Goal: Contribute content: Contribute content

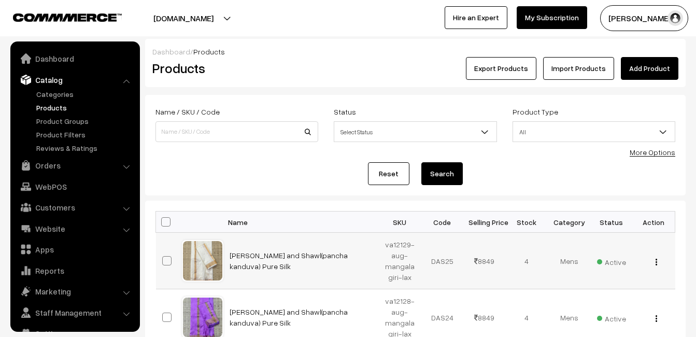
scroll to position [21, 0]
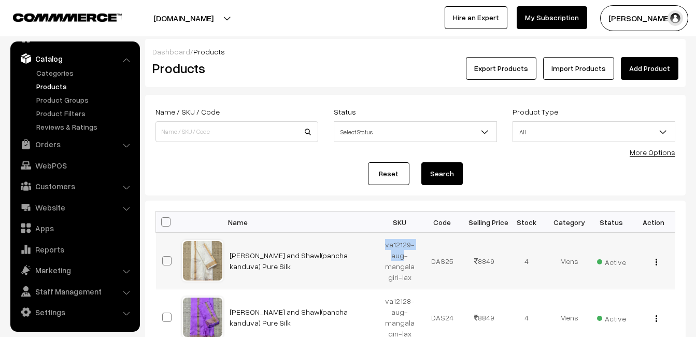
drag, startPoint x: 387, startPoint y: 247, endPoint x: 402, endPoint y: 255, distance: 17.4
click at [402, 255] on td "va12129-aug-mangalagiri-lax" at bounding box center [400, 261] width 42 height 56
copy td "va12129-aug"
click at [326, 67] on div "Export Products Import Products Add Product" at bounding box center [505, 68] width 361 height 23
click at [646, 71] on link "Add Product" at bounding box center [648, 68] width 57 height 23
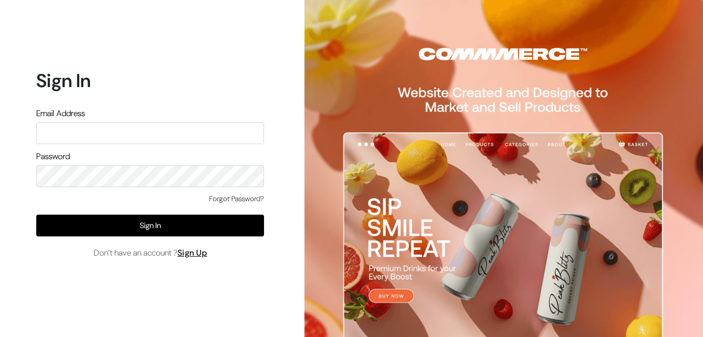
type input "uppadasarees999@gmail.com"
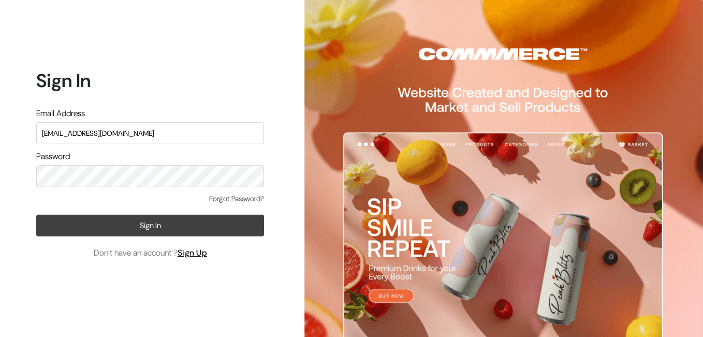
click at [160, 224] on button "Sign In" at bounding box center [150, 225] width 228 height 22
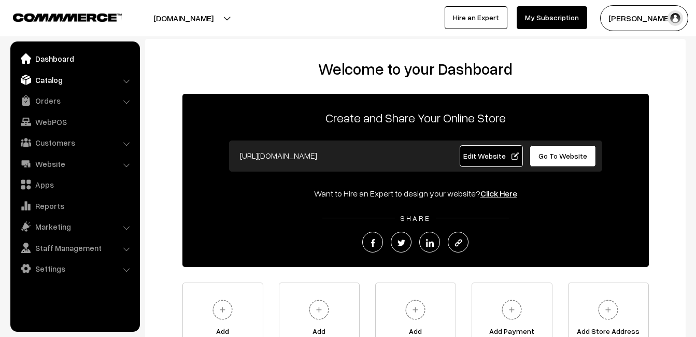
click at [50, 75] on link "Catalog" at bounding box center [74, 79] width 123 height 19
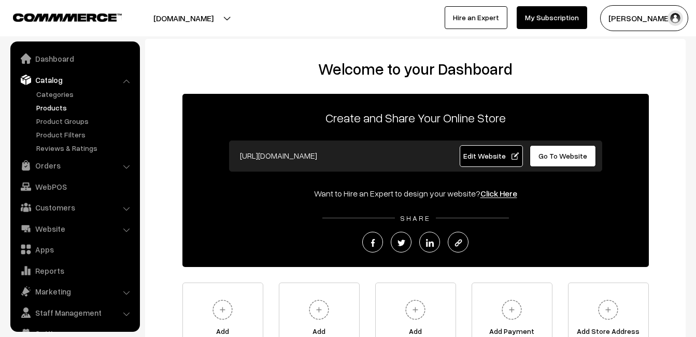
click at [57, 103] on link "Products" at bounding box center [85, 107] width 103 height 11
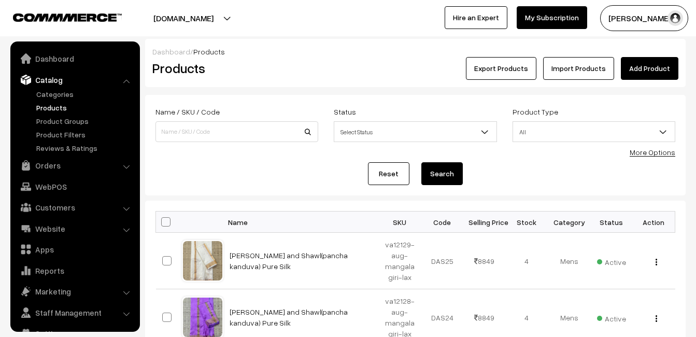
scroll to position [21, 0]
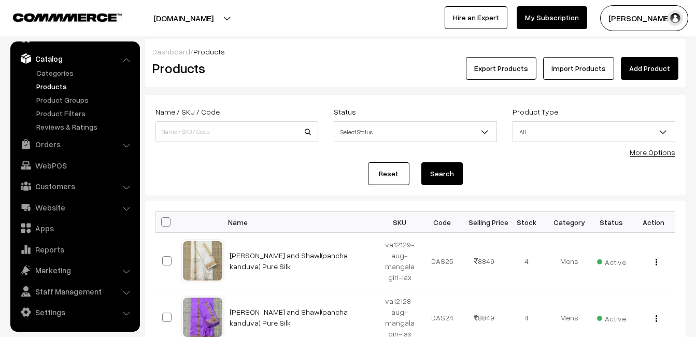
click at [654, 71] on link "Add Product" at bounding box center [648, 68] width 57 height 23
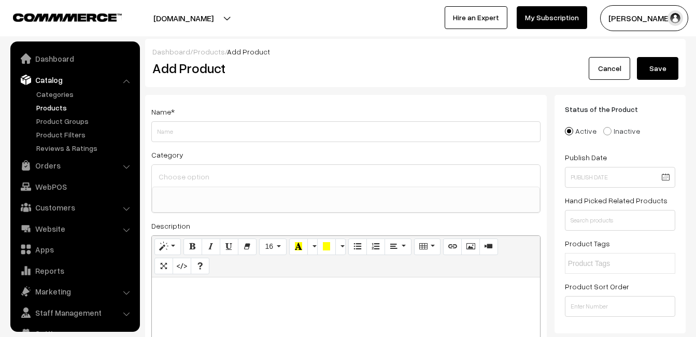
select select
click at [176, 296] on div at bounding box center [346, 341] width 388 height 129
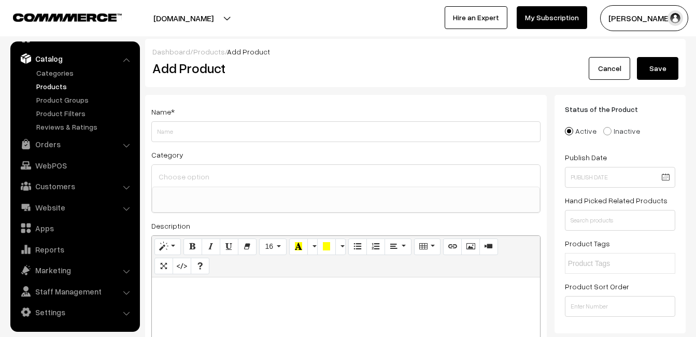
paste div
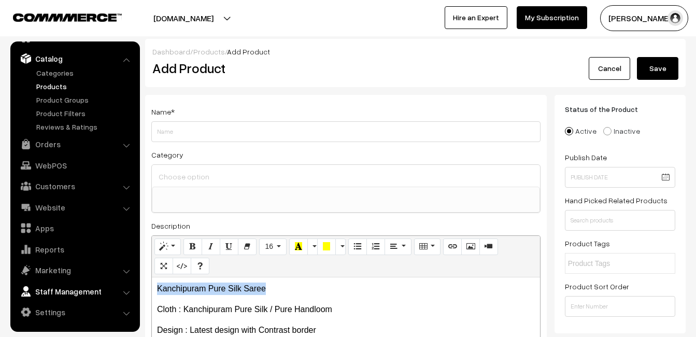
drag, startPoint x: 271, startPoint y: 283, endPoint x: 113, endPoint y: 282, distance: 158.0
copy p "Kanchipuram Pure Silk Saree"
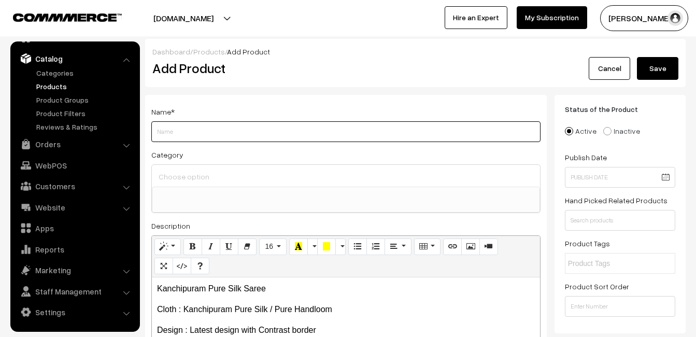
click at [193, 128] on input "Weight" at bounding box center [345, 131] width 389 height 21
paste input "Kanchipuram Pure Silk Saree"
type input "Kanchipuram Pure Silk Saree"
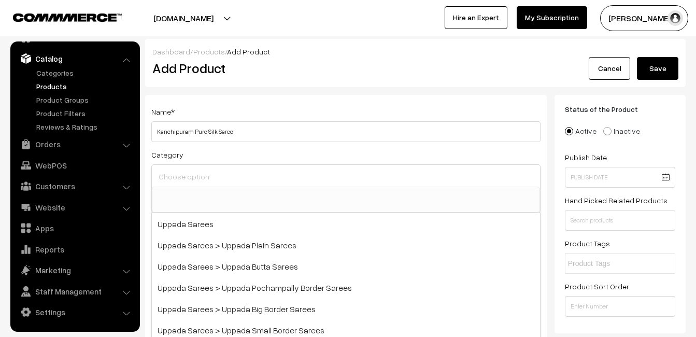
click at [198, 176] on input at bounding box center [346, 176] width 380 height 15
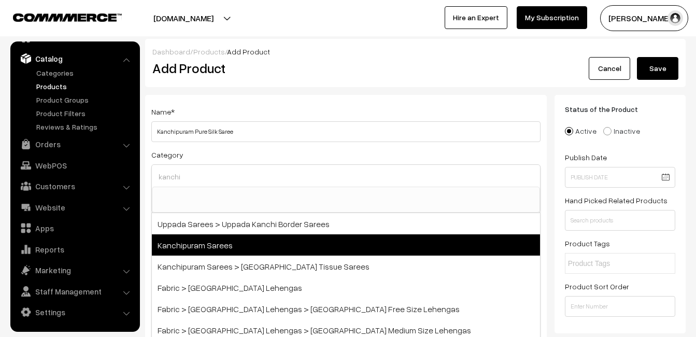
type input "kanchi"
click at [225, 241] on span "Kanchipuram Sarees" at bounding box center [346, 244] width 388 height 21
select select "3"
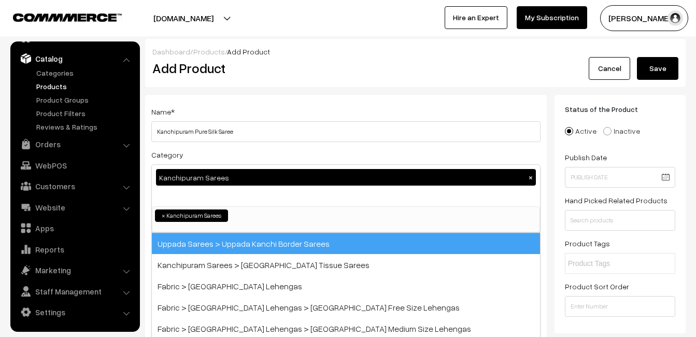
scroll to position [176, 0]
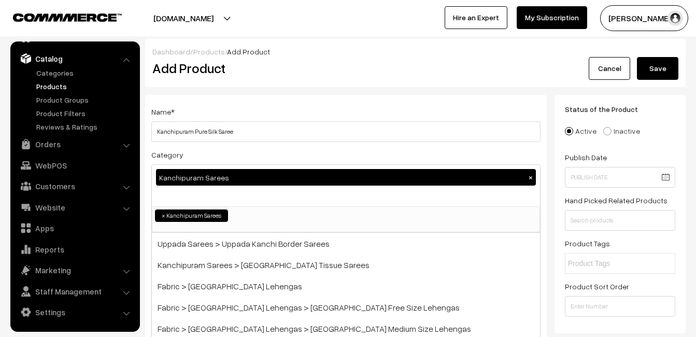
click at [299, 70] on h2 "Add Product" at bounding box center [347, 68] width 391 height 16
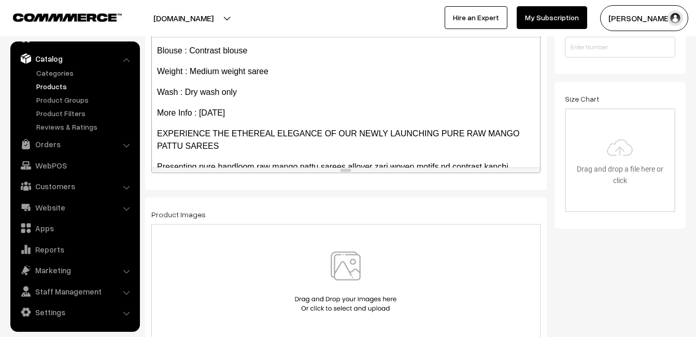
scroll to position [207, 0]
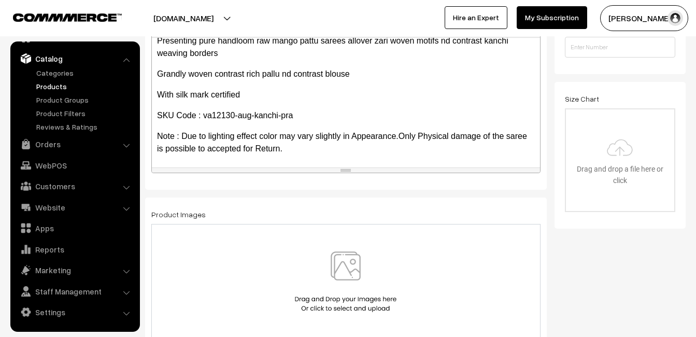
click at [345, 261] on img at bounding box center [345, 281] width 107 height 61
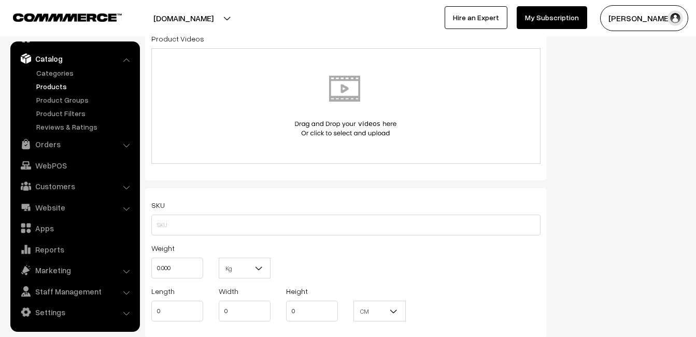
scroll to position [570, 0]
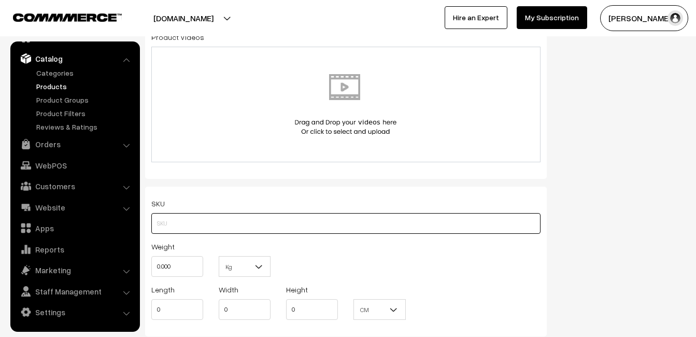
click at [154, 221] on input "text" at bounding box center [345, 223] width 389 height 21
paste input "va12130-sep-kanchi-pra"
type input "va12130-sep-kanchi-pra"
drag, startPoint x: 182, startPoint y: 269, endPoint x: 148, endPoint y: 263, distance: 34.1
click at [148, 263] on div "Weight 0.000" at bounding box center [176, 261] width 67 height 43
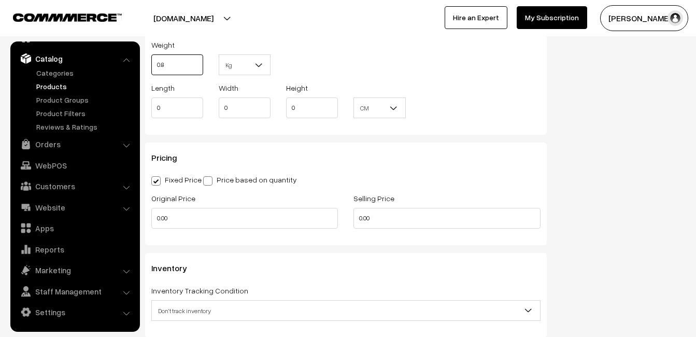
scroll to position [777, 0]
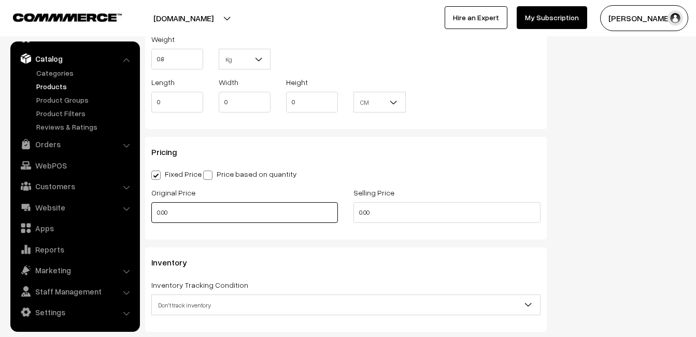
type input "0.80"
drag, startPoint x: 178, startPoint y: 210, endPoint x: 144, endPoint y: 210, distance: 33.7
click at [144, 210] on div "Original Price 0.00" at bounding box center [244, 207] width 202 height 43
type input "0"
type input "7999"
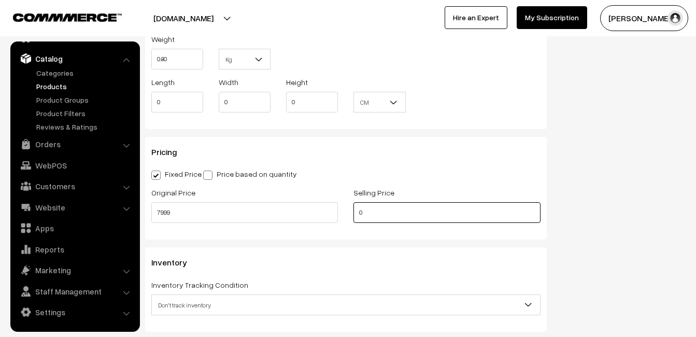
click at [388, 214] on input "0" at bounding box center [446, 212] width 186 height 21
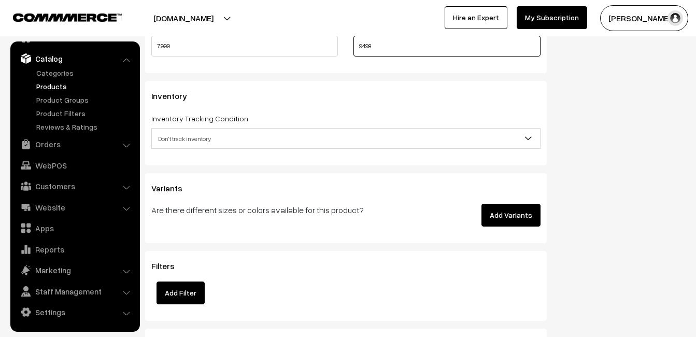
scroll to position [984, 0]
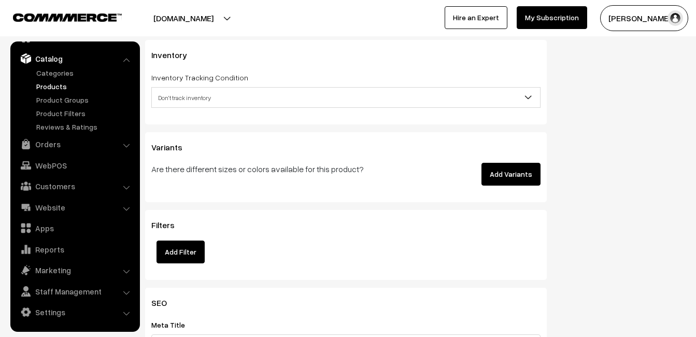
type input "9498"
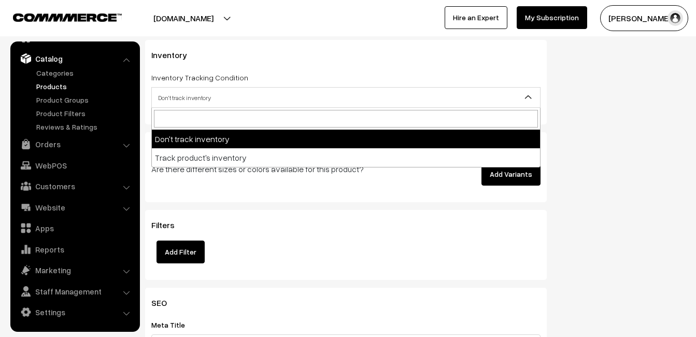
click at [179, 87] on span "Don't track inventory" at bounding box center [345, 97] width 389 height 21
select select "2"
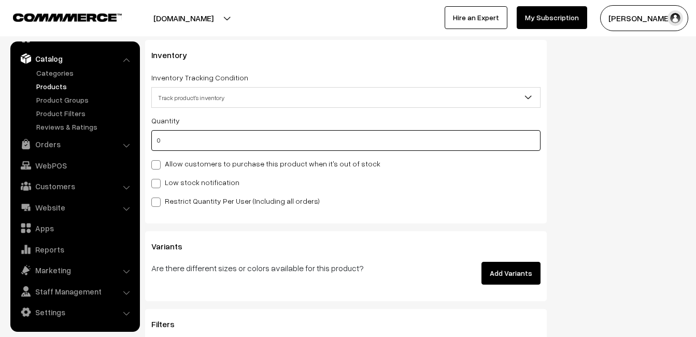
click at [175, 139] on input "0" at bounding box center [345, 140] width 389 height 21
type input "4"
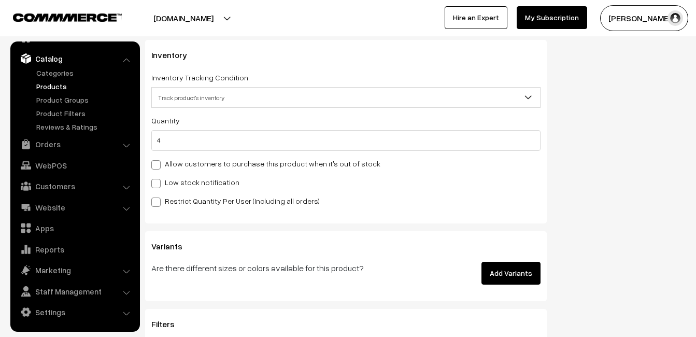
click at [169, 180] on label "Low stock notification" at bounding box center [195, 182] width 88 height 11
click at [158, 180] on input "Low stock notification" at bounding box center [154, 181] width 7 height 7
checkbox input "true"
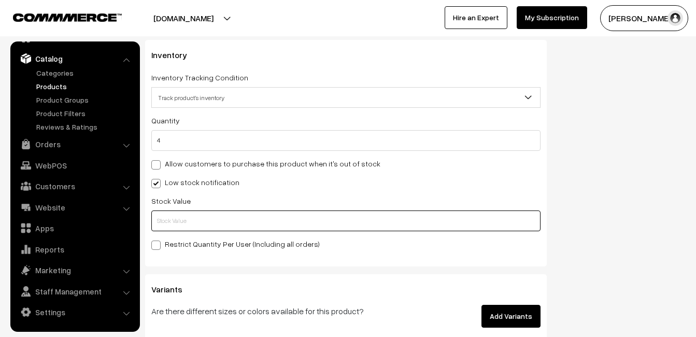
click at [174, 217] on input "text" at bounding box center [345, 220] width 389 height 21
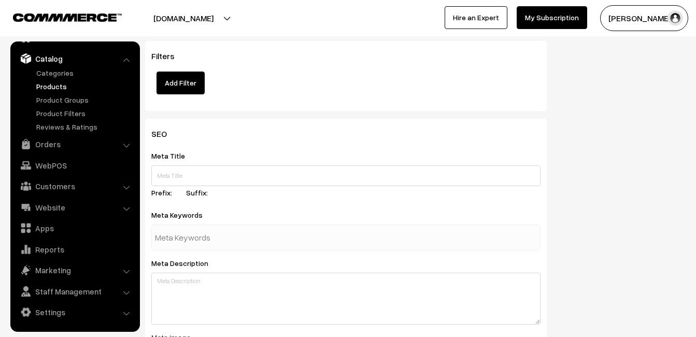
scroll to position [1537, 0]
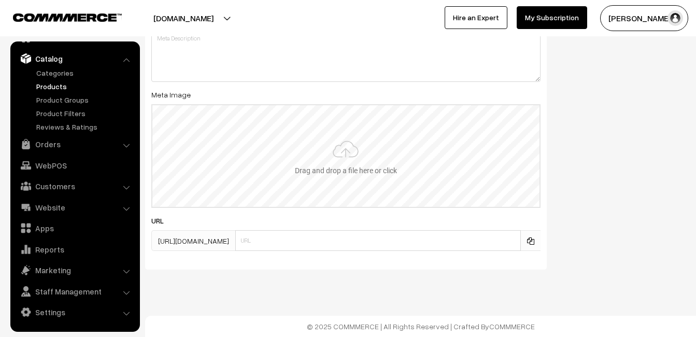
type input "2"
click at [355, 167] on input "file" at bounding box center [345, 156] width 387 height 102
type input "C:\fakepath\kanchipuram-saree-va12130-sep.jpeg"
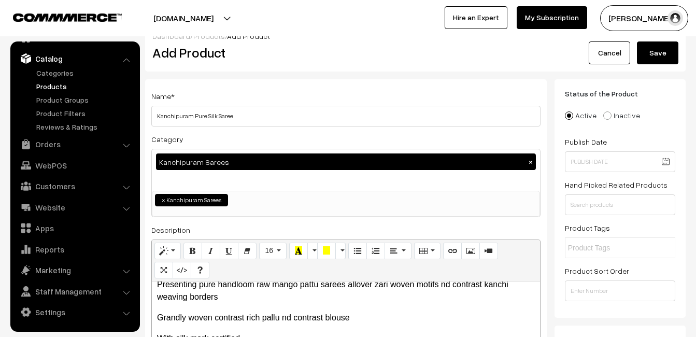
scroll to position [0, 0]
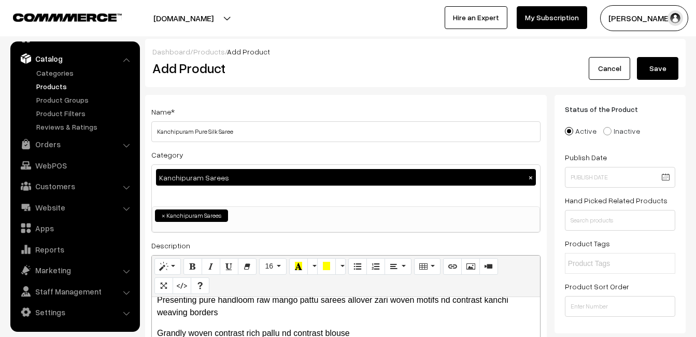
click at [660, 64] on button "Save" at bounding box center [657, 68] width 41 height 23
click at [332, 57] on div "Add Product" at bounding box center [348, 68] width 406 height 23
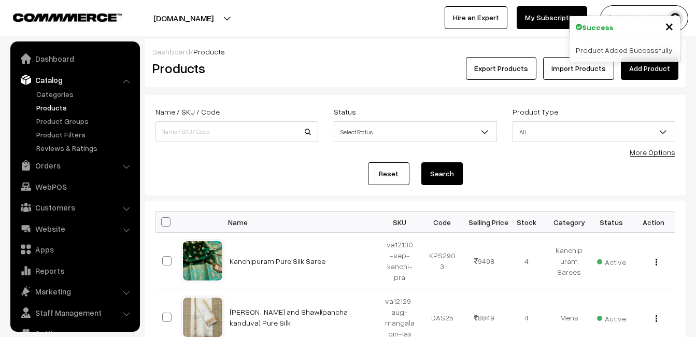
scroll to position [21, 0]
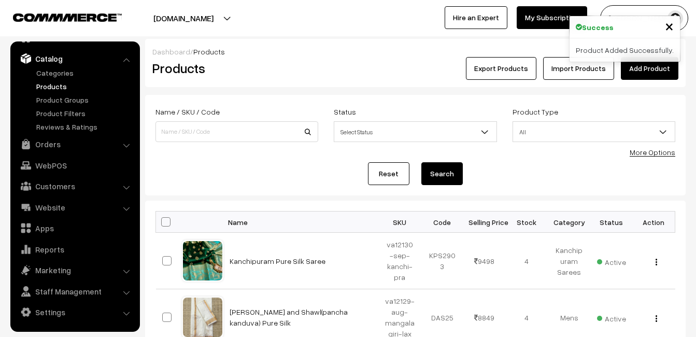
click at [663, 67] on link "Add Product" at bounding box center [648, 68] width 57 height 23
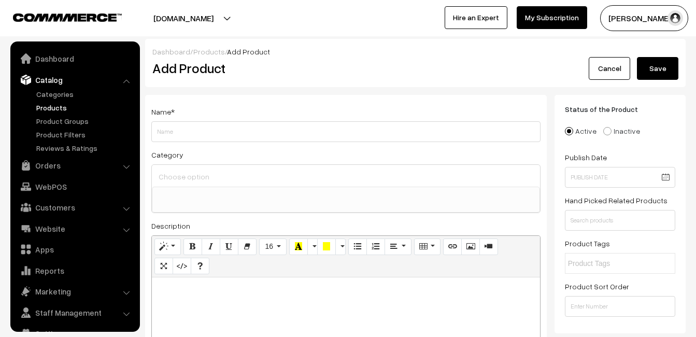
select select
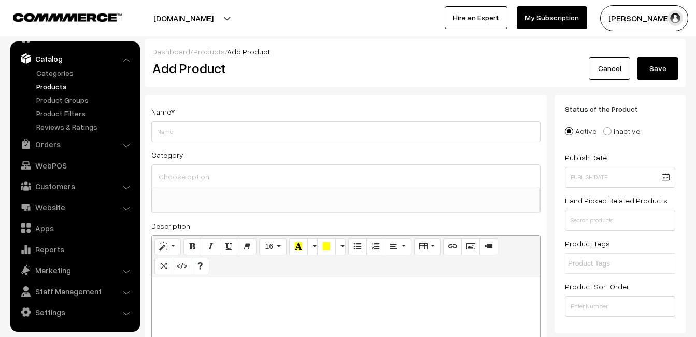
click at [237, 286] on p at bounding box center [346, 288] width 378 height 12
paste div
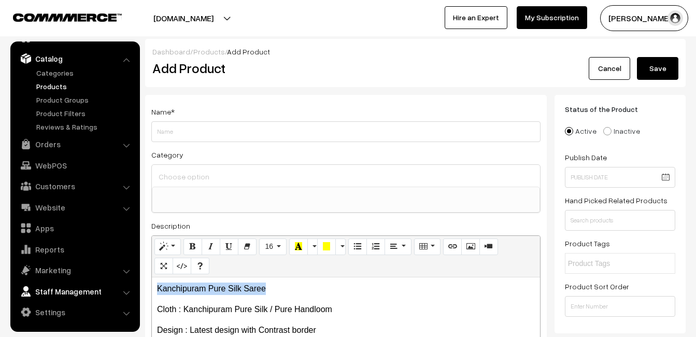
drag, startPoint x: 276, startPoint y: 283, endPoint x: 81, endPoint y: 283, distance: 195.3
copy p "Kanchipuram Pure Silk Saree"
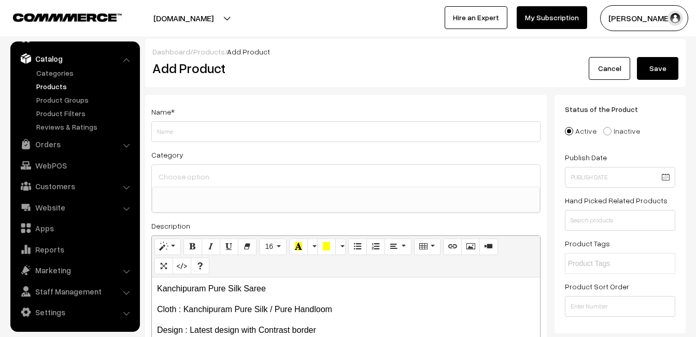
click at [150, 122] on div "Name * Category Uppada Sarees Uppada Sarees > Uppada Plain Sarees Uppada Sarees…" at bounding box center [345, 262] width 401 height 334
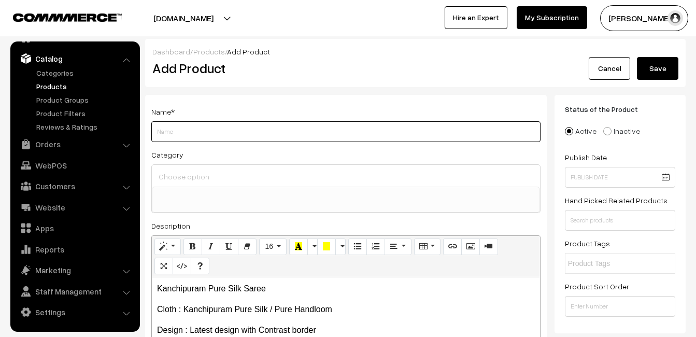
click at [159, 130] on input "Weight" at bounding box center [345, 131] width 389 height 21
paste input "Kanchipuram Pure Silk Saree"
type input "Kanchipuram Pure Silk Saree"
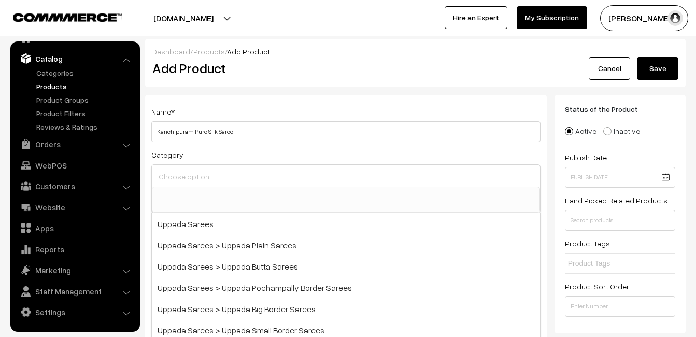
click at [167, 173] on input at bounding box center [346, 176] width 380 height 15
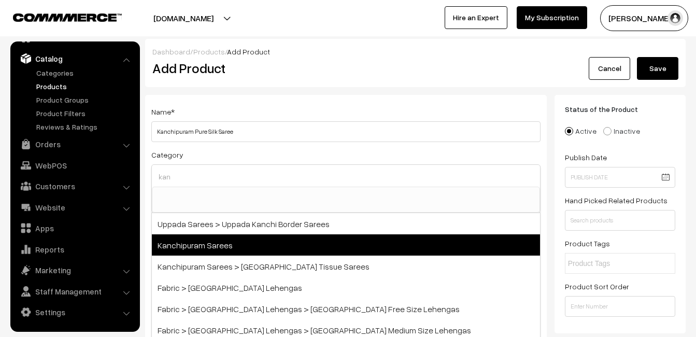
type input "kan"
click at [238, 240] on span "Kanchipuram Sarees" at bounding box center [346, 244] width 388 height 21
select select "3"
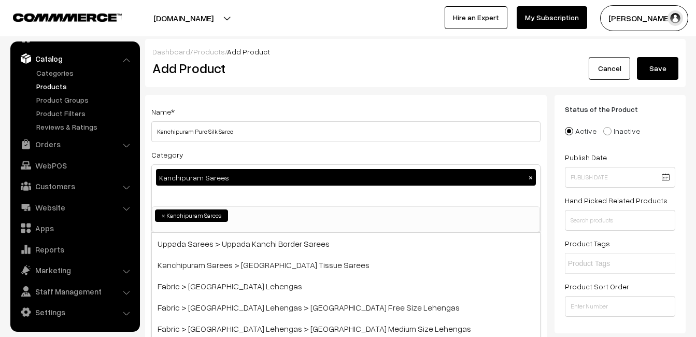
scroll to position [176, 0]
click at [269, 102] on div "Name * Kanchipuram Pure Silk Saree Category Kanchipuram Sarees × Uppada Sarees …" at bounding box center [345, 272] width 401 height 354
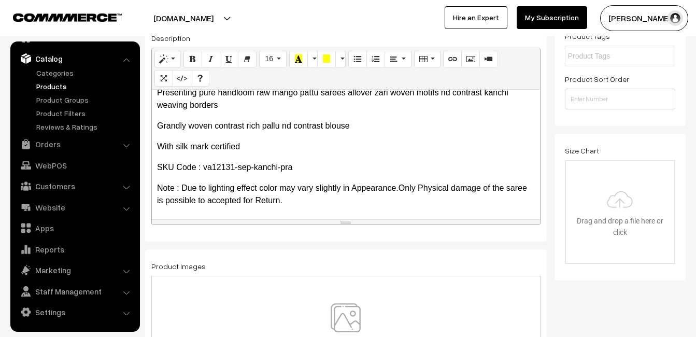
scroll to position [208, 0]
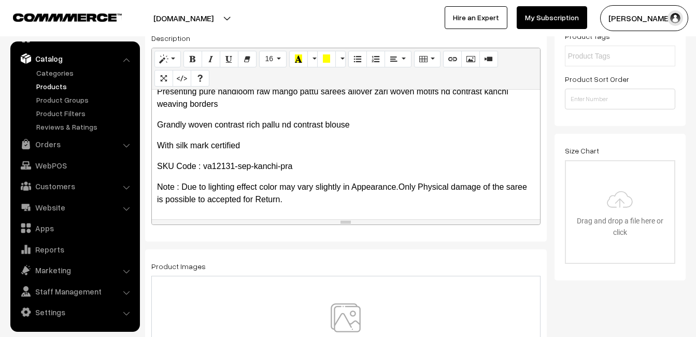
click at [351, 321] on img at bounding box center [345, 333] width 107 height 61
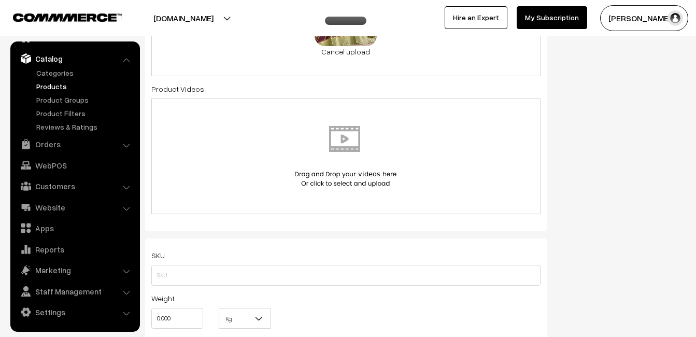
scroll to position [570, 0]
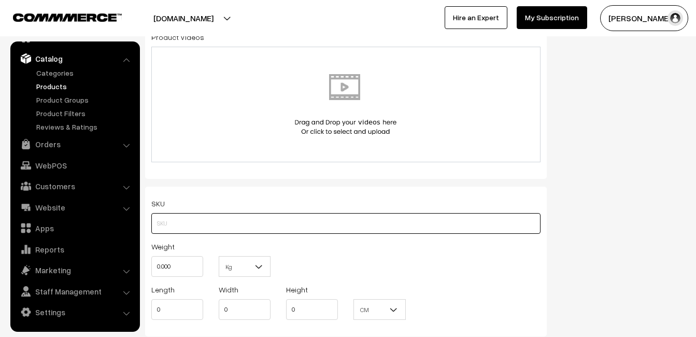
click at [181, 221] on input "text" at bounding box center [345, 223] width 389 height 21
paste input "va12131-sep-kanchi-pra"
type input "va12131-sep-kanchi-pra"
drag, startPoint x: 180, startPoint y: 270, endPoint x: 143, endPoint y: 269, distance: 37.3
click at [143, 269] on div "Name * Kanchipuram Pure Silk Saree Category Kanchipuram Sarees × Uppada Sarees …" at bounding box center [345, 113] width 417 height 1177
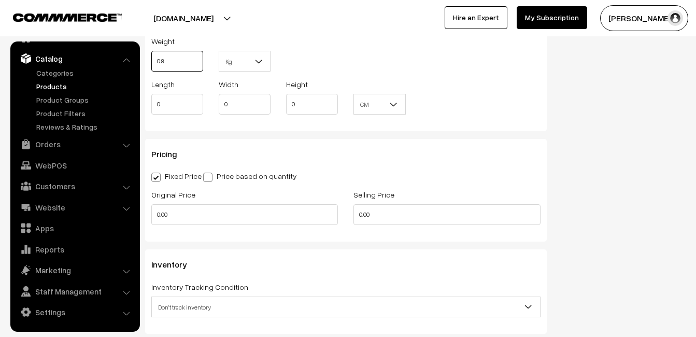
scroll to position [777, 0]
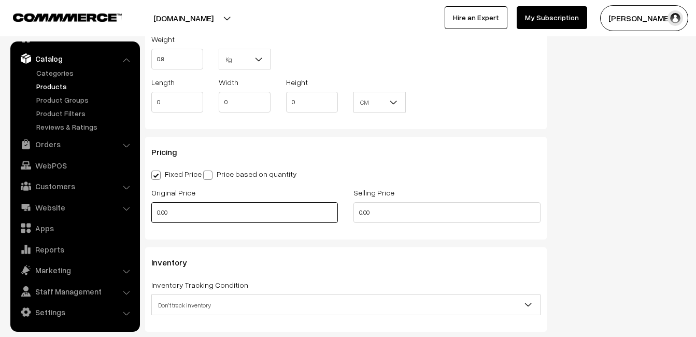
type input "0.80"
drag, startPoint x: 178, startPoint y: 209, endPoint x: 124, endPoint y: 209, distance: 54.4
click at [124, 209] on body "Thank you for showing interest. Our team will call you shortly. Close uppadasar…" at bounding box center [348, 89] width 696 height 1732
type input "7999"
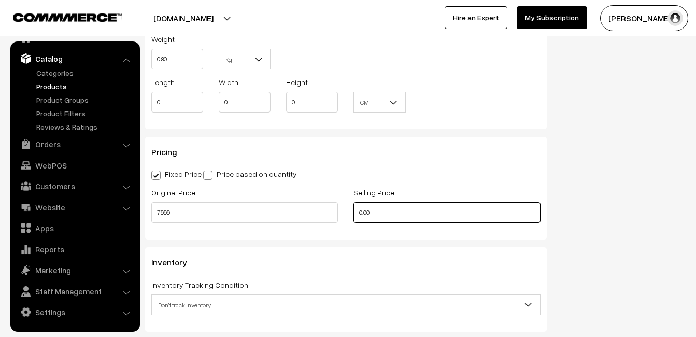
drag, startPoint x: 388, startPoint y: 213, endPoint x: 323, endPoint y: 213, distance: 65.3
click at [324, 213] on div "Original Price 7999 Selling Price 0.00" at bounding box center [345, 207] width 405 height 43
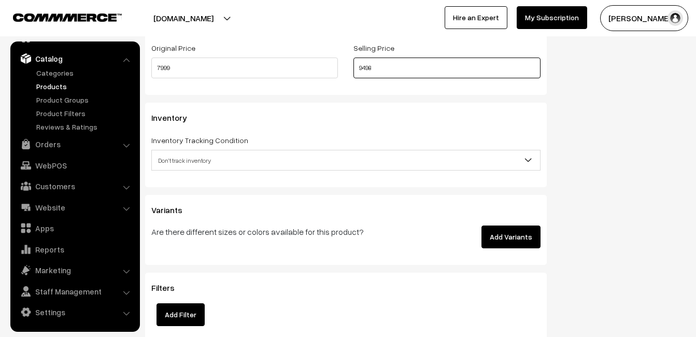
scroll to position [932, 0]
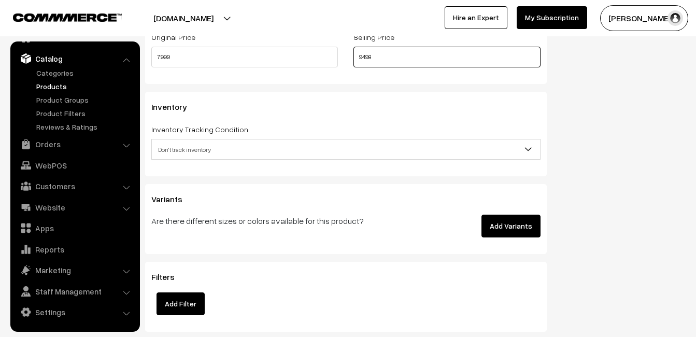
type input "9498"
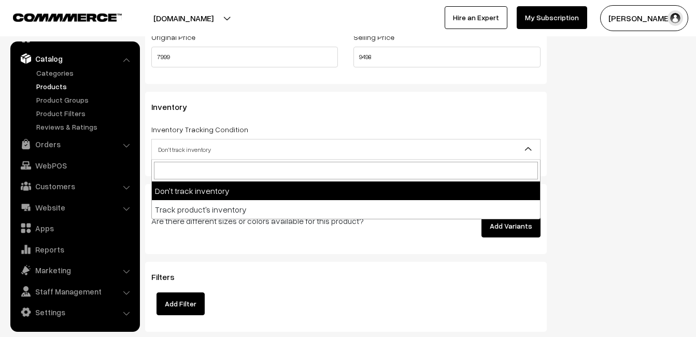
click at [195, 142] on span "Don't track inventory" at bounding box center [346, 149] width 388 height 18
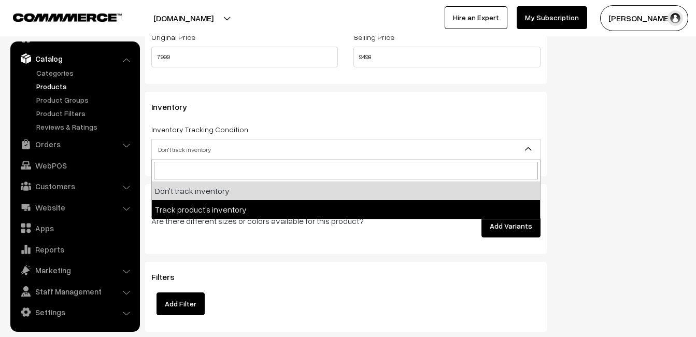
select select "2"
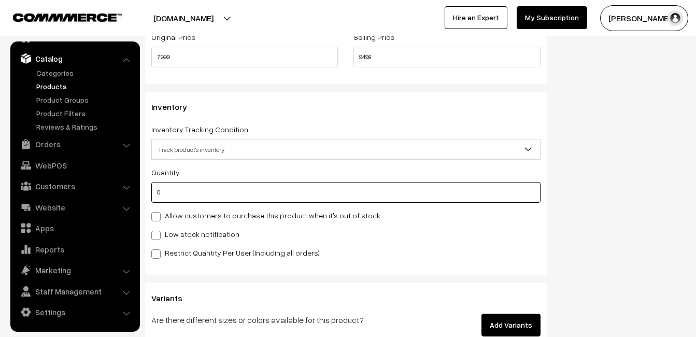
click at [177, 192] on input "0" at bounding box center [345, 192] width 389 height 21
click at [178, 191] on input "0" at bounding box center [345, 192] width 389 height 21
type input "4"
click at [176, 230] on label "Low stock notification" at bounding box center [195, 233] width 88 height 11
click at [158, 230] on input "Low stock notification" at bounding box center [154, 233] width 7 height 7
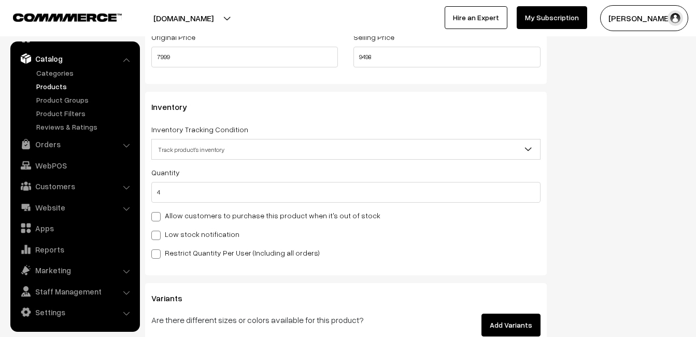
checkbox input "true"
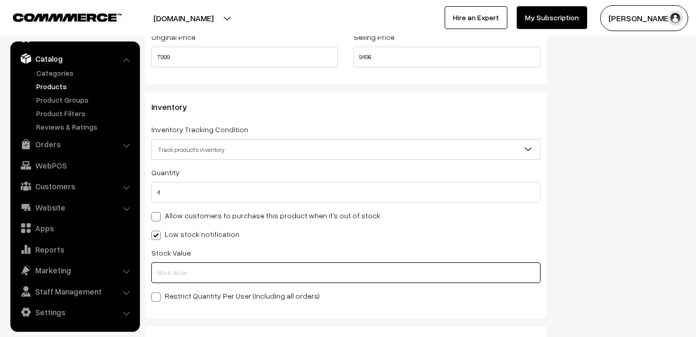
click at [181, 276] on input "text" at bounding box center [345, 272] width 389 height 21
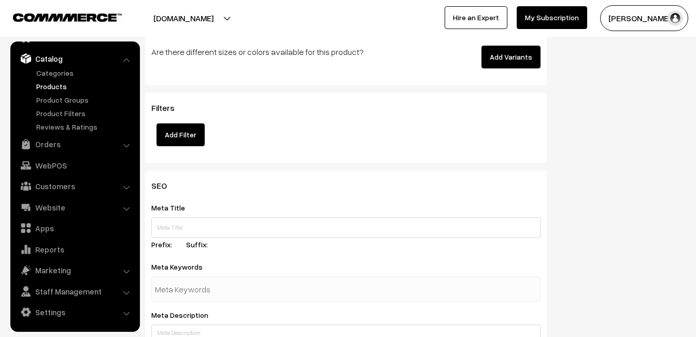
scroll to position [1537, 0]
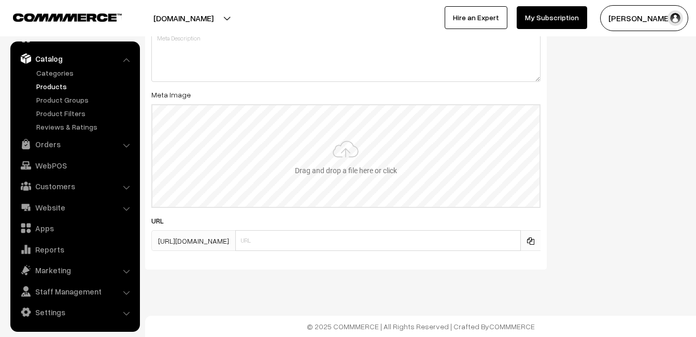
type input "2"
click at [348, 151] on input "file" at bounding box center [345, 156] width 387 height 102
type input "C:\fakepath\kanchipuram-saree-va12131-sep.jpeg"
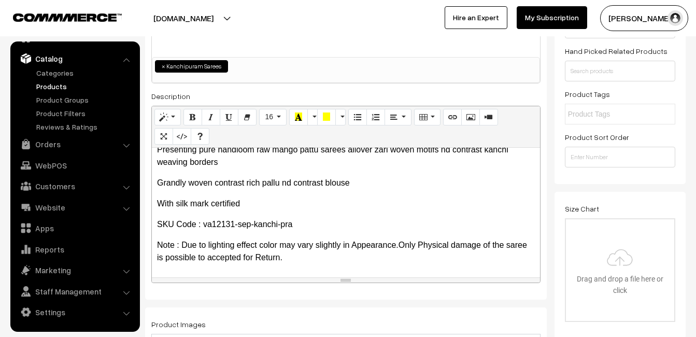
scroll to position [0, 0]
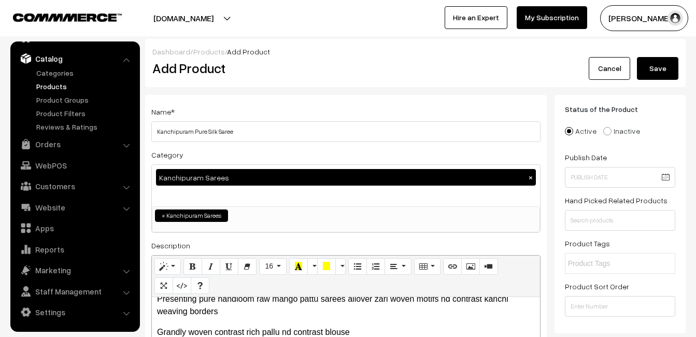
click at [652, 67] on button "Save" at bounding box center [657, 68] width 41 height 23
click at [345, 69] on h2 "Add Product" at bounding box center [347, 68] width 391 height 16
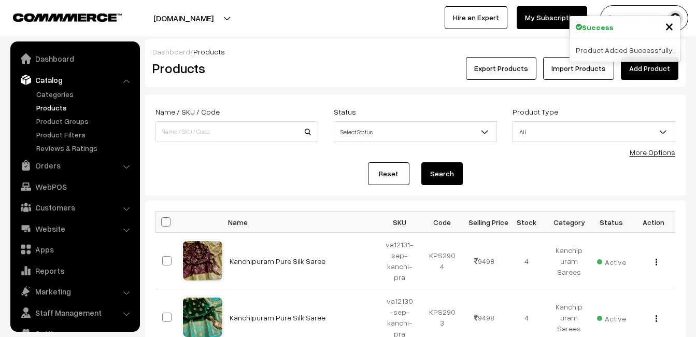
scroll to position [21, 0]
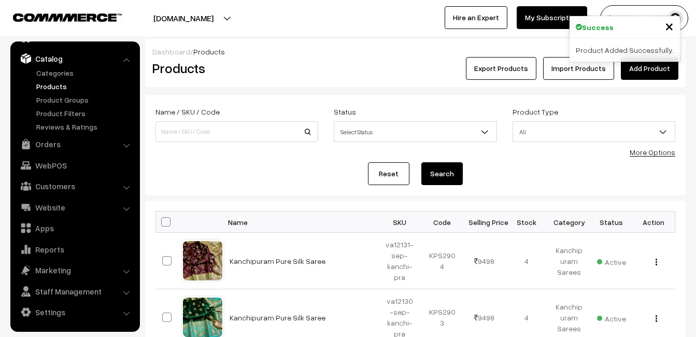
click at [633, 69] on link "Add Product" at bounding box center [648, 68] width 57 height 23
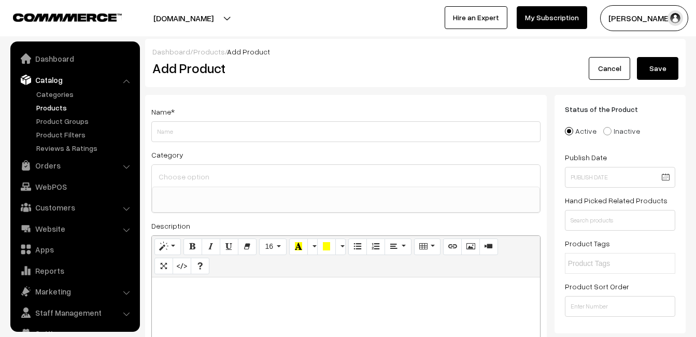
select select
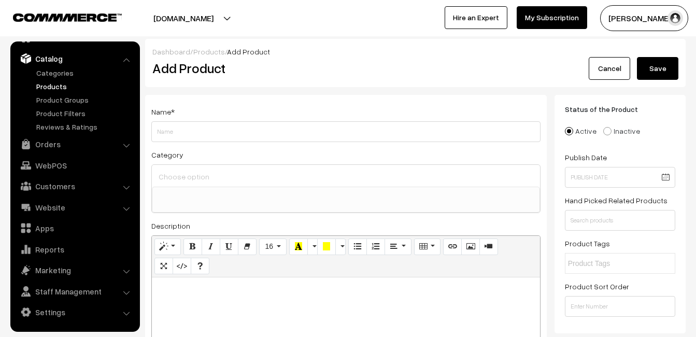
click at [216, 299] on div at bounding box center [346, 341] width 388 height 129
paste div
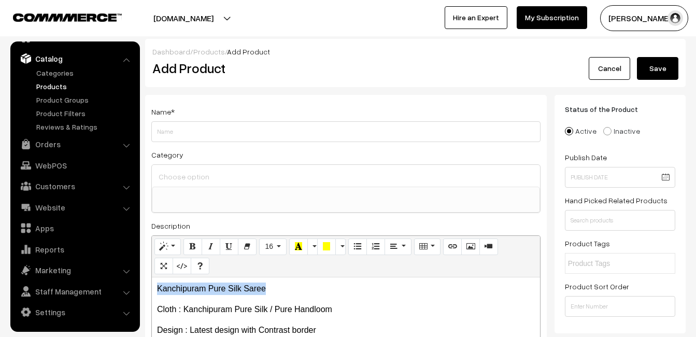
drag, startPoint x: 270, startPoint y: 284, endPoint x: 147, endPoint y: 291, distance: 122.9
click at [147, 291] on div "Name * Category Uppada Sarees Uppada Sarees > Uppada Plain Sarees Uppada Sarees…" at bounding box center [345, 262] width 401 height 334
click at [191, 293] on p "Kanchipuram Pure Silk Saree" at bounding box center [346, 288] width 378 height 12
drag, startPoint x: 275, startPoint y: 286, endPoint x: 104, endPoint y: 285, distance: 170.4
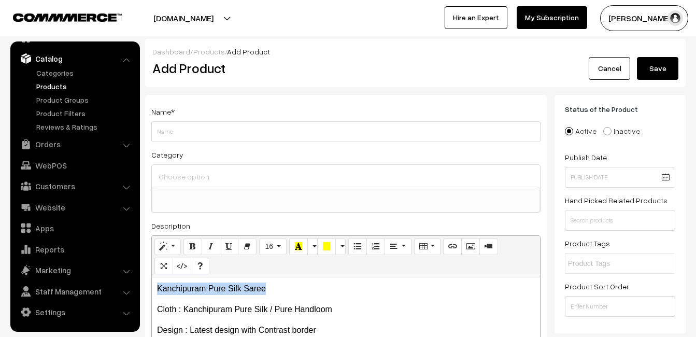
copy p "Kanchipuram Pure Silk Saree"
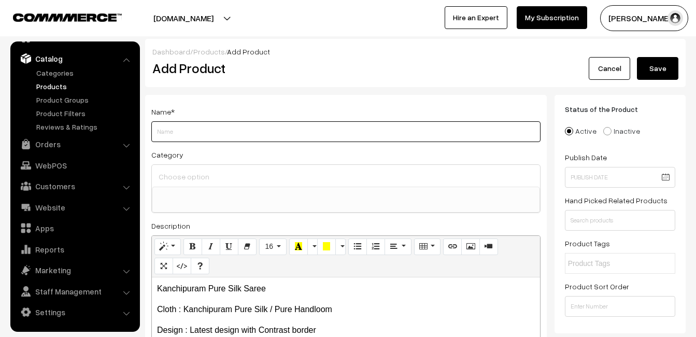
paste input "Kanchipuram Pure Silk Saree"
type input "Kanchipuram Pure Silk Saree"
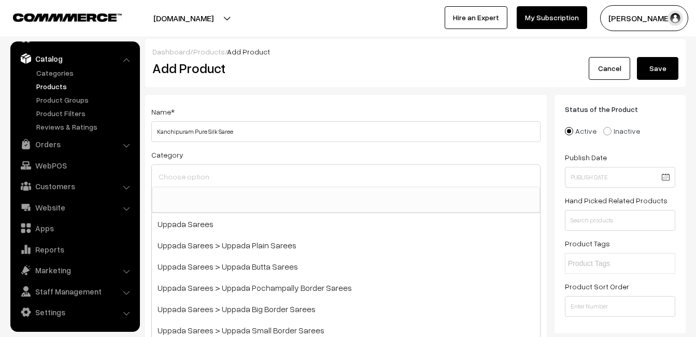
click at [177, 173] on input at bounding box center [346, 176] width 380 height 15
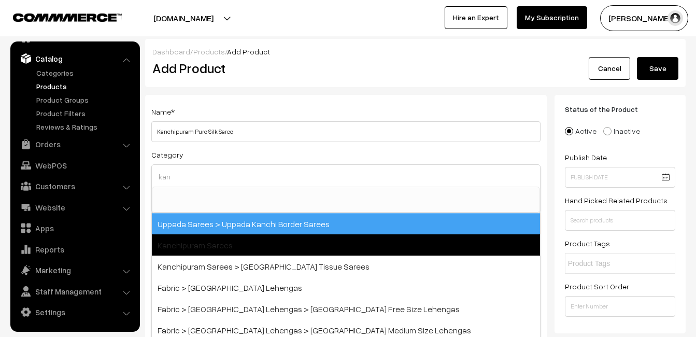
type input "kan"
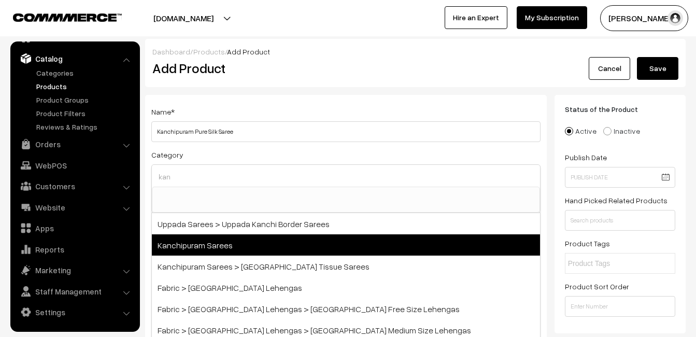
click at [206, 249] on span "Kanchipuram Sarees" at bounding box center [346, 244] width 388 height 21
select select "3"
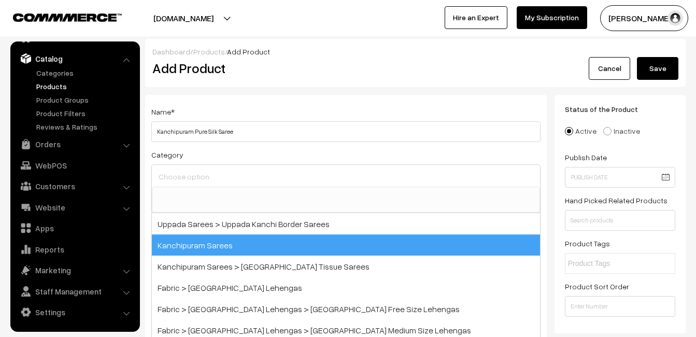
scroll to position [176, 0]
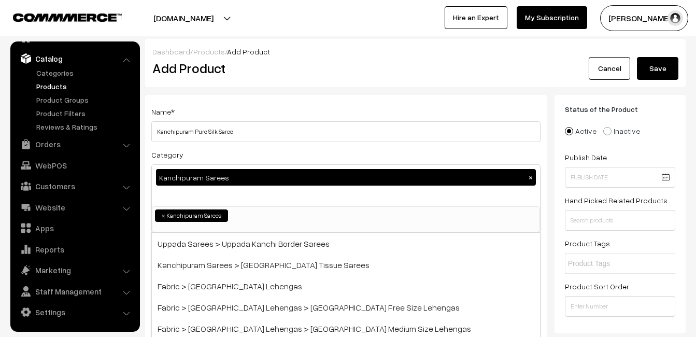
click at [240, 113] on div "Name * Kanchipuram Pure Silk Saree" at bounding box center [345, 123] width 389 height 37
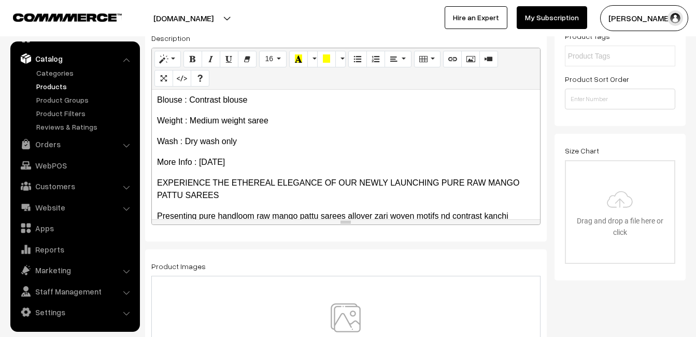
scroll to position [208, 0]
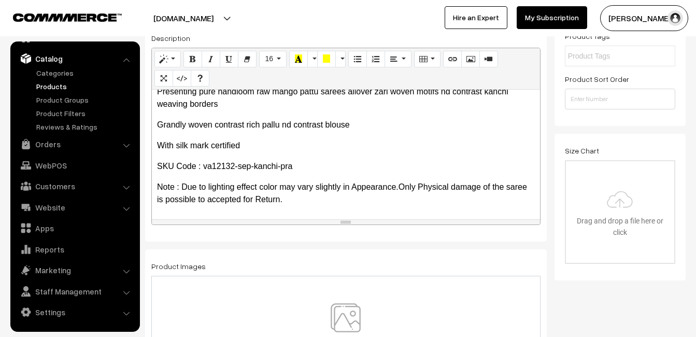
click at [344, 316] on img at bounding box center [345, 333] width 107 height 61
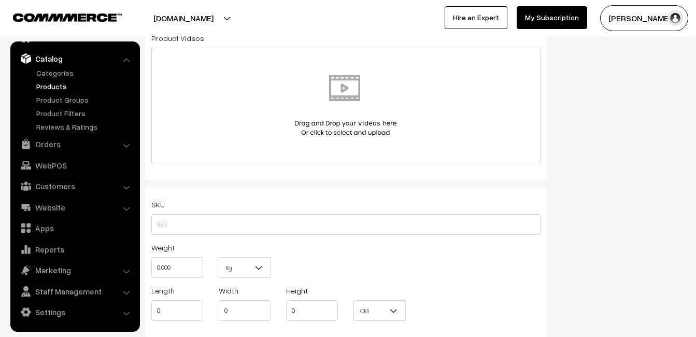
scroll to position [570, 0]
paste input "va12132-sep-kanchi-pra"
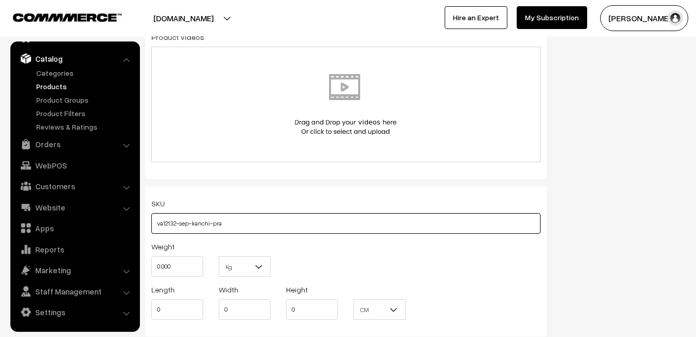
type input "va12132-sep-kanchi-pra"
drag, startPoint x: 183, startPoint y: 267, endPoint x: 106, endPoint y: 267, distance: 77.2
click at [106, 267] on body "Thank you for showing interest. Our team will call you shortly. Close uppadasar…" at bounding box center [348, 296] width 696 height 1732
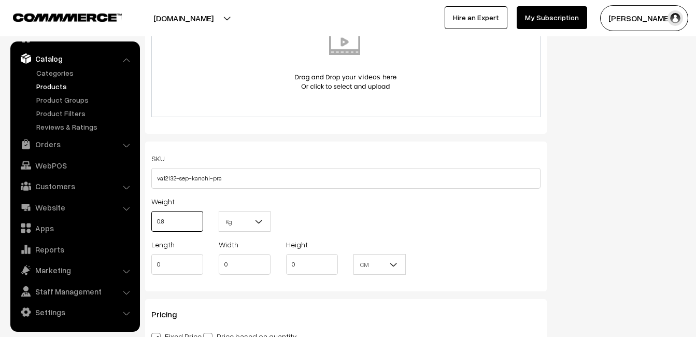
scroll to position [777, 0]
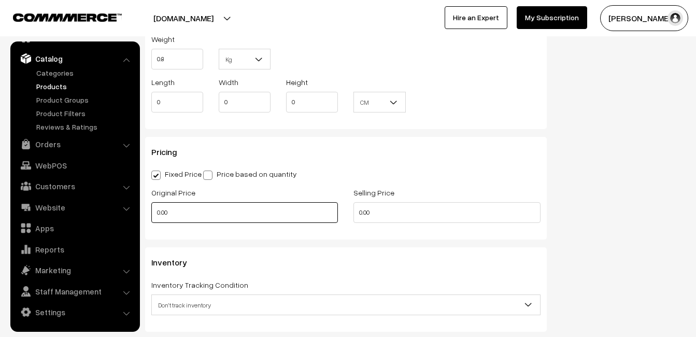
type input "0.80"
click at [165, 211] on input "0.00" at bounding box center [244, 212] width 186 height 21
drag, startPoint x: 169, startPoint y: 211, endPoint x: 154, endPoint y: 211, distance: 15.0
click at [154, 211] on input "0.00" at bounding box center [244, 212] width 186 height 21
click at [170, 220] on input "0" at bounding box center [244, 212] width 186 height 21
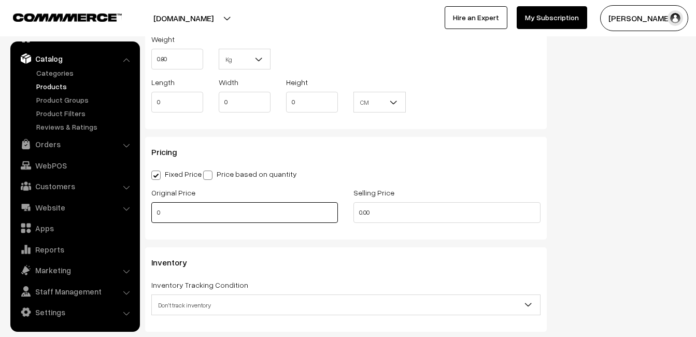
click at [170, 220] on input "0" at bounding box center [244, 212] width 186 height 21
type input "7999"
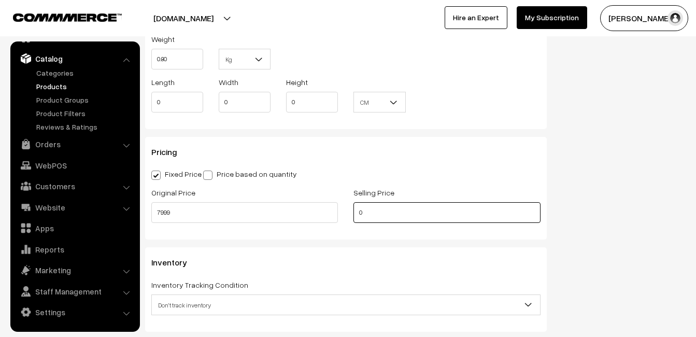
drag, startPoint x: 372, startPoint y: 213, endPoint x: 351, endPoint y: 212, distance: 21.3
click at [351, 212] on div "Selling Price 0" at bounding box center [446, 207] width 202 height 43
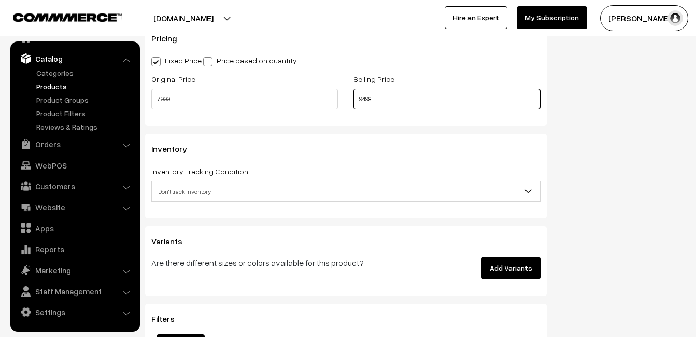
scroll to position [932, 0]
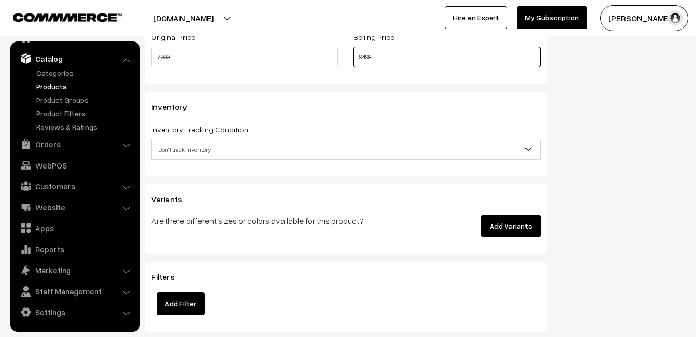
type input "9498"
click at [172, 150] on span "Don't track inventory" at bounding box center [346, 149] width 388 height 18
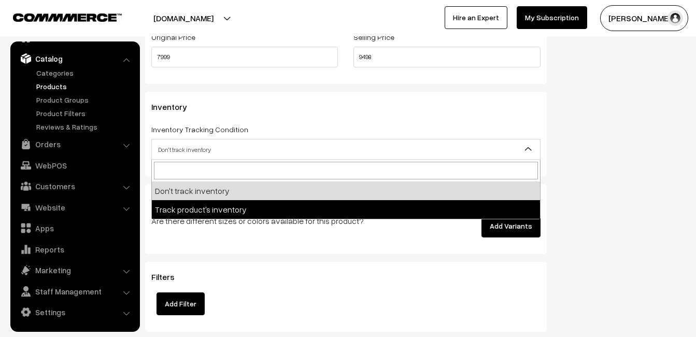
select select "2"
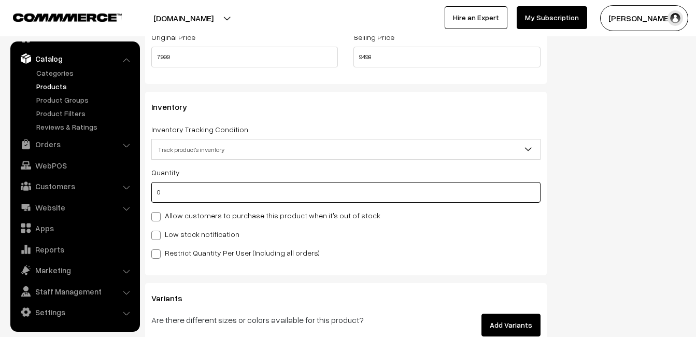
click at [171, 194] on input "0" at bounding box center [345, 192] width 389 height 21
type input "4"
click at [171, 232] on label "Low stock notification" at bounding box center [195, 233] width 88 height 11
click at [158, 232] on input "Low stock notification" at bounding box center [154, 233] width 7 height 7
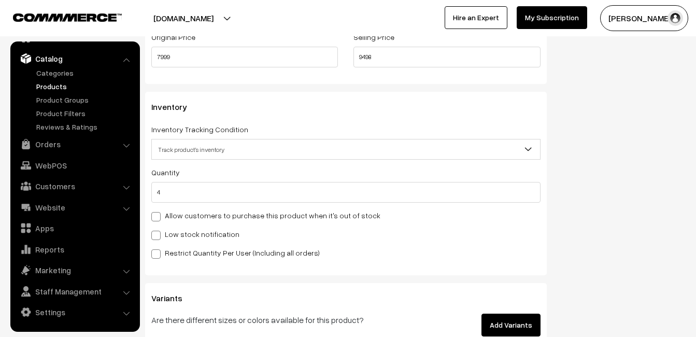
checkbox input "true"
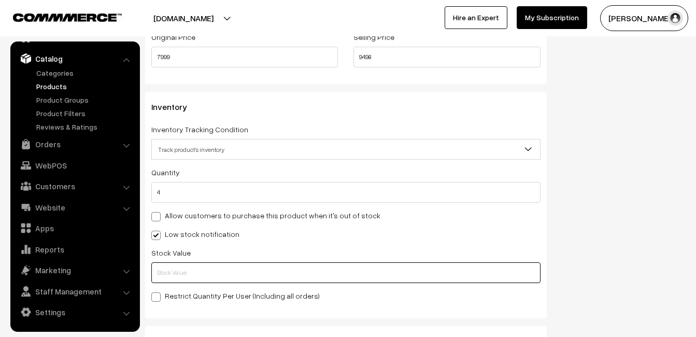
click at [174, 265] on input "text" at bounding box center [345, 272] width 389 height 21
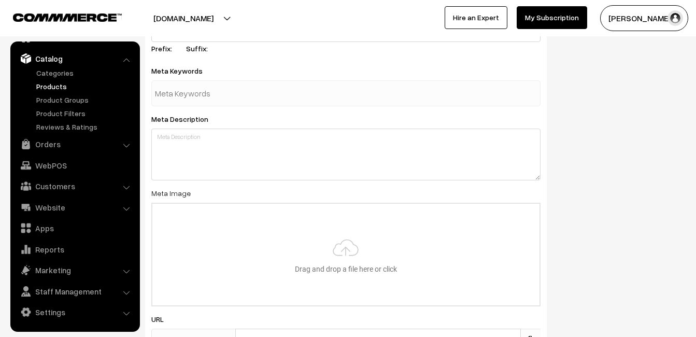
scroll to position [1537, 0]
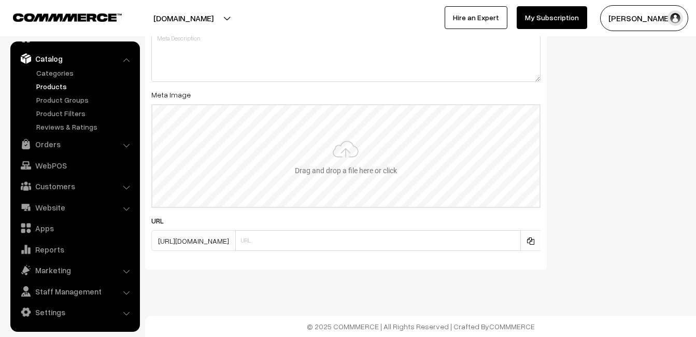
type input "2"
click at [352, 158] on input "file" at bounding box center [345, 156] width 387 height 102
type input "C:\fakepath\kanchipuram-saree-va12132-sep.jpeg"
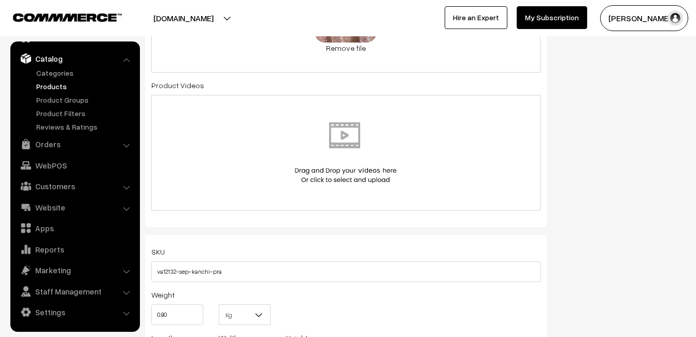
scroll to position [0, 0]
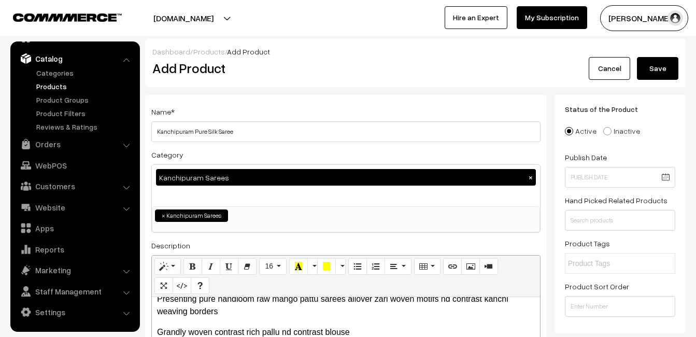
click at [667, 68] on button "Save" at bounding box center [657, 68] width 41 height 23
click at [317, 67] on h2 "Add Product" at bounding box center [347, 68] width 391 height 16
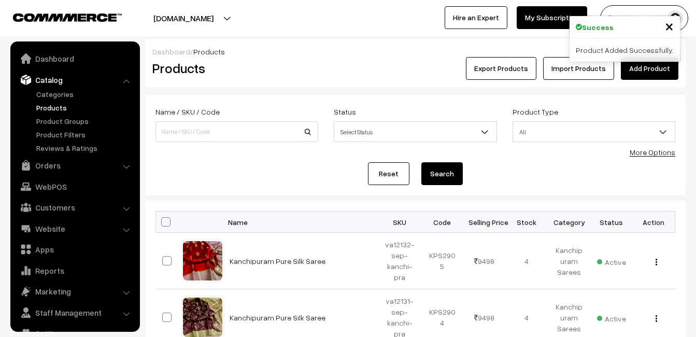
scroll to position [21, 0]
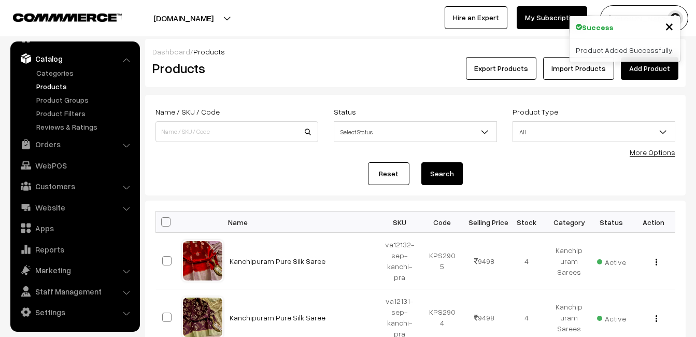
click at [654, 66] on link "Add Product" at bounding box center [648, 68] width 57 height 23
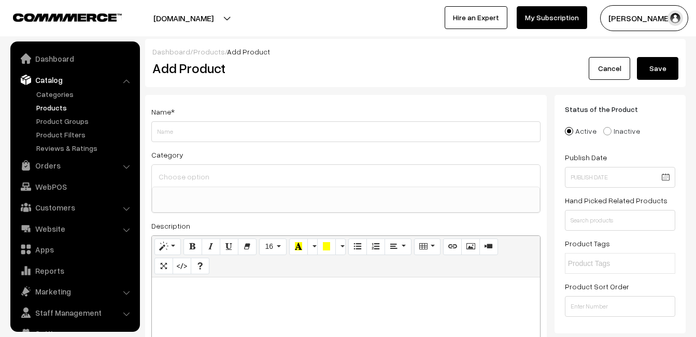
select select
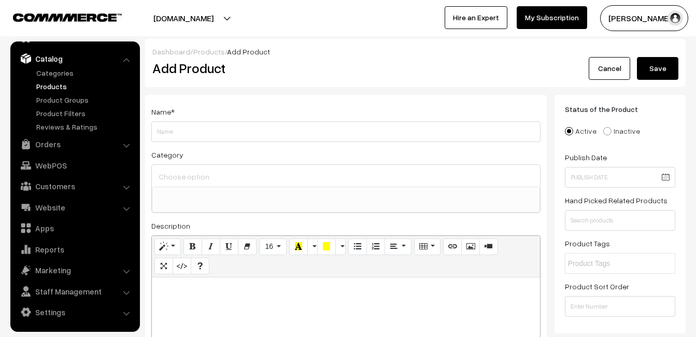
click at [195, 300] on div at bounding box center [346, 341] width 388 height 129
drag, startPoint x: 0, startPoint y: 0, endPoint x: 194, endPoint y: 300, distance: 357.7
paste div
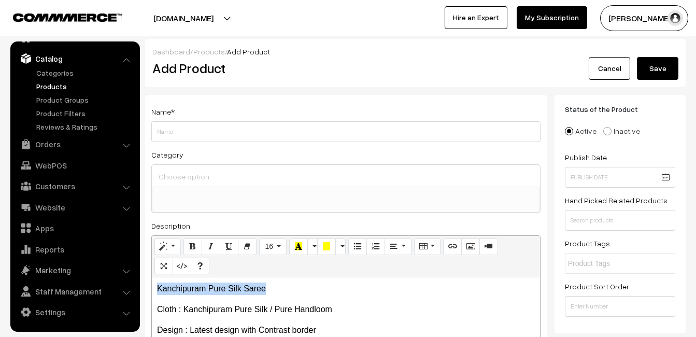
drag, startPoint x: 289, startPoint y: 286, endPoint x: 155, endPoint y: 285, distance: 134.1
click at [155, 285] on div "Kanchipuram Pure Silk Saree Cloth : Kanchipuram Pure Silk / Pure Handloom Des…" at bounding box center [346, 341] width 388 height 129
copy p "Kanchipuram Pure Silk Saree"
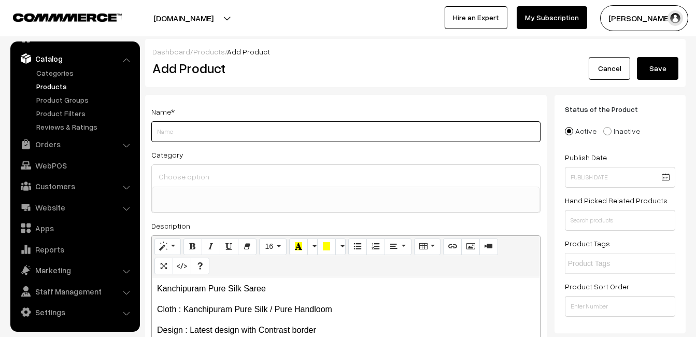
paste input "Kanchipuram Pure Silk Saree"
type input "Kanchipuram Pure Silk Saree"
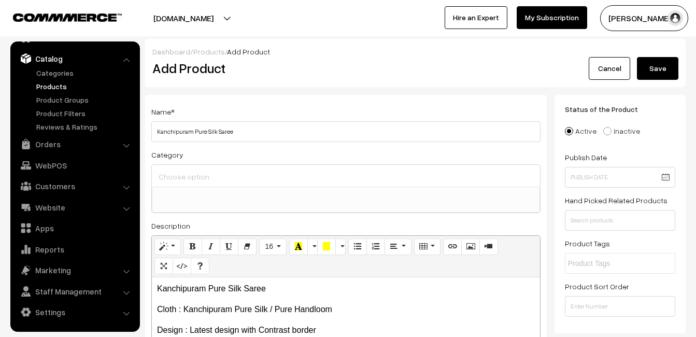
click at [184, 180] on input at bounding box center [346, 176] width 380 height 15
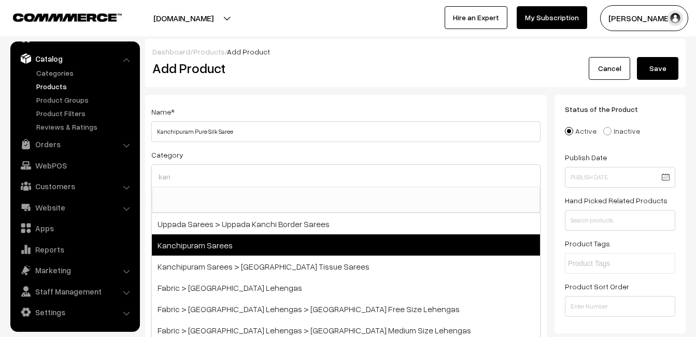
type input "kan"
click at [208, 243] on span "Kanchipuram Sarees" at bounding box center [346, 244] width 388 height 21
select select "3"
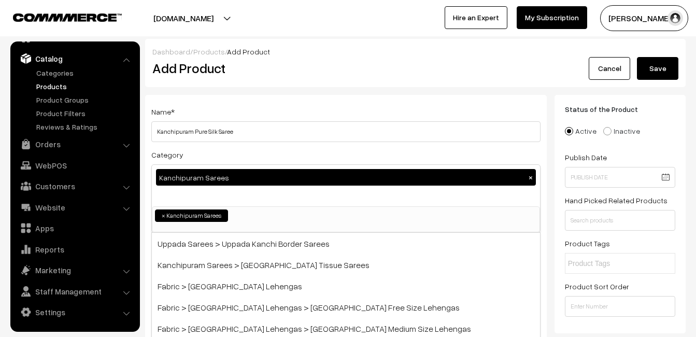
scroll to position [176, 0]
click at [259, 114] on div "Name * [GEOGRAPHIC_DATA] Pure Silk Saree" at bounding box center [345, 123] width 389 height 37
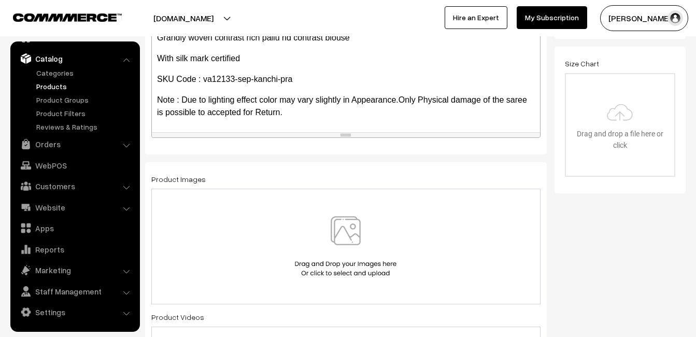
scroll to position [311, 0]
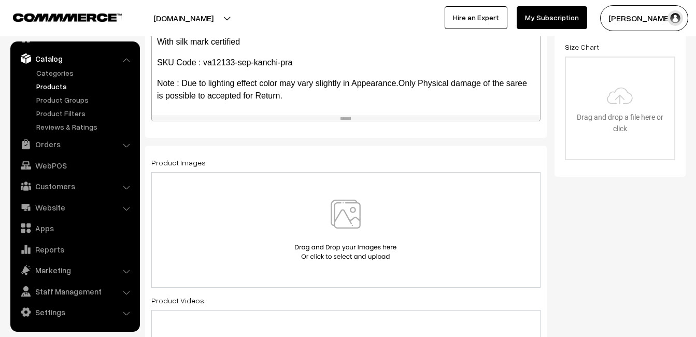
click at [346, 215] on img at bounding box center [345, 229] width 107 height 61
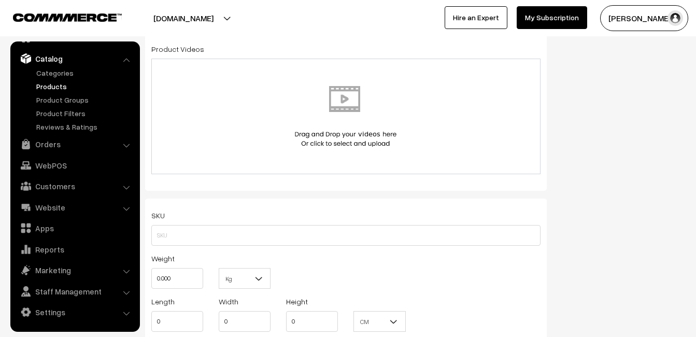
scroll to position [622, 0]
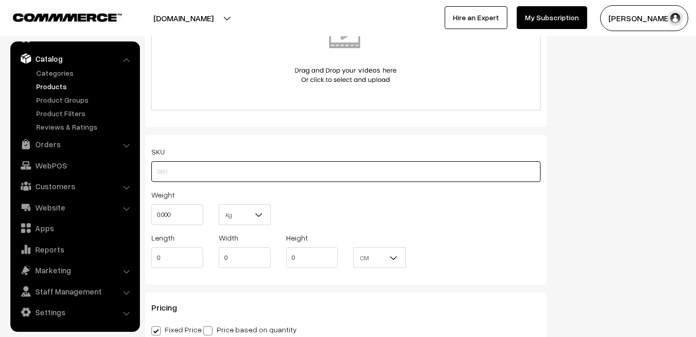
paste input "va12133-sep-kanchi-pra"
type input "va12133-sep-kanchi-pra"
drag, startPoint x: 185, startPoint y: 210, endPoint x: 128, endPoint y: 210, distance: 56.5
click at [128, 210] on body "Thank you for showing interest. Our team will call you shortly. Close [DOMAIN_N…" at bounding box center [348, 244] width 696 height 1732
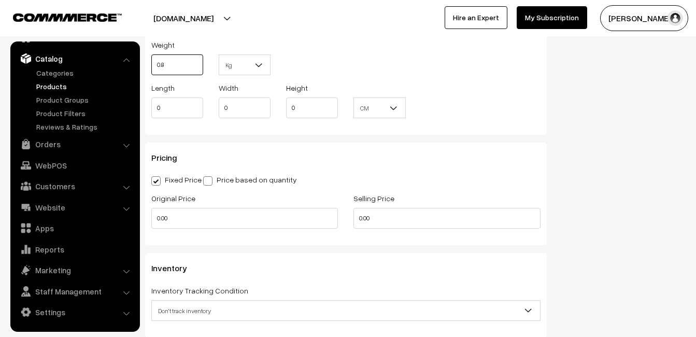
scroll to position [777, 0]
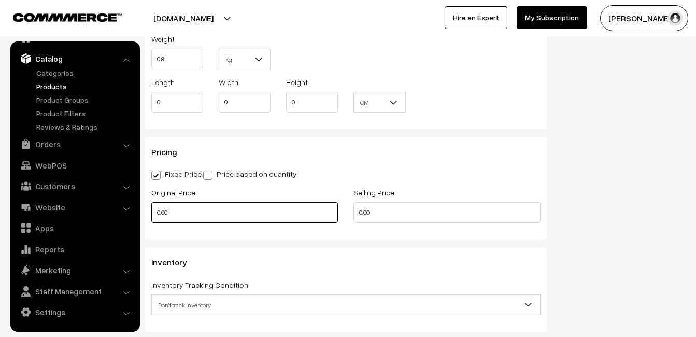
type input "0.80"
drag, startPoint x: 196, startPoint y: 218, endPoint x: 139, endPoint y: 219, distance: 57.0
click at [139, 219] on body "Thank you for showing interest. Our team will call you shortly. Close [DOMAIN_N…" at bounding box center [348, 89] width 696 height 1732
type input "7999"
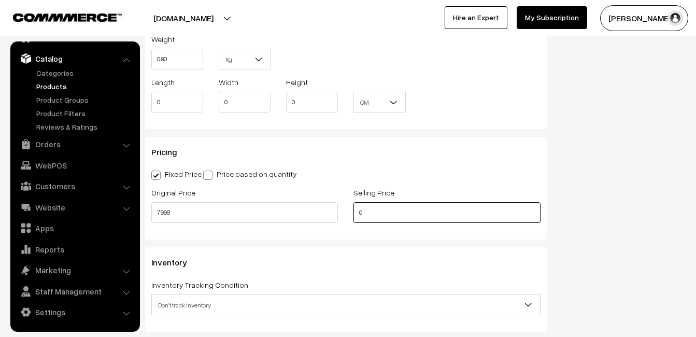
drag, startPoint x: 386, startPoint y: 216, endPoint x: 341, endPoint y: 216, distance: 45.6
click at [341, 216] on div "Original Price 7999 Selling Price 0" at bounding box center [345, 207] width 405 height 43
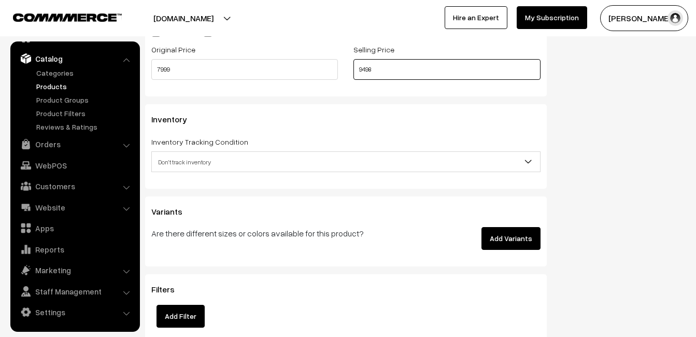
scroll to position [932, 0]
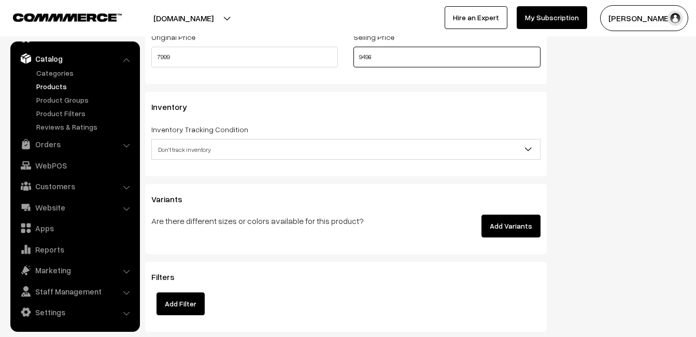
type input "9498"
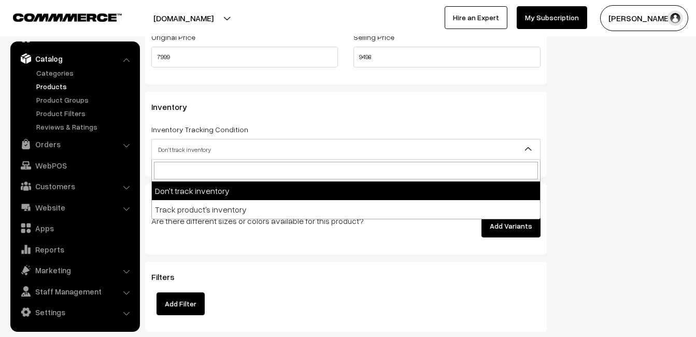
click at [183, 154] on span "Don't track inventory" at bounding box center [346, 149] width 388 height 18
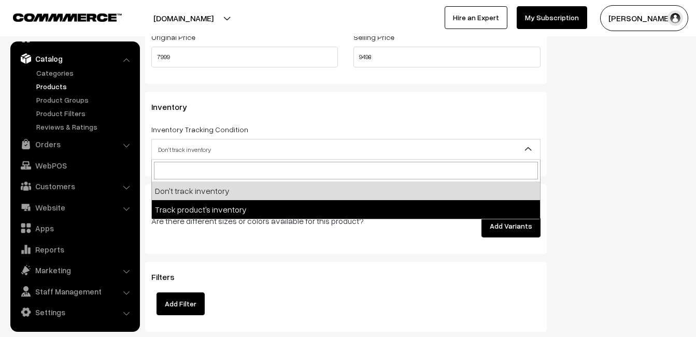
drag, startPoint x: 194, startPoint y: 206, endPoint x: 180, endPoint y: 195, distance: 17.4
select select "2"
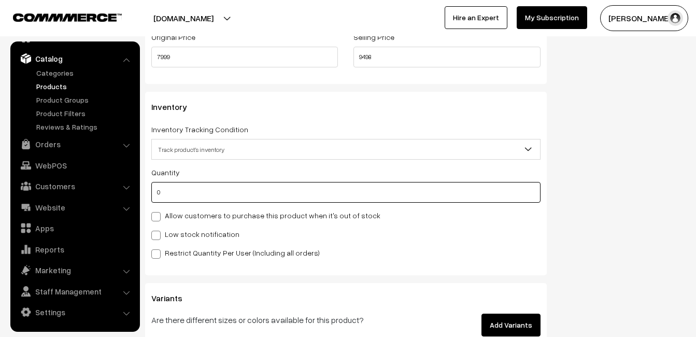
click at [175, 189] on input "0" at bounding box center [345, 192] width 389 height 21
type input "4"
click at [175, 229] on label "Low stock notification" at bounding box center [195, 233] width 88 height 11
click at [158, 230] on input "Low stock notification" at bounding box center [154, 233] width 7 height 7
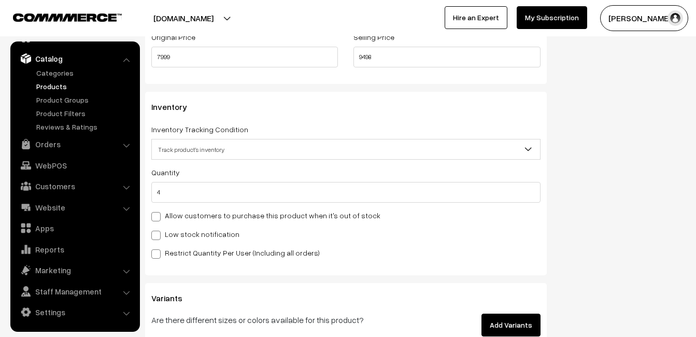
checkbox input "true"
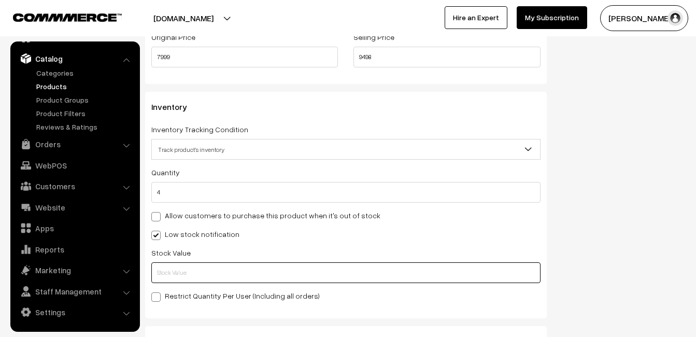
click at [175, 268] on input "text" at bounding box center [345, 272] width 389 height 21
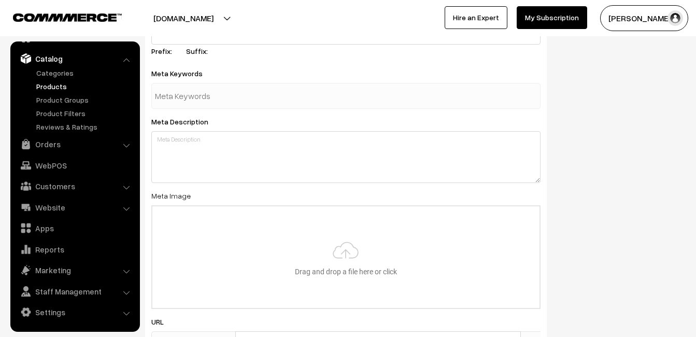
scroll to position [1537, 0]
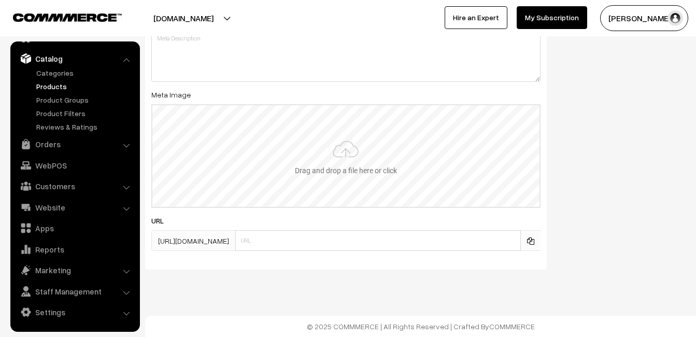
type input "2"
click at [350, 147] on input "file" at bounding box center [345, 156] width 387 height 102
type input "C:\fakepath\kanchipuram-saree-va12133-sep.jpeg"
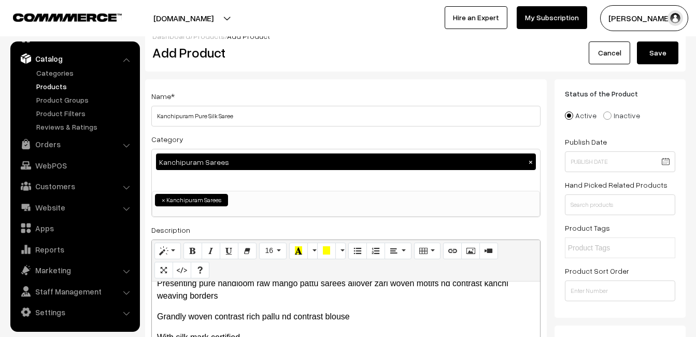
scroll to position [0, 0]
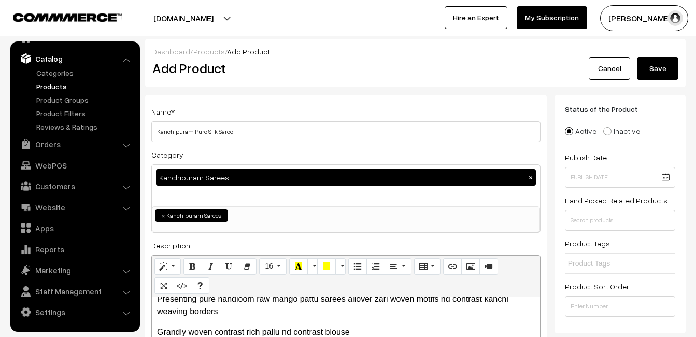
click at [664, 61] on button "Save" at bounding box center [657, 68] width 41 height 23
click at [295, 76] on h2 "Add Product" at bounding box center [347, 68] width 391 height 16
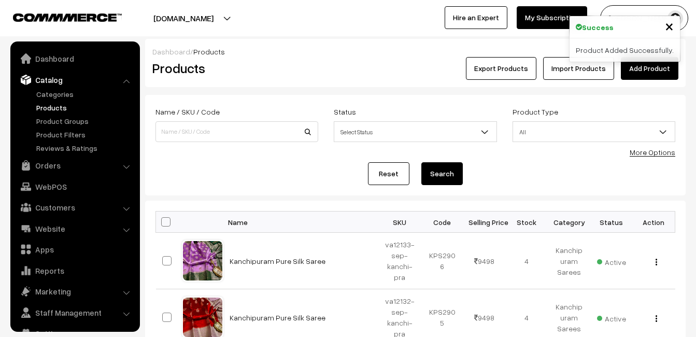
scroll to position [21, 0]
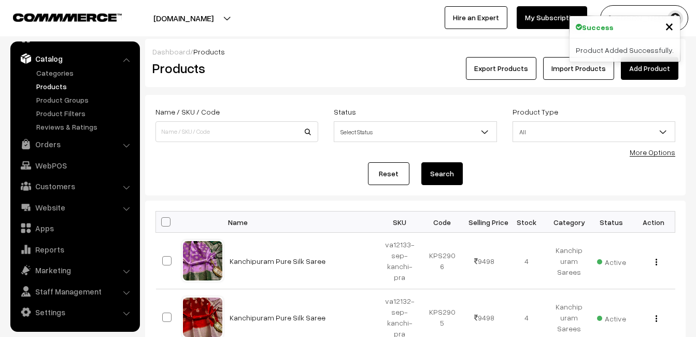
click at [636, 67] on link "Add Product" at bounding box center [648, 68] width 57 height 23
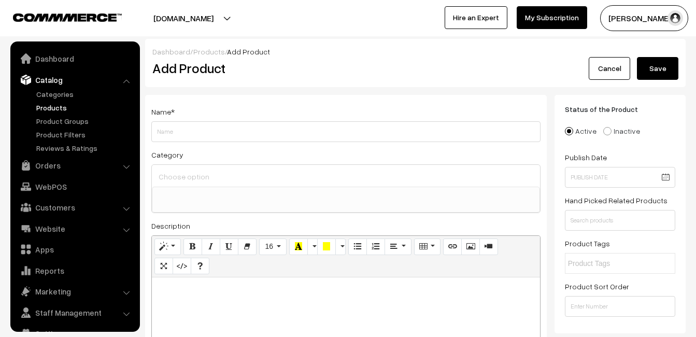
select select
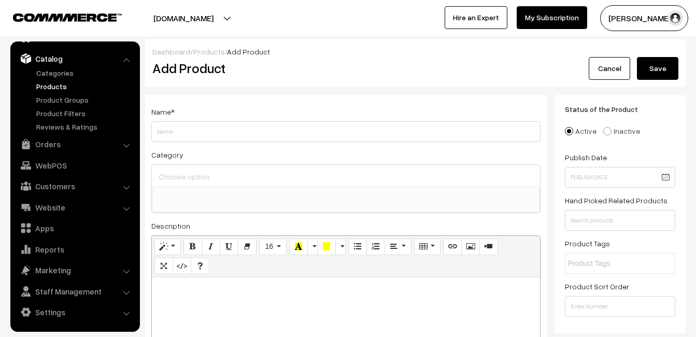
paste div
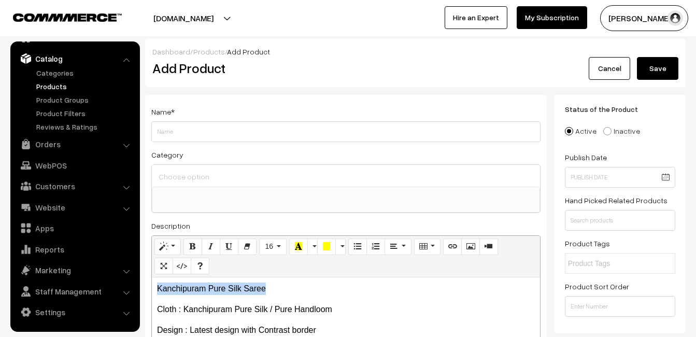
drag, startPoint x: 296, startPoint y: 291, endPoint x: 167, endPoint y: 284, distance: 129.1
copy p "Kanchipuram Pure Silk Saree"
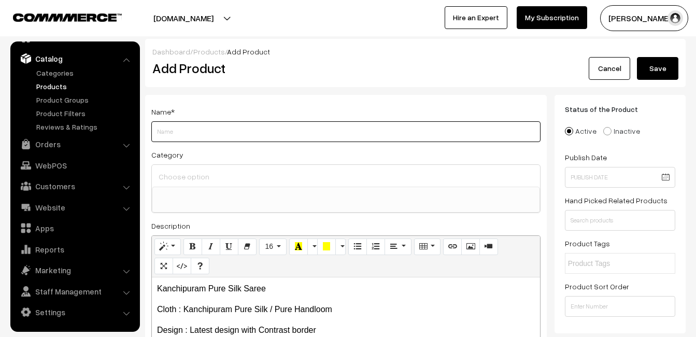
paste input "Kanchipuram Pure Silk Saree"
type input "Kanchipuram Pure Silk Saree"
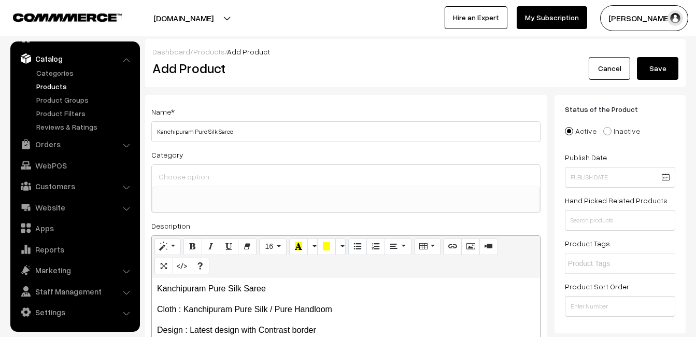
click at [201, 178] on input at bounding box center [346, 176] width 380 height 15
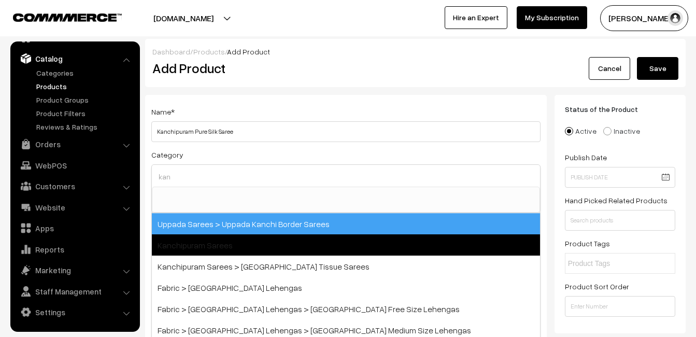
type input "kan"
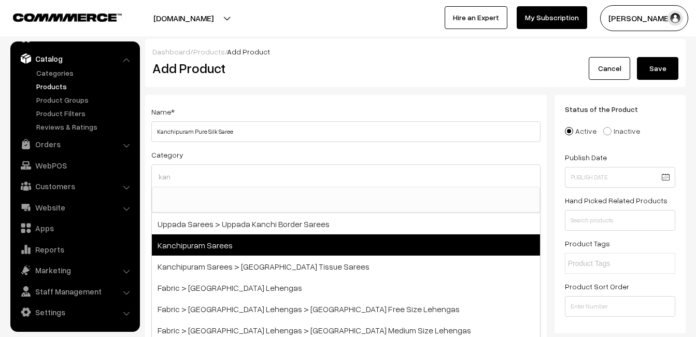
click at [224, 235] on span "Kanchipuram Sarees" at bounding box center [346, 244] width 388 height 21
select select "3"
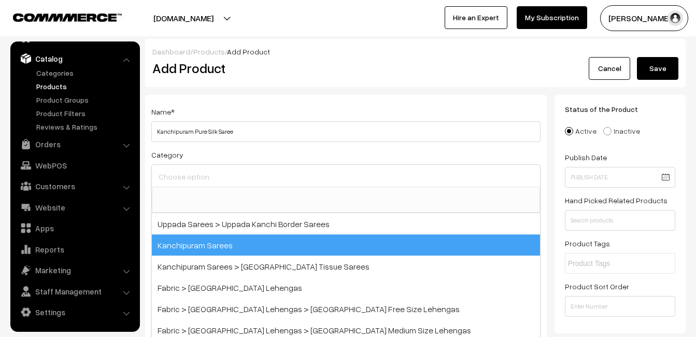
scroll to position [176, 0]
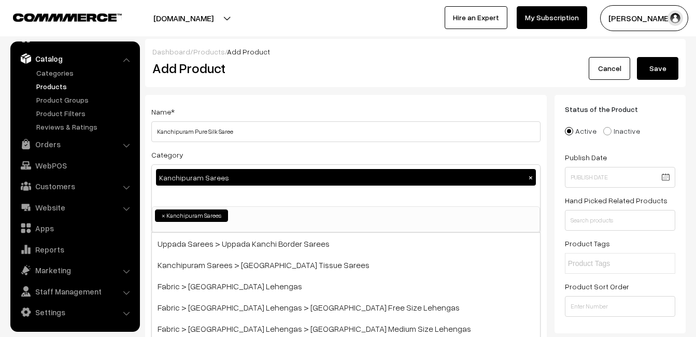
click at [251, 104] on div "Name * Kanchipuram Pure Silk Saree Category Kanchipuram Sarees × Uppada Sarees …" at bounding box center [345, 272] width 401 height 354
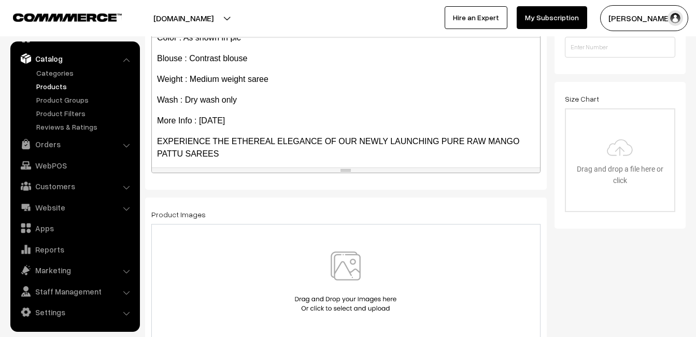
scroll to position [208, 0]
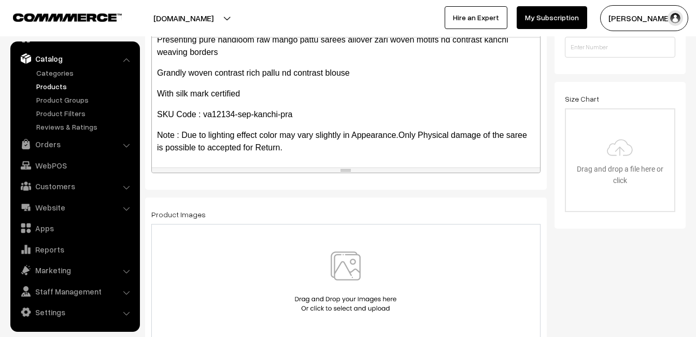
click at [339, 269] on img at bounding box center [345, 281] width 107 height 61
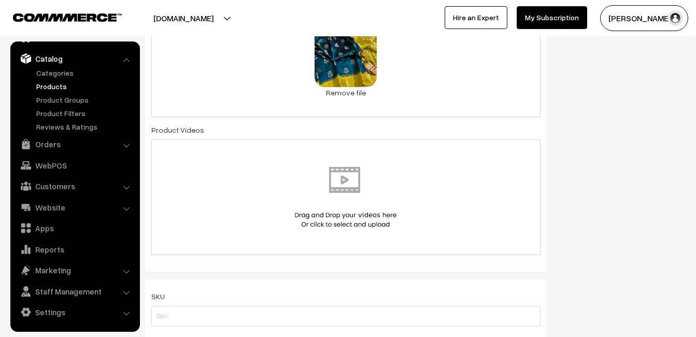
scroll to position [570, 0]
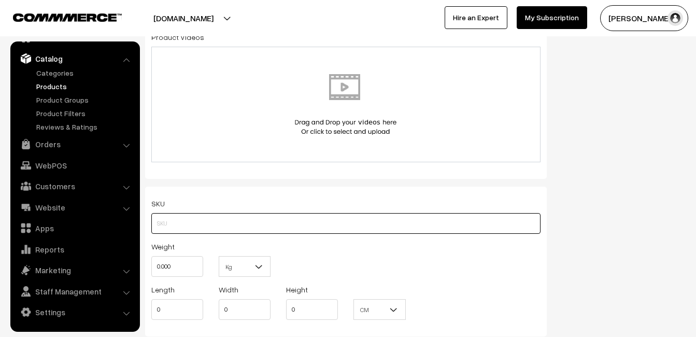
paste input "va12134-sep-kanchi-pra"
type input "va12134-sep-kanchi-pra"
drag, startPoint x: 189, startPoint y: 267, endPoint x: 143, endPoint y: 267, distance: 45.6
click at [143, 267] on div "Name * Kanchipuram Pure Silk Saree Category Kanchipuram Sarees × Uppada Sarees …" at bounding box center [345, 113] width 417 height 1177
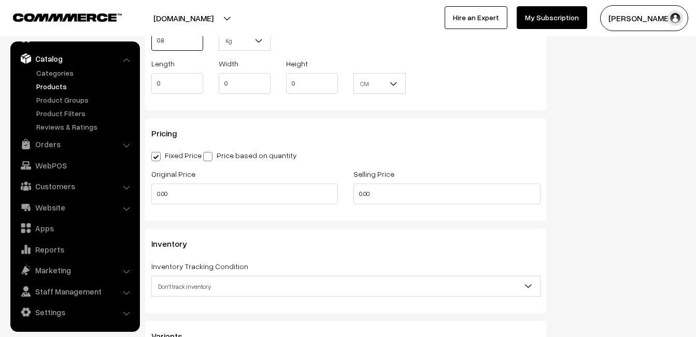
scroll to position [829, 0]
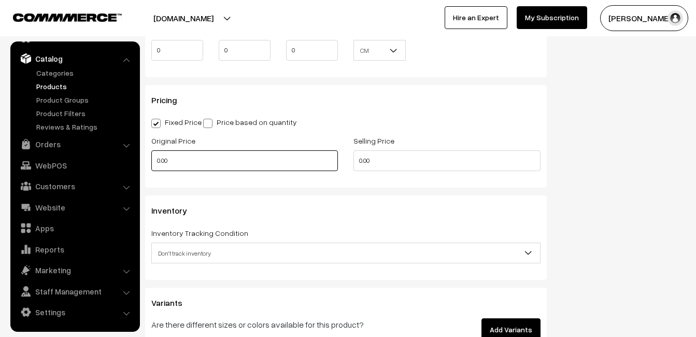
type input "0.80"
drag, startPoint x: 169, startPoint y: 160, endPoint x: 140, endPoint y: 162, distance: 28.6
type input "7999"
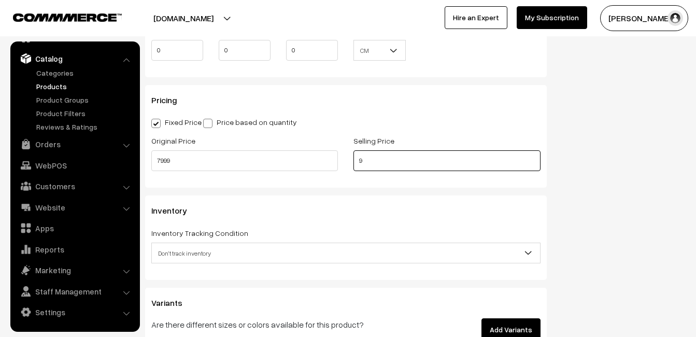
click at [373, 161] on input "9" at bounding box center [446, 160] width 186 height 21
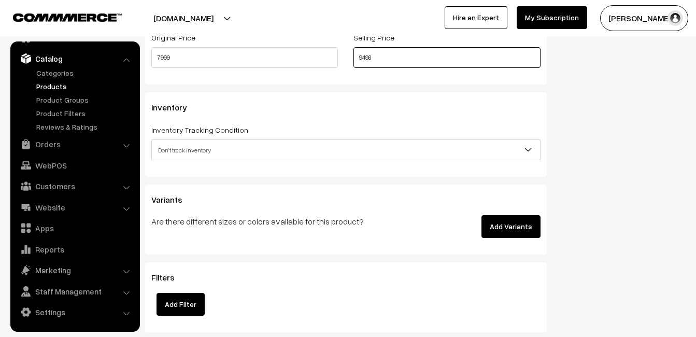
scroll to position [932, 0]
type input "9498"
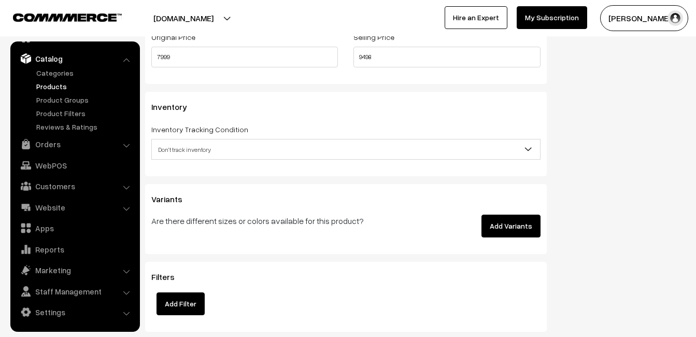
click at [165, 154] on span "Don't track inventory" at bounding box center [346, 149] width 388 height 18
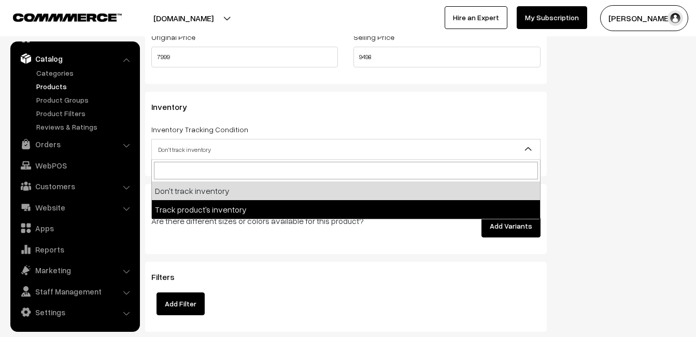
select select "2"
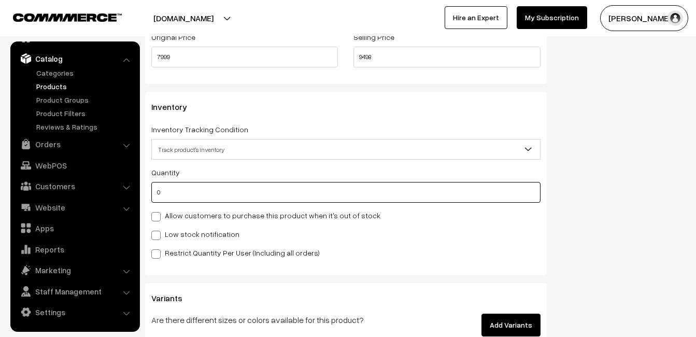
click at [174, 193] on input "0" at bounding box center [345, 192] width 389 height 21
type input "4"
click at [175, 245] on div "Quantity 4 Allow customers to purchase this product when it's out of stock Low …" at bounding box center [345, 212] width 389 height 93
click at [176, 237] on label "Low stock notification" at bounding box center [195, 233] width 88 height 11
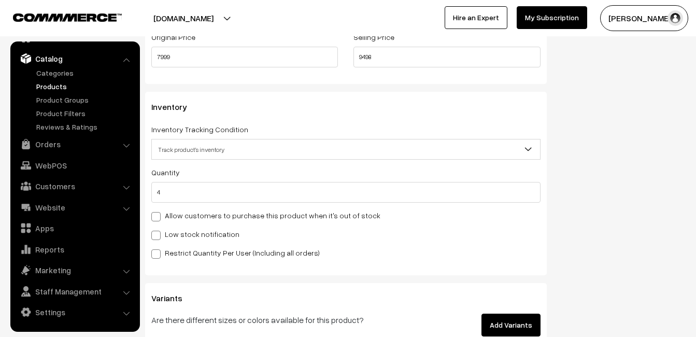
click at [158, 237] on input "Low stock notification" at bounding box center [154, 233] width 7 height 7
checkbox input "true"
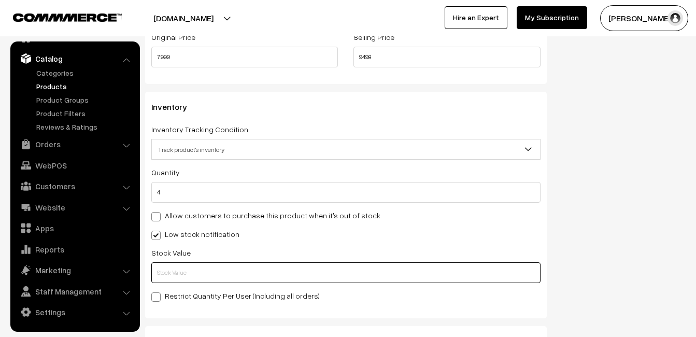
click at [181, 270] on input "text" at bounding box center [345, 272] width 389 height 21
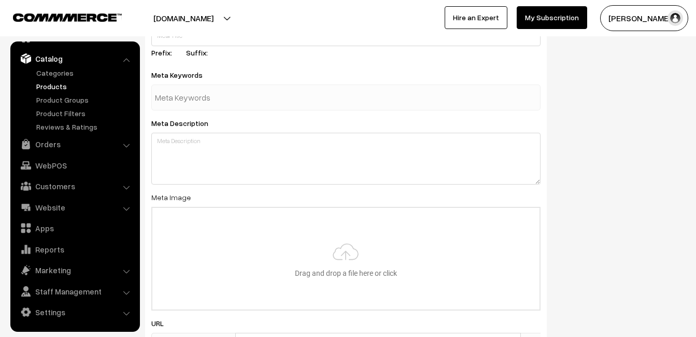
scroll to position [1537, 0]
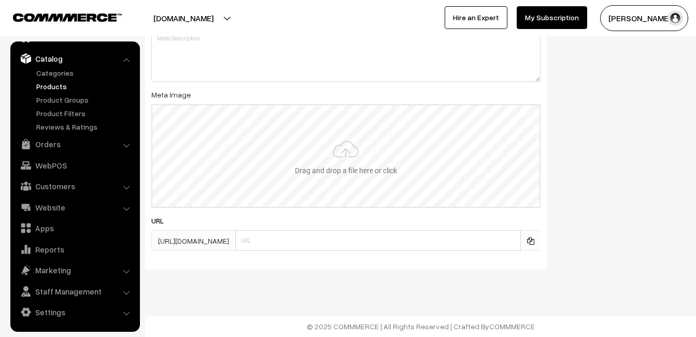
type input "2"
click at [326, 154] on input "file" at bounding box center [345, 156] width 387 height 102
type input "C:\fakepath\kanchipuram-saree-va12134-sep.jpeg"
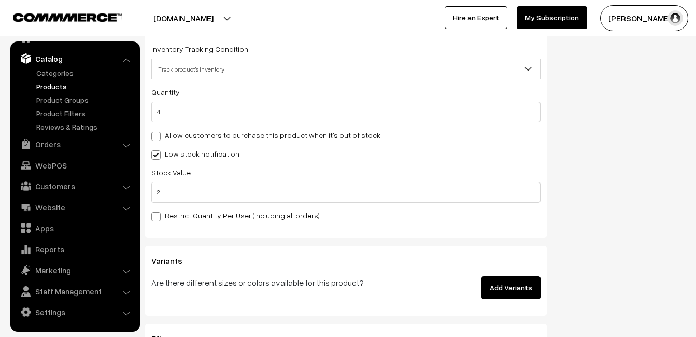
scroll to position [0, 0]
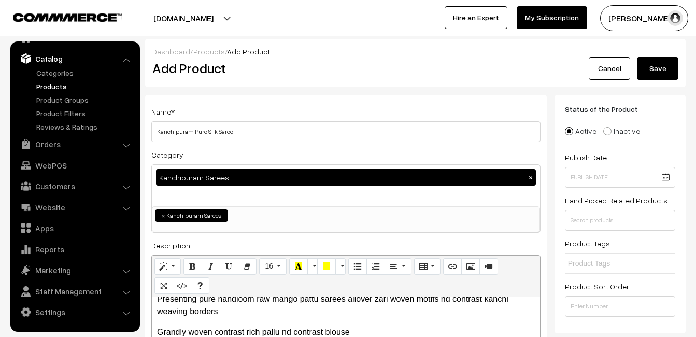
click at [663, 69] on button "Save" at bounding box center [657, 68] width 41 height 23
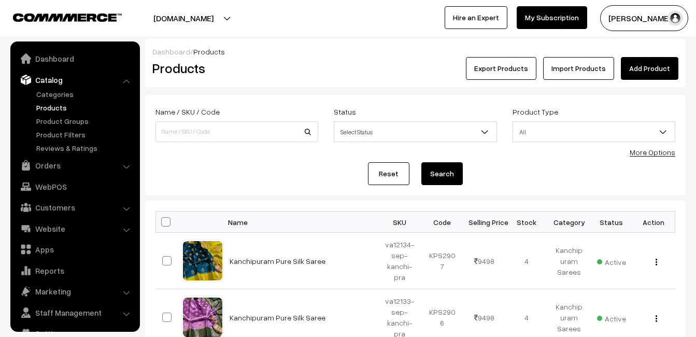
scroll to position [21, 0]
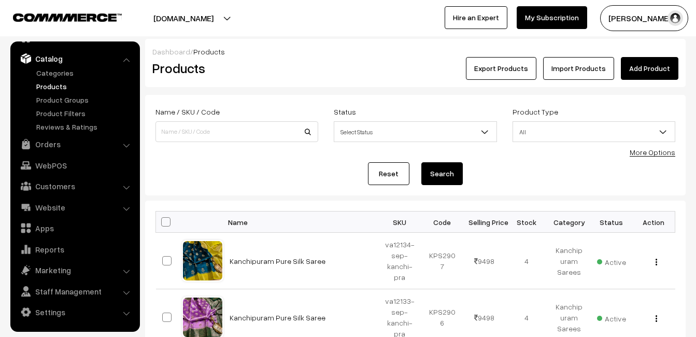
click at [352, 66] on div "Export Products Import Products Add Product" at bounding box center [505, 68] width 345 height 23
click at [324, 74] on div "Products" at bounding box center [235, 68] width 180 height 23
click at [631, 67] on link "Add Product" at bounding box center [648, 68] width 57 height 23
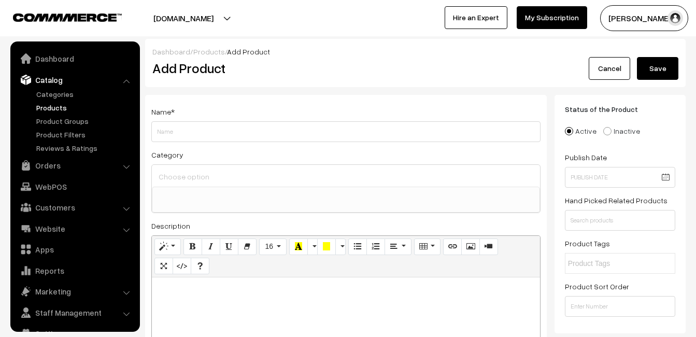
select select
click at [182, 302] on div at bounding box center [346, 341] width 388 height 129
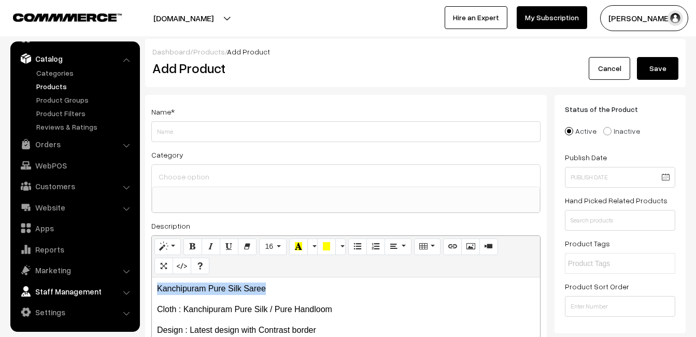
drag, startPoint x: 283, startPoint y: 283, endPoint x: 132, endPoint y: 283, distance: 151.8
copy p "Kanchipuram Pure Silk Saree"
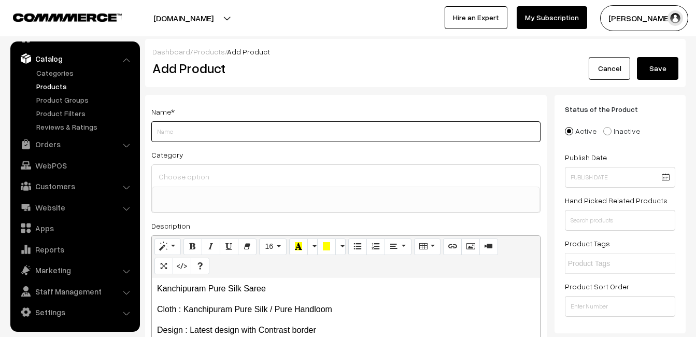
click at [195, 128] on input "Weight" at bounding box center [345, 131] width 389 height 21
paste input "Kanchipuram Pure Silk Saree"
type input "Kanchipuram Pure Silk Saree"
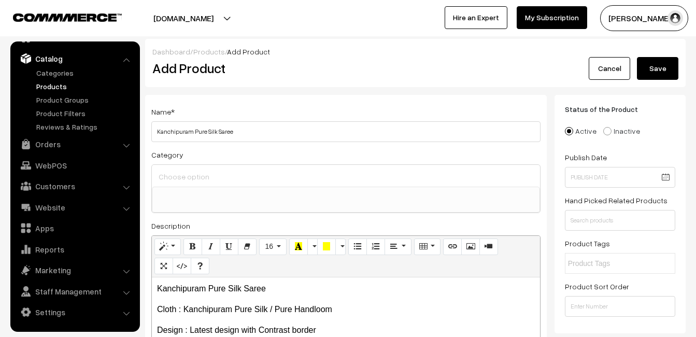
click at [201, 174] on input at bounding box center [346, 176] width 380 height 15
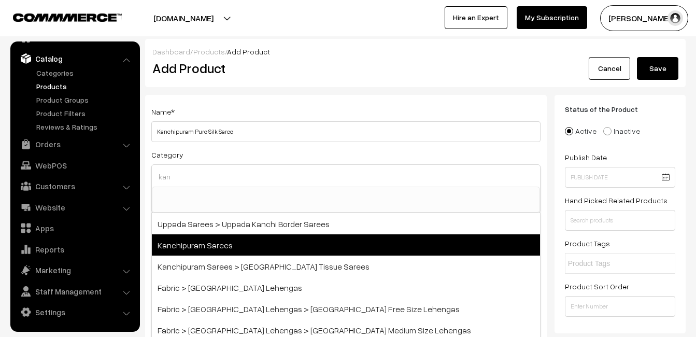
type input "kan"
click at [232, 243] on span "Kanchipuram Sarees" at bounding box center [346, 244] width 388 height 21
select select "3"
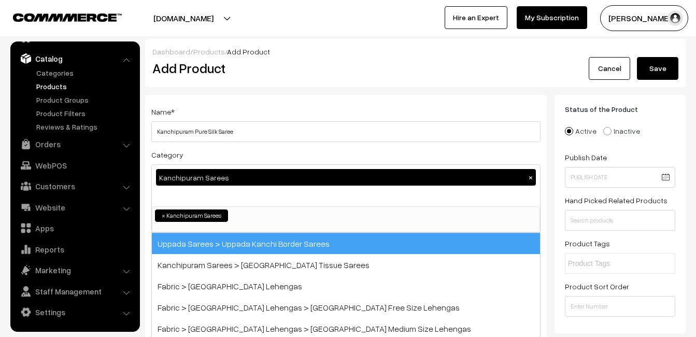
scroll to position [176, 0]
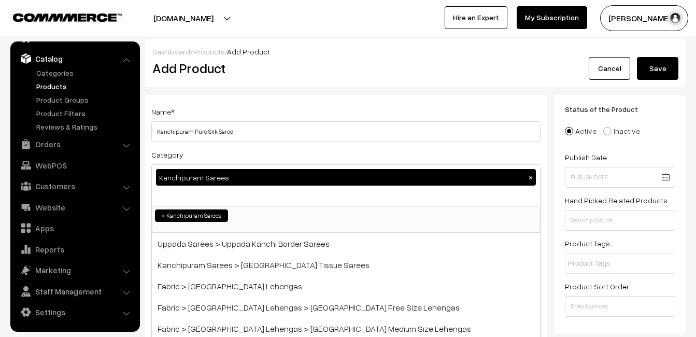
click at [296, 98] on div "Name * Kanchipuram Pure Silk Saree Category Kanchipuram Sarees × Uppada Sarees …" at bounding box center [345, 272] width 401 height 354
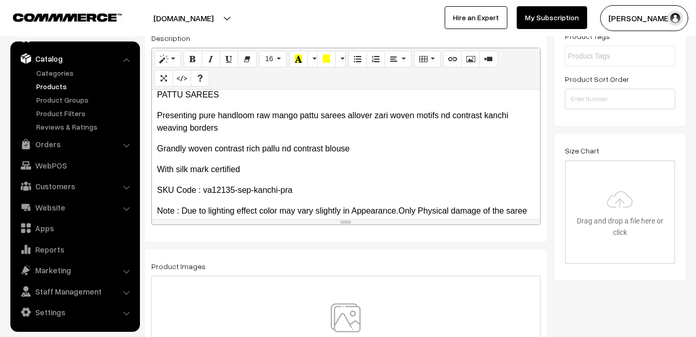
scroll to position [208, 0]
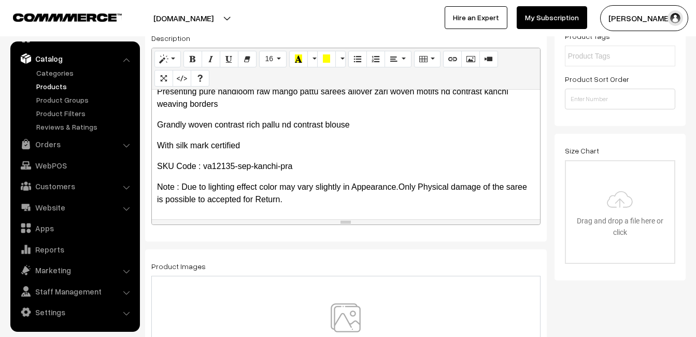
click at [348, 311] on img at bounding box center [345, 333] width 107 height 61
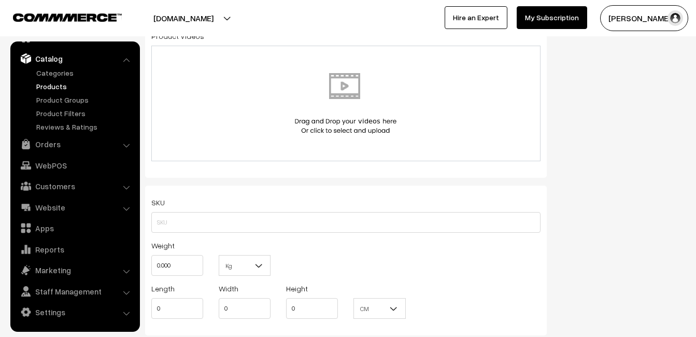
scroll to position [622, 0]
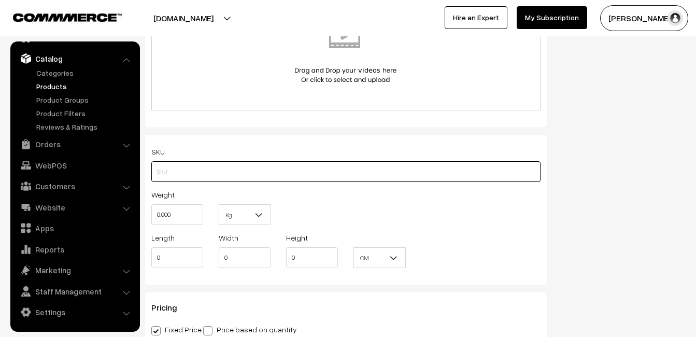
click at [167, 175] on input "text" at bounding box center [345, 171] width 389 height 21
paste input "va12135-sep-kanchi-pra"
type input "va12135-sep-kanchi-pra"
drag, startPoint x: 180, startPoint y: 222, endPoint x: 135, endPoint y: 215, distance: 46.2
click at [135, 215] on body "Thank you for showing interest. Our team will call you shortly. Close [DOMAIN_N…" at bounding box center [348, 244] width 696 height 1732
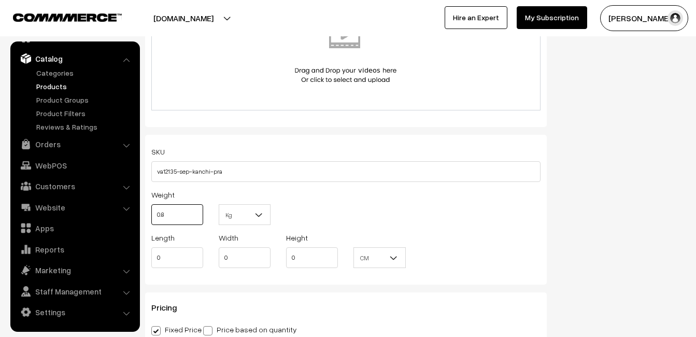
scroll to position [777, 0]
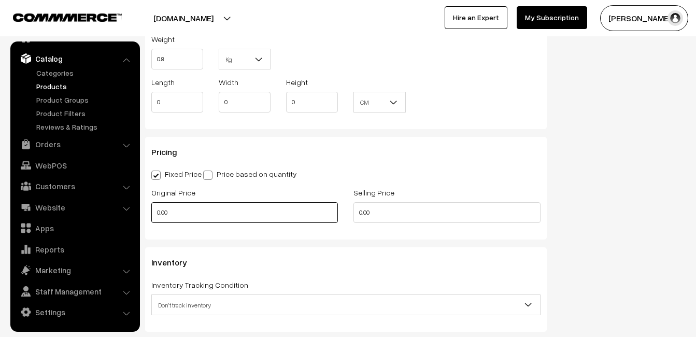
type input "0.80"
drag, startPoint x: 181, startPoint y: 210, endPoint x: 114, endPoint y: 218, distance: 66.8
click at [114, 218] on body "Thank you for showing interest. Our team will call you shortly. Close [DOMAIN_N…" at bounding box center [348, 89] width 696 height 1732
click at [201, 210] on input "0" at bounding box center [244, 212] width 186 height 21
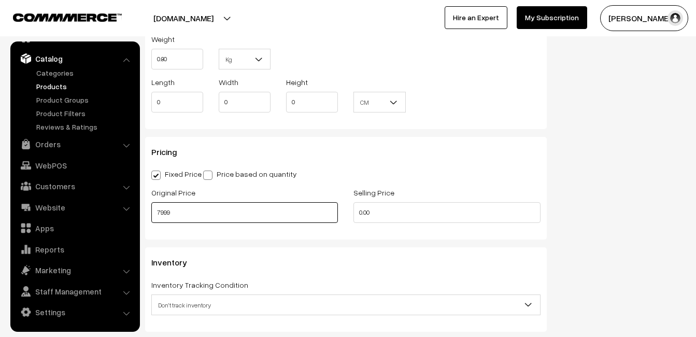
type input "7999"
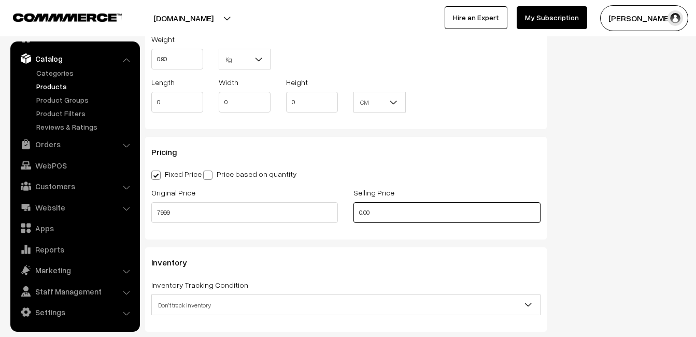
drag, startPoint x: 372, startPoint y: 205, endPoint x: 329, endPoint y: 208, distance: 42.6
click at [329, 208] on div "Original Price 7999 Selling Price 0.00" at bounding box center [345, 207] width 405 height 43
click at [381, 208] on input "0" at bounding box center [446, 212] width 186 height 21
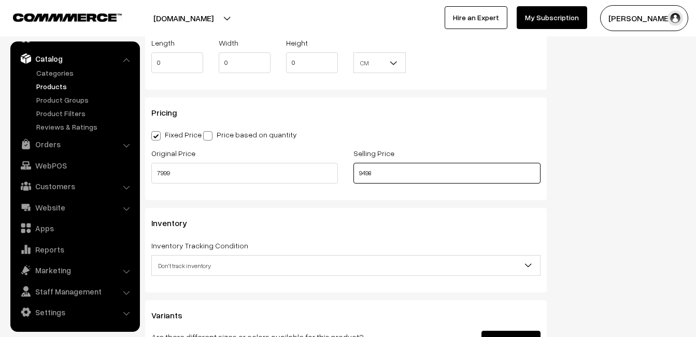
scroll to position [932, 0]
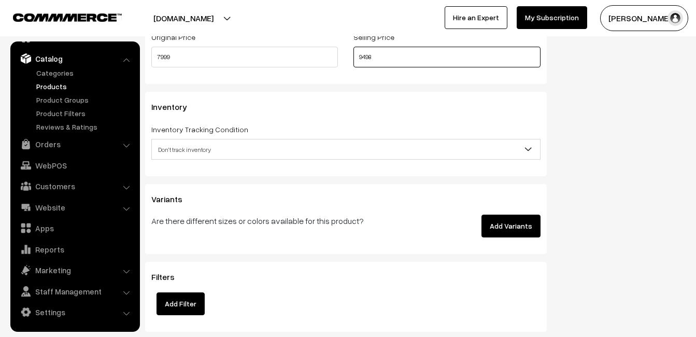
type input "9498"
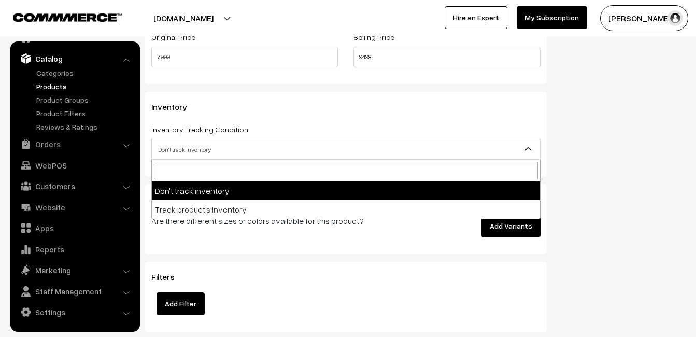
click at [184, 141] on span "Don't track inventory" at bounding box center [346, 149] width 388 height 18
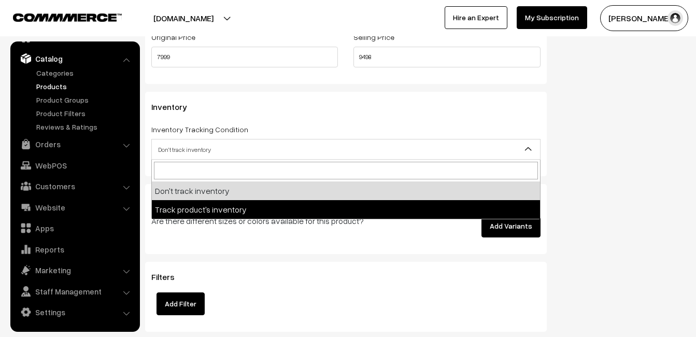
select select "2"
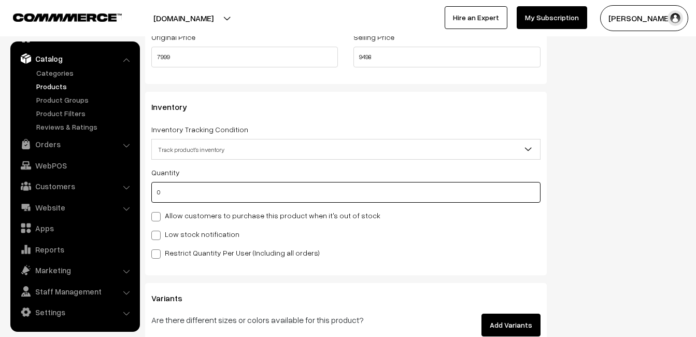
click at [185, 194] on input "0" at bounding box center [345, 192] width 389 height 21
type input "4"
click at [183, 227] on div "Low stock notification" at bounding box center [345, 233] width 389 height 12
click at [186, 232] on label "Low stock notification" at bounding box center [195, 233] width 88 height 11
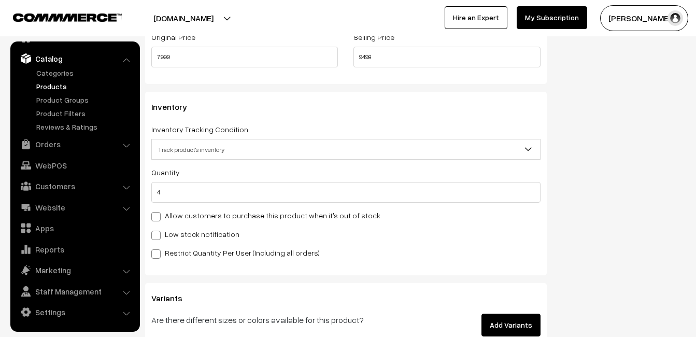
click at [158, 232] on input "Low stock notification" at bounding box center [154, 233] width 7 height 7
checkbox input "true"
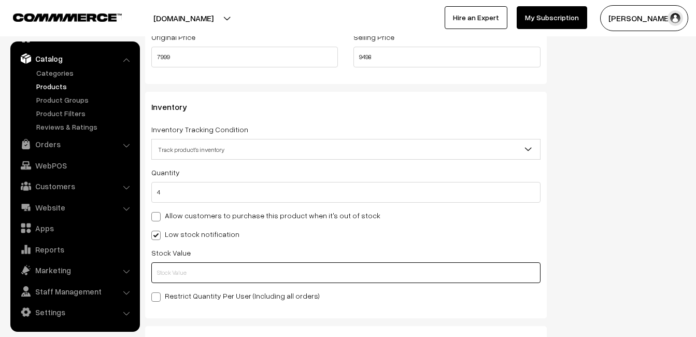
click at [186, 271] on input "text" at bounding box center [345, 272] width 389 height 21
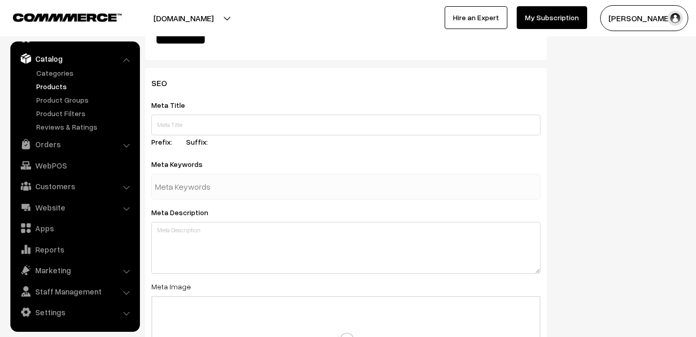
scroll to position [1537, 0]
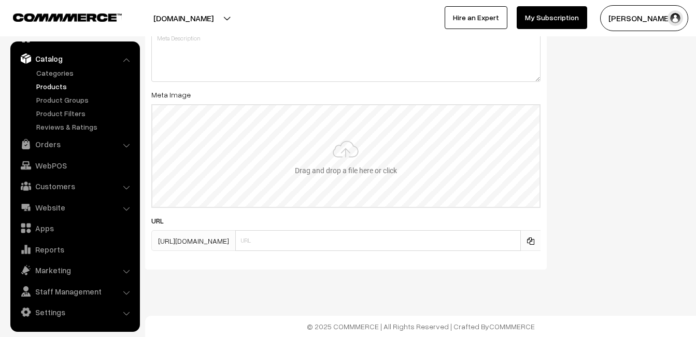
type input "2"
click at [326, 152] on input "file" at bounding box center [345, 156] width 387 height 102
type input "C:\fakepath\kanchipuram-saree-va12135-sep.jpeg"
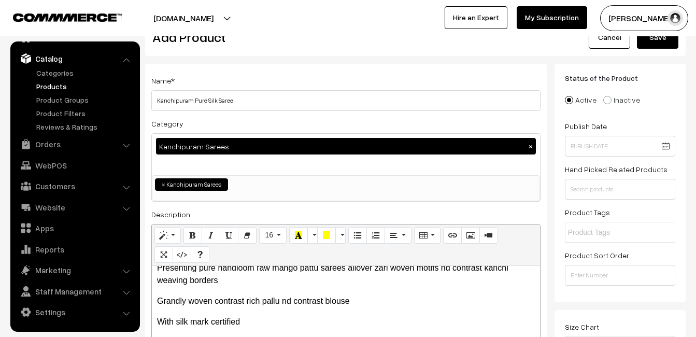
scroll to position [0, 0]
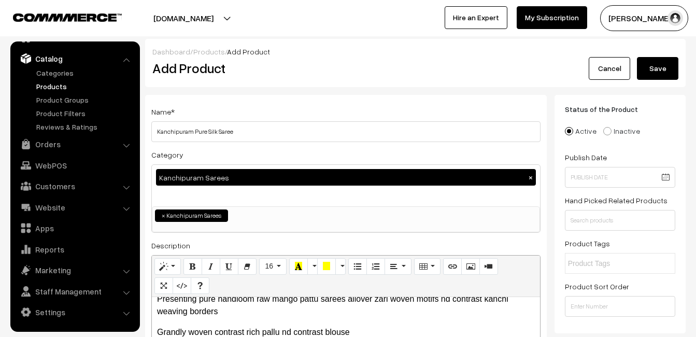
click at [656, 68] on button "Save" at bounding box center [657, 68] width 41 height 23
click at [356, 71] on h2 "Add Product" at bounding box center [347, 68] width 391 height 16
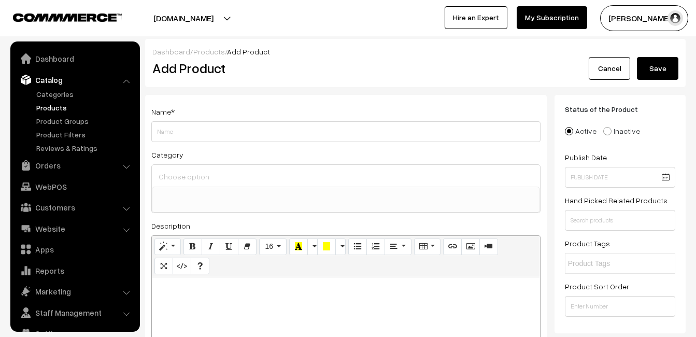
select select
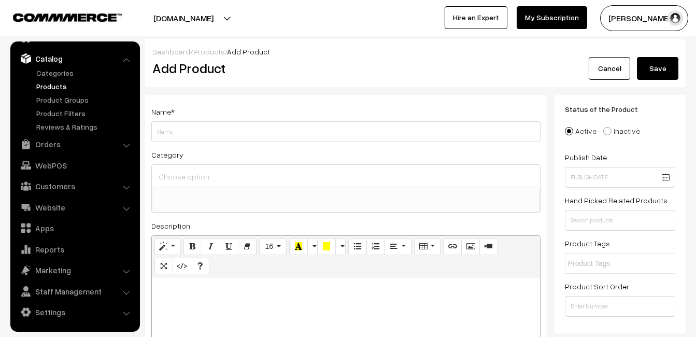
click at [253, 292] on p at bounding box center [346, 288] width 378 height 12
paste div
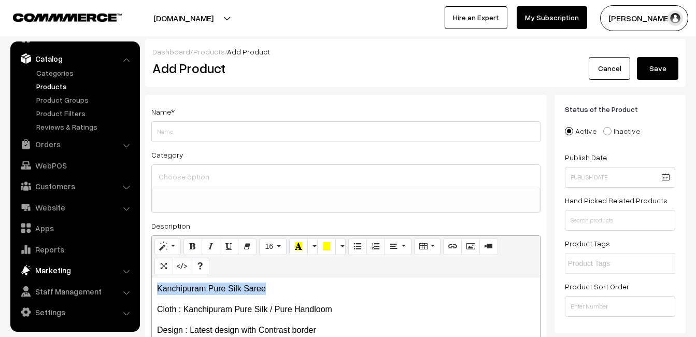
drag, startPoint x: 277, startPoint y: 287, endPoint x: 75, endPoint y: 271, distance: 202.1
copy p "Kanchipuram Pure Silk Saree"
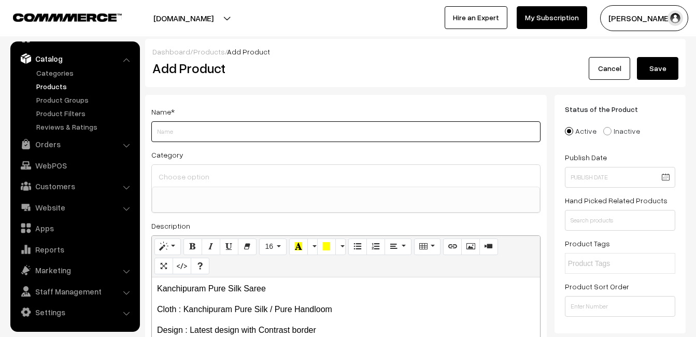
click at [192, 124] on input "Weight" at bounding box center [345, 131] width 389 height 21
paste input "Kanchipuram Pure Silk Saree"
type input "Kanchipuram Pure Silk Saree"
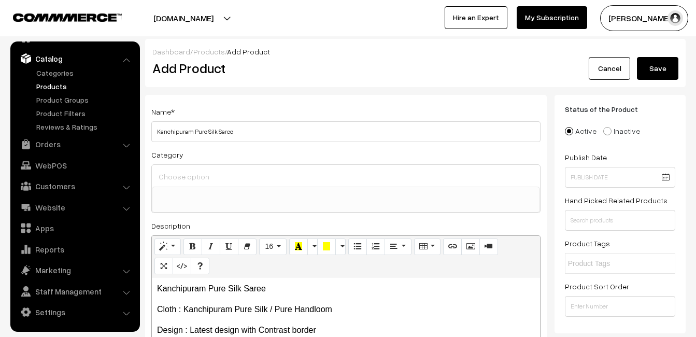
click at [200, 169] on div at bounding box center [346, 176] width 388 height 22
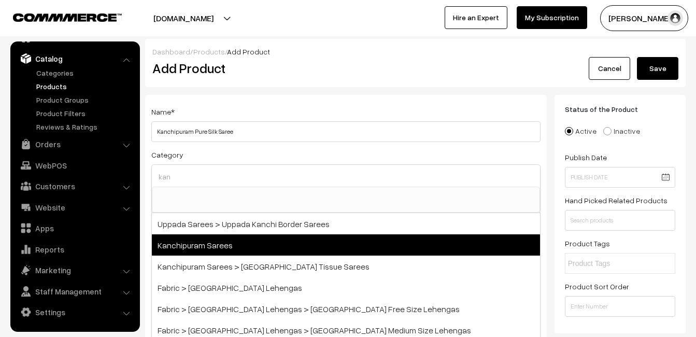
type input "kan"
click at [226, 240] on span "Kanchipuram Sarees" at bounding box center [346, 244] width 388 height 21
select select "3"
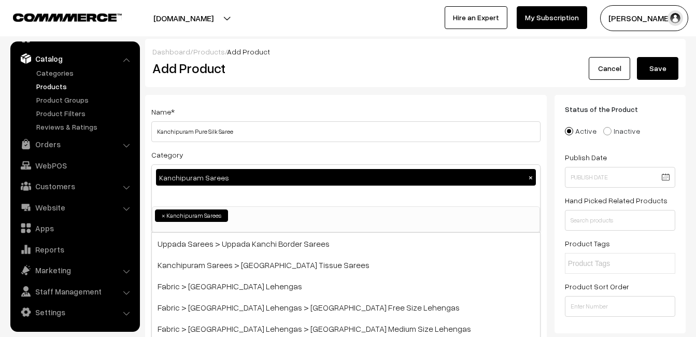
scroll to position [176, 0]
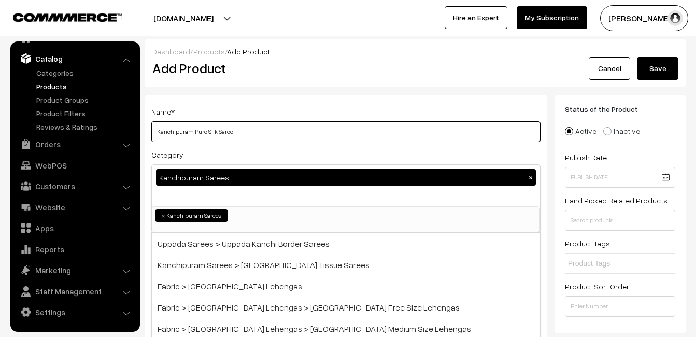
click at [259, 127] on input "Kanchipuram Pure Silk Saree" at bounding box center [345, 131] width 389 height 21
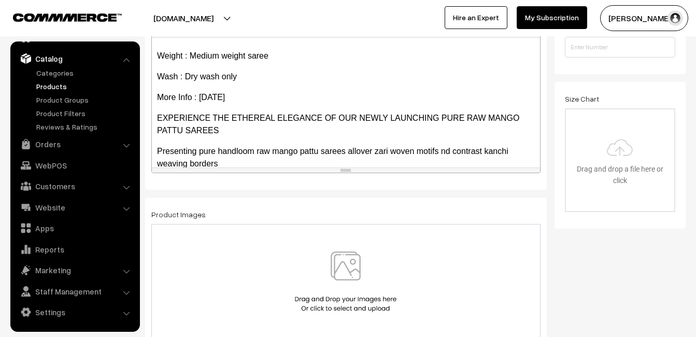
scroll to position [207, 0]
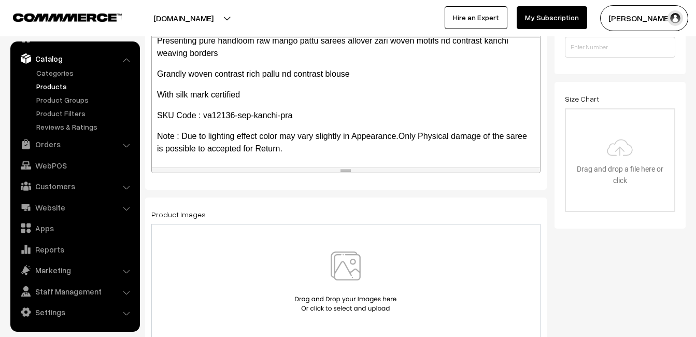
click at [335, 267] on img at bounding box center [345, 281] width 107 height 61
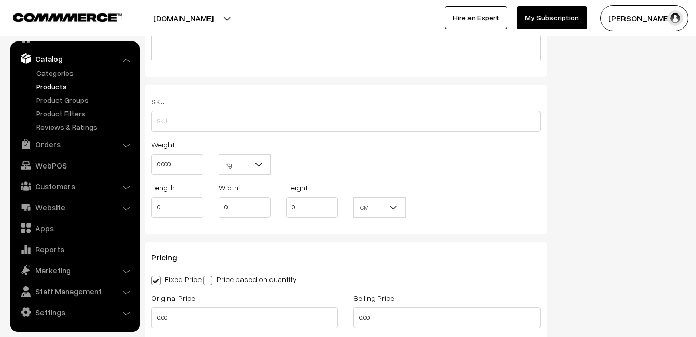
scroll to position [673, 0]
click at [196, 109] on div "SKU" at bounding box center [345, 111] width 389 height 37
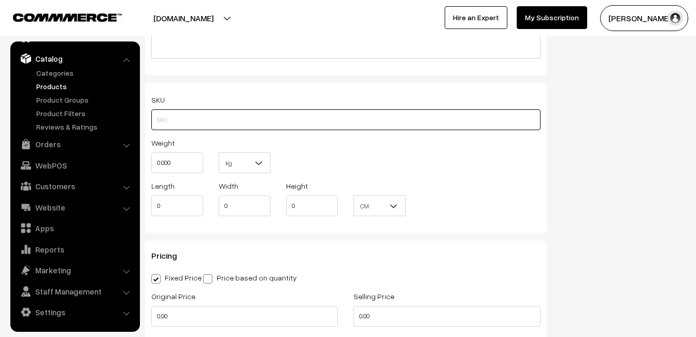
click at [192, 116] on input "text" at bounding box center [345, 119] width 389 height 21
paste input "va12136-sep-kanchi-pra"
type input "va12136-sep-kanchi-pra"
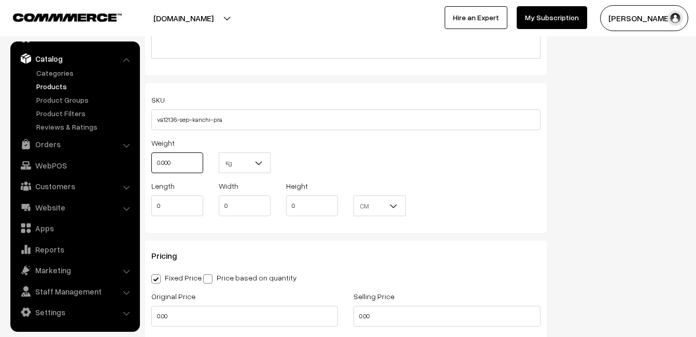
drag, startPoint x: 191, startPoint y: 158, endPoint x: 137, endPoint y: 160, distance: 53.9
click at [138, 160] on body "Thank you for showing interest. Our team will call you shortly. Close [DOMAIN_N…" at bounding box center [348, 193] width 696 height 1732
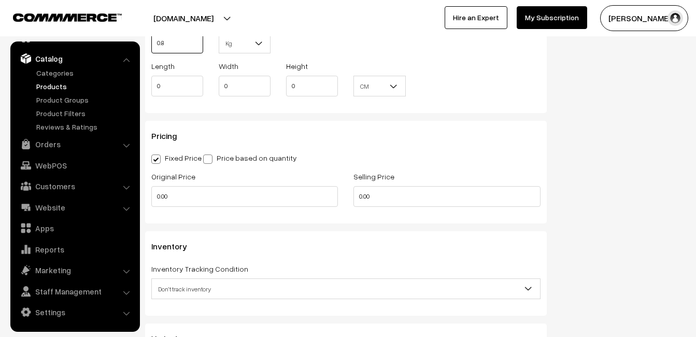
scroll to position [829, 0]
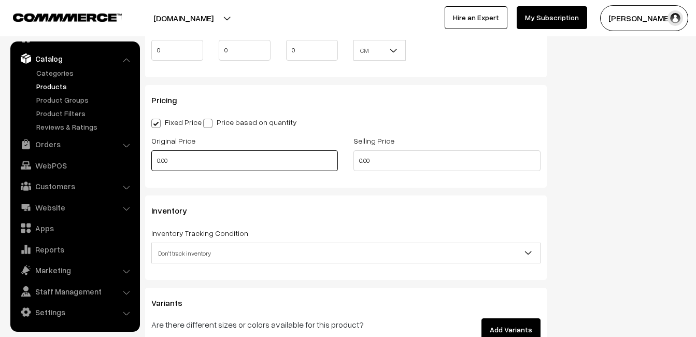
type input "0.80"
drag, startPoint x: 178, startPoint y: 156, endPoint x: 112, endPoint y: 166, distance: 67.0
click at [113, 166] on body "Thank you for showing interest. Our team will call you shortly. Close [DOMAIN_N…" at bounding box center [348, 37] width 696 height 1732
type input "7999"
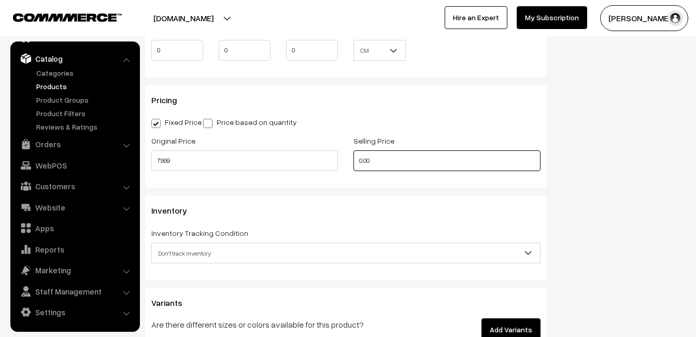
drag, startPoint x: 383, startPoint y: 158, endPoint x: 318, endPoint y: 157, distance: 65.3
click at [320, 158] on div "Original Price 7999 Selling Price 0.00" at bounding box center [345, 155] width 405 height 43
click at [375, 159] on input "0" at bounding box center [446, 160] width 186 height 21
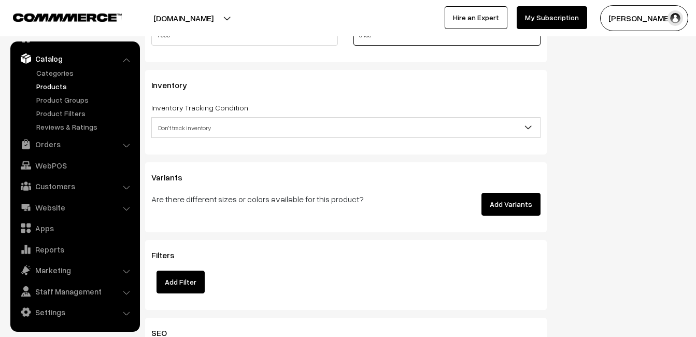
scroll to position [984, 0]
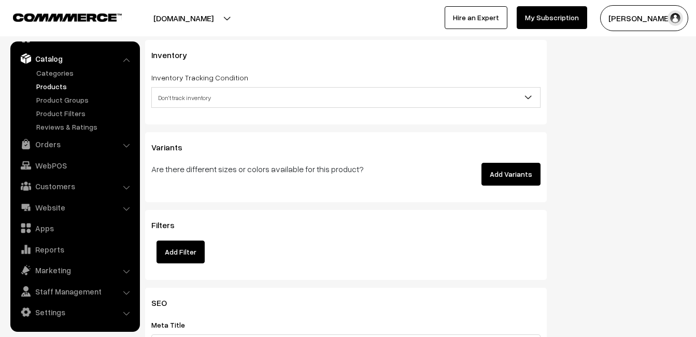
type input "9498"
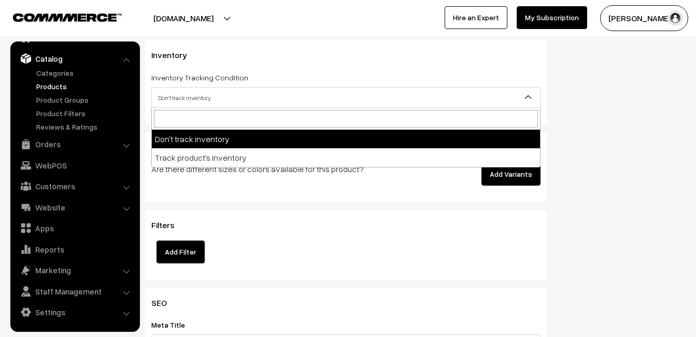
click at [189, 98] on span "Don't track inventory" at bounding box center [346, 98] width 388 height 18
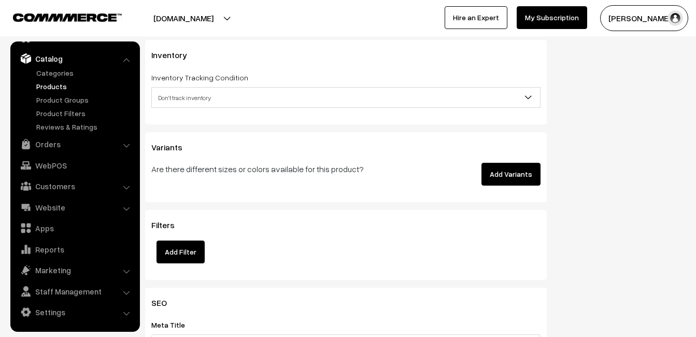
drag, startPoint x: 197, startPoint y: 176, endPoint x: 196, endPoint y: 151, distance: 25.4
click at [197, 176] on div "Are there different sizes or colors available for this product?" at bounding box center [277, 174] width 269 height 23
click at [196, 151] on h3 "Variants" at bounding box center [345, 147] width 389 height 10
click at [189, 98] on span "Don't track inventory" at bounding box center [346, 98] width 388 height 18
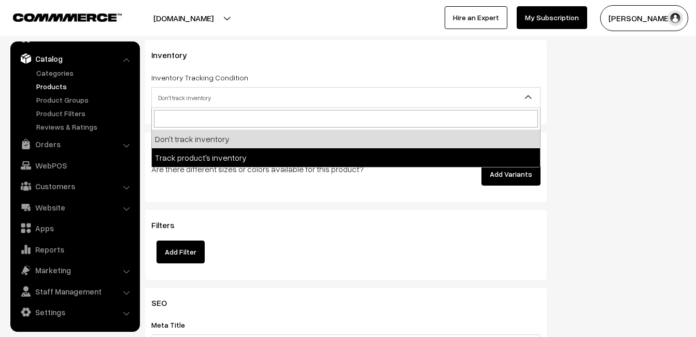
select select "2"
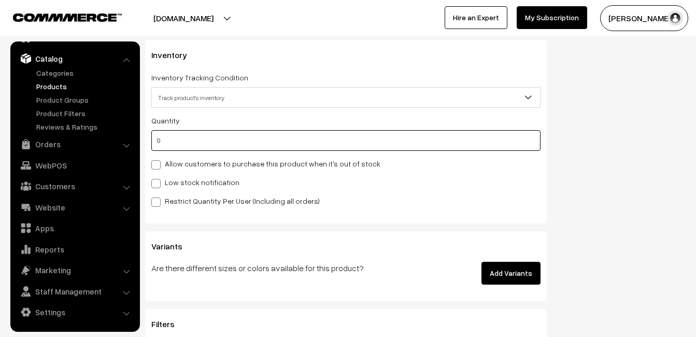
click at [189, 139] on input "0" at bounding box center [345, 140] width 389 height 21
type input "4"
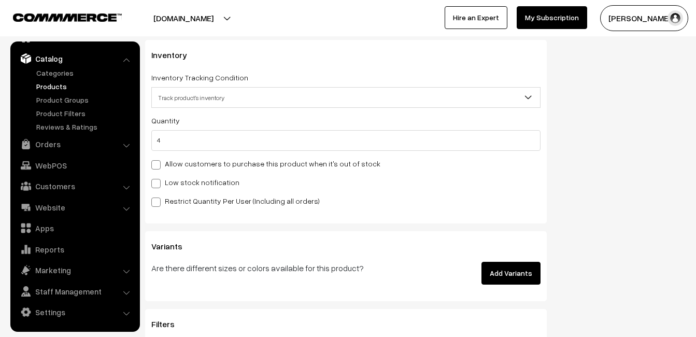
click at [185, 178] on label "Low stock notification" at bounding box center [195, 182] width 88 height 11
click at [158, 178] on input "Low stock notification" at bounding box center [154, 181] width 7 height 7
checkbox input "true"
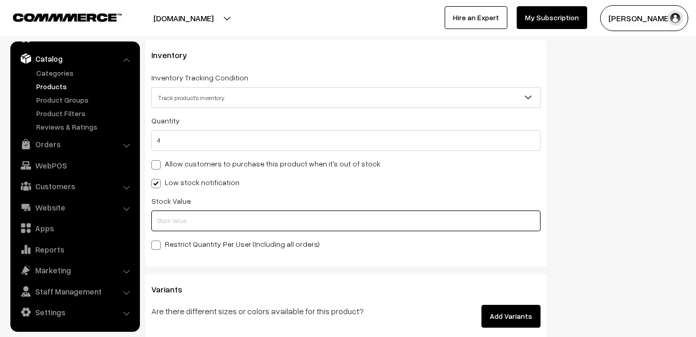
click at [191, 223] on input "text" at bounding box center [345, 220] width 389 height 21
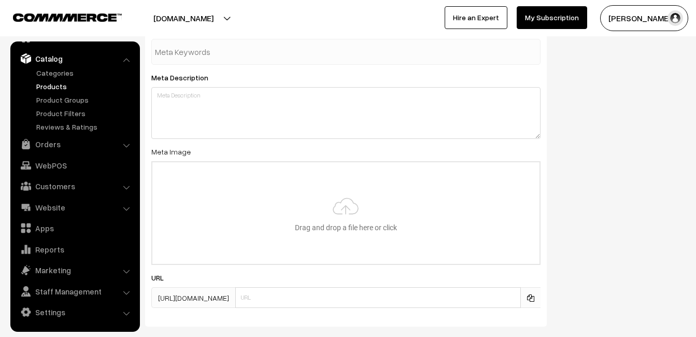
scroll to position [1537, 0]
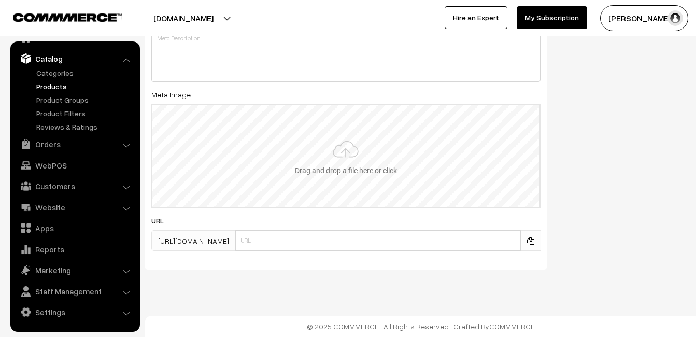
type input "2"
click at [353, 148] on input "file" at bounding box center [345, 156] width 387 height 102
type input "C:\fakepath\kanchipuram-saree-va12136-sep.jpeg"
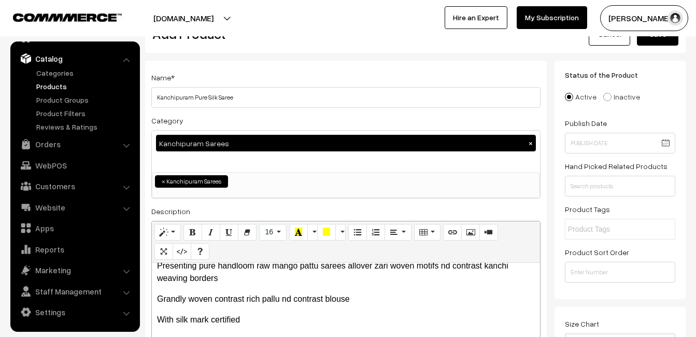
scroll to position [0, 0]
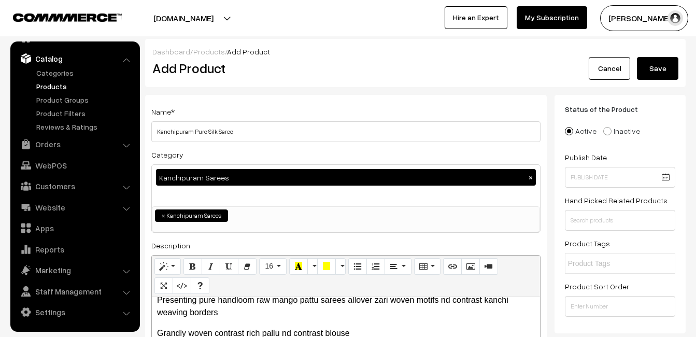
click at [644, 75] on button "Save" at bounding box center [657, 68] width 41 height 23
click at [362, 76] on h2 "Add Product" at bounding box center [347, 68] width 391 height 16
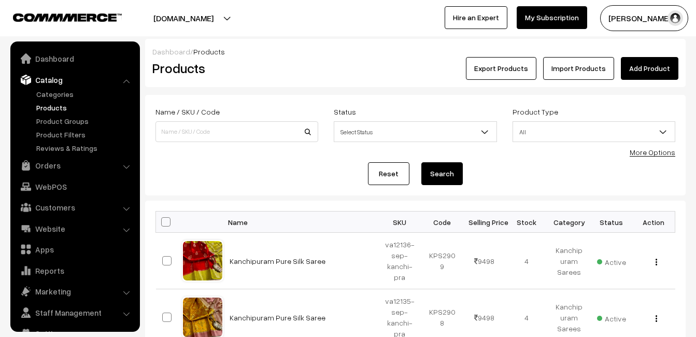
scroll to position [21, 0]
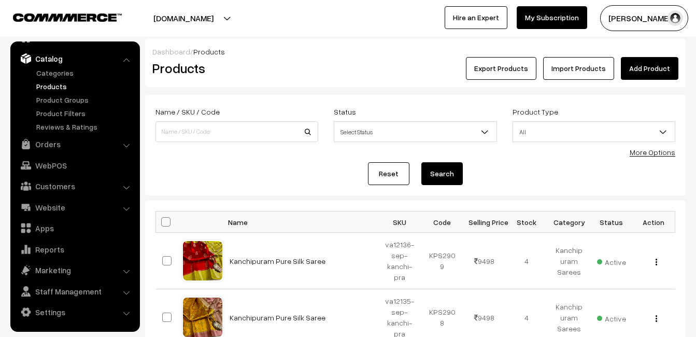
click at [661, 66] on link "Add Product" at bounding box center [648, 68] width 57 height 23
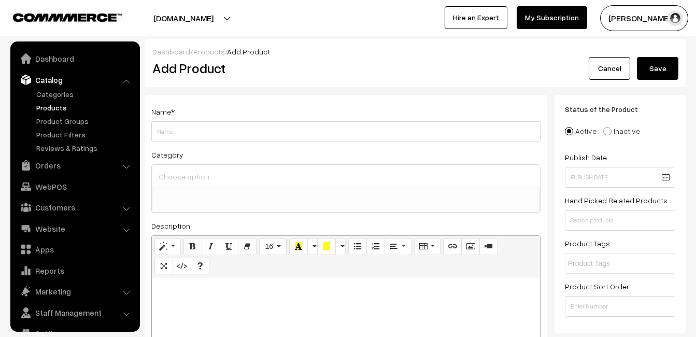
select select
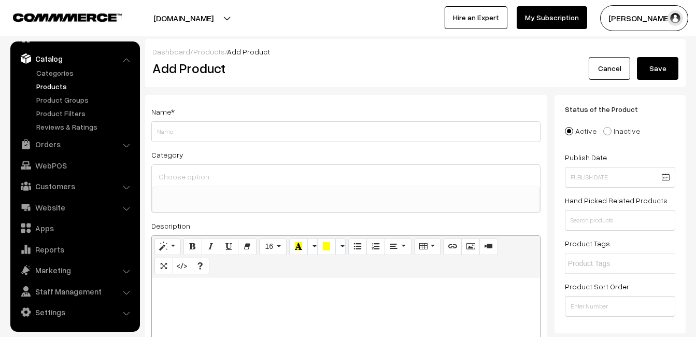
click at [206, 312] on div at bounding box center [346, 341] width 388 height 129
paste div
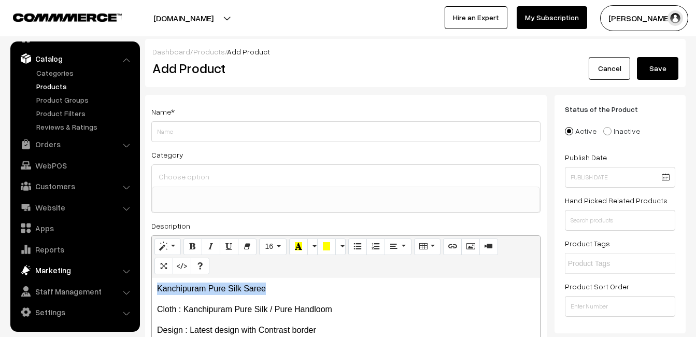
drag, startPoint x: 269, startPoint y: 291, endPoint x: 57, endPoint y: 273, distance: 213.0
copy p "Kanchipuram Pure Silk Saree"
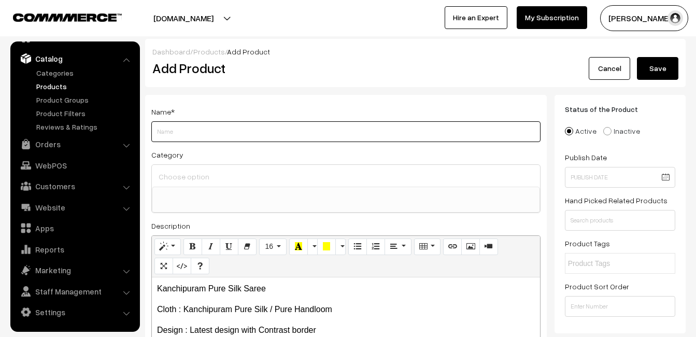
click at [167, 135] on input "Weight" at bounding box center [345, 131] width 389 height 21
paste input "Kanchipuram Pure Silk Saree"
type input "Kanchipuram Pure Silk Saree"
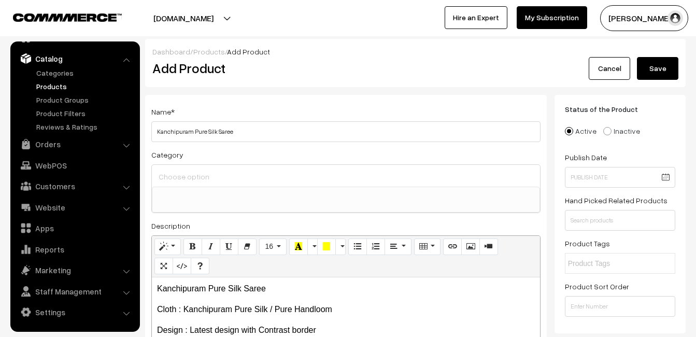
click at [176, 169] on input at bounding box center [346, 176] width 380 height 15
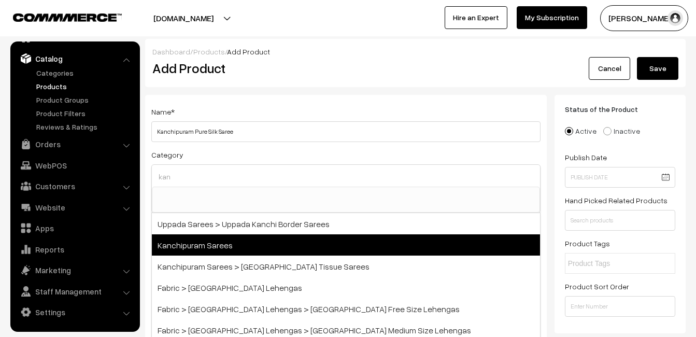
type input "kan"
click at [212, 237] on span "Kanchipuram Sarees" at bounding box center [346, 244] width 388 height 21
select select "3"
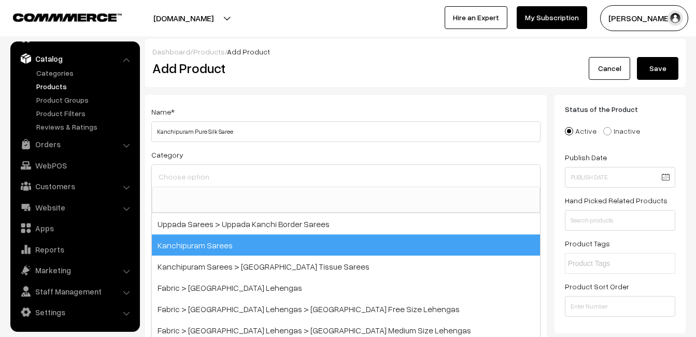
scroll to position [176, 0]
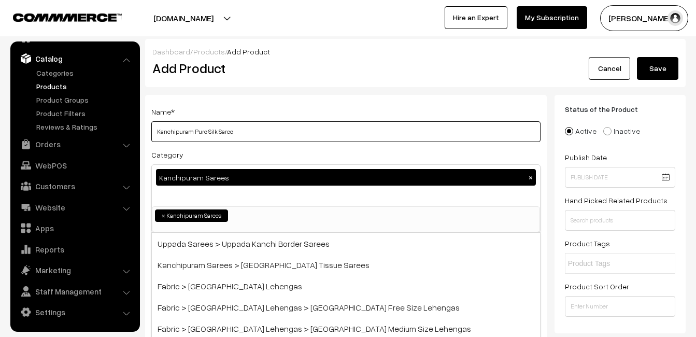
click at [244, 123] on input "Kanchipuram Pure Silk Saree" at bounding box center [345, 131] width 389 height 21
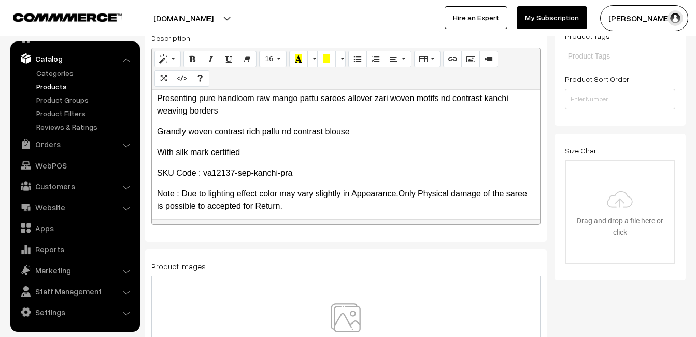
scroll to position [207, 0]
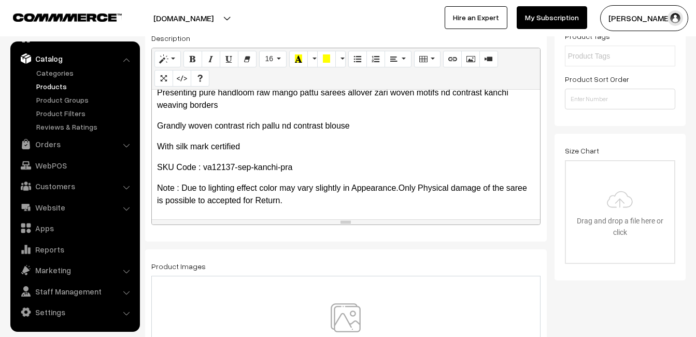
click at [356, 323] on img at bounding box center [345, 333] width 107 height 61
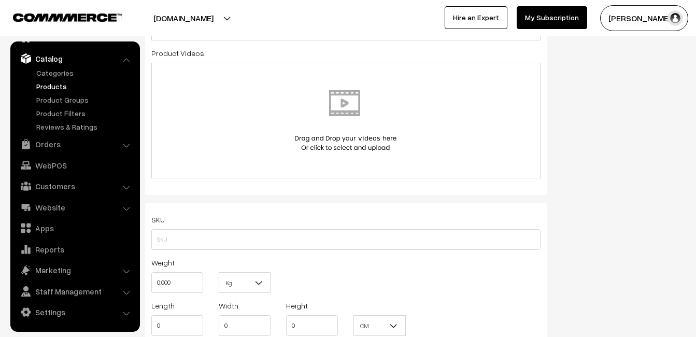
scroll to position [570, 0]
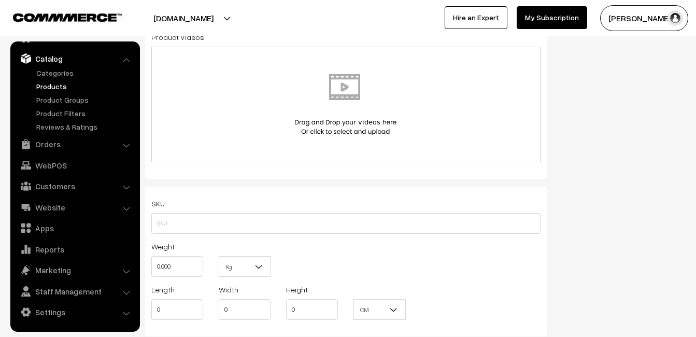
click at [148, 219] on div "SKU Weight 0.000 Kg Kg Length 0 Width 0 Height 0 CM" at bounding box center [345, 261] width 401 height 150
click at [160, 222] on input "text" at bounding box center [345, 223] width 389 height 21
paste input "va12137-sep-kanchi-pra"
type input "va12137-sep-kanchi-pra"
drag, startPoint x: 181, startPoint y: 259, endPoint x: 152, endPoint y: 260, distance: 28.5
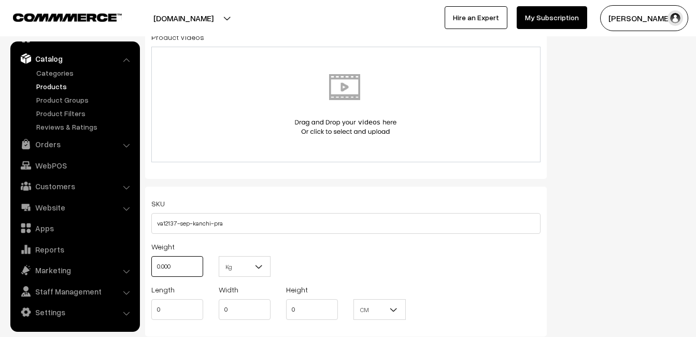
click at [152, 260] on input "0.000" at bounding box center [177, 266] width 52 height 21
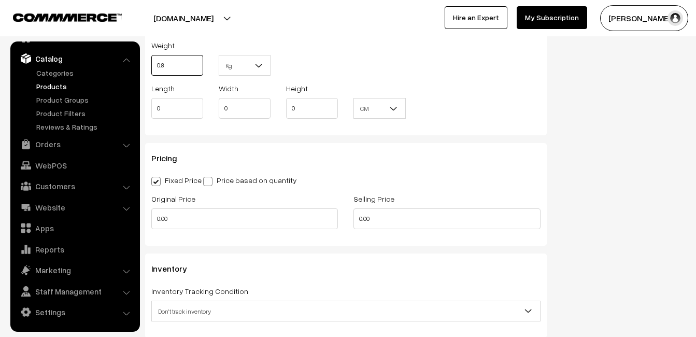
scroll to position [777, 0]
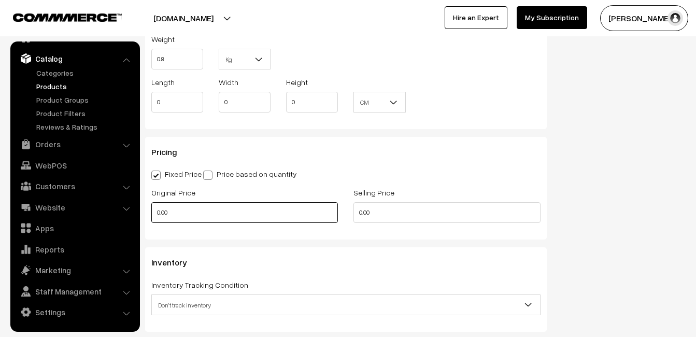
type input "0.80"
drag, startPoint x: 170, startPoint y: 212, endPoint x: 149, endPoint y: 209, distance: 21.5
click at [149, 209] on div "Original Price 0.00" at bounding box center [244, 207] width 202 height 43
type input "7999"
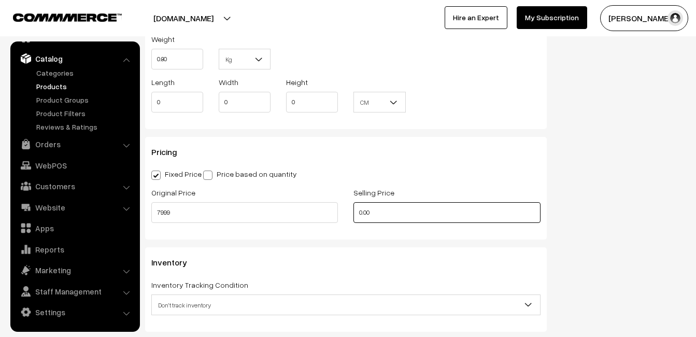
drag, startPoint x: 376, startPoint y: 212, endPoint x: 304, endPoint y: 213, distance: 72.0
click at [306, 213] on div "Original Price 7999 Selling Price 0.00" at bounding box center [345, 207] width 405 height 43
click at [371, 212] on input "0" at bounding box center [446, 212] width 186 height 21
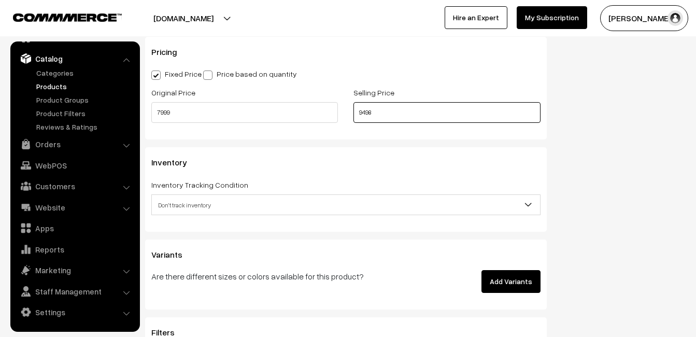
scroll to position [932, 0]
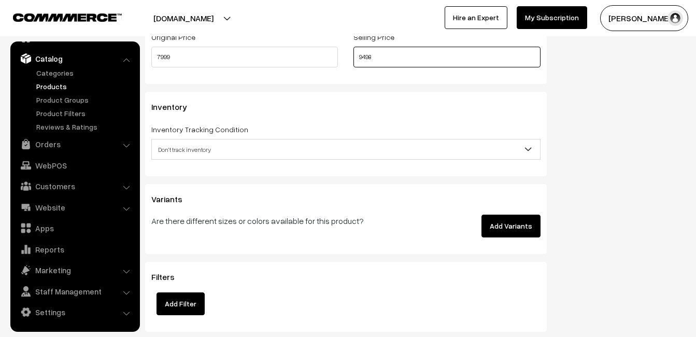
type input "9498"
click at [195, 156] on span "Don't track inventory" at bounding box center [346, 149] width 388 height 18
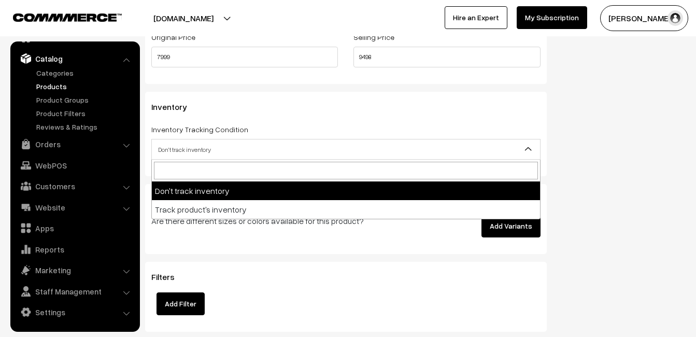
select select "2"
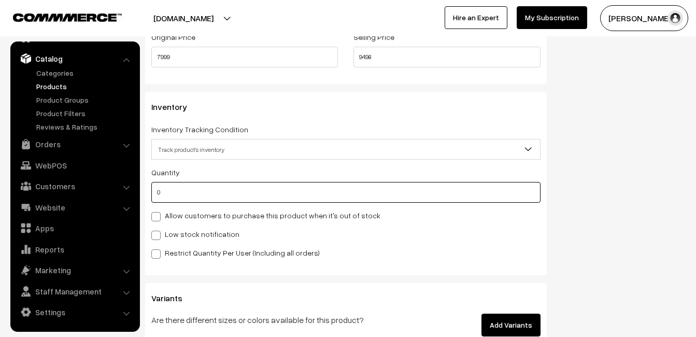
click at [184, 189] on input "0" at bounding box center [345, 192] width 389 height 21
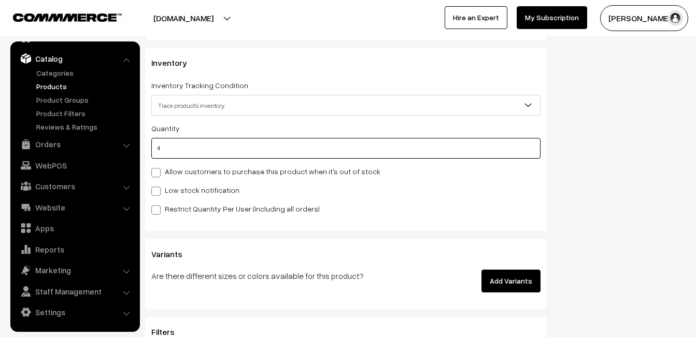
scroll to position [1036, 0]
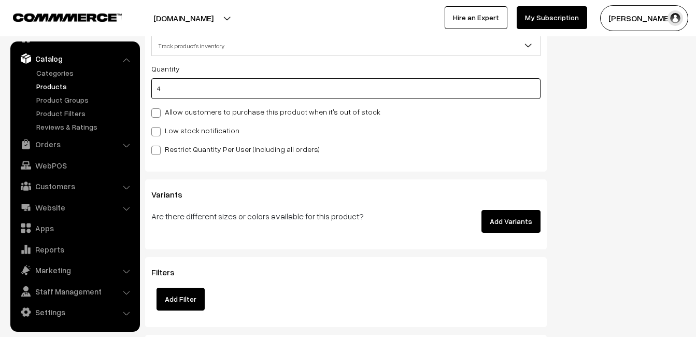
type input "4"
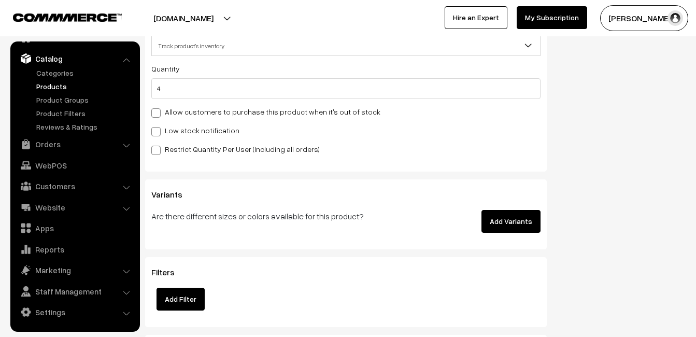
click at [173, 133] on div "Quantity 4 Allow customers to purchase this product when it's out of stock Low …" at bounding box center [345, 108] width 389 height 93
click at [170, 135] on label "Low stock notification" at bounding box center [195, 130] width 88 height 11
click at [158, 133] on input "Low stock notification" at bounding box center [154, 129] width 7 height 7
checkbox input "true"
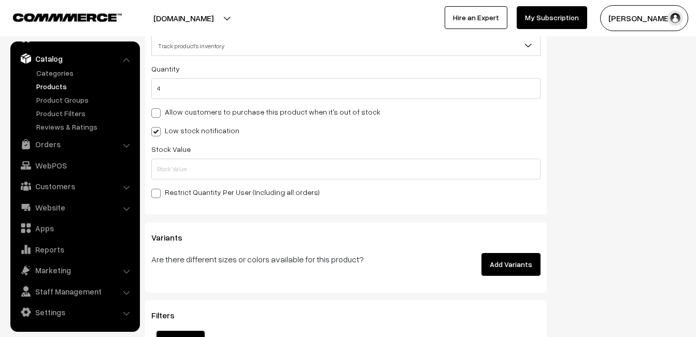
click at [161, 181] on div "Quantity 4 Allow customers to purchase this product when it's out of stock Low …" at bounding box center [345, 130] width 389 height 136
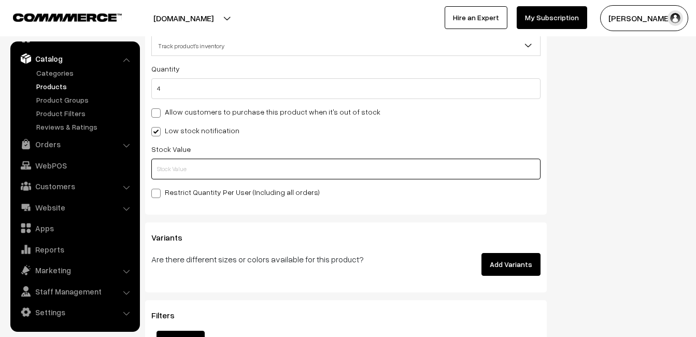
click at [163, 166] on input "text" at bounding box center [345, 168] width 389 height 21
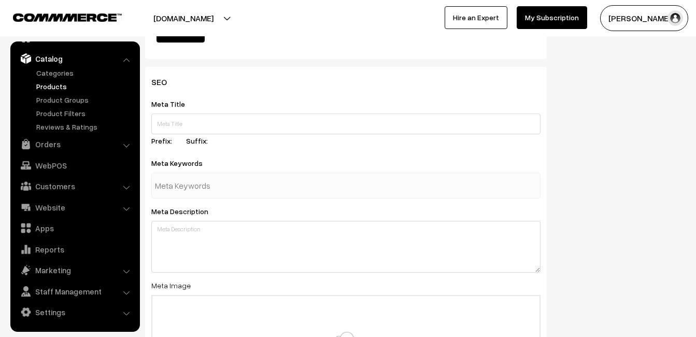
scroll to position [1537, 0]
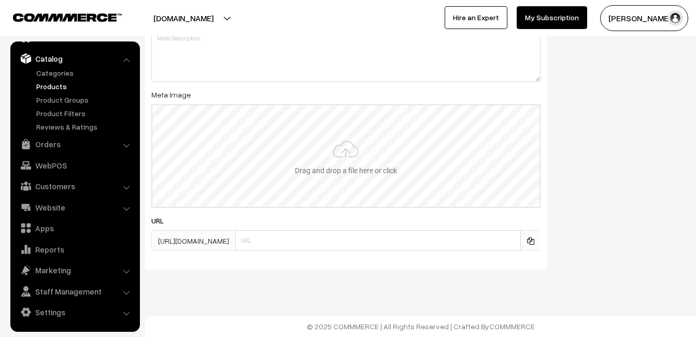
type input "2"
click at [344, 153] on input "file" at bounding box center [345, 156] width 387 height 102
type input "C:\fakepath\kanchipuram-saree-va12137-sep.jpeg"
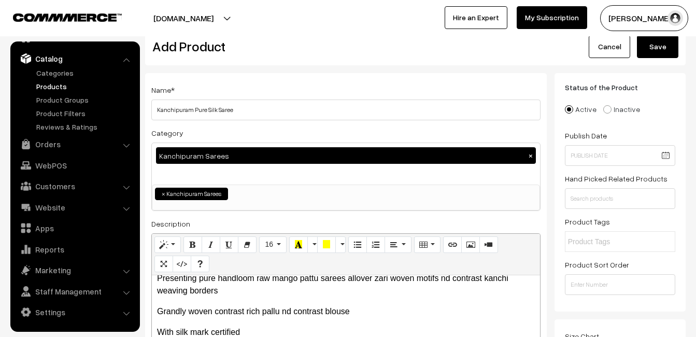
scroll to position [0, 0]
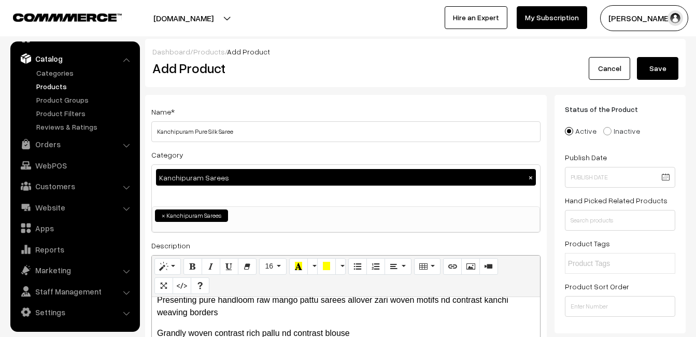
click at [661, 69] on button "Save" at bounding box center [657, 68] width 41 height 23
click at [330, 70] on h2 "Add Product" at bounding box center [347, 68] width 391 height 16
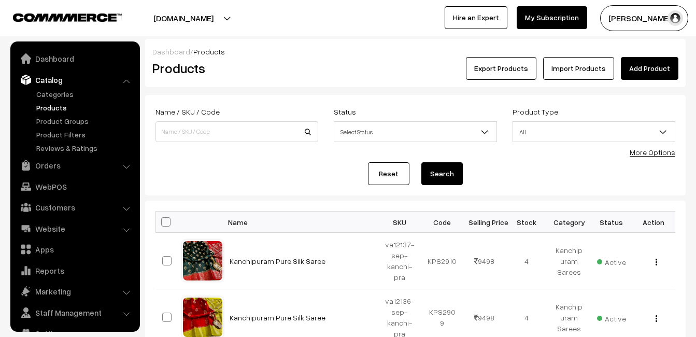
scroll to position [21, 0]
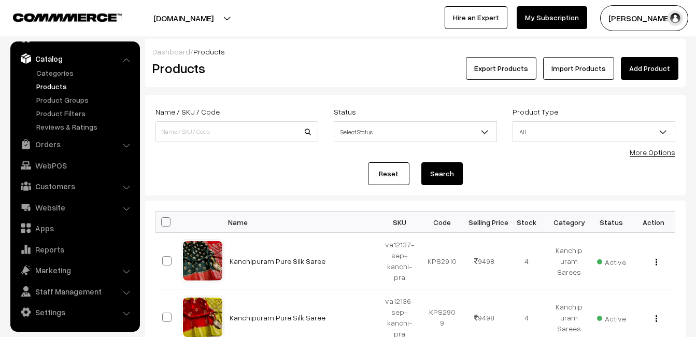
click at [645, 64] on link "Add Product" at bounding box center [648, 68] width 57 height 23
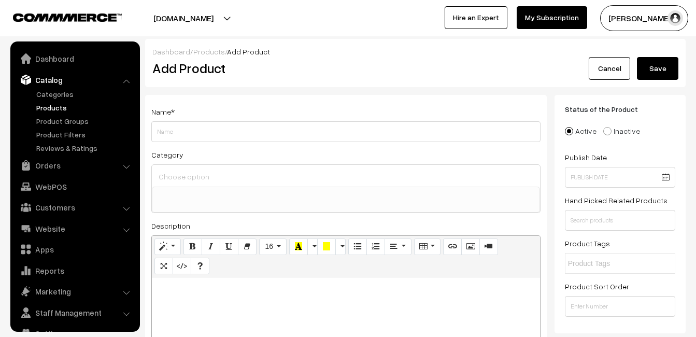
select select
click at [224, 293] on p at bounding box center [346, 288] width 378 height 12
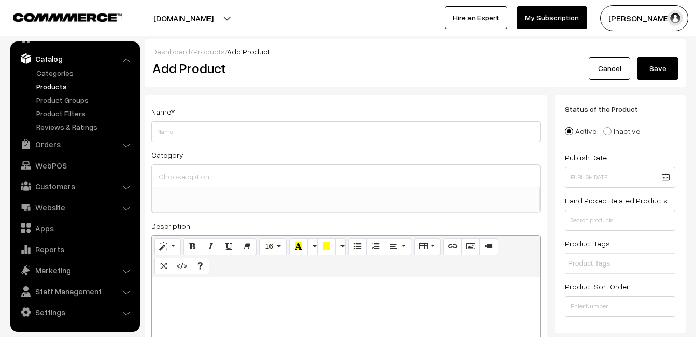
paste div
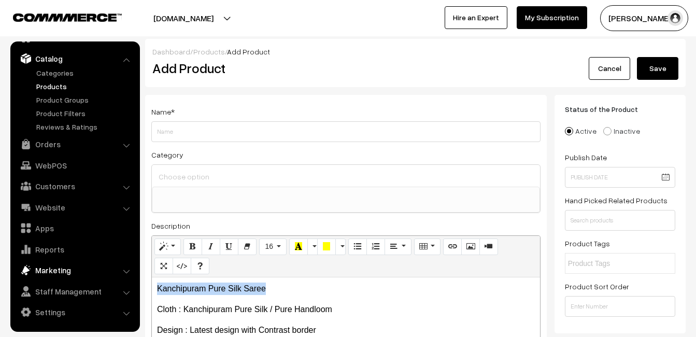
drag, startPoint x: 275, startPoint y: 283, endPoint x: 104, endPoint y: 277, distance: 171.0
copy p "Kanchipuram Pure Silk Saree"
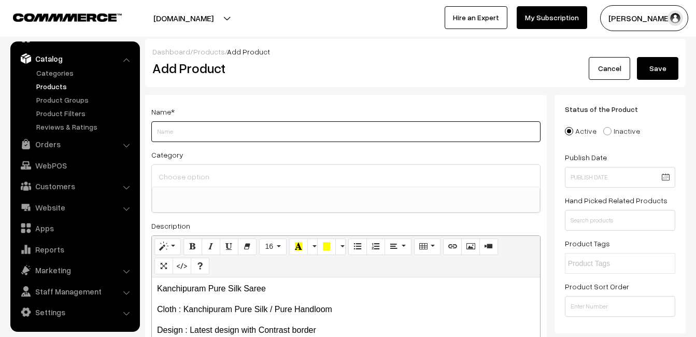
click at [181, 128] on input "Weight" at bounding box center [345, 131] width 389 height 21
paste input "Kanchipuram Pure Silk Saree"
type input "Kanchipuram Pure Silk Saree"
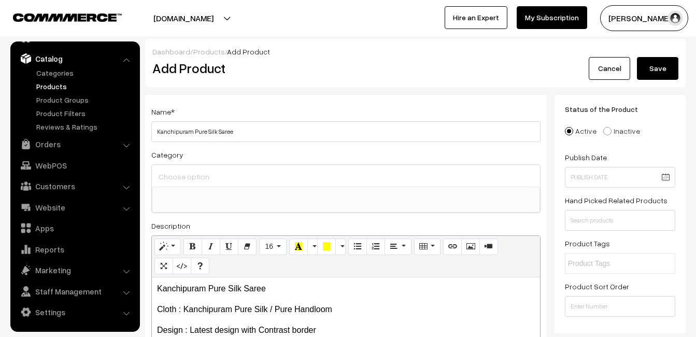
click at [186, 168] on div at bounding box center [346, 176] width 388 height 22
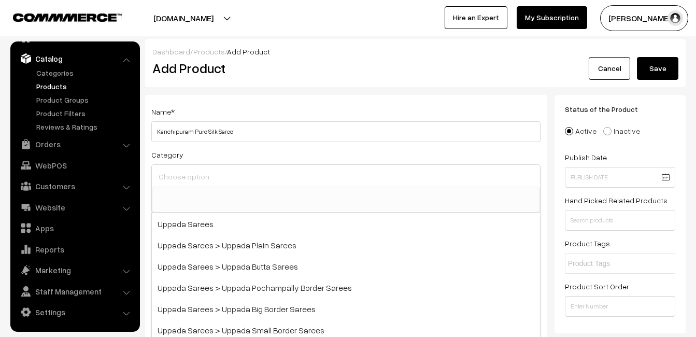
type input "j"
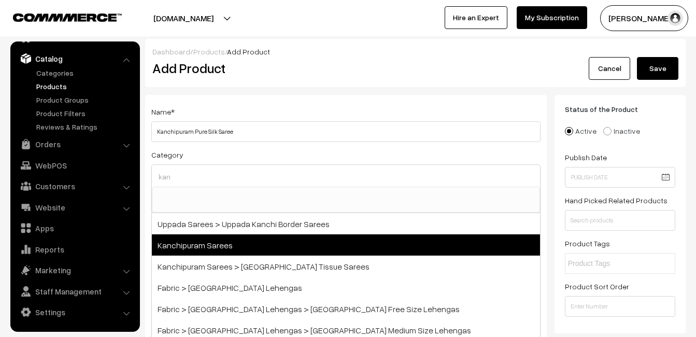
type input "kan"
click at [235, 240] on span "Kanchipuram Sarees" at bounding box center [346, 244] width 388 height 21
select select "3"
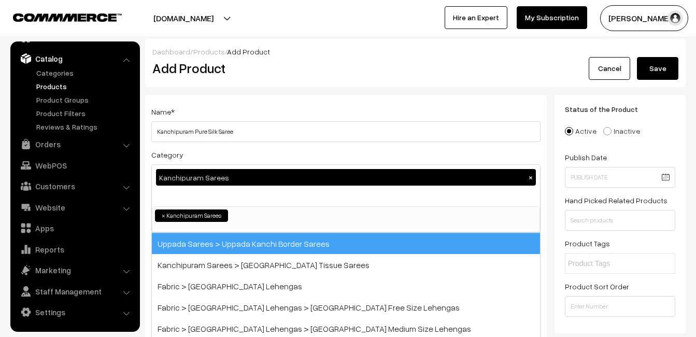
scroll to position [176, 0]
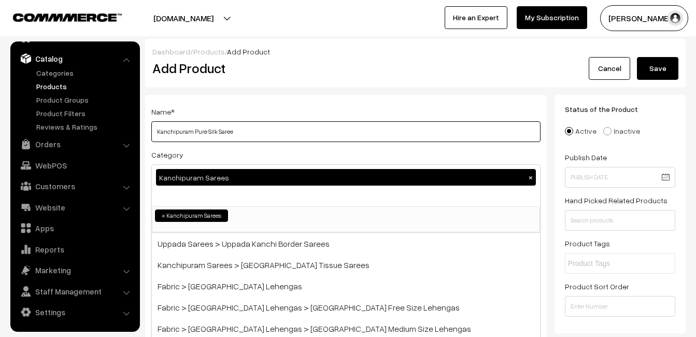
click at [291, 123] on input "Kanchipuram Pure Silk Saree" at bounding box center [345, 131] width 389 height 21
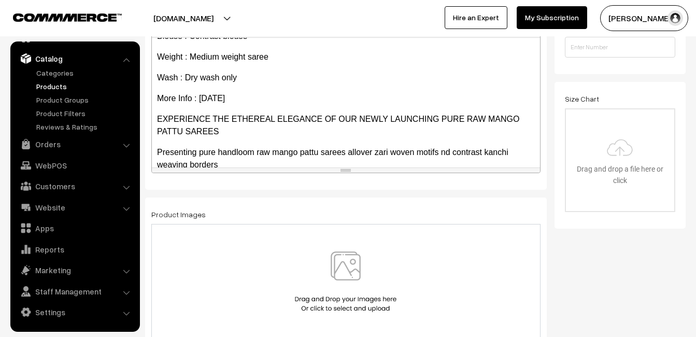
scroll to position [207, 0]
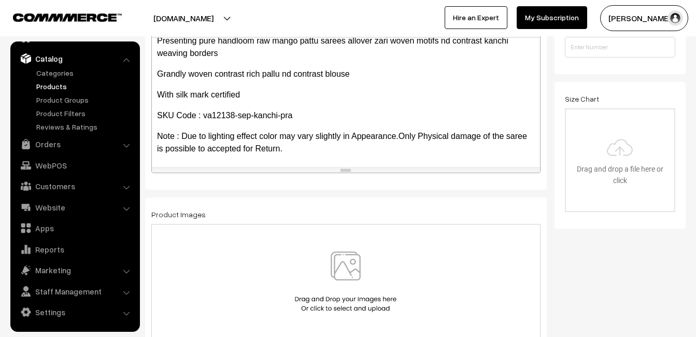
click at [344, 249] on div at bounding box center [345, 281] width 389 height 115
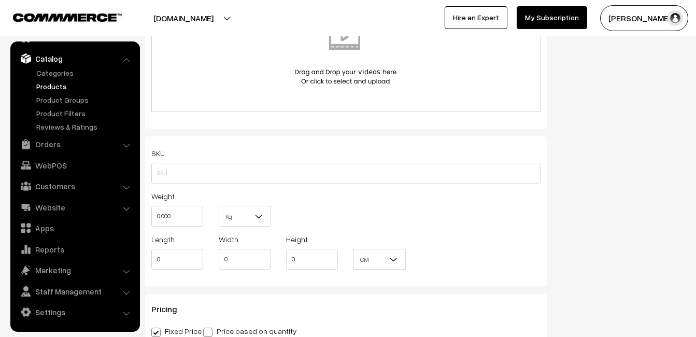
scroll to position [622, 0]
click at [174, 162] on input "text" at bounding box center [345, 171] width 389 height 21
paste input "va12138-sep-kanchi-pra"
type input "va12138-sep-kanchi-pra"
drag, startPoint x: 181, startPoint y: 205, endPoint x: 151, endPoint y: 205, distance: 30.0
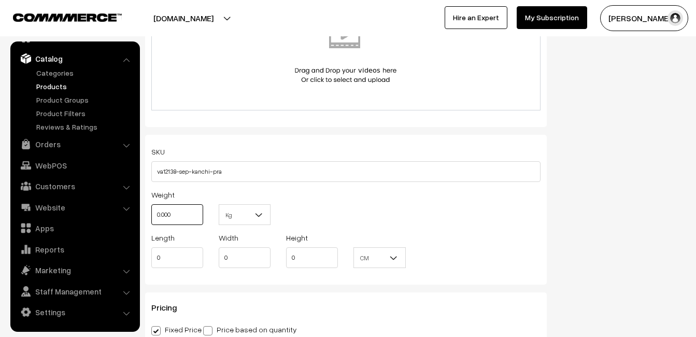
click at [151, 205] on div "Weight 0.000" at bounding box center [176, 209] width 67 height 43
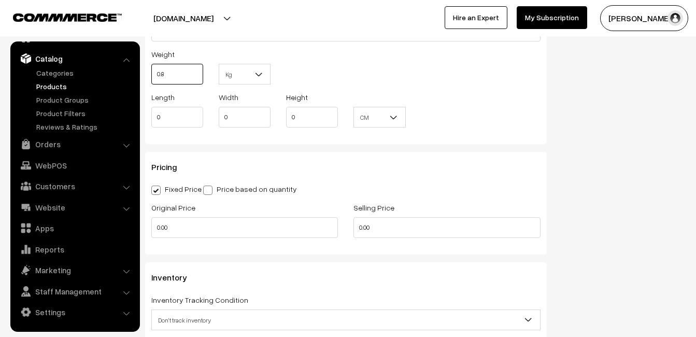
scroll to position [777, 0]
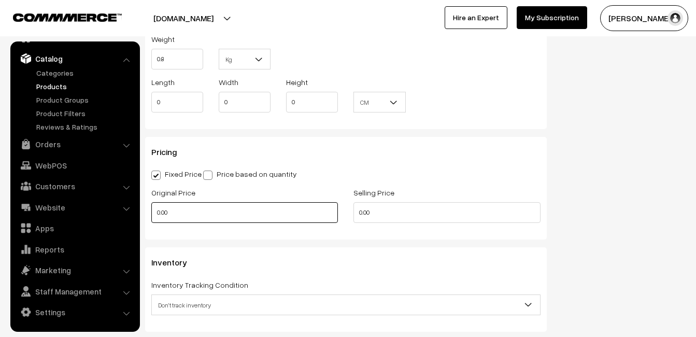
type input "0.80"
drag, startPoint x: 178, startPoint y: 212, endPoint x: 138, endPoint y: 213, distance: 40.4
click at [138, 213] on body "Thank you for showing interest. Our team will call you shortly. Close uppadasar…" at bounding box center [348, 89] width 696 height 1732
type input "7999"
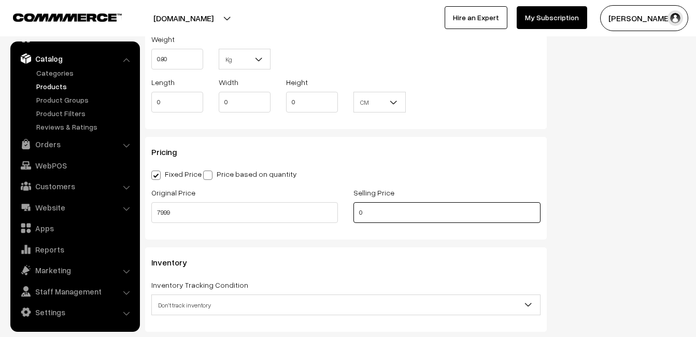
drag, startPoint x: 378, startPoint y: 211, endPoint x: 334, endPoint y: 215, distance: 43.7
click at [334, 215] on div "Original Price 7999 Selling Price 0" at bounding box center [345, 207] width 405 height 43
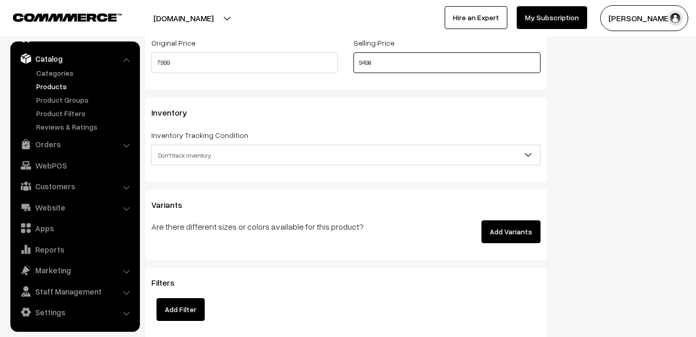
scroll to position [932, 0]
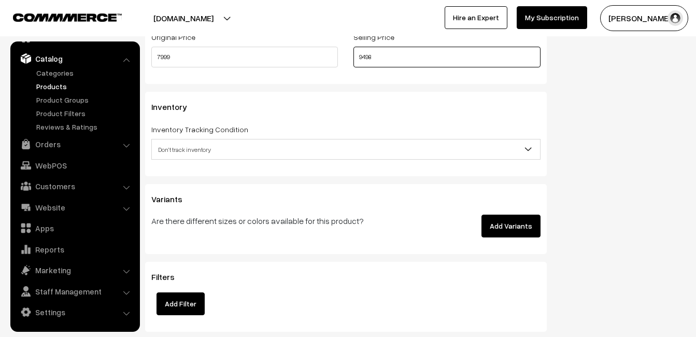
type input "9498"
click at [201, 145] on span "Don't track inventory" at bounding box center [346, 149] width 388 height 18
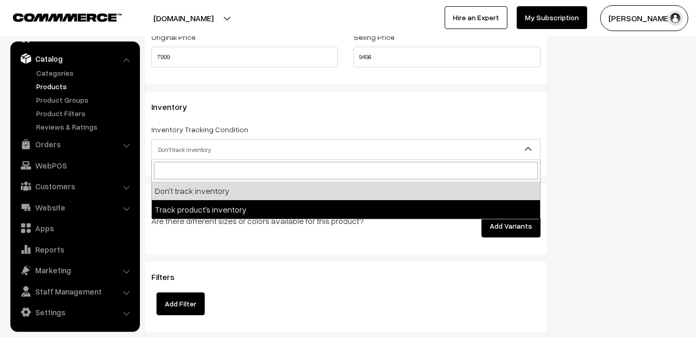
select select "2"
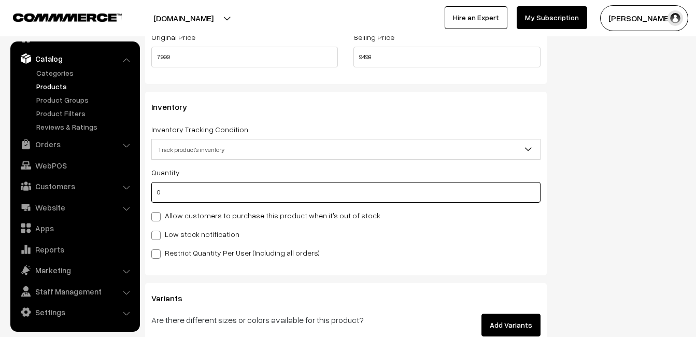
click at [195, 192] on input "0" at bounding box center [345, 192] width 389 height 21
type input "4"
click at [189, 233] on label "Low stock notification" at bounding box center [195, 233] width 88 height 11
click at [158, 233] on input "Low stock notification" at bounding box center [154, 233] width 7 height 7
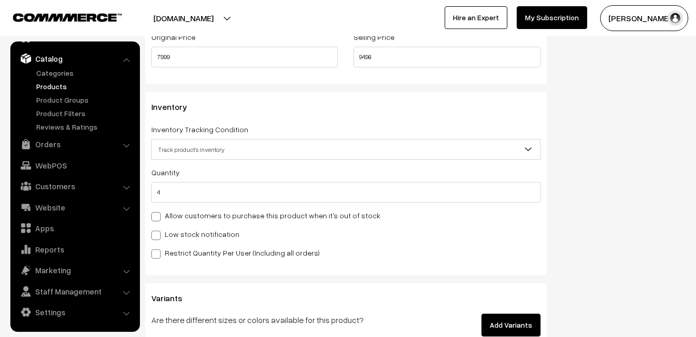
checkbox input "true"
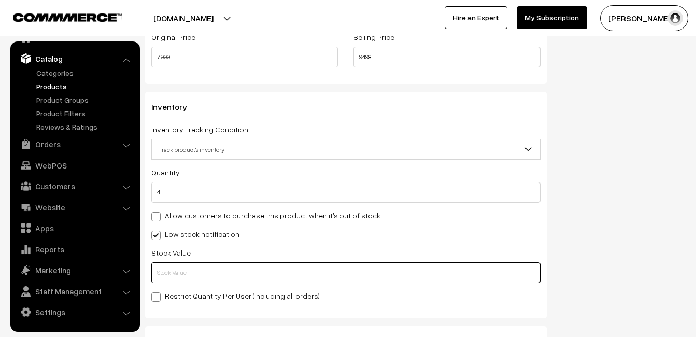
click at [185, 269] on input "text" at bounding box center [345, 272] width 389 height 21
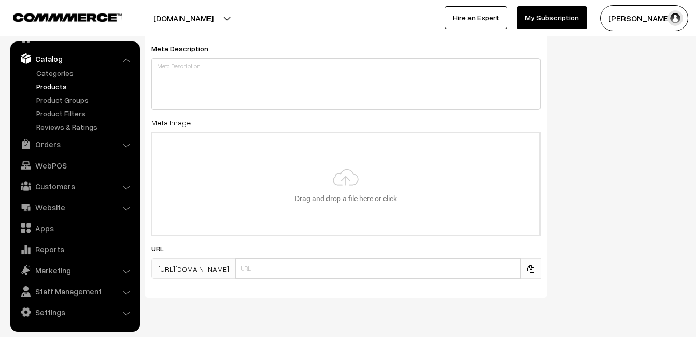
scroll to position [1537, 0]
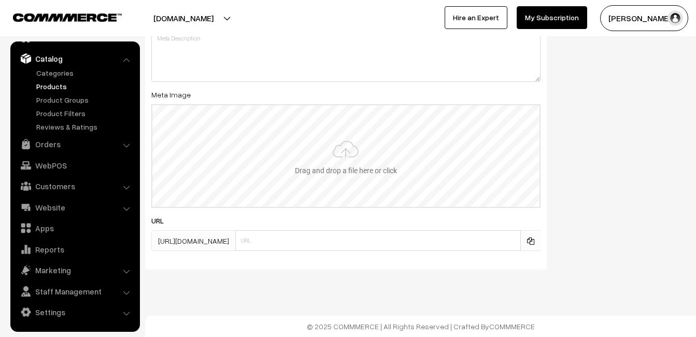
type input "2"
click at [337, 163] on input "file" at bounding box center [345, 156] width 387 height 102
type input "C:\fakepath\kanchipuram-saree-va12138-sep.jpeg"
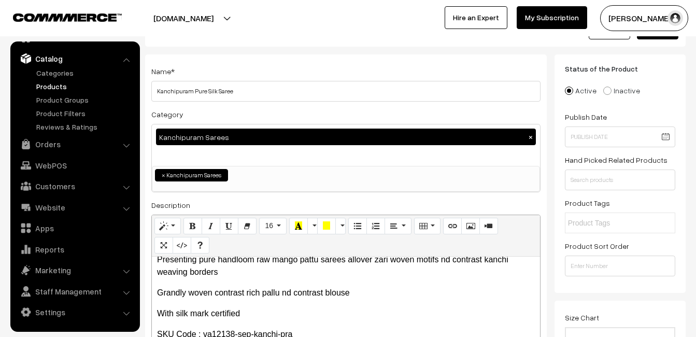
scroll to position [0, 0]
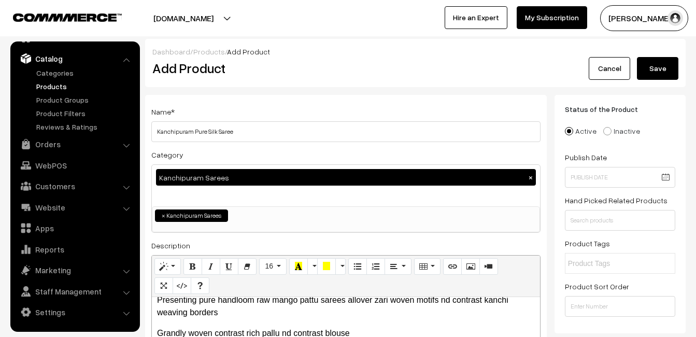
click at [659, 69] on button "Save" at bounding box center [657, 68] width 41 height 23
click at [343, 56] on div "Dashboard / Products / Add Product" at bounding box center [415, 51] width 526 height 11
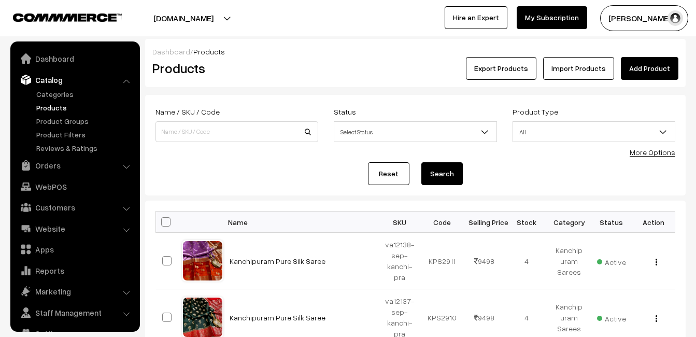
scroll to position [21, 0]
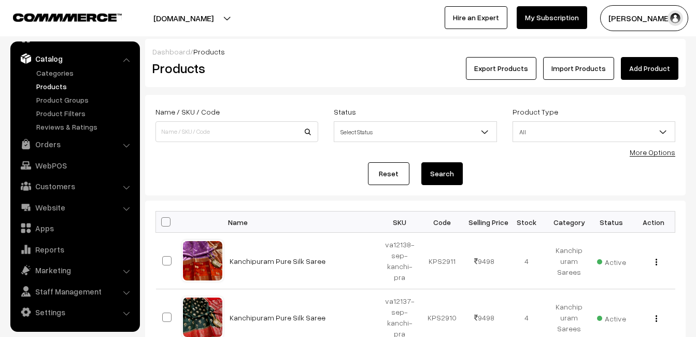
click at [643, 68] on link "Add Product" at bounding box center [648, 68] width 57 height 23
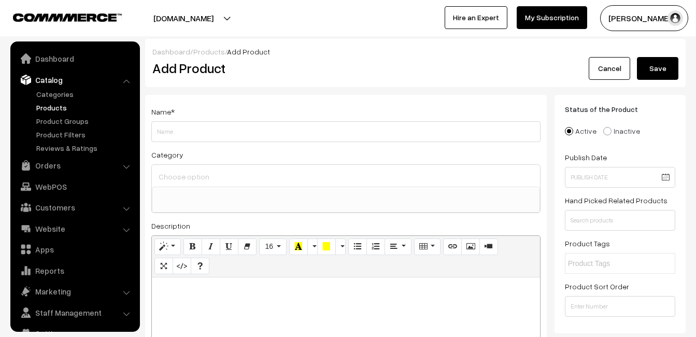
select select
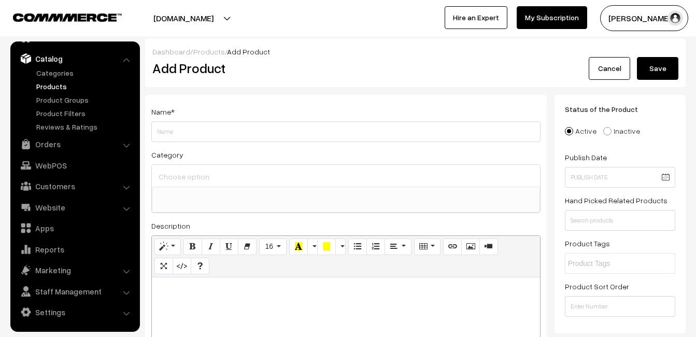
click at [202, 291] on p at bounding box center [346, 288] width 378 height 12
paste div
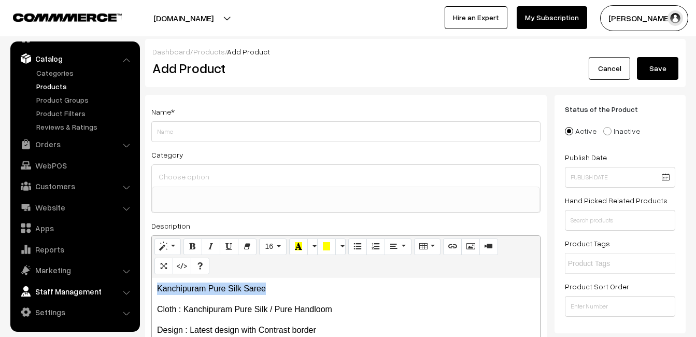
drag, startPoint x: 277, startPoint y: 286, endPoint x: 117, endPoint y: 285, distance: 160.0
copy p "Kanchipuram Pure Silk Saree"
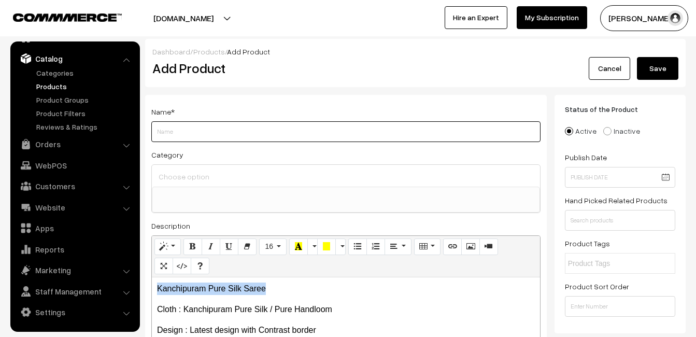
click at [209, 132] on input "Weight" at bounding box center [345, 131] width 389 height 21
paste input "Kanchipuram Pure Silk Saree"
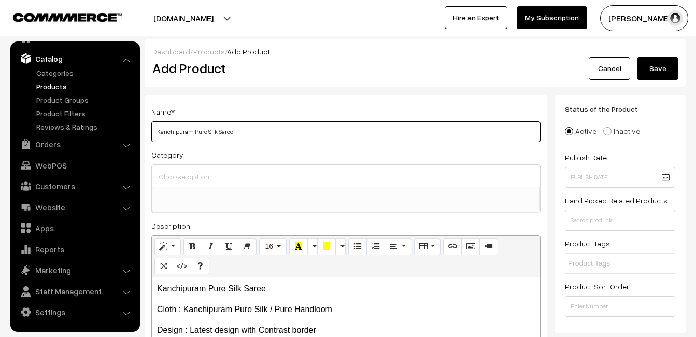
click at [169, 128] on input "Kanchipuram Pure Silk Saree" at bounding box center [345, 131] width 389 height 21
type input "Kanchipuram Pure Silk Saree"
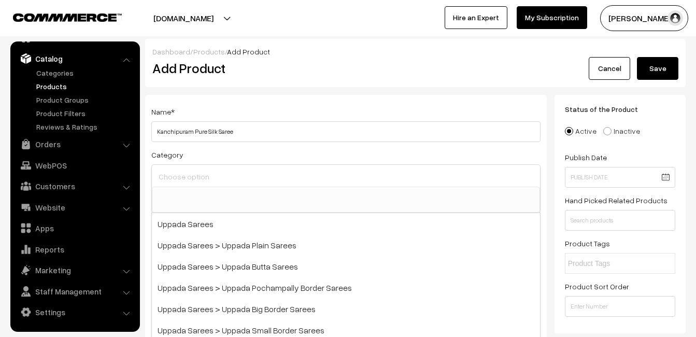
click at [168, 174] on input at bounding box center [346, 176] width 380 height 15
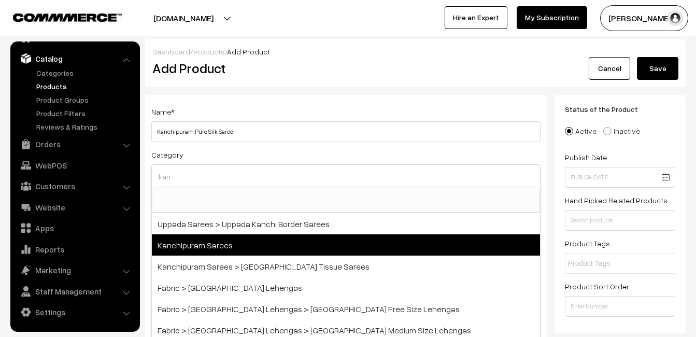
type input "kan"
click at [210, 247] on span "Kanchipuram Sarees" at bounding box center [346, 244] width 388 height 21
select select "3"
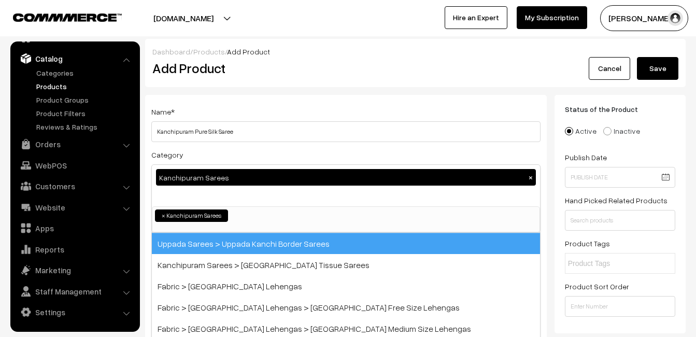
scroll to position [176, 0]
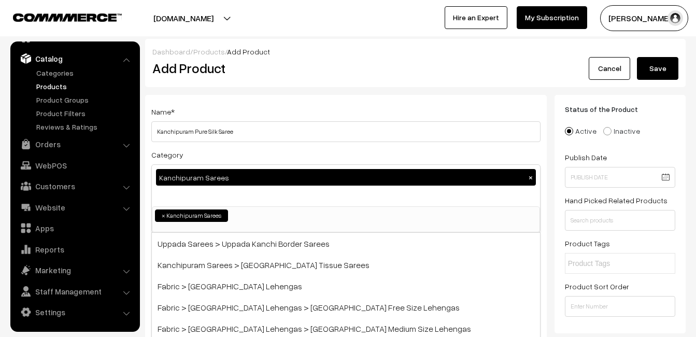
click at [255, 86] on div "Dashboard / Products / Add Product Add Product Cancel Save" at bounding box center [415, 63] width 540 height 48
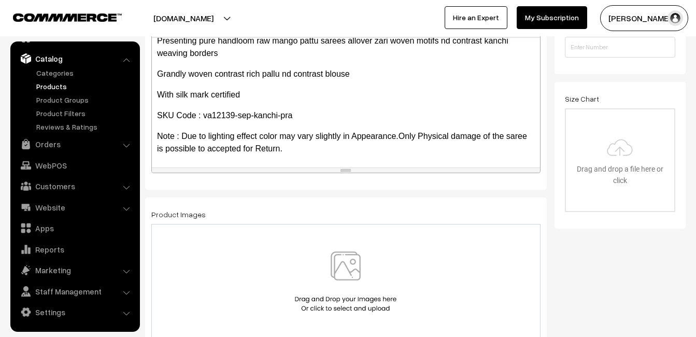
scroll to position [208, 0]
click at [337, 263] on img at bounding box center [345, 281] width 107 height 61
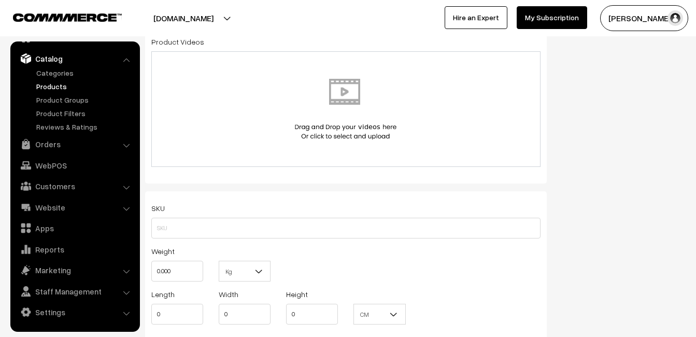
scroll to position [622, 0]
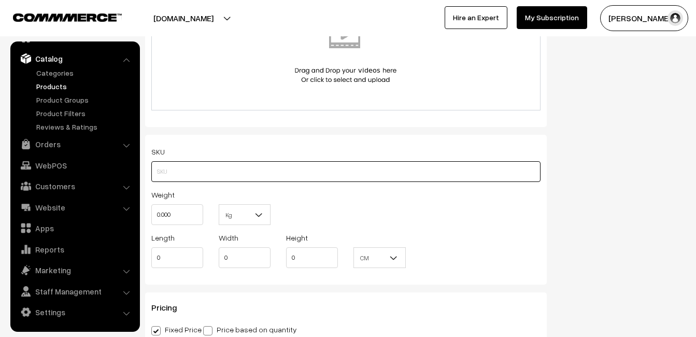
click at [171, 168] on input "text" at bounding box center [345, 171] width 389 height 21
paste input "va12139-sep-kanchi-pra"
type input "va12139-sep-kanchi-pra"
drag, startPoint x: 179, startPoint y: 217, endPoint x: 157, endPoint y: 215, distance: 21.8
click at [157, 215] on input "0.000" at bounding box center [177, 214] width 52 height 21
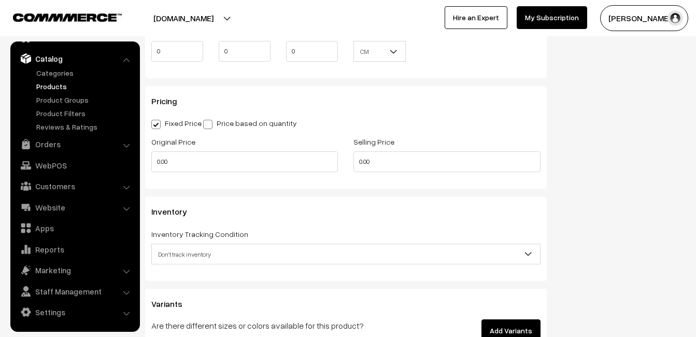
scroll to position [829, 0]
type input "0.80"
drag, startPoint x: 191, startPoint y: 175, endPoint x: 189, endPoint y: 164, distance: 11.2
click at [191, 174] on div "Original Price 0.00" at bounding box center [244, 155] width 202 height 43
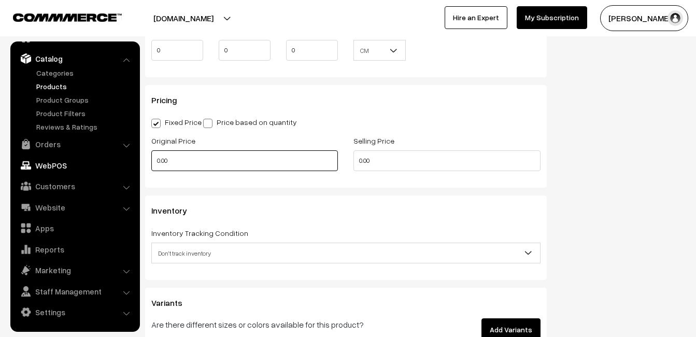
drag, startPoint x: 189, startPoint y: 164, endPoint x: 129, endPoint y: 163, distance: 59.0
click at [129, 163] on body "Thank you for showing interest. Our team will call you shortly. Close uppadasar…" at bounding box center [348, 37] width 696 height 1732
type input "7999"
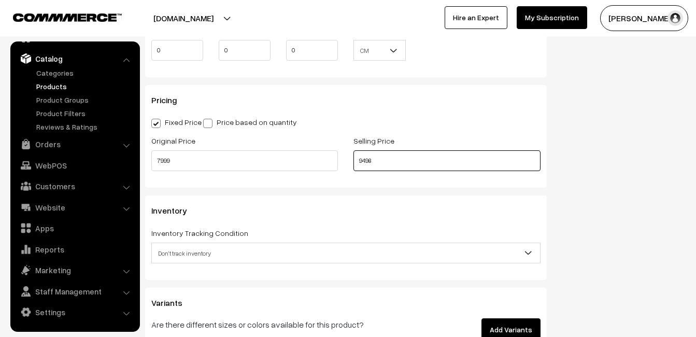
type input "9498"
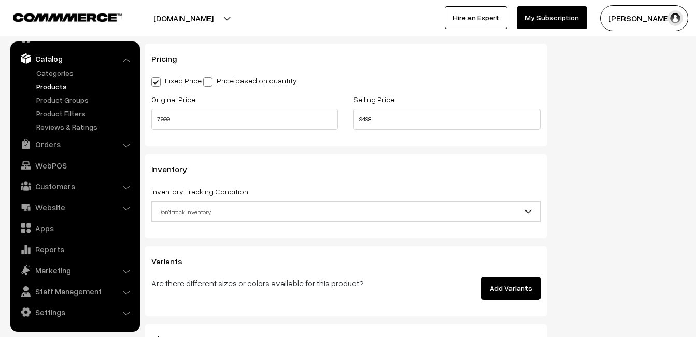
scroll to position [932, 0]
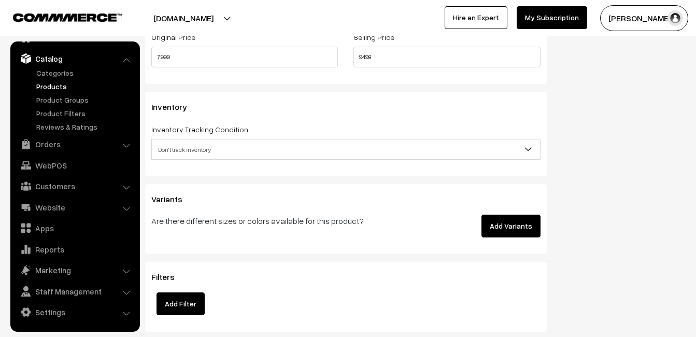
click at [195, 148] on span "Don't track inventory" at bounding box center [346, 149] width 388 height 18
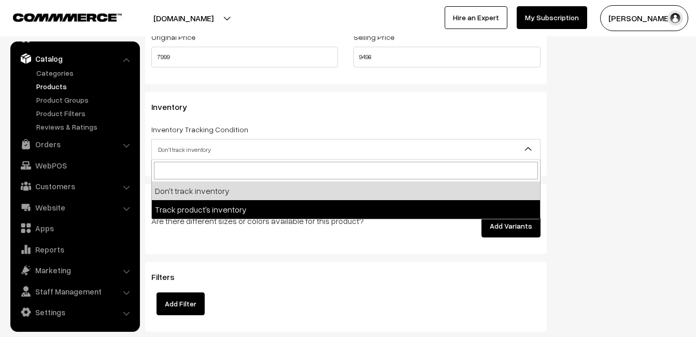
select select "2"
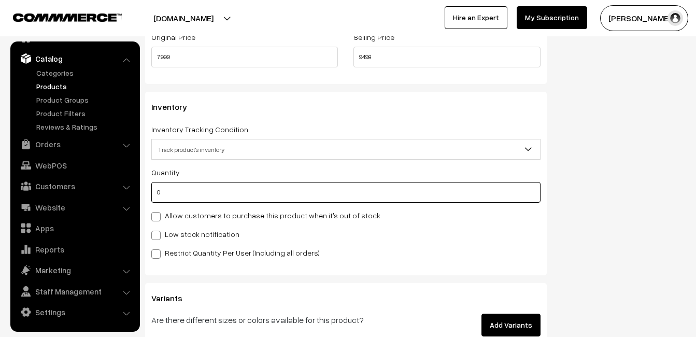
click at [188, 190] on input "0" at bounding box center [345, 192] width 389 height 21
type input "4"
click at [192, 230] on label "Low stock notification" at bounding box center [195, 233] width 88 height 11
click at [158, 230] on input "Low stock notification" at bounding box center [154, 233] width 7 height 7
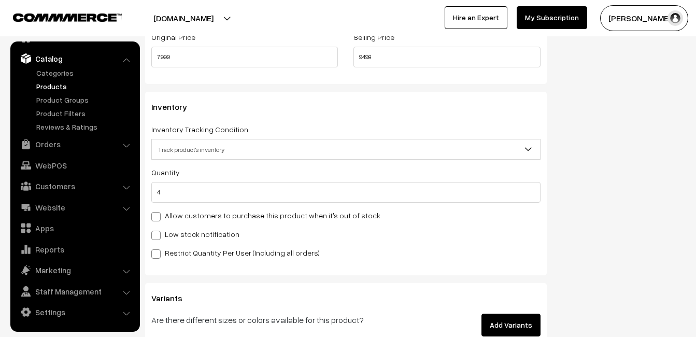
checkbox input "true"
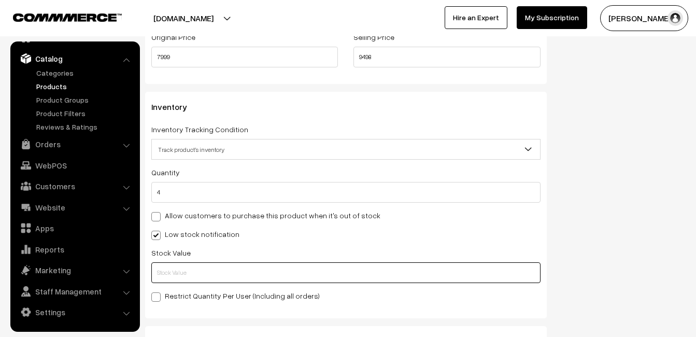
click at [181, 276] on input "text" at bounding box center [345, 272] width 389 height 21
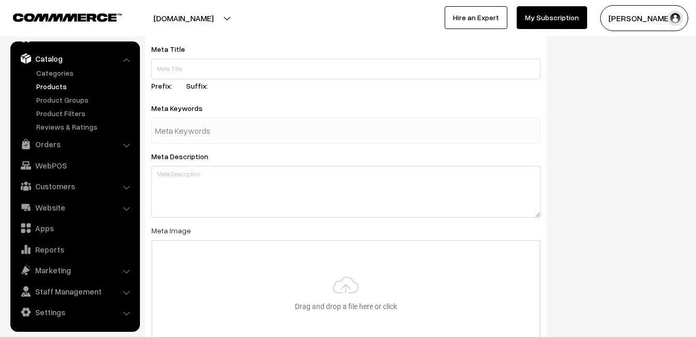
scroll to position [1537, 0]
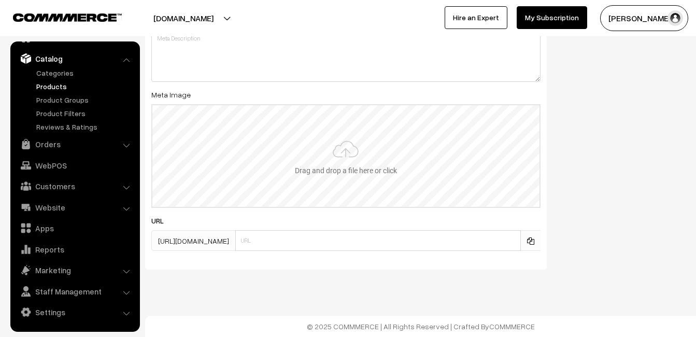
type input "2"
click at [345, 169] on input "file" at bounding box center [345, 156] width 387 height 102
type input "C:\fakepath\kanchipuram-saree-va12139-sep.jpeg"
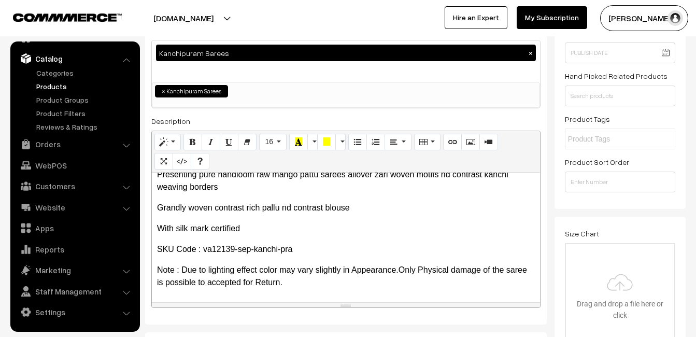
scroll to position [0, 0]
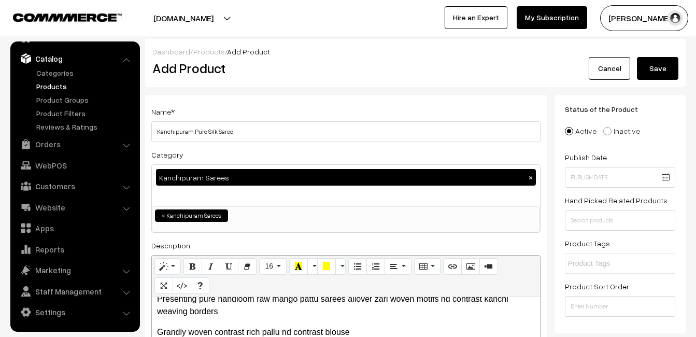
click at [660, 64] on button "Save" at bounding box center [657, 68] width 41 height 23
click at [316, 43] on div "Dashboard / Products / Add Product Add Product Cancel Please Wait…" at bounding box center [415, 63] width 540 height 48
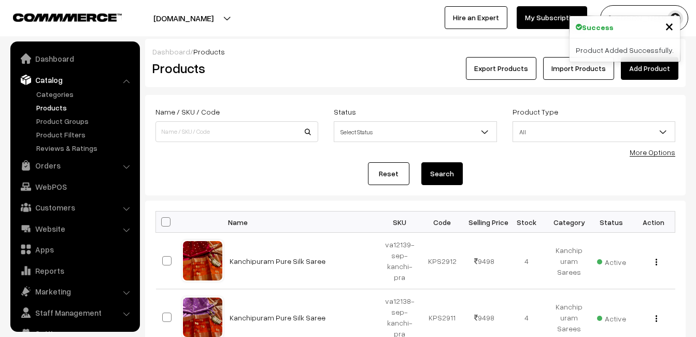
scroll to position [21, 0]
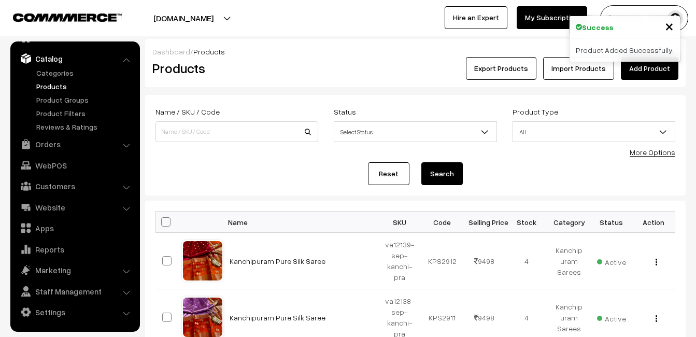
click at [651, 71] on link "Add Product" at bounding box center [648, 68] width 57 height 23
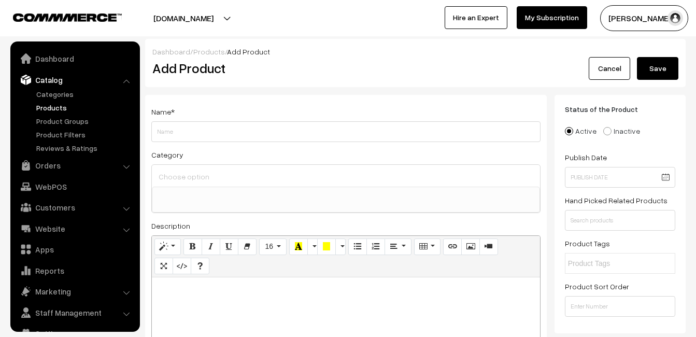
select select
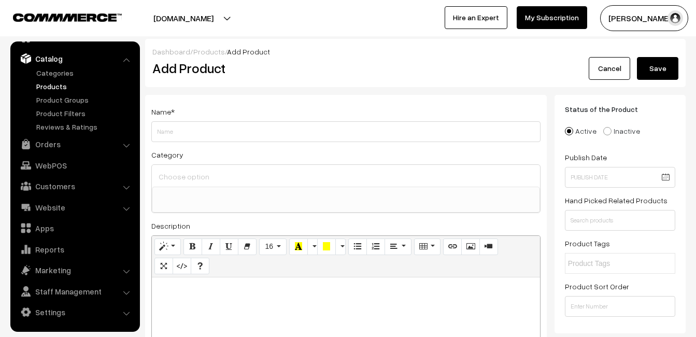
click at [206, 307] on div at bounding box center [346, 341] width 388 height 129
paste div
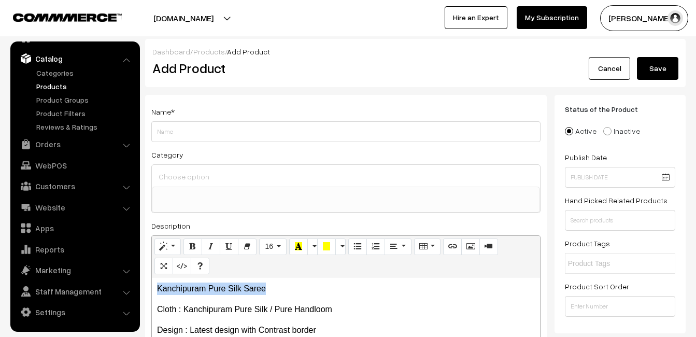
drag, startPoint x: 282, startPoint y: 288, endPoint x: 100, endPoint y: 281, distance: 182.5
copy p "Kanchipuram Pure Silk Saree"
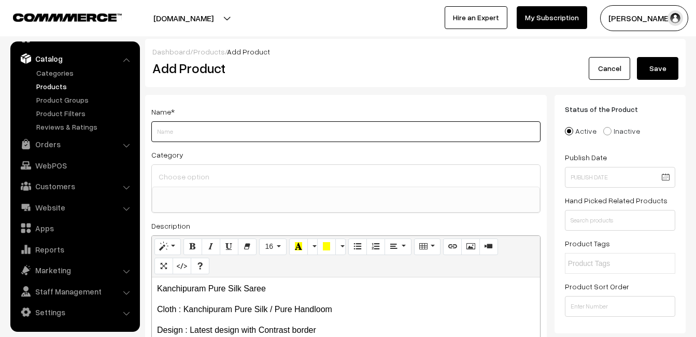
click at [186, 135] on input "Weight" at bounding box center [345, 131] width 389 height 21
paste input "Kanchipuram Pure Silk Saree"
type input "Kanchipuram Pure Silk Saree"
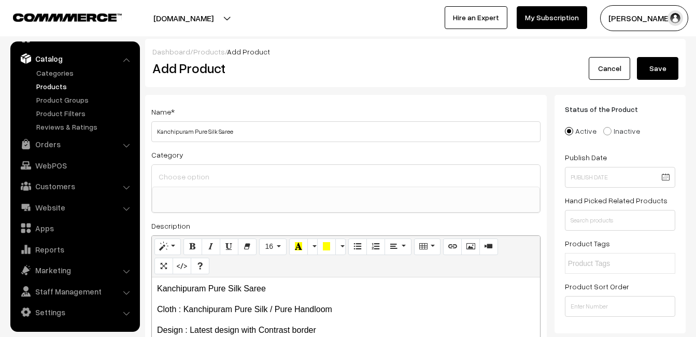
drag, startPoint x: 186, startPoint y: 170, endPoint x: 186, endPoint y: 178, distance: 7.8
click at [186, 178] on div at bounding box center [346, 176] width 388 height 22
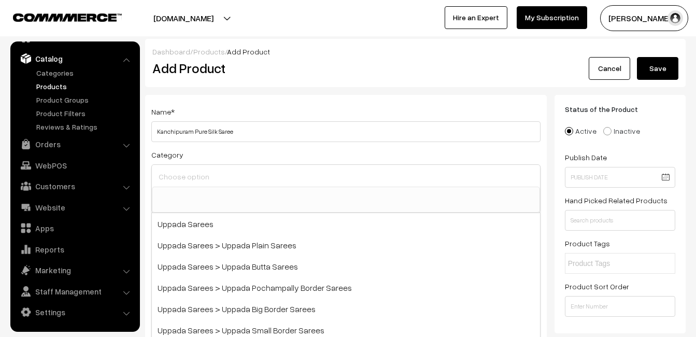
click at [186, 178] on input at bounding box center [346, 176] width 380 height 15
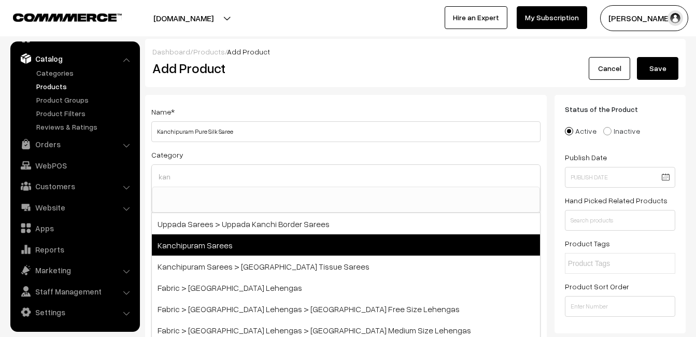
type input "kan"
click at [215, 237] on span "Kanchipuram Sarees" at bounding box center [346, 244] width 388 height 21
select select "3"
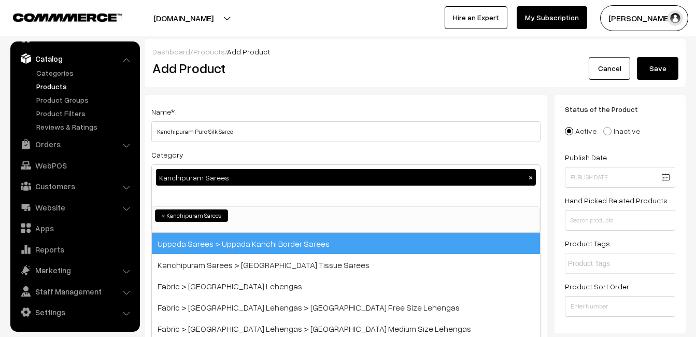
scroll to position [176, 0]
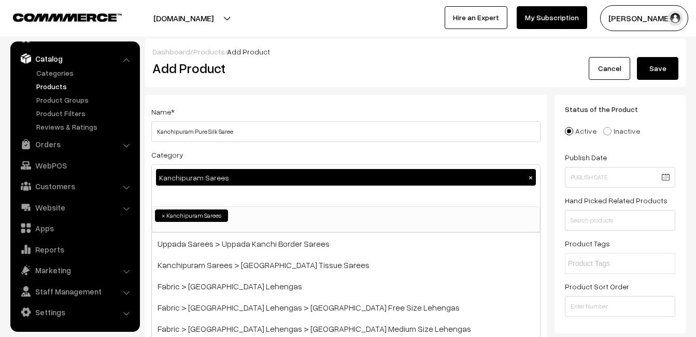
click at [247, 112] on div "Name * [GEOGRAPHIC_DATA] Pure Silk Saree" at bounding box center [345, 123] width 389 height 37
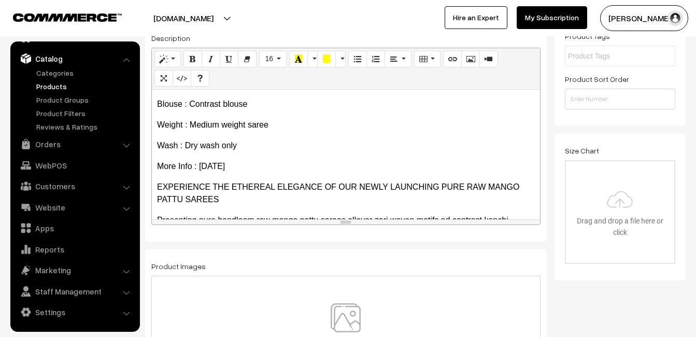
scroll to position [208, 0]
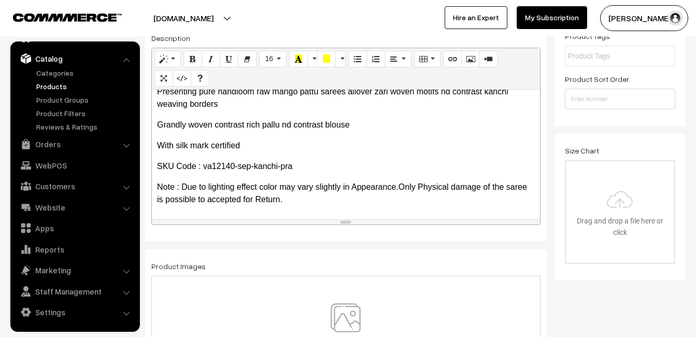
click at [349, 314] on img at bounding box center [345, 333] width 107 height 61
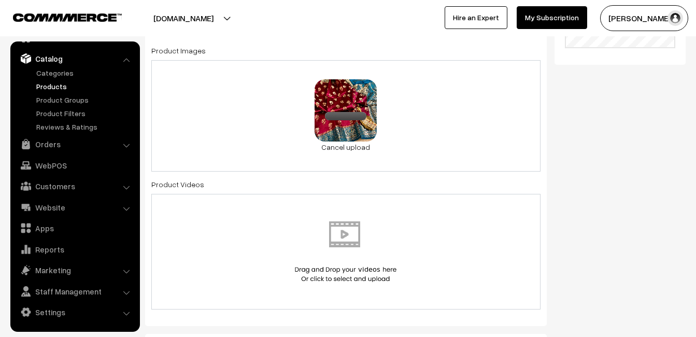
scroll to position [518, 0]
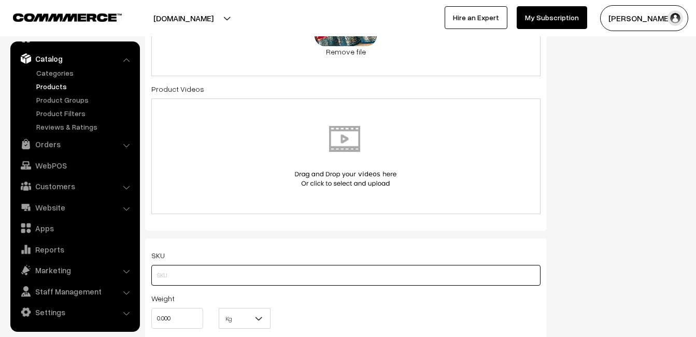
click at [176, 266] on input "text" at bounding box center [345, 275] width 389 height 21
paste input "va12140-sep-kanchi-pra"
type input "va12140-sep-kanchi-pra"
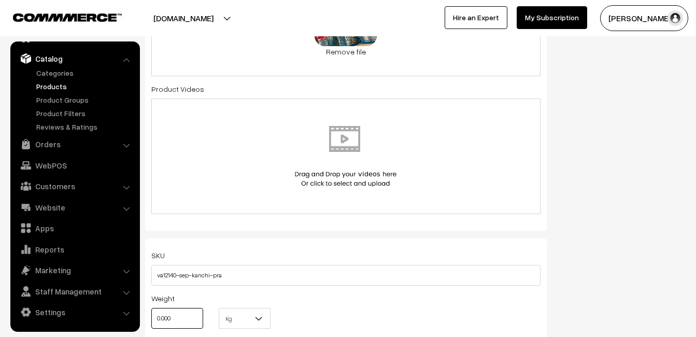
drag, startPoint x: 176, startPoint y: 313, endPoint x: 143, endPoint y: 314, distance: 32.6
click at [143, 314] on div "Weight 0.000" at bounding box center [176, 313] width 67 height 43
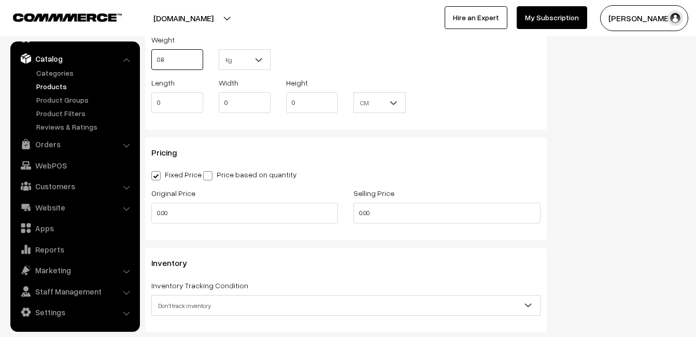
scroll to position [777, 0]
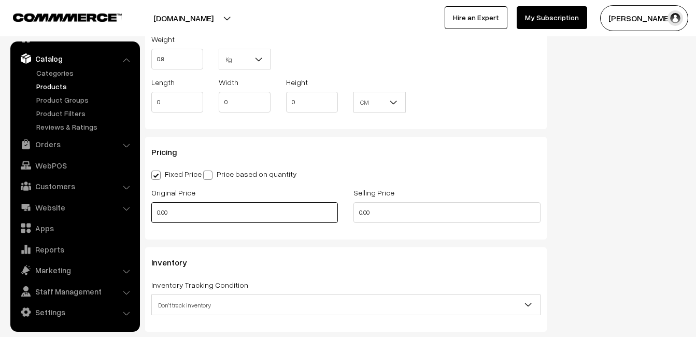
type input "0.80"
drag, startPoint x: 193, startPoint y: 220, endPoint x: 132, endPoint y: 221, distance: 61.1
click at [132, 221] on body "Thank you for showing interest. Our team will call you shortly. Close uppadasar…" at bounding box center [348, 89] width 696 height 1732
type input "7999"
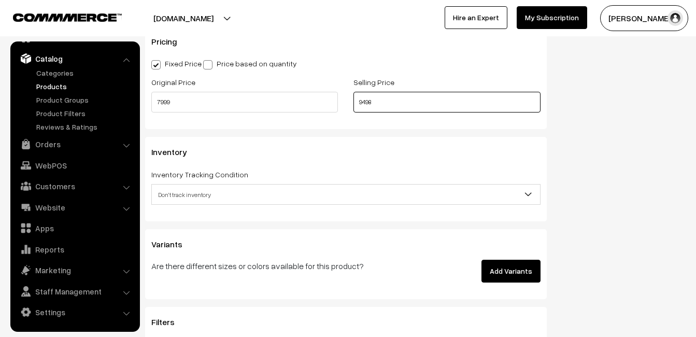
scroll to position [932, 0]
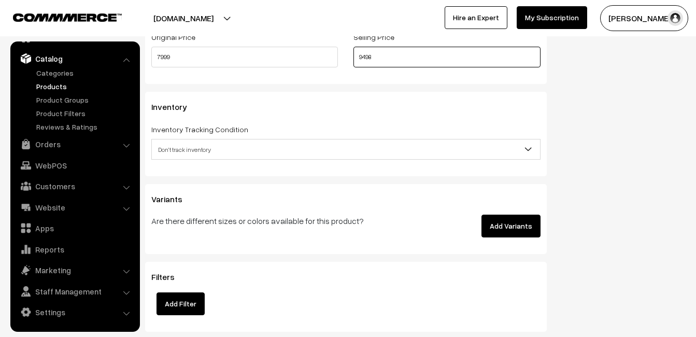
type input "9498"
click at [182, 146] on span "Don't track inventory" at bounding box center [346, 149] width 388 height 18
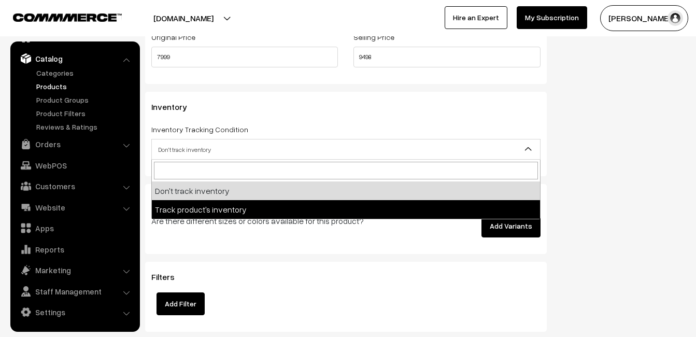
select select "2"
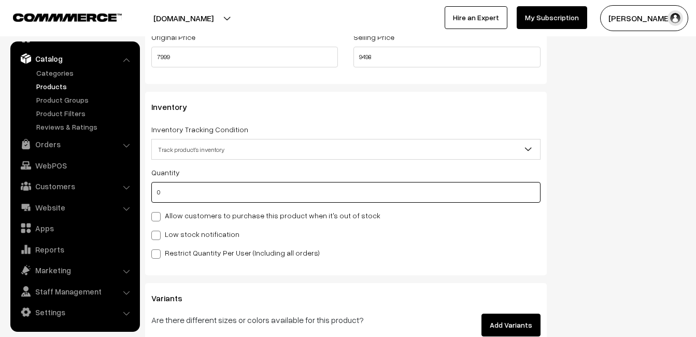
click at [171, 188] on input "0" at bounding box center [345, 192] width 389 height 21
type input "4"
click at [166, 232] on label "Low stock notification" at bounding box center [195, 233] width 88 height 11
click at [158, 232] on input "Low stock notification" at bounding box center [154, 233] width 7 height 7
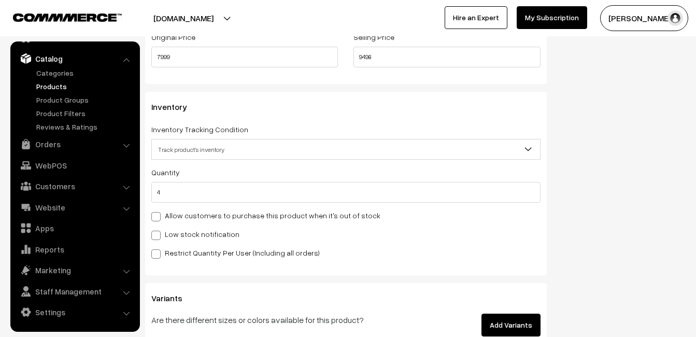
checkbox input "true"
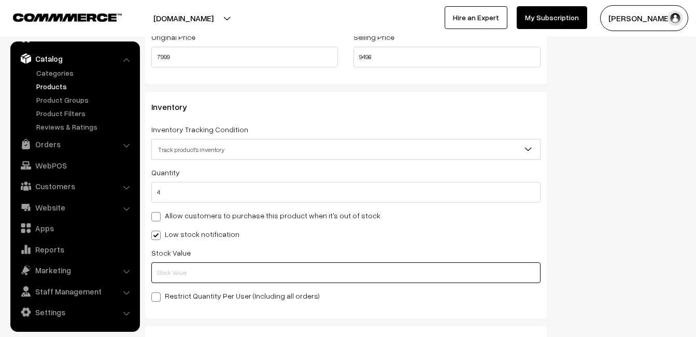
click at [173, 267] on input "text" at bounding box center [345, 272] width 389 height 21
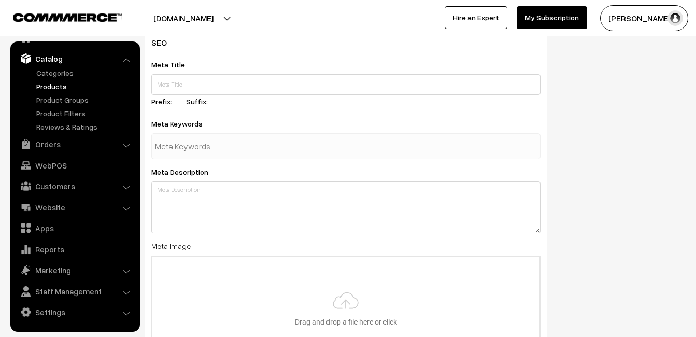
scroll to position [1537, 0]
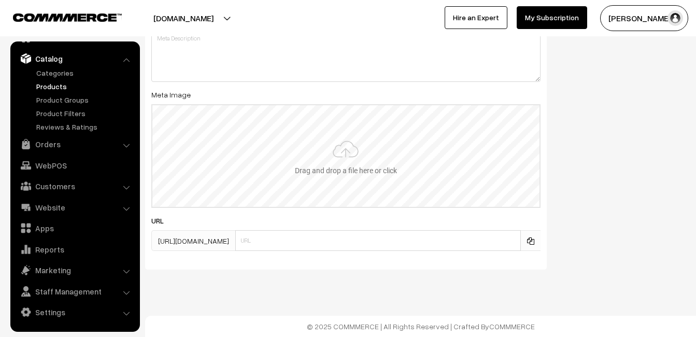
type input "2"
click at [328, 161] on input "file" at bounding box center [345, 156] width 387 height 102
type input "C:\fakepath\kanchipuram-saree-va12140-sep.jpeg"
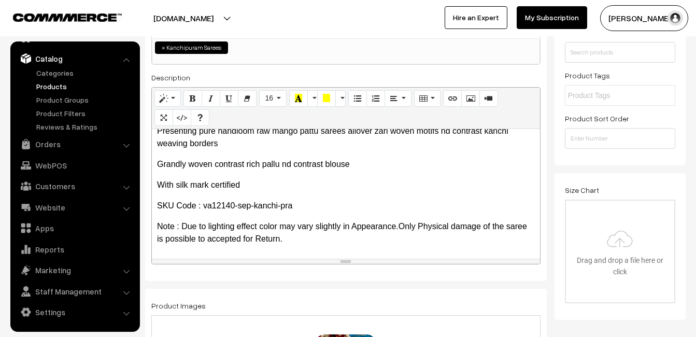
scroll to position [0, 0]
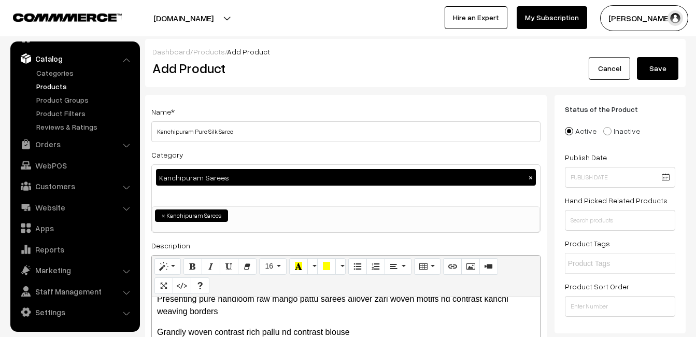
click at [671, 53] on div "Dashboard / Products / Add Product" at bounding box center [415, 51] width 526 height 11
click at [668, 61] on button "Save" at bounding box center [657, 68] width 41 height 23
click at [333, 57] on div "Add Product" at bounding box center [348, 68] width 406 height 23
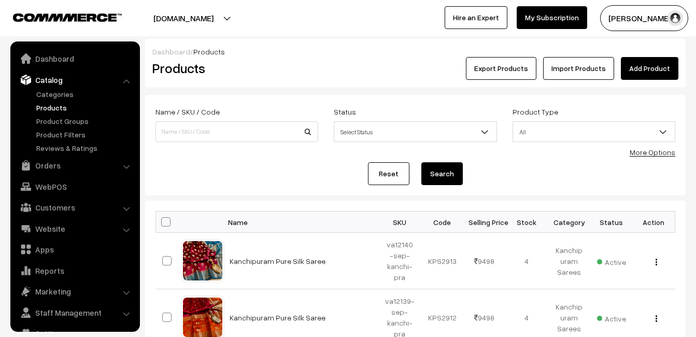
scroll to position [21, 0]
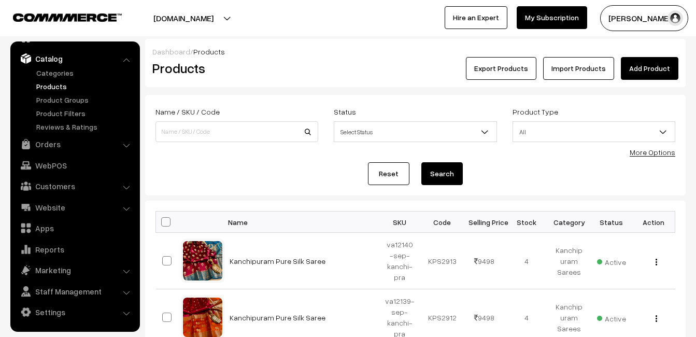
click at [643, 65] on link "Add Product" at bounding box center [648, 68] width 57 height 23
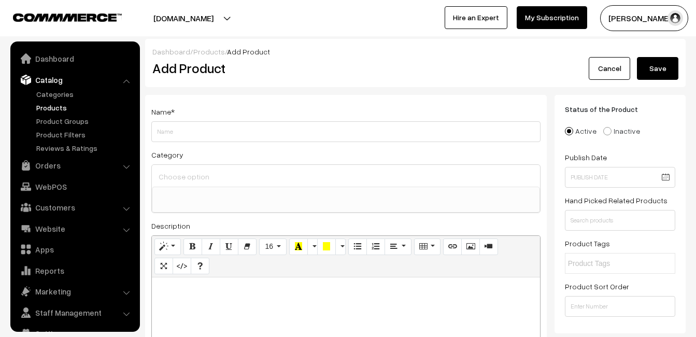
select select
click at [229, 293] on p at bounding box center [346, 288] width 378 height 12
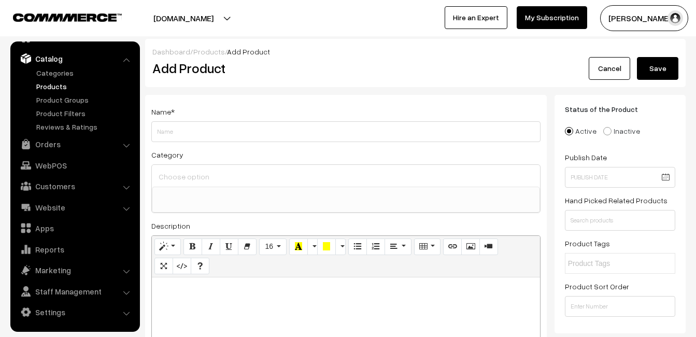
paste div
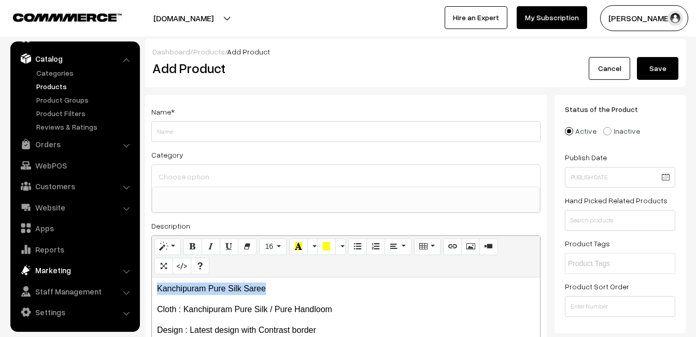
drag, startPoint x: 265, startPoint y: 283, endPoint x: 108, endPoint y: 274, distance: 157.2
copy p "Kanchipuram Pure Silk Saree"
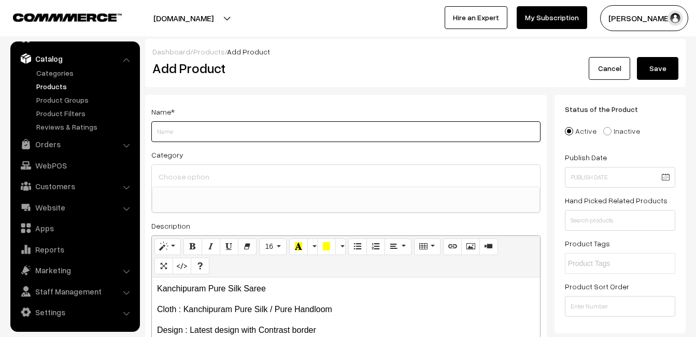
click at [195, 132] on input "Weight" at bounding box center [345, 131] width 389 height 21
paste input "Kanchipuram Pure Silk Saree"
type input "Kanchipuram Pure Silk Saree"
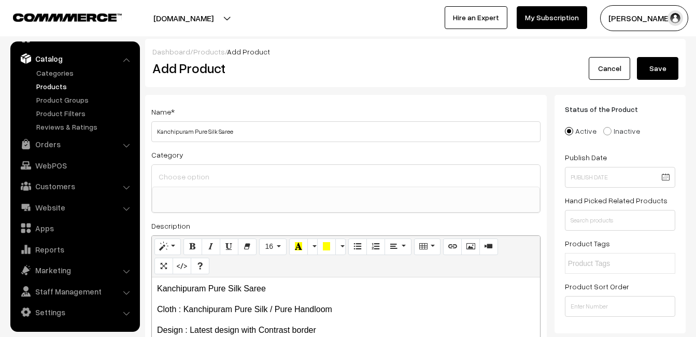
click at [195, 169] on input at bounding box center [346, 176] width 380 height 15
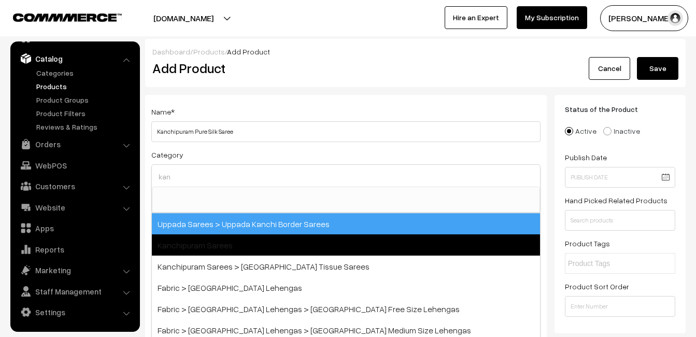
type input "kan"
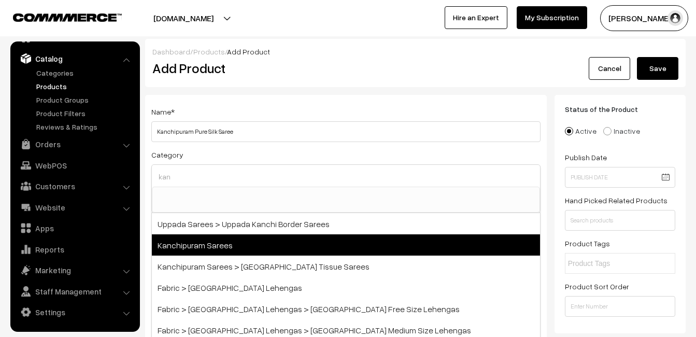
click at [209, 236] on span "Kanchipuram Sarees" at bounding box center [346, 244] width 388 height 21
select select "3"
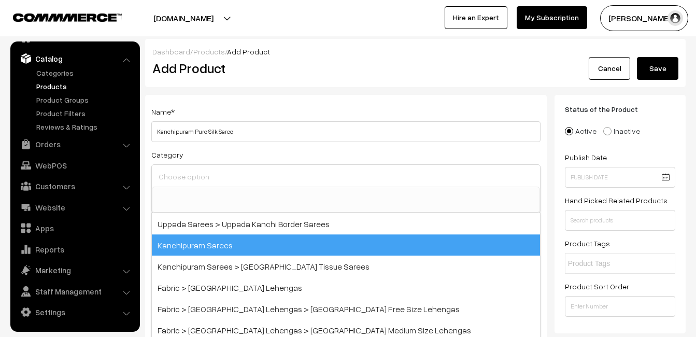
scroll to position [176, 0]
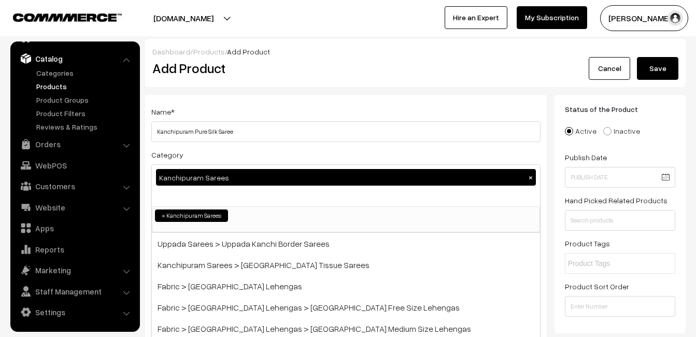
click at [244, 118] on div "Name * [GEOGRAPHIC_DATA] Pure Silk Saree" at bounding box center [345, 123] width 389 height 37
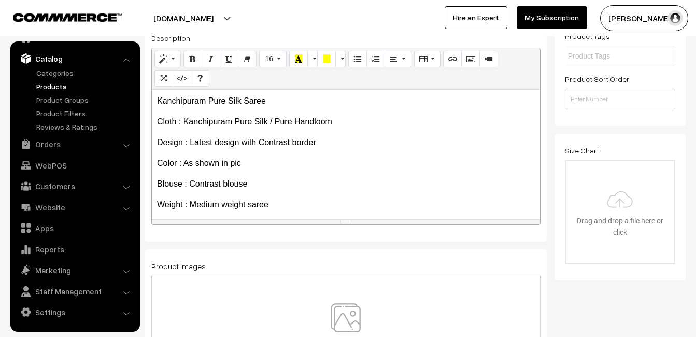
scroll to position [207, 0]
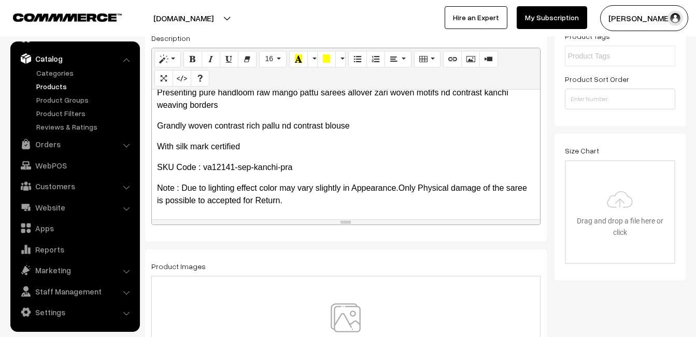
click at [342, 307] on img at bounding box center [345, 333] width 107 height 61
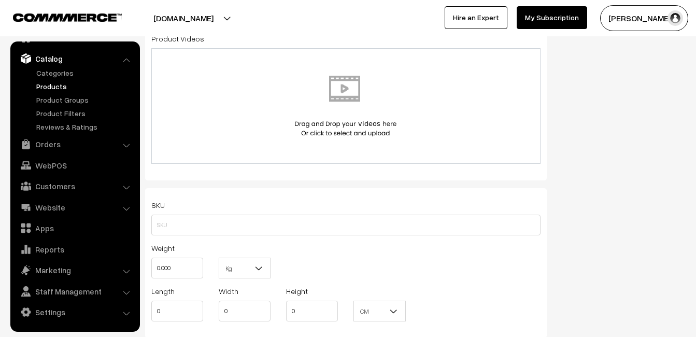
scroll to position [570, 0]
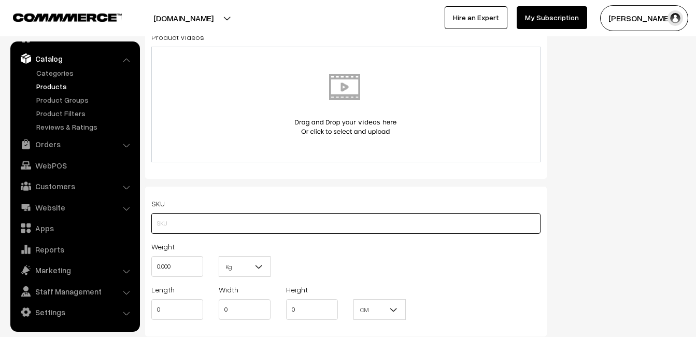
click at [166, 221] on input "text" at bounding box center [345, 223] width 389 height 21
paste input "va12141-sep-kanchi-pra"
type input "va12141-sep-kanchi-pra"
drag, startPoint x: 174, startPoint y: 262, endPoint x: 139, endPoint y: 262, distance: 35.2
click at [139, 262] on body "Thank you for showing interest. Our team will call you shortly. Close [DOMAIN_N…" at bounding box center [348, 296] width 696 height 1732
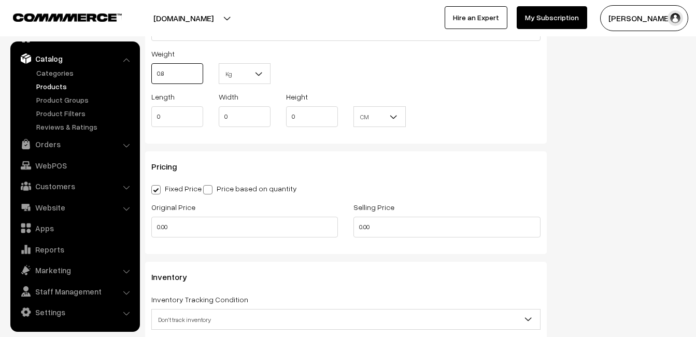
scroll to position [777, 0]
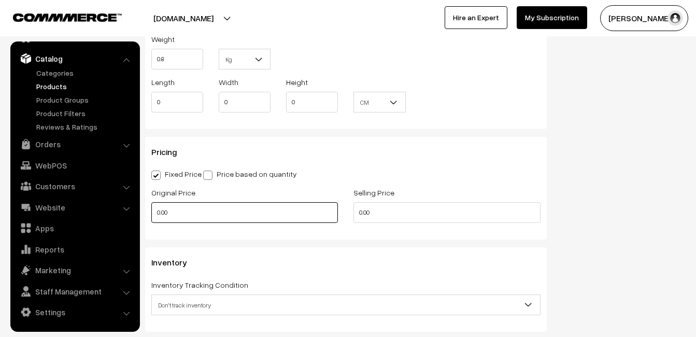
type input "0.80"
drag, startPoint x: 184, startPoint y: 221, endPoint x: 137, endPoint y: 219, distance: 47.2
click at [137, 219] on body "Thank you for showing interest. Our team will call you shortly. Close [DOMAIN_N…" at bounding box center [348, 89] width 696 height 1732
type input "9"
type input "7999"
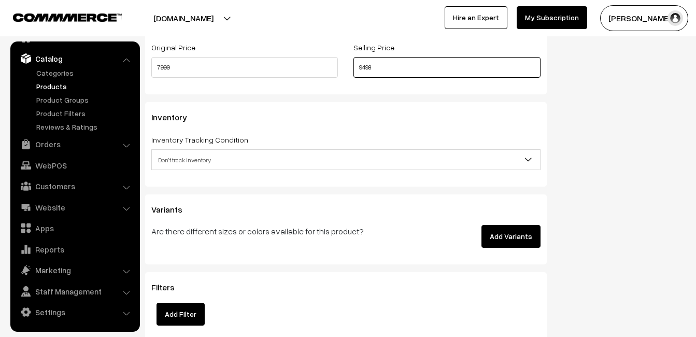
scroll to position [932, 0]
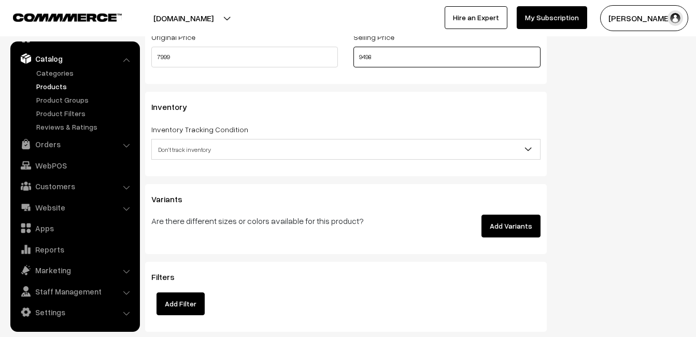
type input "9498"
click at [194, 149] on span "Don't track inventory" at bounding box center [346, 149] width 388 height 18
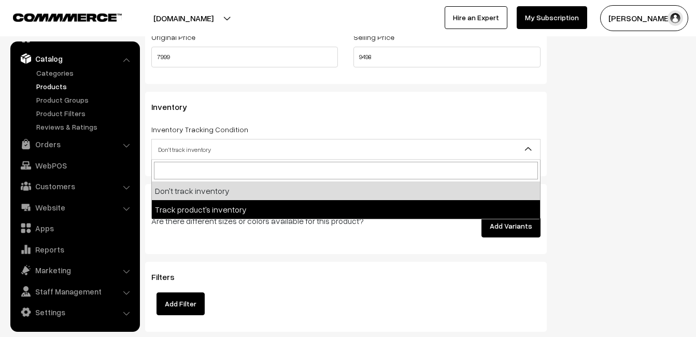
select select "2"
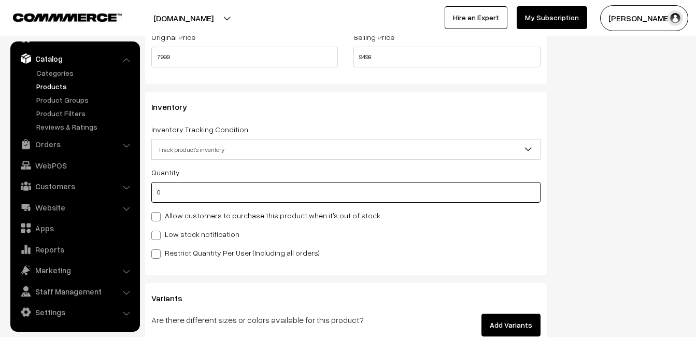
click at [208, 190] on input "0" at bounding box center [345, 192] width 389 height 21
type input "4"
click at [190, 238] on label "Low stock notification" at bounding box center [195, 233] width 88 height 11
click at [158, 237] on input "Low stock notification" at bounding box center [154, 233] width 7 height 7
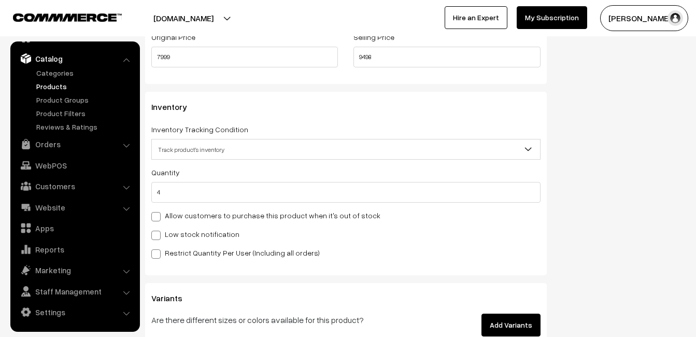
checkbox input "true"
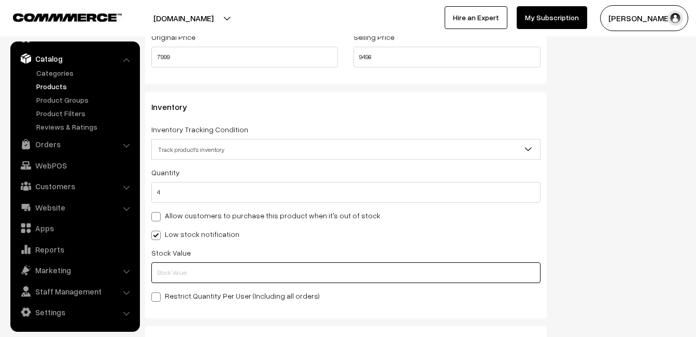
click at [191, 272] on input "text" at bounding box center [345, 272] width 389 height 21
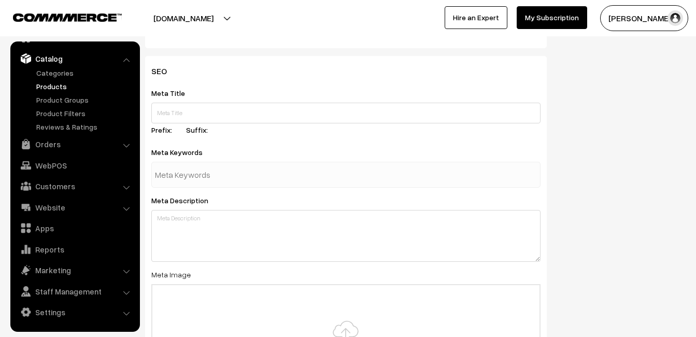
scroll to position [1537, 0]
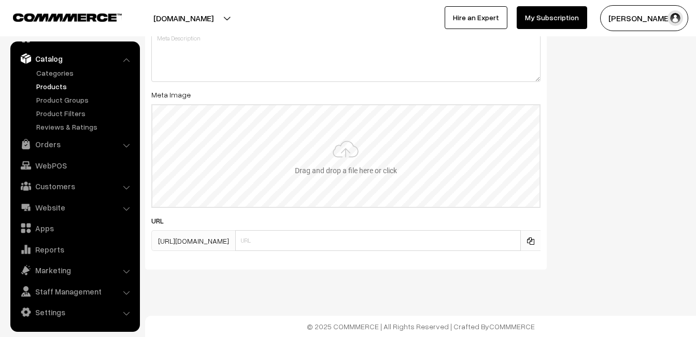
type input "2"
click at [323, 157] on input "file" at bounding box center [345, 156] width 387 height 102
type input "C:\fakepath\kanchipuram-saree-va12141-sep.jpeg"
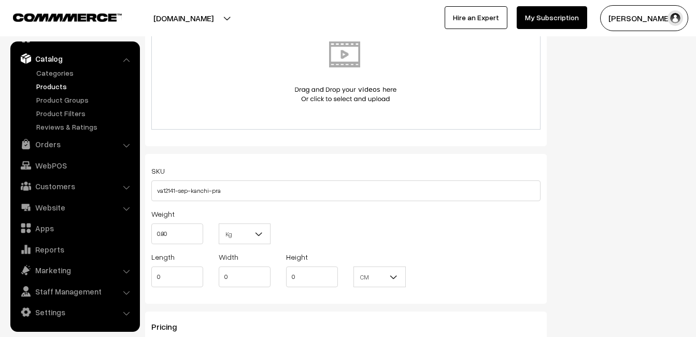
scroll to position [0, 0]
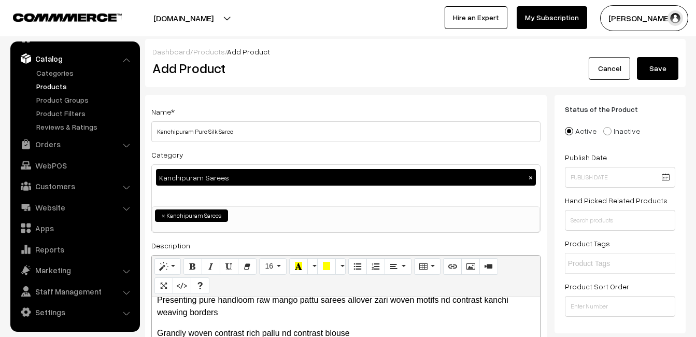
click at [659, 59] on button "Save" at bounding box center [657, 68] width 41 height 23
click at [327, 56] on div "Dashboard / Products / Add Product" at bounding box center [415, 51] width 526 height 11
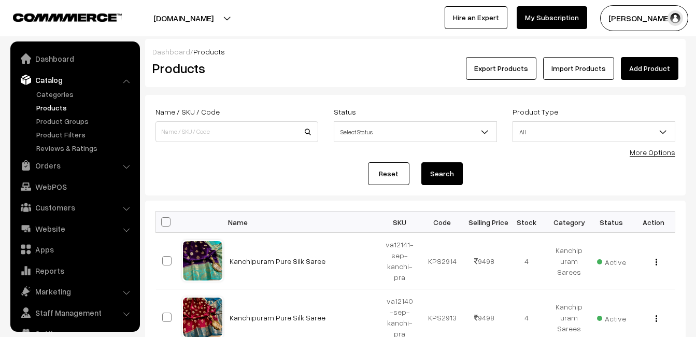
scroll to position [21, 0]
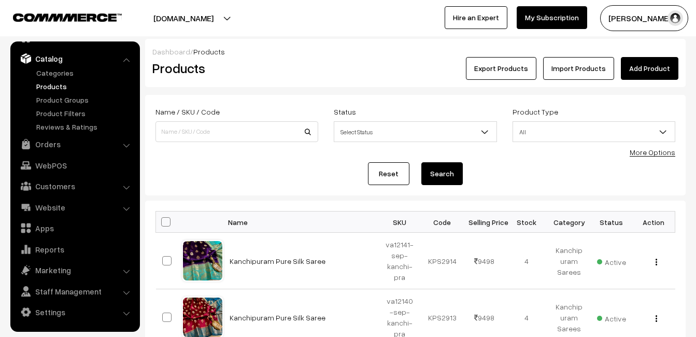
click at [634, 74] on link "Add Product" at bounding box center [648, 68] width 57 height 23
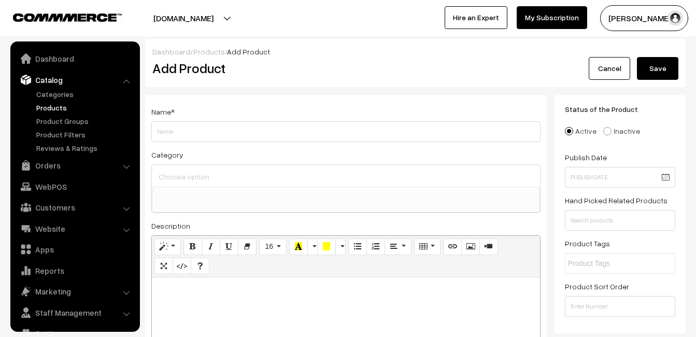
select select
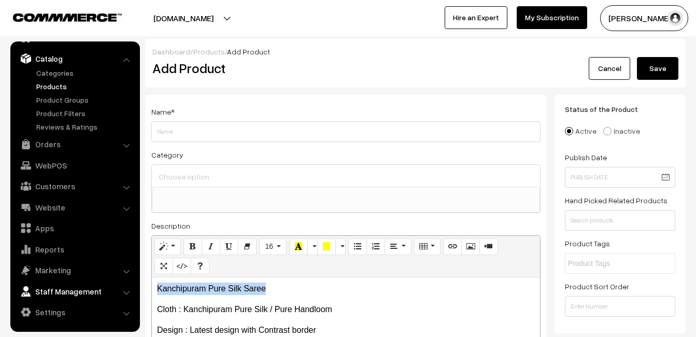
drag, startPoint x: 281, startPoint y: 284, endPoint x: 109, endPoint y: 283, distance: 172.0
copy p "Kanchipuram Pure Silk Saree"
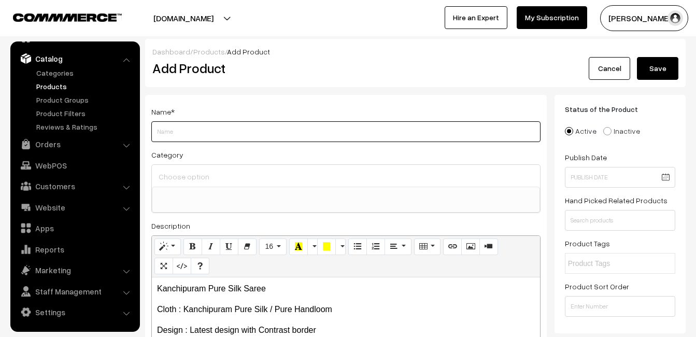
click at [194, 138] on input "Weight" at bounding box center [345, 131] width 389 height 21
paste input "Kanchipuram Pure Silk Saree"
type input "Kanchipuram Pure Silk Saree"
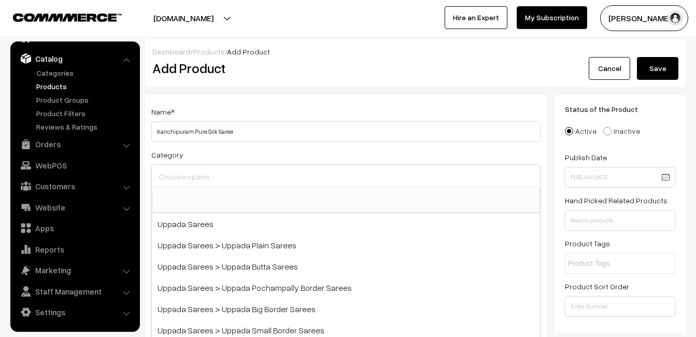
click at [194, 174] on input at bounding box center [346, 176] width 380 height 15
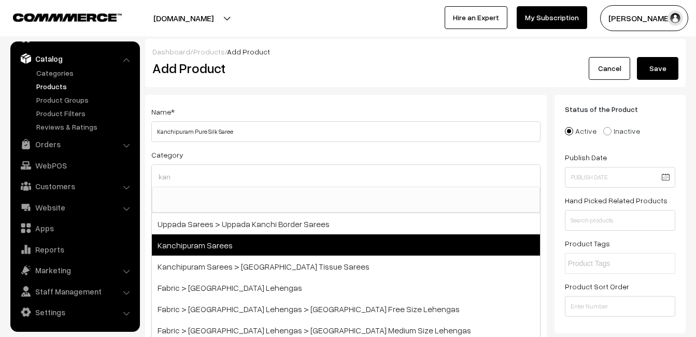
type input "kan"
click at [207, 239] on span "Kanchipuram Sarees" at bounding box center [346, 244] width 388 height 21
select select "3"
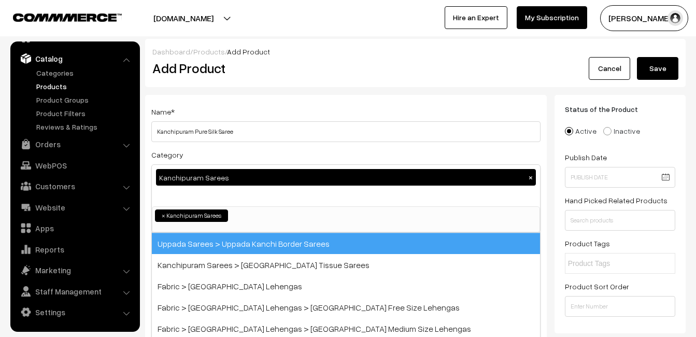
scroll to position [176, 0]
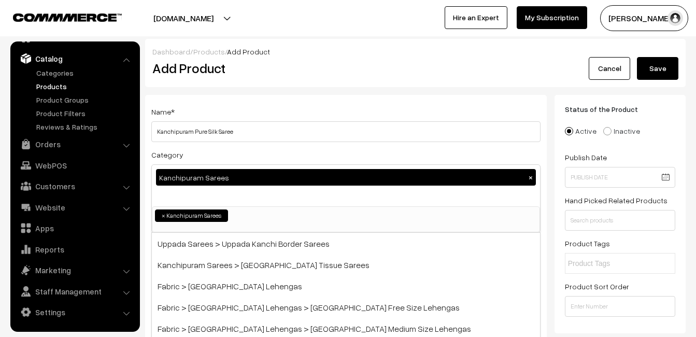
click at [267, 119] on div "Name * [GEOGRAPHIC_DATA] Pure Silk Saree" at bounding box center [345, 123] width 389 height 37
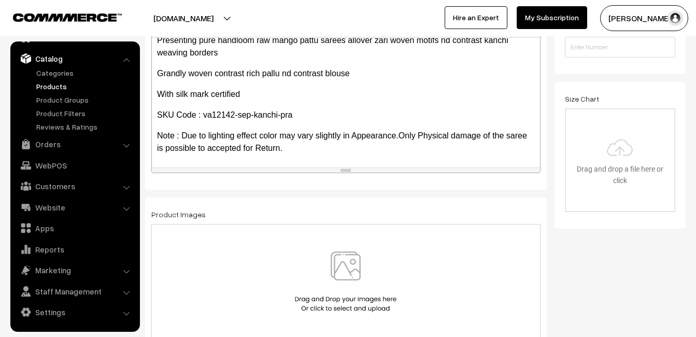
scroll to position [208, 0]
click at [344, 269] on img at bounding box center [345, 281] width 107 height 61
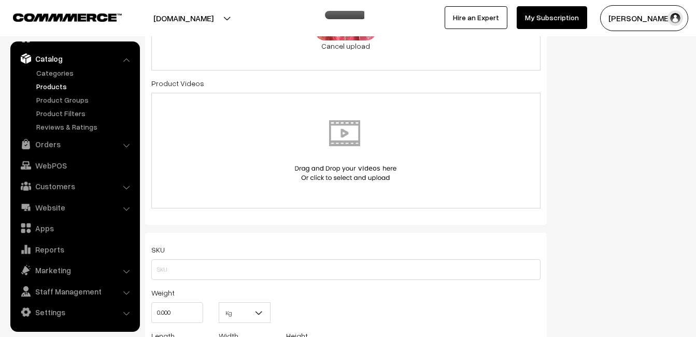
scroll to position [570, 0]
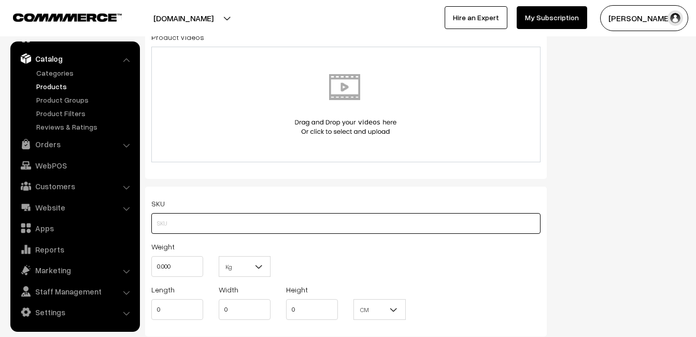
click at [161, 224] on input "text" at bounding box center [345, 223] width 389 height 21
paste input "va12142-sep-kanchi-pra"
type input "va12142-sep-kanchi-pra"
drag, startPoint x: 181, startPoint y: 266, endPoint x: 147, endPoint y: 265, distance: 34.2
click at [147, 265] on div "Weight 0.000" at bounding box center [176, 261] width 67 height 43
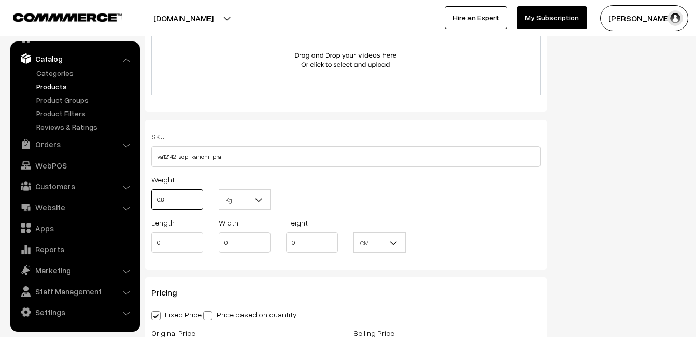
scroll to position [777, 0]
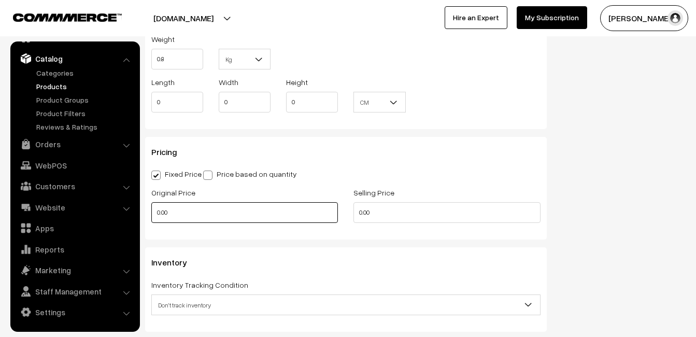
type input "0.80"
drag, startPoint x: 181, startPoint y: 210, endPoint x: 137, endPoint y: 212, distance: 43.5
click at [135, 213] on body "Thank you for showing interest. Our team will call you shortly. Close uppadasar…" at bounding box center [348, 89] width 696 height 1732
type input "7999"
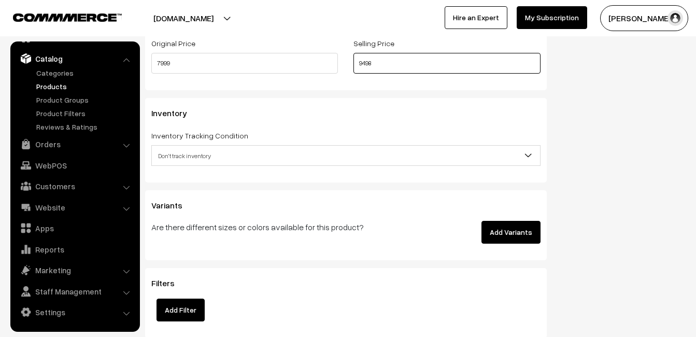
scroll to position [932, 0]
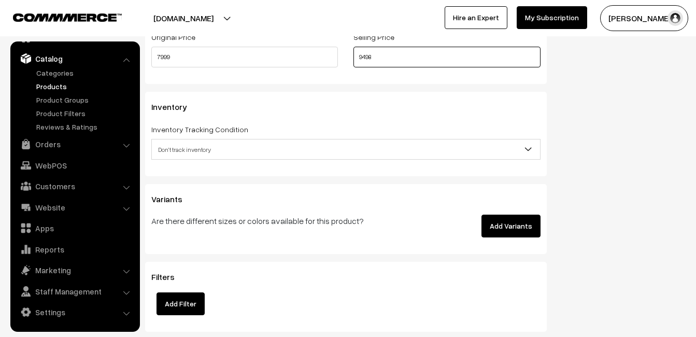
type input "9498"
click at [199, 142] on span "Don't track inventory" at bounding box center [346, 149] width 388 height 18
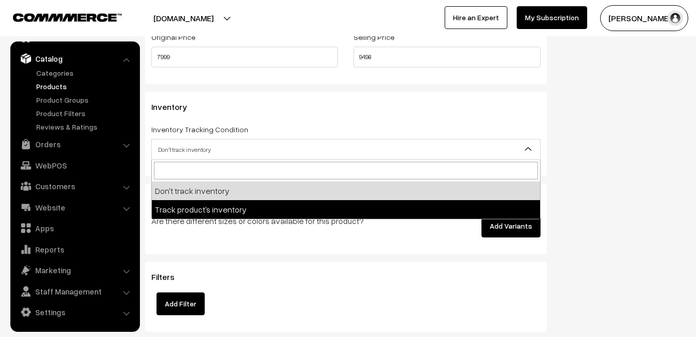
select select "2"
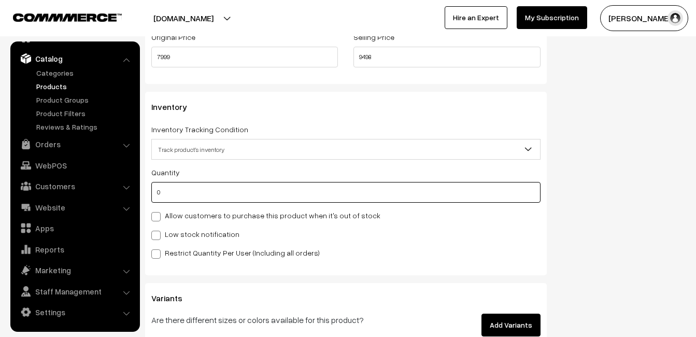
click at [180, 191] on input "0" at bounding box center [345, 192] width 389 height 21
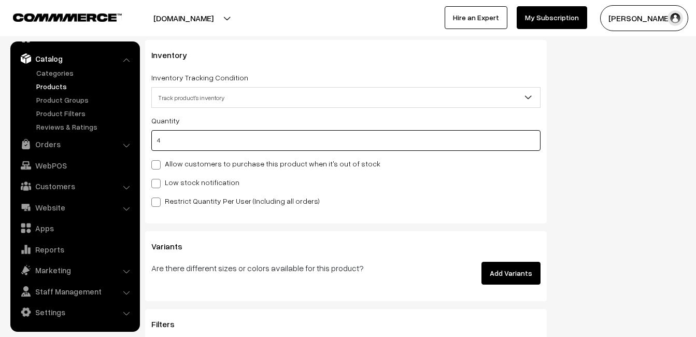
type input "4"
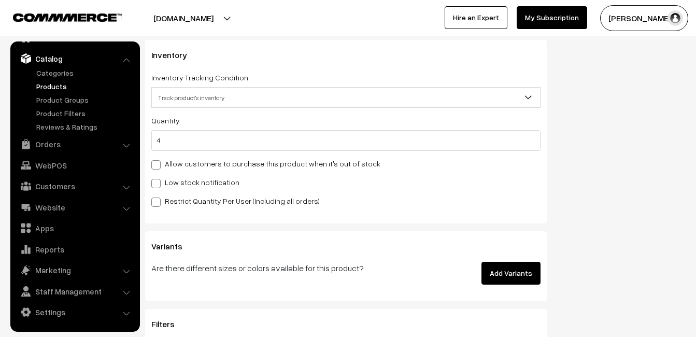
click at [162, 176] on div "Low stock notification" at bounding box center [345, 182] width 389 height 12
click at [163, 178] on label "Low stock notification" at bounding box center [195, 182] width 88 height 11
click at [158, 178] on input "Low stock notification" at bounding box center [154, 181] width 7 height 7
checkbox input "true"
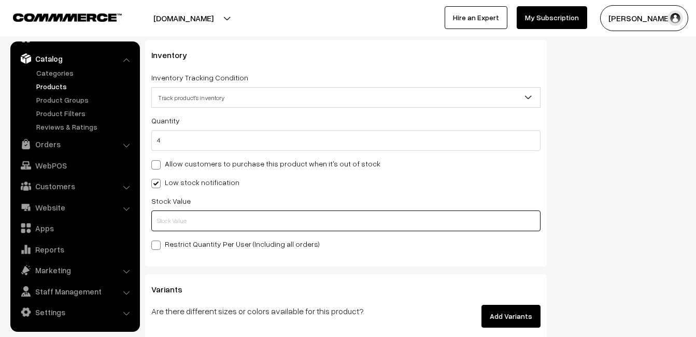
click at [172, 224] on input "text" at bounding box center [345, 220] width 389 height 21
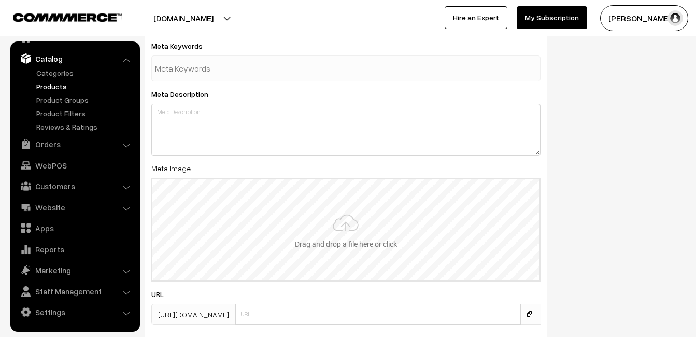
scroll to position [1537, 0]
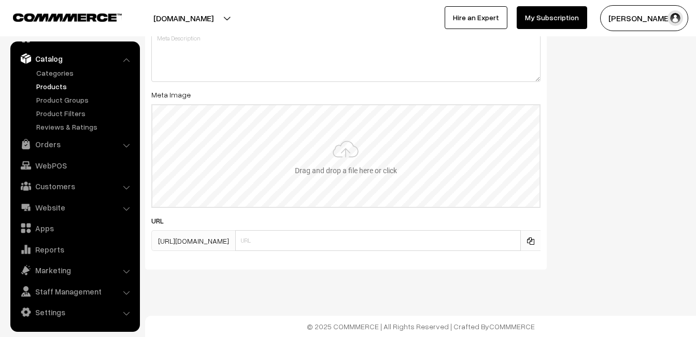
type input "2"
click at [339, 180] on input "file" at bounding box center [345, 156] width 387 height 102
type input "C:\fakepath\kanchipuram-saree-va12142-sep.jpeg"
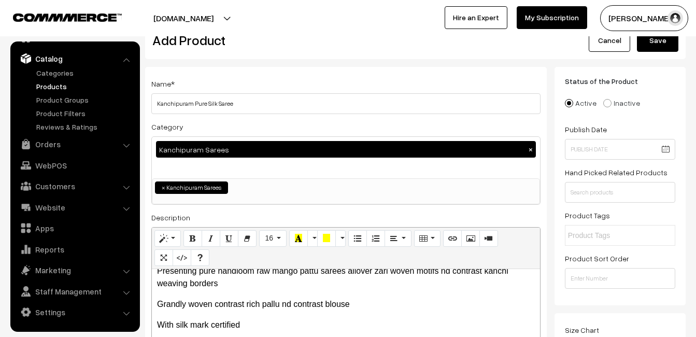
scroll to position [0, 0]
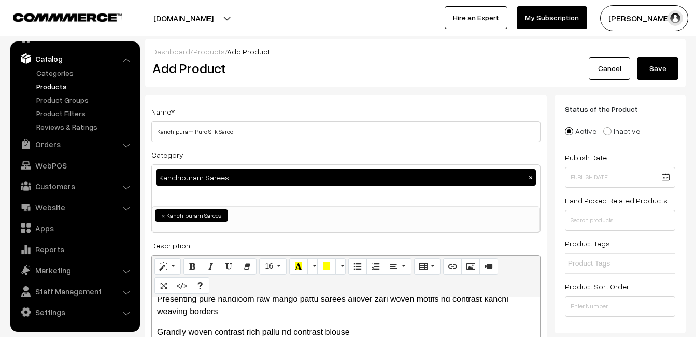
click at [669, 61] on button "Save" at bounding box center [657, 68] width 41 height 23
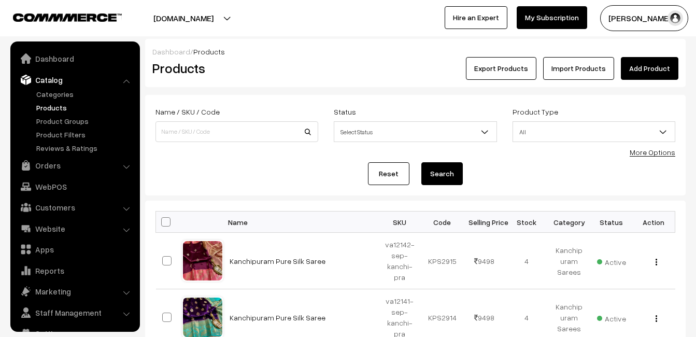
scroll to position [21, 0]
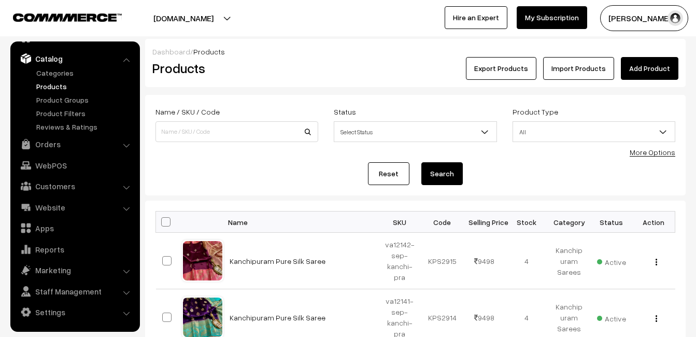
click at [646, 64] on link "Add Product" at bounding box center [648, 68] width 57 height 23
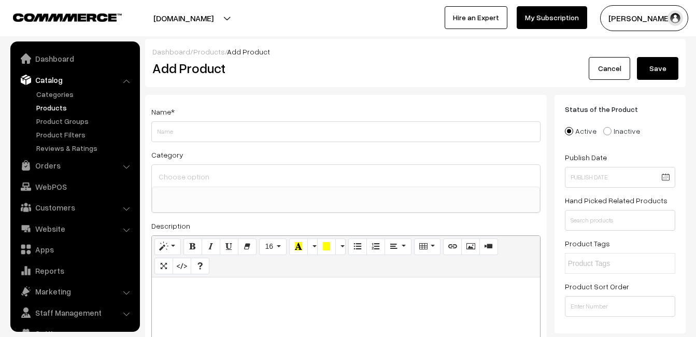
select select
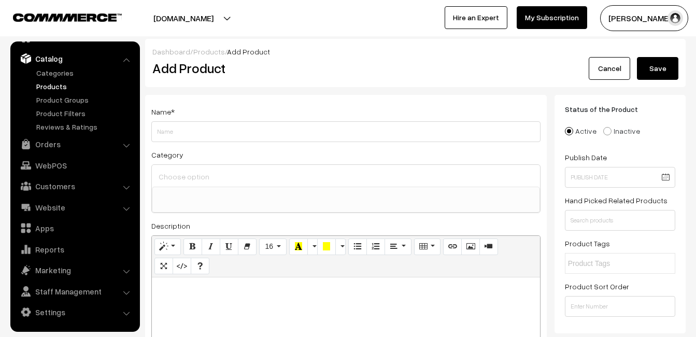
click at [201, 311] on div at bounding box center [346, 341] width 388 height 129
paste div
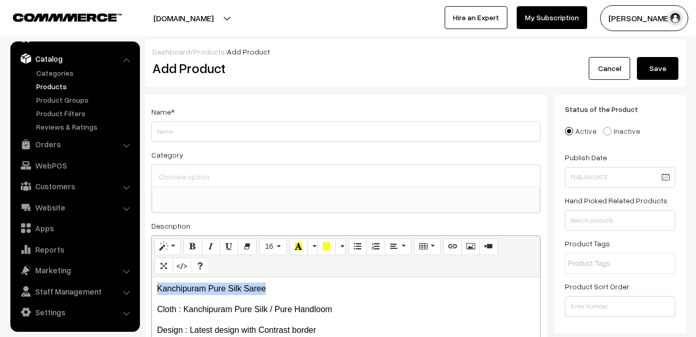
drag, startPoint x: 272, startPoint y: 294, endPoint x: 138, endPoint y: 295, distance: 134.1
copy p "Kanchipuram Pure Silk Saree"
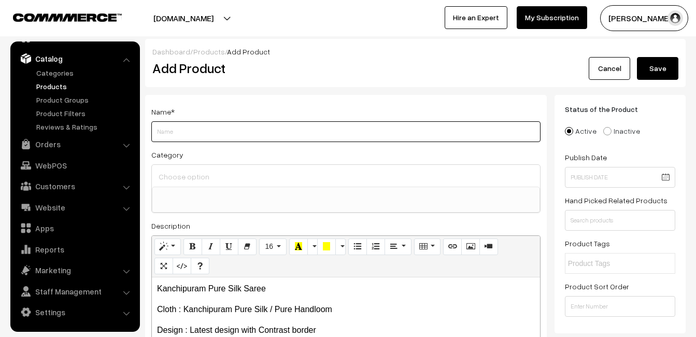
paste input "Kanchipuram Pure Silk Saree"
type input "Kanchipuram Pure Silk Saree"
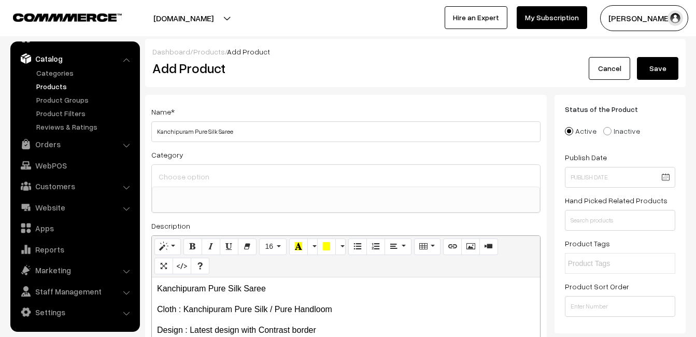
click at [186, 178] on input at bounding box center [346, 176] width 380 height 15
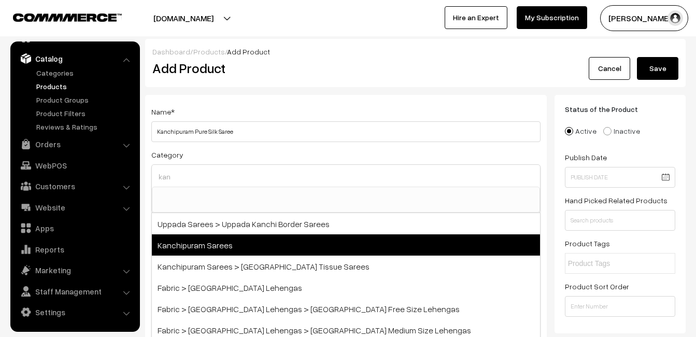
type input "kan"
click at [238, 234] on span "Kanchipuram Sarees" at bounding box center [346, 244] width 388 height 21
select select "3"
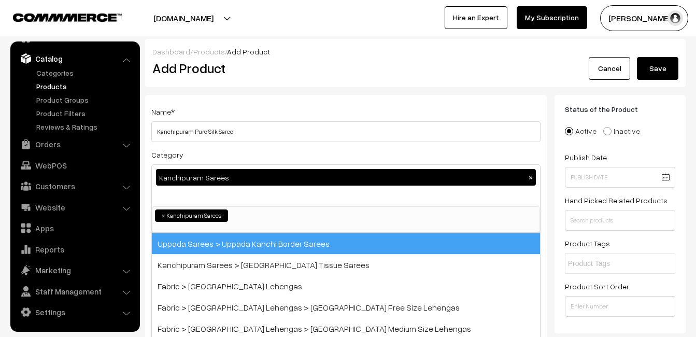
scroll to position [176, 0]
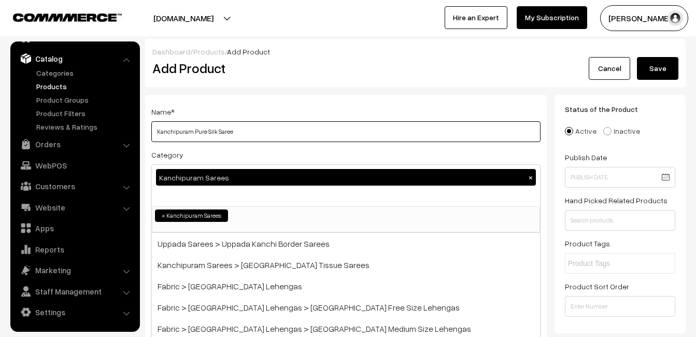
click at [281, 129] on input "Kanchipuram Pure Silk Saree" at bounding box center [345, 131] width 389 height 21
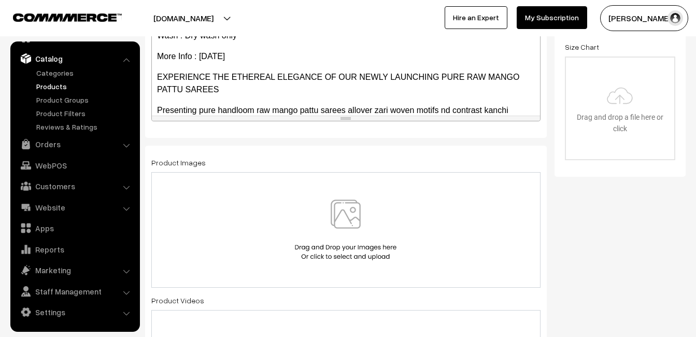
scroll to position [208, 0]
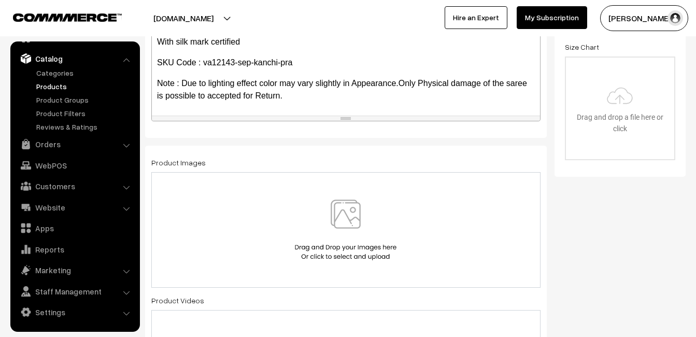
click at [335, 214] on img at bounding box center [345, 229] width 107 height 61
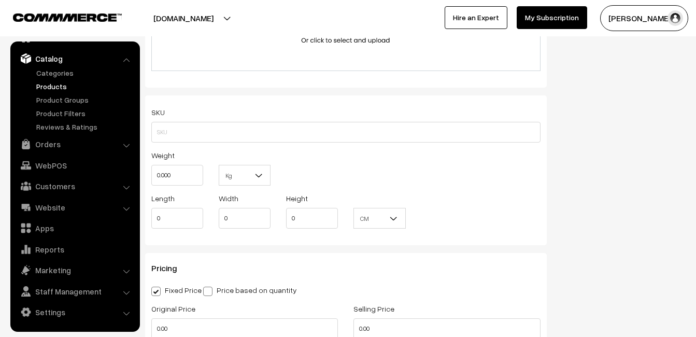
scroll to position [673, 0]
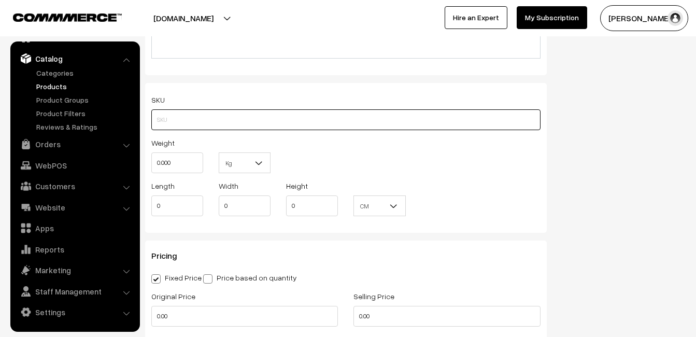
click at [180, 111] on input "text" at bounding box center [345, 119] width 389 height 21
paste input "va12143-sep-kanchi-pra"
type input "va12143-sep-kanchi-pra"
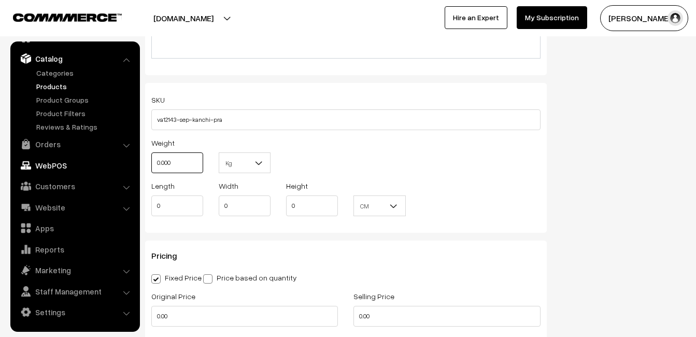
drag, startPoint x: 171, startPoint y: 161, endPoint x: 130, endPoint y: 161, distance: 41.4
click at [130, 161] on body "Thank you for showing interest. Our team will call you shortly. Close uppadasar…" at bounding box center [348, 193] width 696 height 1732
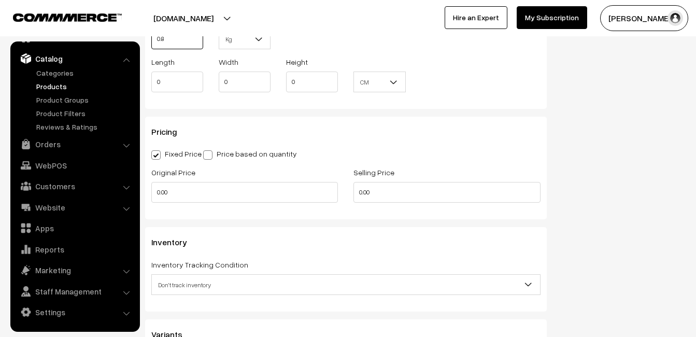
scroll to position [829, 0]
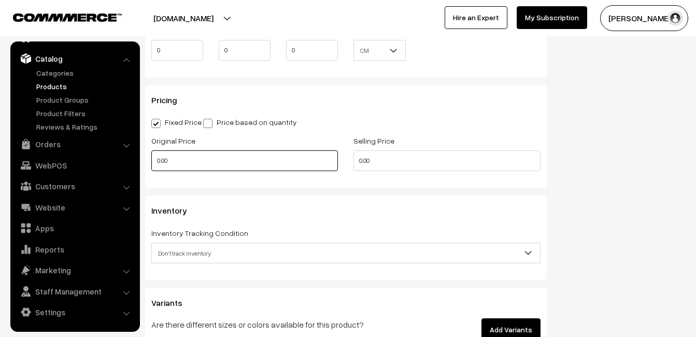
type input "0.80"
drag, startPoint x: 173, startPoint y: 156, endPoint x: 138, endPoint y: 162, distance: 35.7
type input "7999"
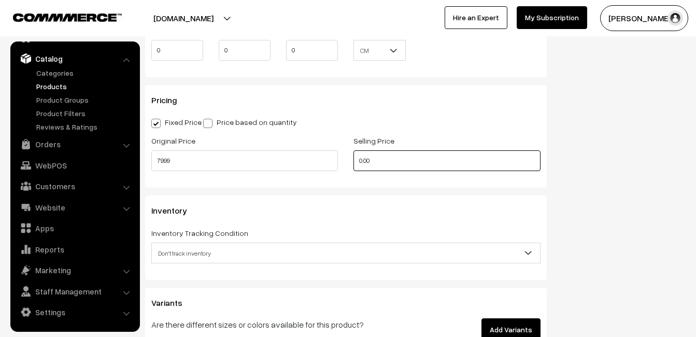
drag, startPoint x: 387, startPoint y: 161, endPoint x: 255, endPoint y: 161, distance: 132.1
click at [255, 161] on div "Original Price 7999 Selling Price 0.00" at bounding box center [345, 155] width 405 height 43
type input "9498"
click at [169, 249] on span "Don't track inventory" at bounding box center [346, 253] width 388 height 18
click at [181, 256] on span "Don't track inventory" at bounding box center [346, 253] width 388 height 18
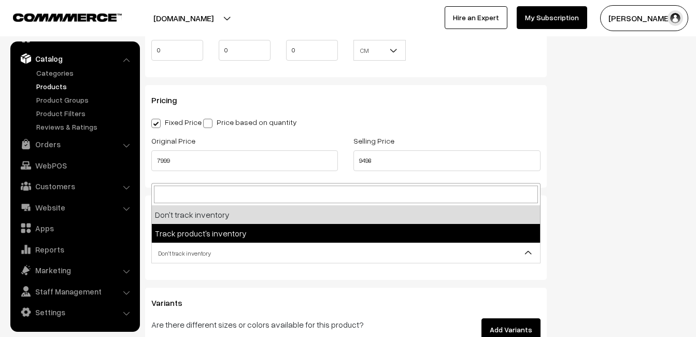
select select "2"
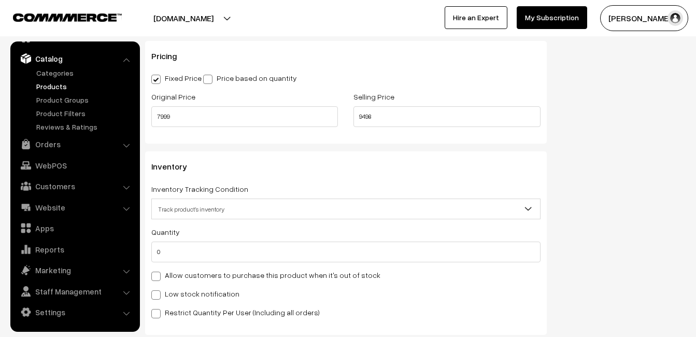
scroll to position [984, 0]
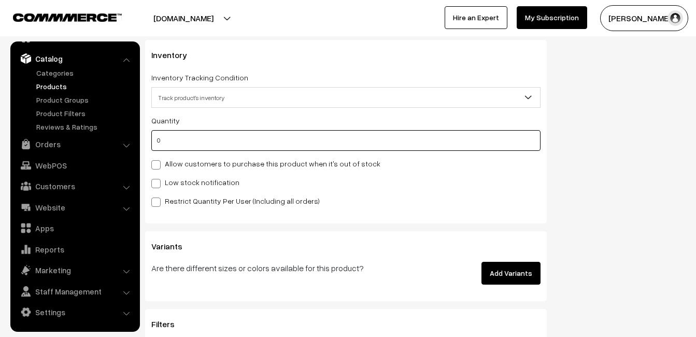
click at [172, 141] on input "0" at bounding box center [345, 140] width 389 height 21
type input "4"
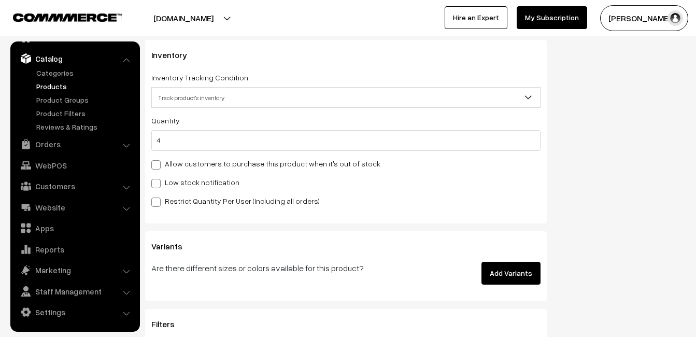
click at [172, 180] on label "Low stock notification" at bounding box center [195, 182] width 88 height 11
click at [158, 180] on input "Low stock notification" at bounding box center [154, 181] width 7 height 7
checkbox input "true"
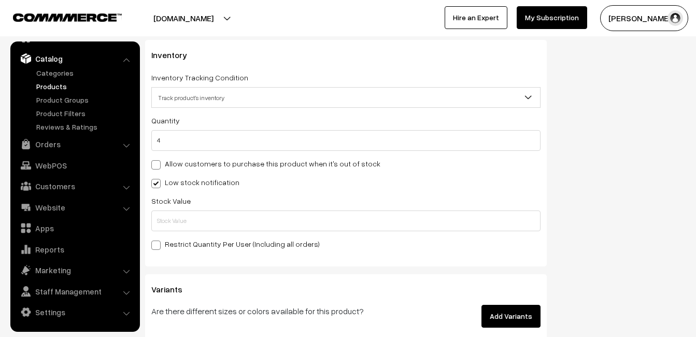
click at [173, 207] on div "Stock Value" at bounding box center [345, 212] width 389 height 37
click at [176, 215] on input "text" at bounding box center [345, 220] width 389 height 21
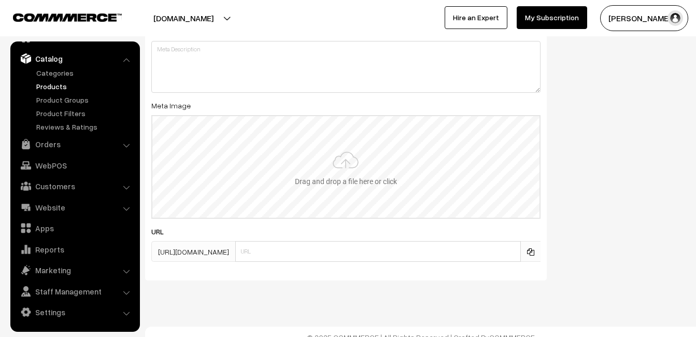
scroll to position [1537, 0]
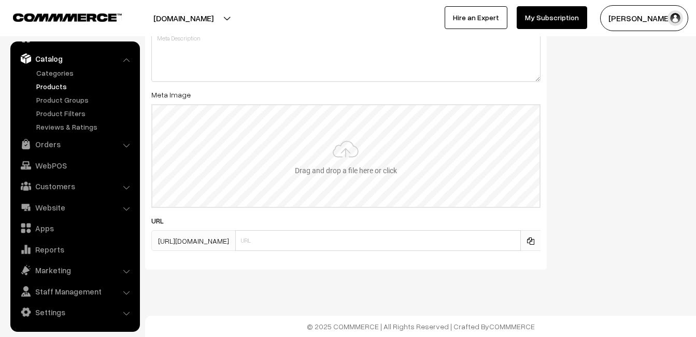
type input "2"
click at [321, 163] on input "file" at bounding box center [345, 156] width 387 height 102
type input "C:\fakepath\kanchipuram-saree-va12143-sep.jpeg"
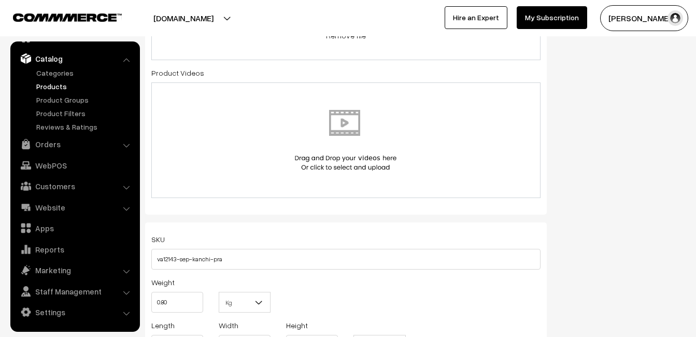
scroll to position [0, 0]
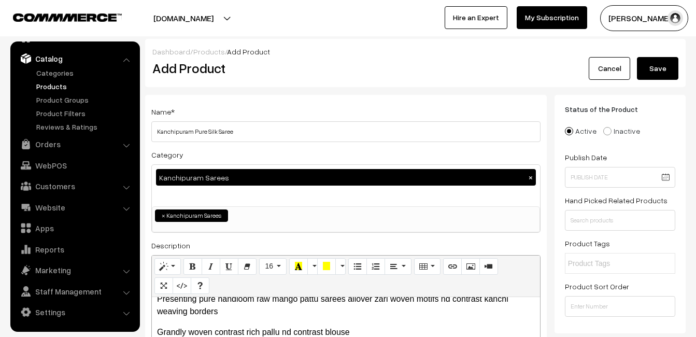
click at [643, 68] on button "Save" at bounding box center [657, 68] width 41 height 23
click at [351, 67] on h2 "Add Product" at bounding box center [347, 68] width 391 height 16
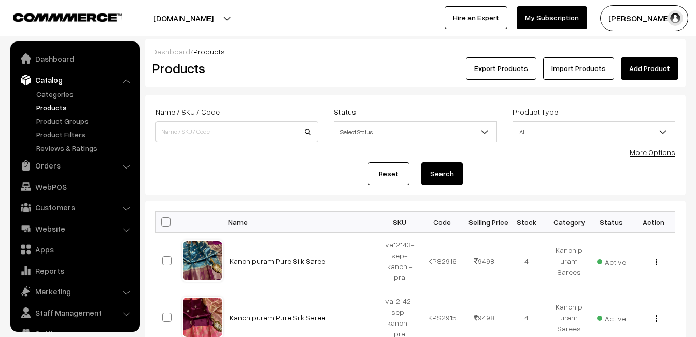
scroll to position [21, 0]
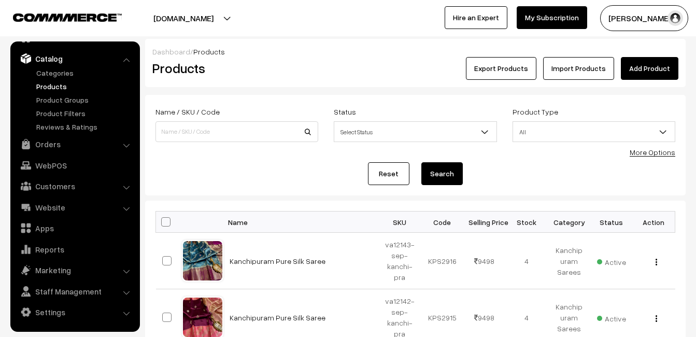
click at [671, 65] on link "Add Product" at bounding box center [648, 68] width 57 height 23
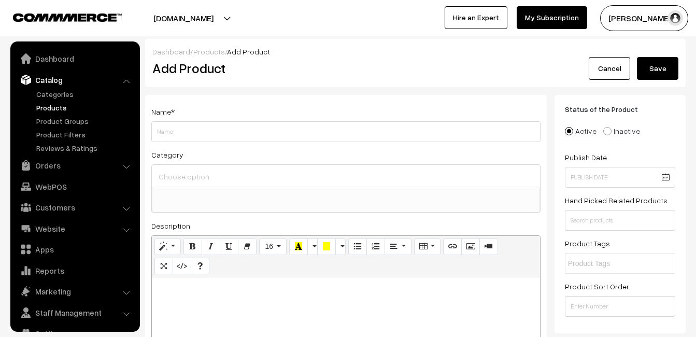
select select
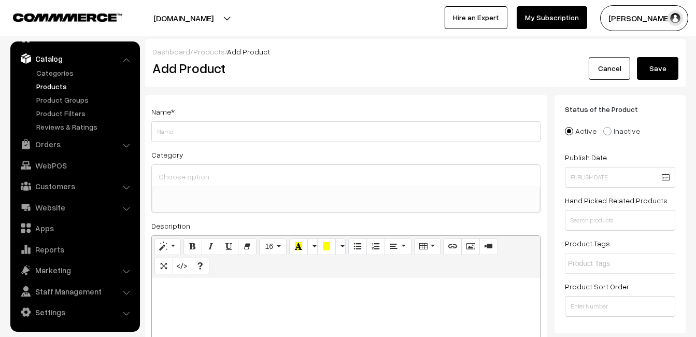
click at [171, 313] on div at bounding box center [346, 341] width 388 height 129
paste div
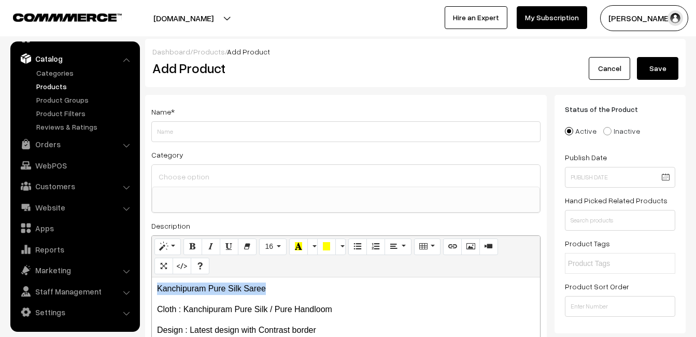
drag, startPoint x: 273, startPoint y: 286, endPoint x: 124, endPoint y: 272, distance: 149.8
copy p "Kanchipuram Pure Silk Saree"
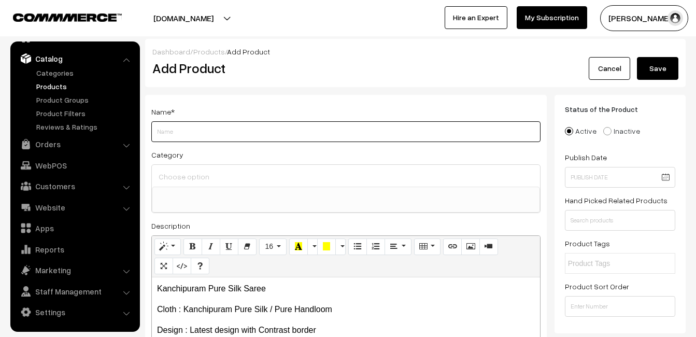
click at [183, 132] on input "Weight" at bounding box center [345, 131] width 389 height 21
paste input "Kanchipuram Pure Silk Saree"
type input "Kanchipuram Pure Silk Saree"
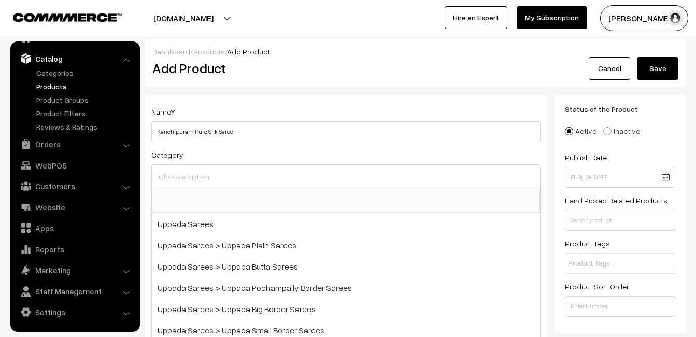
click at [187, 172] on input at bounding box center [346, 176] width 380 height 15
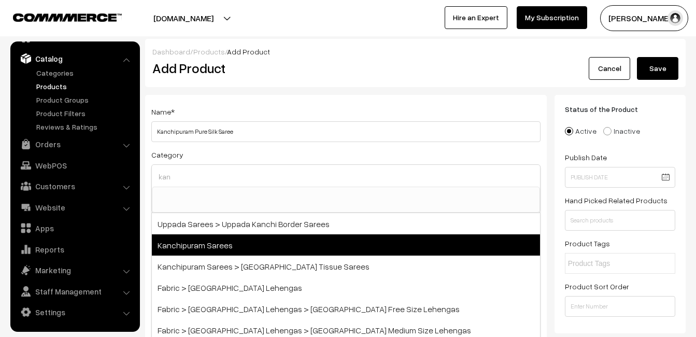
type input "kan"
click at [222, 239] on span "Kanchipuram Sarees" at bounding box center [346, 244] width 388 height 21
select select "3"
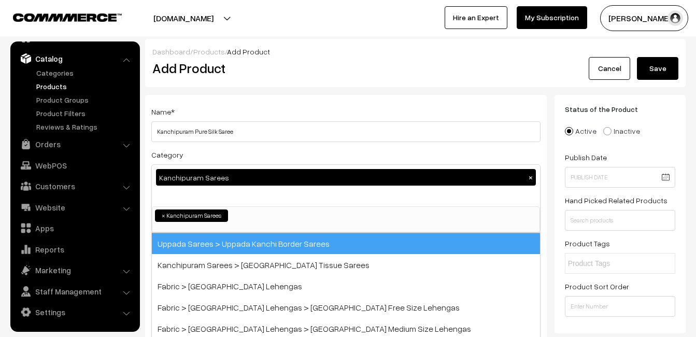
scroll to position [176, 0]
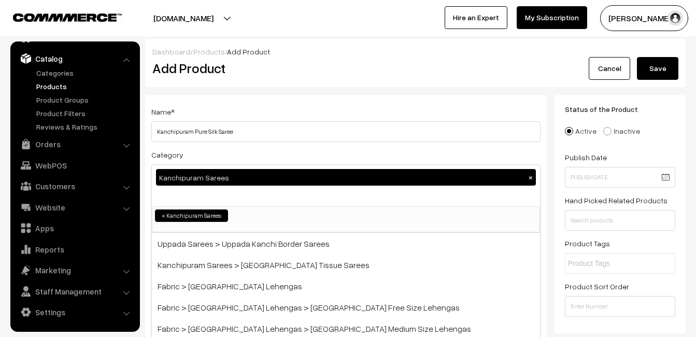
click at [266, 99] on div "Name * [GEOGRAPHIC_DATA] Pure Silk Saree Category Kanchipuram Sarees × Uppada S…" at bounding box center [345, 272] width 401 height 354
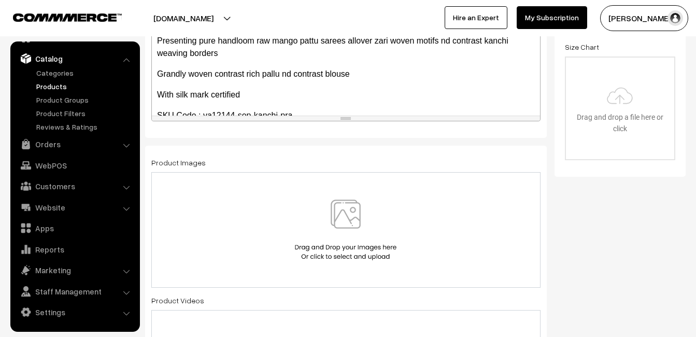
scroll to position [208, 0]
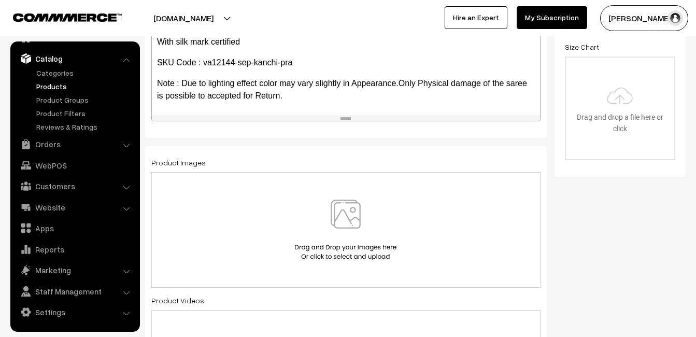
click at [337, 210] on img at bounding box center [345, 229] width 107 height 61
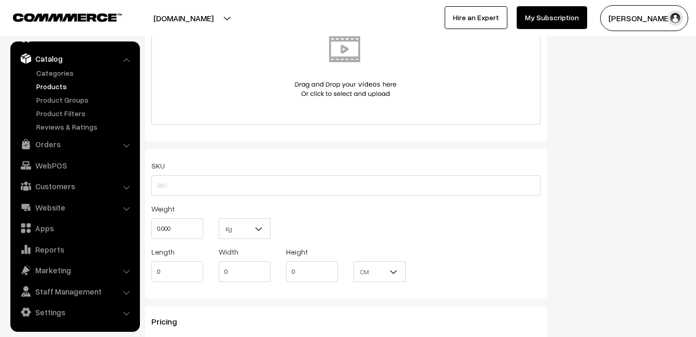
scroll to position [622, 0]
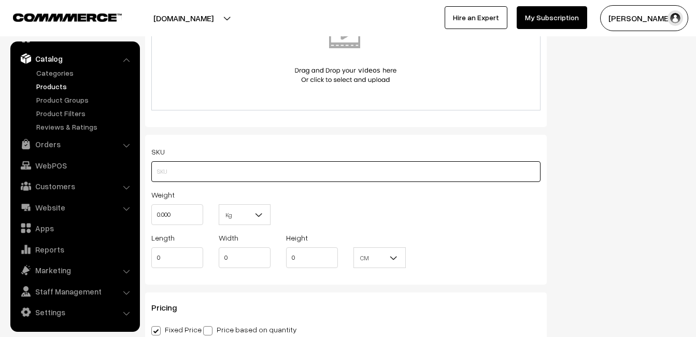
click at [172, 169] on input "text" at bounding box center [345, 171] width 389 height 21
paste input "va12144-sep-kanchi-pra"
type input "va12144-sep-kanchi-pra"
drag, startPoint x: 172, startPoint y: 217, endPoint x: 139, endPoint y: 210, distance: 33.3
click at [139, 211] on body "Thank you for showing interest. Our team will call you shortly. Close [DOMAIN_N…" at bounding box center [348, 244] width 696 height 1732
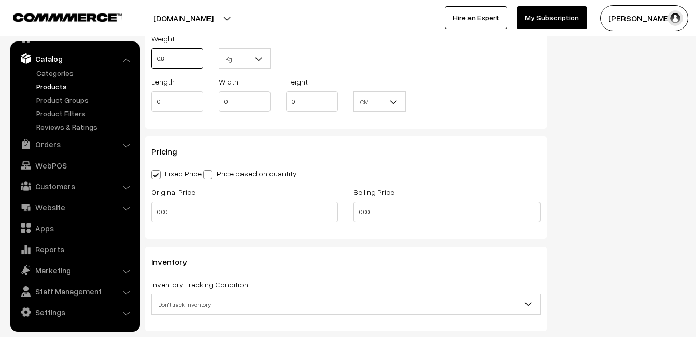
scroll to position [829, 0]
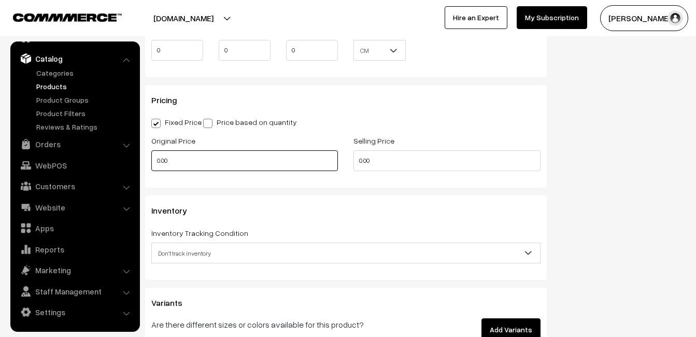
type input "0.80"
drag, startPoint x: 169, startPoint y: 162, endPoint x: 139, endPoint y: 163, distance: 30.1
click at [139, 163] on body "Thank you for showing interest. Our team will call you shortly. Close [DOMAIN_N…" at bounding box center [348, 37] width 696 height 1732
type input "7999"
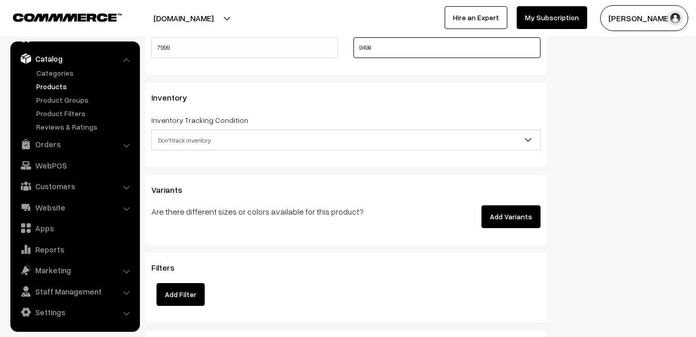
scroll to position [984, 0]
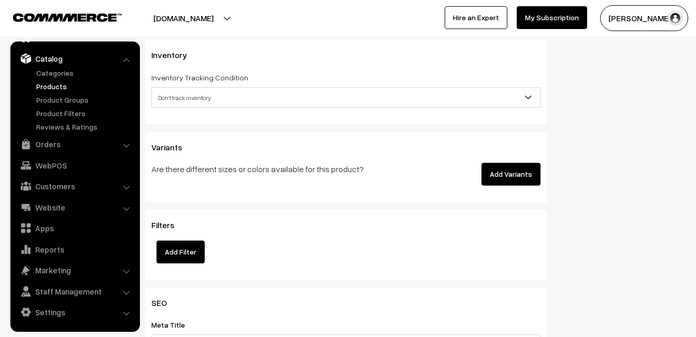
type input "9498"
click at [188, 106] on span "Don't track inventory" at bounding box center [346, 98] width 388 height 18
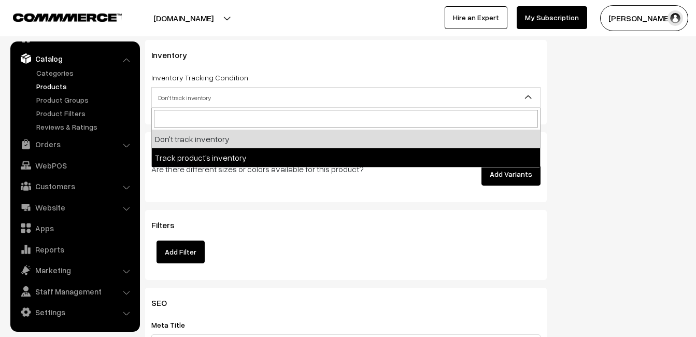
select select "2"
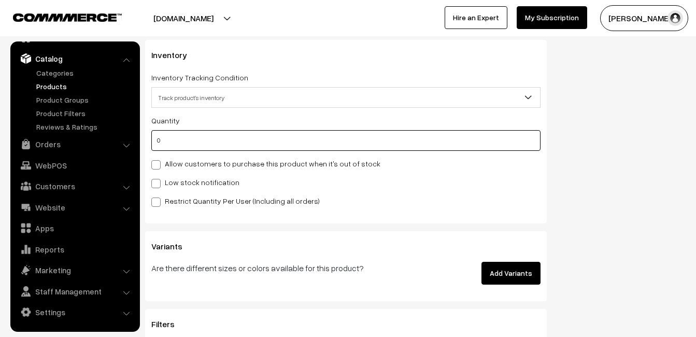
click at [183, 143] on input "0" at bounding box center [345, 140] width 389 height 21
type input "4"
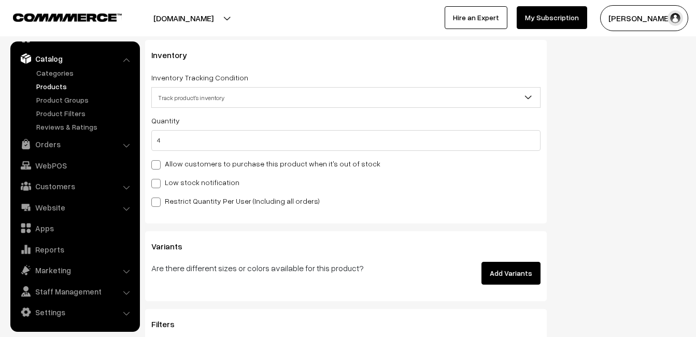
click at [182, 175] on div "Quantity 4 Allow customers to purchase this product when it's out of stock Low …" at bounding box center [345, 160] width 389 height 93
click at [182, 178] on label "Low stock notification" at bounding box center [195, 182] width 88 height 11
click at [158, 178] on input "Low stock notification" at bounding box center [154, 181] width 7 height 7
checkbox input "true"
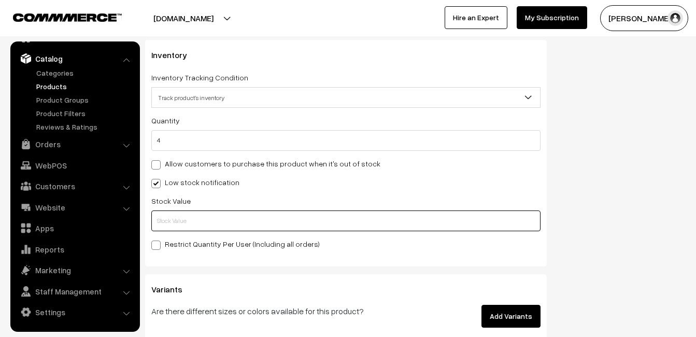
click at [186, 211] on input "text" at bounding box center [345, 220] width 389 height 21
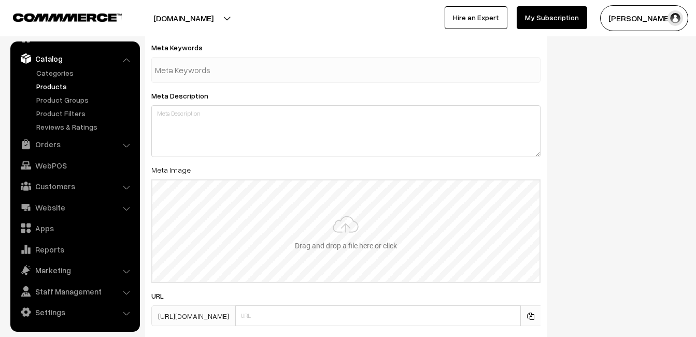
scroll to position [1537, 0]
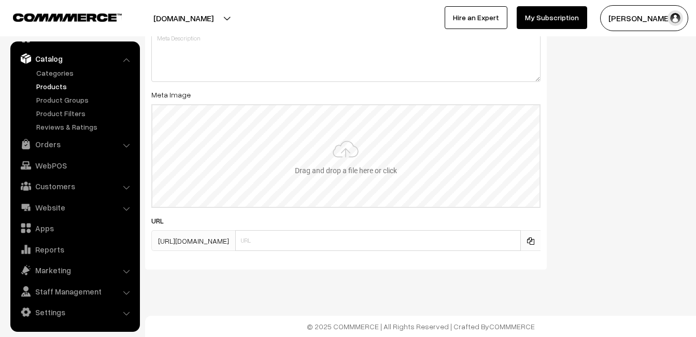
type input "2"
click at [303, 155] on input "file" at bounding box center [345, 156] width 387 height 102
type input "C:\fakepath\kanchipuram-saree-va12144-sep.jpeg"
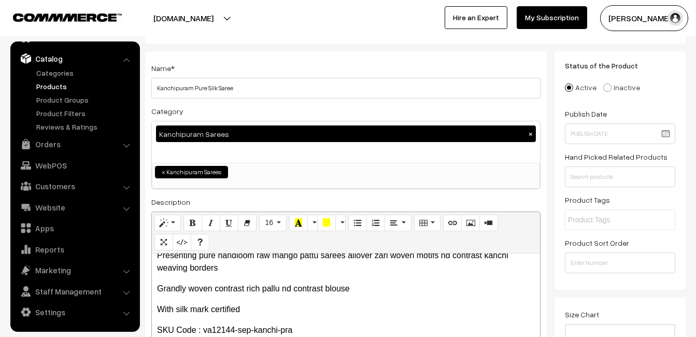
scroll to position [0, 0]
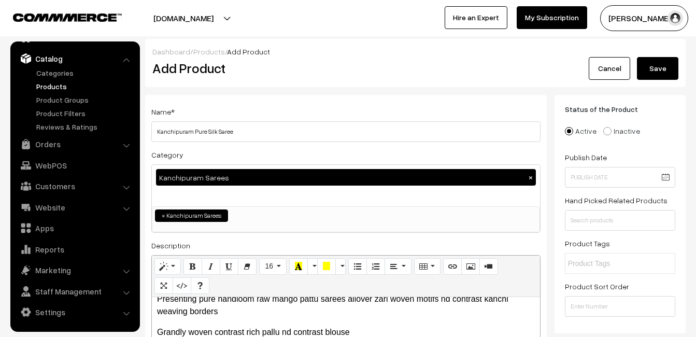
click at [669, 69] on button "Save" at bounding box center [657, 68] width 41 height 23
click at [361, 46] on div "Dashboard / Products / Add Product" at bounding box center [415, 51] width 526 height 11
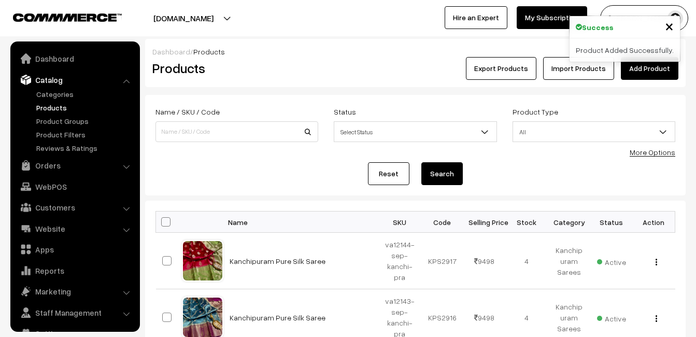
scroll to position [21, 0]
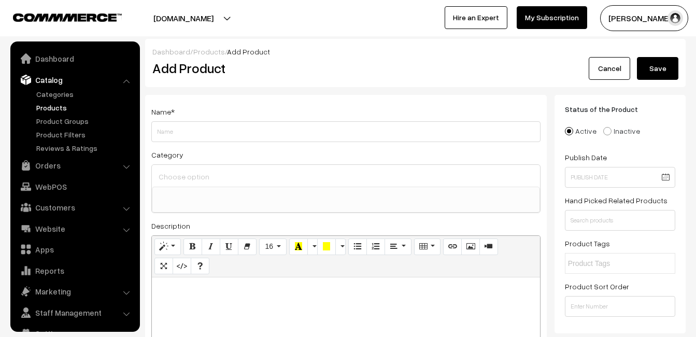
select select
click at [197, 299] on div at bounding box center [346, 341] width 388 height 129
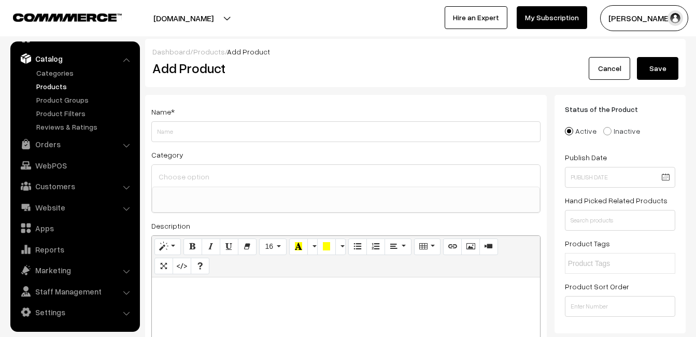
drag, startPoint x: 0, startPoint y: 0, endPoint x: 196, endPoint y: 300, distance: 358.4
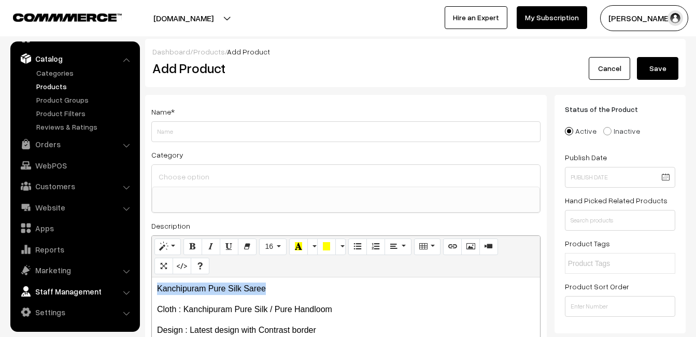
drag, startPoint x: 271, startPoint y: 292, endPoint x: 109, endPoint y: 281, distance: 163.0
copy p "Kanchipuram Pure Silk Saree"
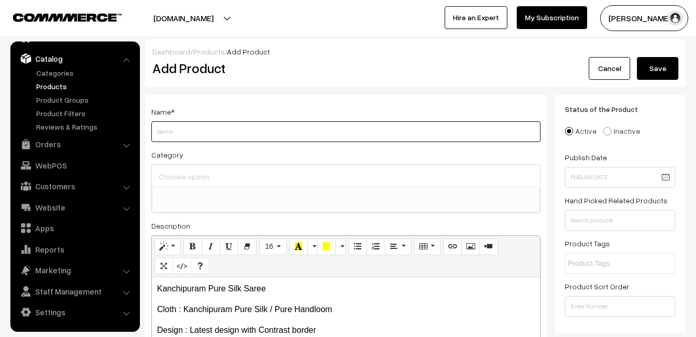
click at [185, 131] on input "Weight" at bounding box center [345, 131] width 389 height 21
paste input "Kanchipuram Pure Silk Saree"
type input "Kanchipuram Pure Silk Saree"
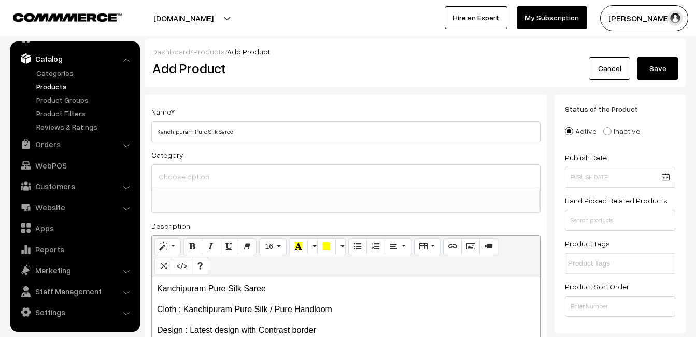
click at [196, 177] on input at bounding box center [346, 176] width 380 height 15
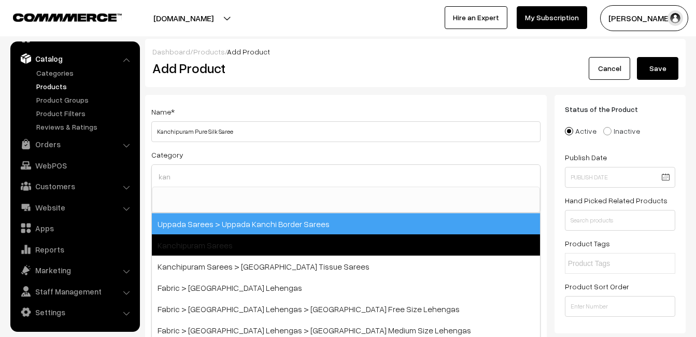
type input "kan"
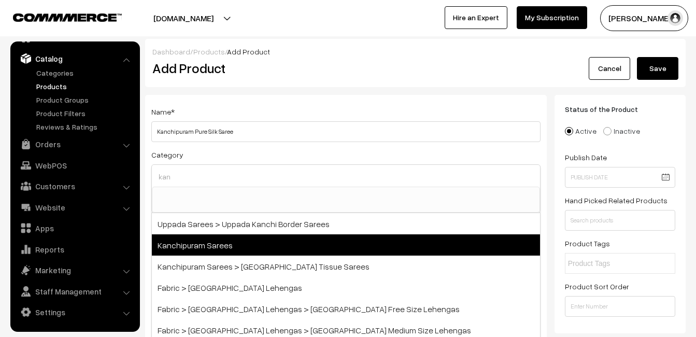
click at [220, 239] on span "Kanchipuram Sarees" at bounding box center [346, 244] width 388 height 21
select select "3"
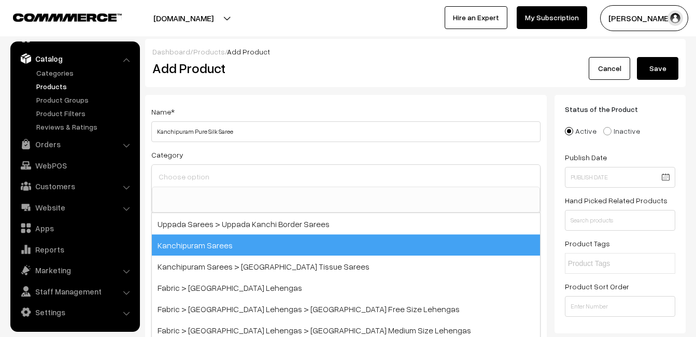
scroll to position [176, 0]
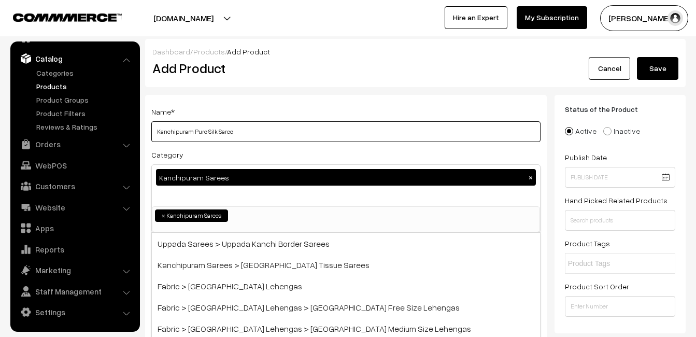
click at [246, 126] on input "Kanchipuram Pure Silk Saree" at bounding box center [345, 131] width 389 height 21
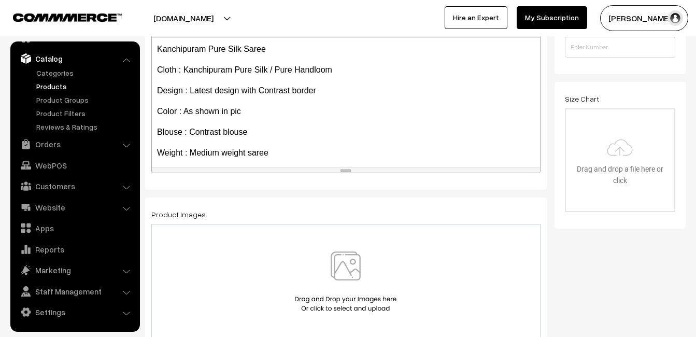
scroll to position [207, 0]
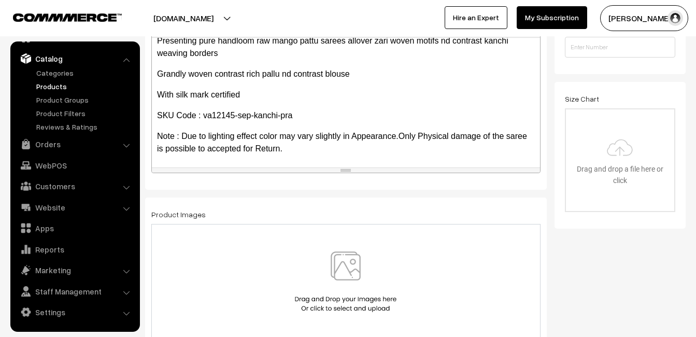
click at [356, 263] on img at bounding box center [345, 281] width 107 height 61
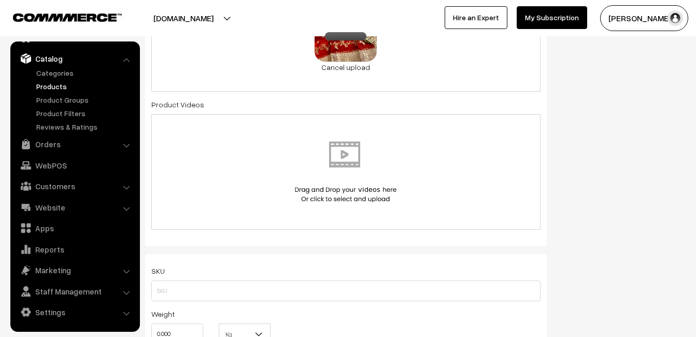
scroll to position [570, 0]
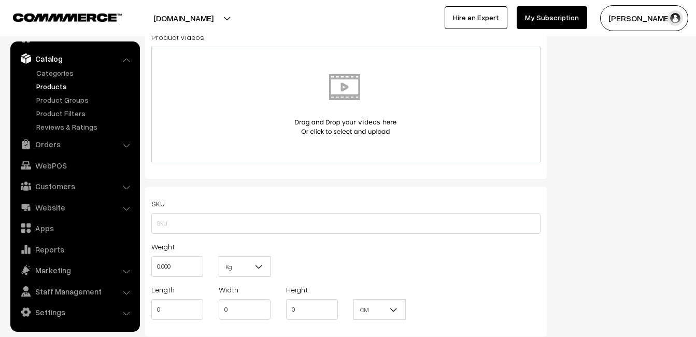
click at [150, 229] on div "SKU Weight 0.000 Kg Kg Length 0 Width 0 Height 0 CM" at bounding box center [345, 261] width 401 height 150
click at [158, 224] on input "text" at bounding box center [345, 223] width 389 height 21
paste input "va12145-sep-kanchi-pra"
type input "va12145-sep-kanchi-pra"
drag, startPoint x: 168, startPoint y: 266, endPoint x: 143, endPoint y: 264, distance: 24.9
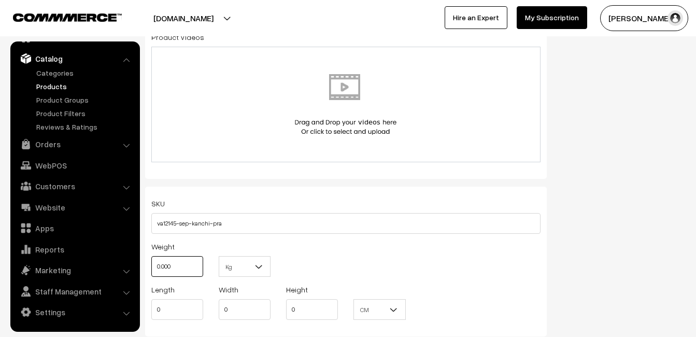
click at [143, 264] on div "Name * [GEOGRAPHIC_DATA] Pure Silk Saree Category Kanchipuram Sarees × Uppada S…" at bounding box center [345, 113] width 417 height 1177
drag, startPoint x: 190, startPoint y: 262, endPoint x: 135, endPoint y: 265, distance: 55.0
click at [135, 265] on body "Thank you for showing interest. Our team will call you shortly. Close [DOMAIN_N…" at bounding box center [348, 296] width 696 height 1732
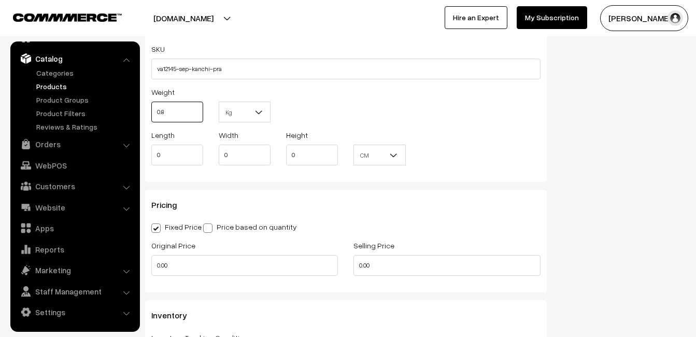
scroll to position [725, 0]
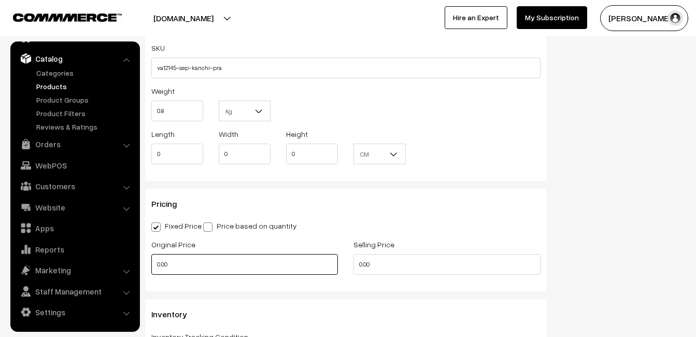
type input "0.80"
drag, startPoint x: 175, startPoint y: 262, endPoint x: 138, endPoint y: 259, distance: 36.9
click at [138, 259] on body "Thank you for showing interest. Our team will call you shortly. Close [DOMAIN_N…" at bounding box center [348, 141] width 696 height 1732
type input "7999"
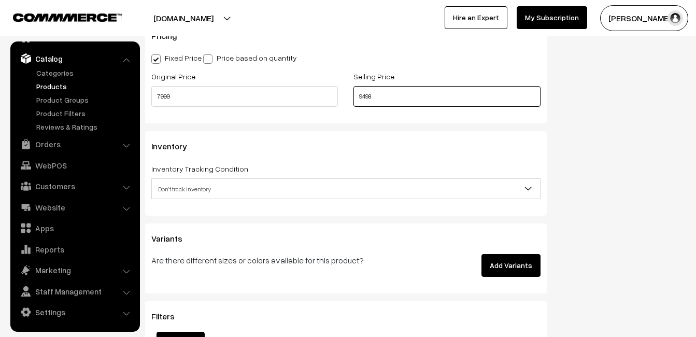
scroll to position [932, 0]
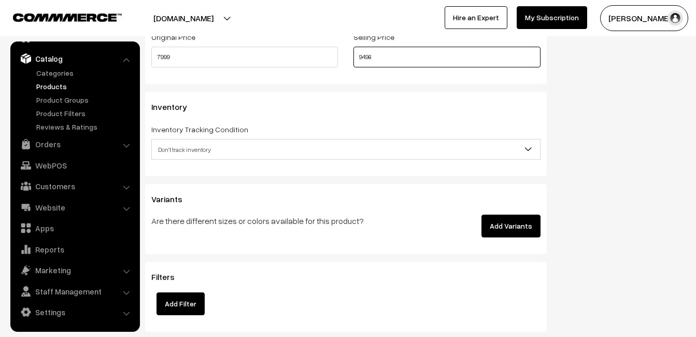
type input "9498"
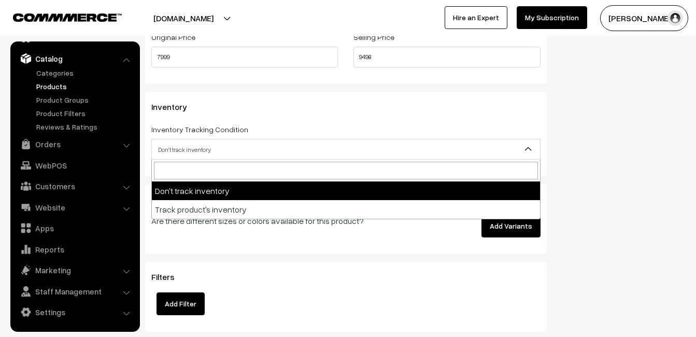
click at [170, 154] on span "Don't track inventory" at bounding box center [346, 149] width 388 height 18
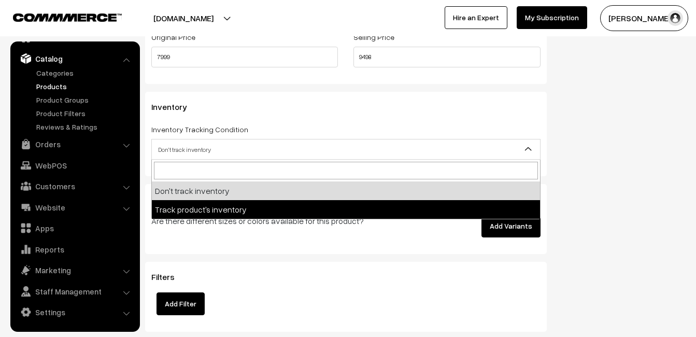
select select "2"
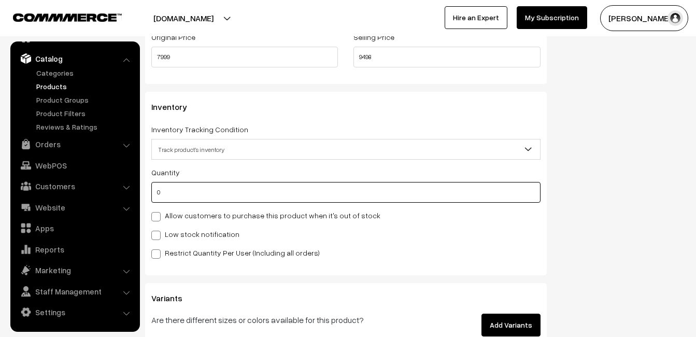
click at [170, 196] on input "0" at bounding box center [345, 192] width 389 height 21
type input "4"
click at [176, 233] on label "Low stock notification" at bounding box center [195, 233] width 88 height 11
click at [158, 233] on input "Low stock notification" at bounding box center [154, 233] width 7 height 7
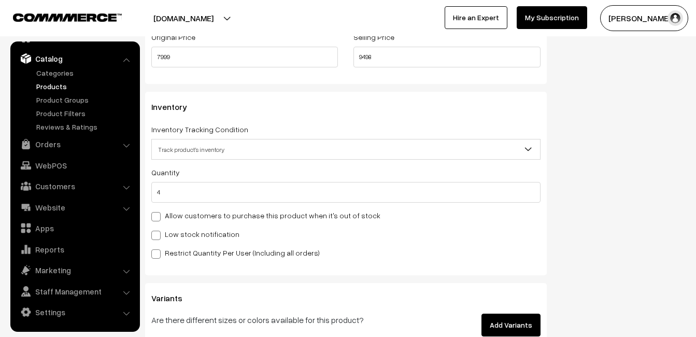
checkbox input "true"
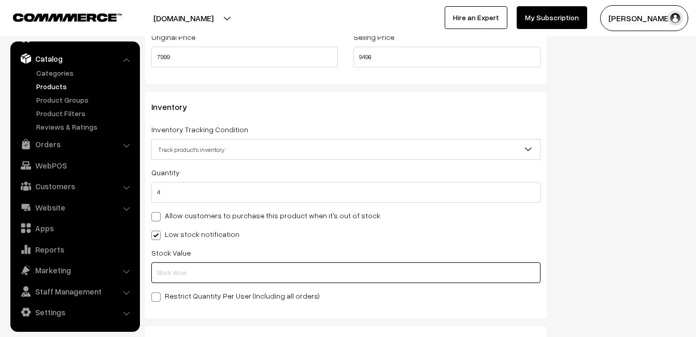
click at [178, 272] on input "text" at bounding box center [345, 272] width 389 height 21
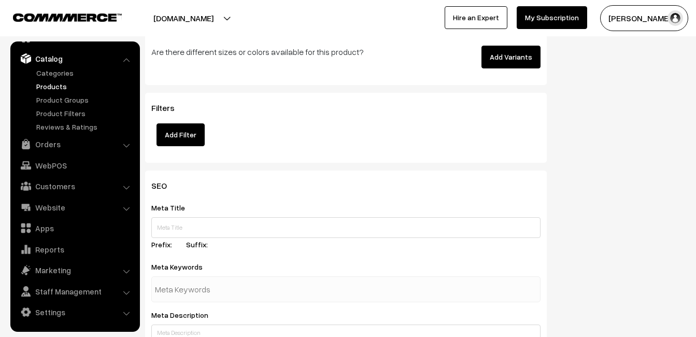
scroll to position [1537, 0]
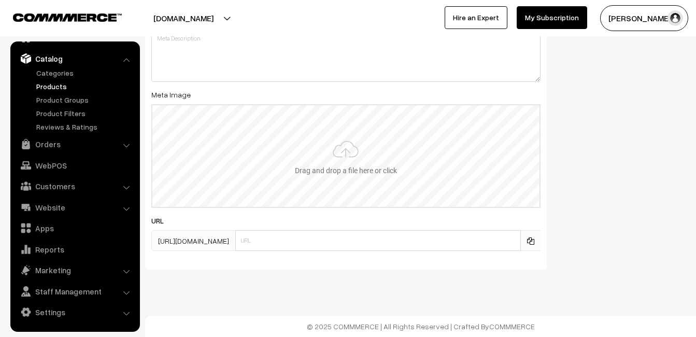
type input "2"
click at [347, 152] on input "file" at bounding box center [345, 156] width 387 height 102
type input "C:\fakepath\kanchipuram-saree-va12145-sep.jpeg"
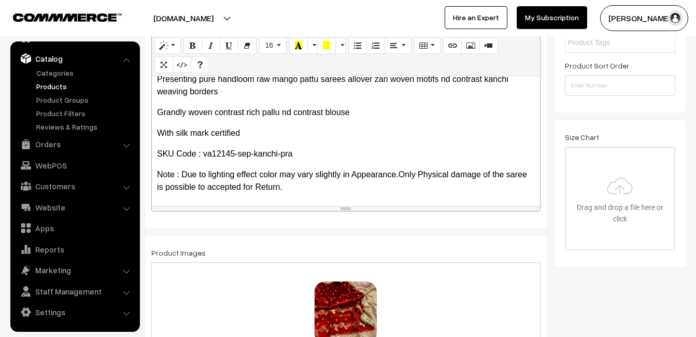
scroll to position [0, 0]
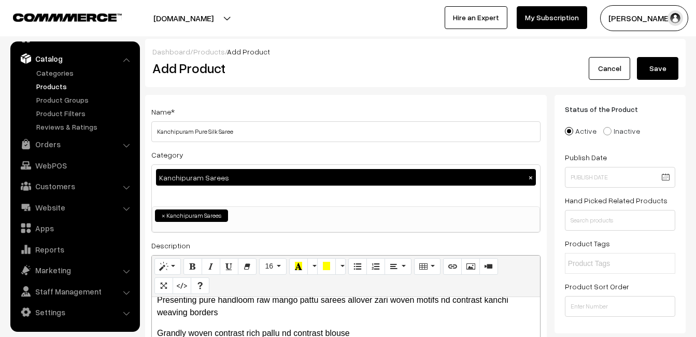
click at [660, 63] on button "Save" at bounding box center [657, 68] width 41 height 23
click at [345, 67] on h2 "Add Product" at bounding box center [347, 68] width 391 height 16
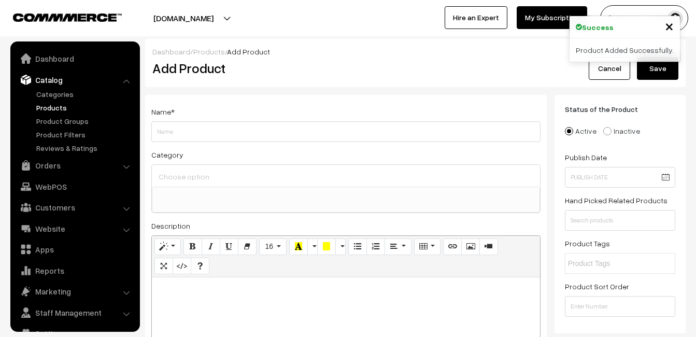
select select
click at [184, 304] on div at bounding box center [346, 341] width 388 height 129
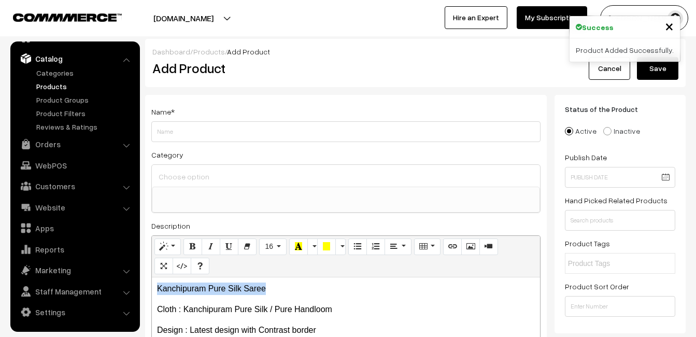
drag, startPoint x: 287, startPoint y: 284, endPoint x: 124, endPoint y: 289, distance: 163.7
copy p "Kanchipuram Pure Silk Saree"
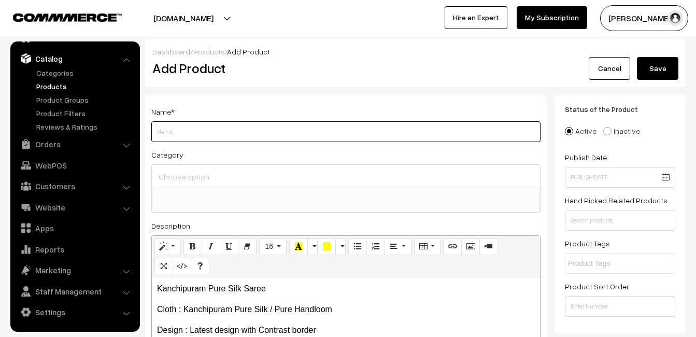
paste input "Kanchipuram Pure Silk Saree"
type input "Kanchipuram Pure Silk Saree"
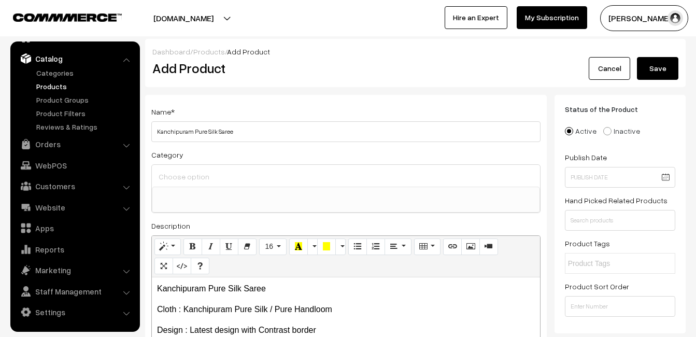
click at [212, 180] on input at bounding box center [346, 176] width 380 height 15
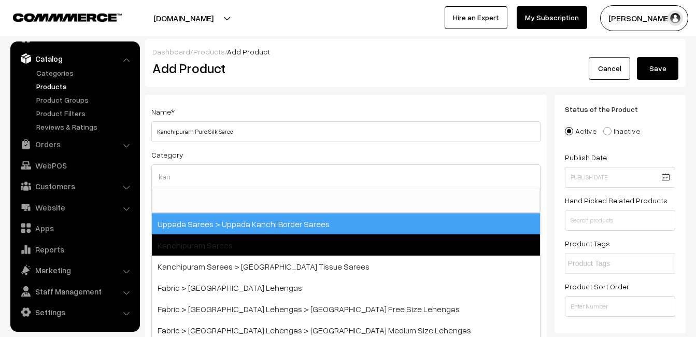
type input "kan"
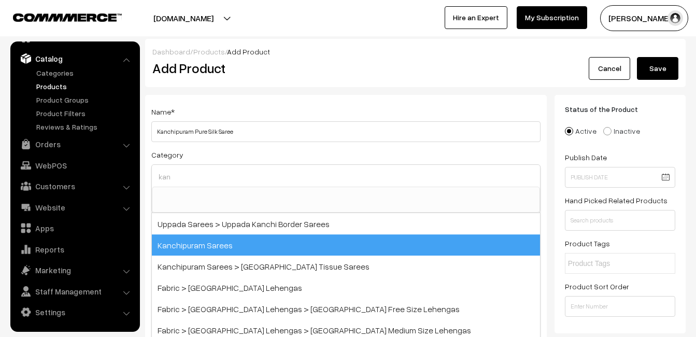
drag, startPoint x: 235, startPoint y: 239, endPoint x: 236, endPoint y: 224, distance: 14.5
click at [235, 239] on span "Kanchipuram Sarees" at bounding box center [346, 244] width 388 height 21
select select "3"
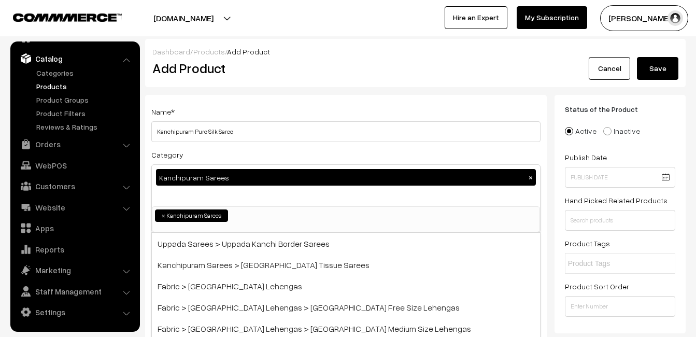
click at [263, 98] on div "Name * [GEOGRAPHIC_DATA] Pure Silk Saree Category Kanchipuram Sarees × Uppada S…" at bounding box center [345, 272] width 401 height 354
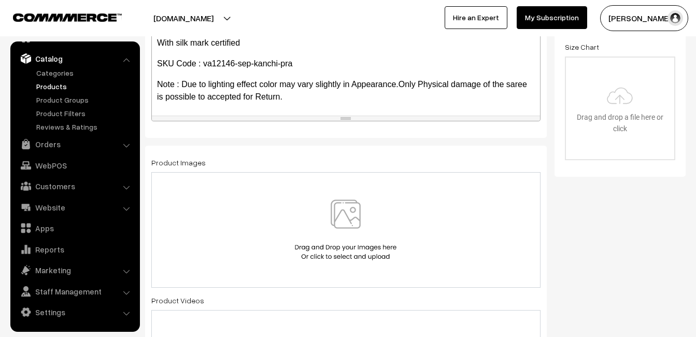
scroll to position [208, 0]
click at [344, 221] on img at bounding box center [345, 229] width 107 height 61
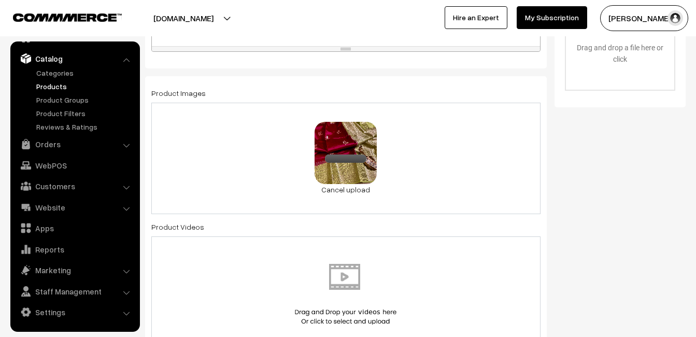
scroll to position [622, 0]
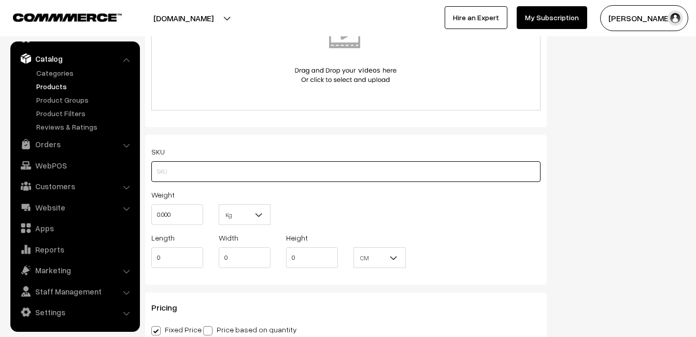
click at [191, 174] on input "text" at bounding box center [345, 171] width 389 height 21
paste input "va12146-sep-kanchi-pra"
type input "va12146-sep-kanchi-pra"
drag, startPoint x: 180, startPoint y: 223, endPoint x: 150, endPoint y: 220, distance: 30.3
click at [150, 220] on div "Weight 0.000" at bounding box center [176, 209] width 67 height 43
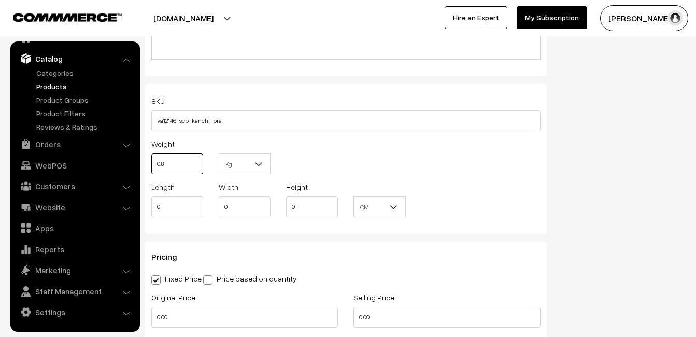
scroll to position [777, 0]
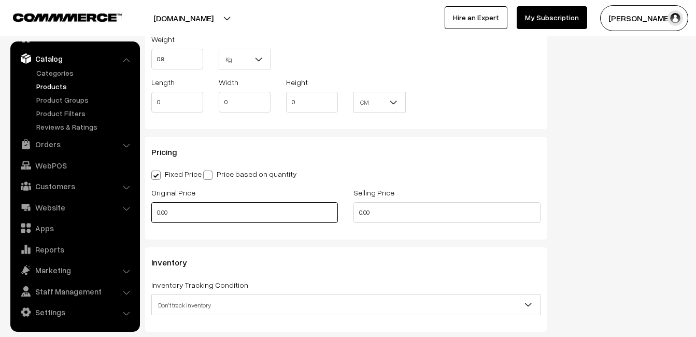
type input "0.80"
drag, startPoint x: 172, startPoint y: 209, endPoint x: 133, endPoint y: 210, distance: 39.4
click at [133, 210] on body "Thank you for showing interest. Our team will call you shortly. Close [DOMAIN_N…" at bounding box center [348, 89] width 696 height 1732
type input "7999"
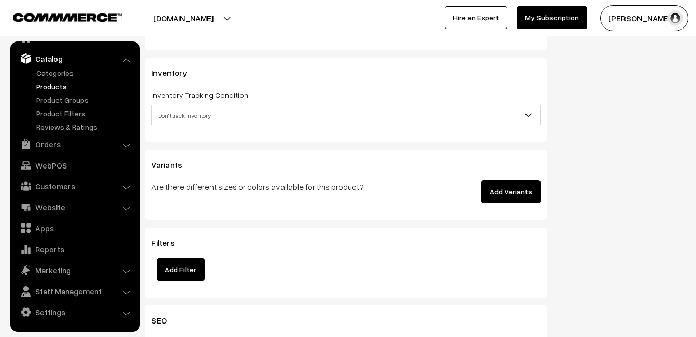
scroll to position [984, 0]
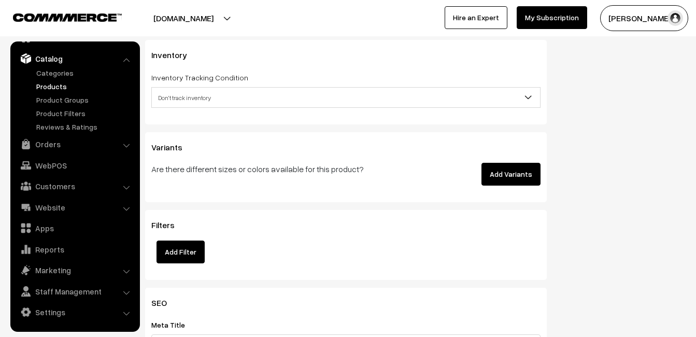
type input "9498"
click at [173, 103] on span "Don't track inventory" at bounding box center [346, 98] width 388 height 18
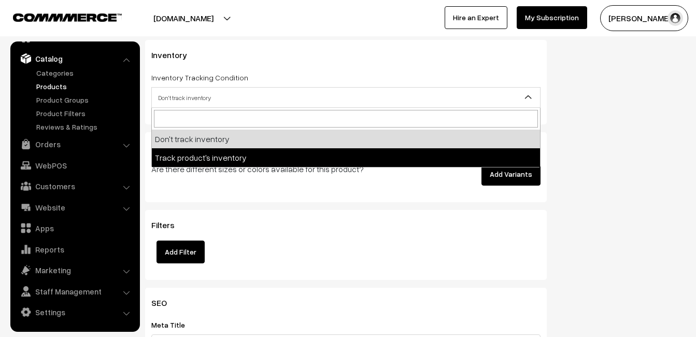
select select "2"
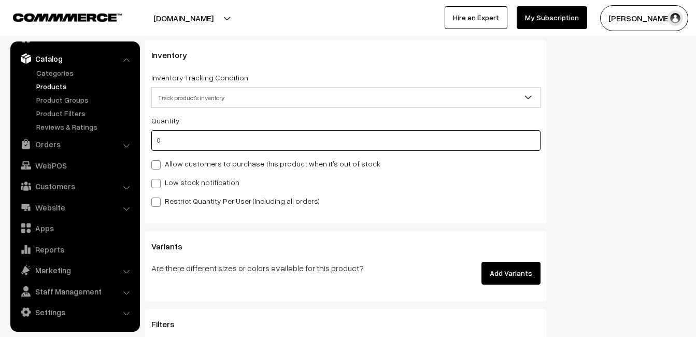
click at [171, 136] on input "0" at bounding box center [345, 140] width 389 height 21
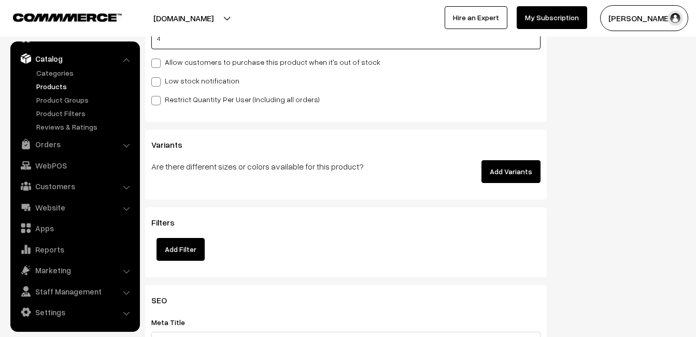
scroll to position [1088, 0]
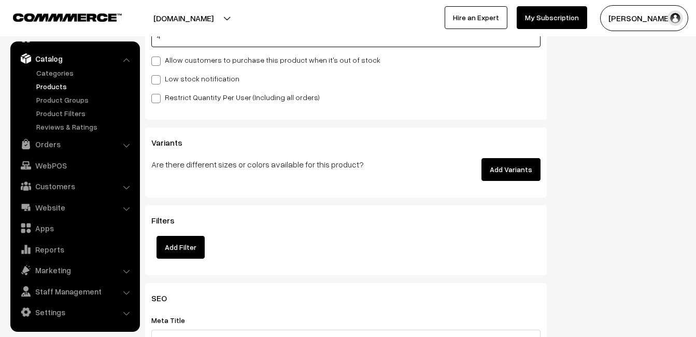
type input "4"
click at [156, 81] on span at bounding box center [155, 79] width 9 height 9
click at [156, 81] on input "Low stock notification" at bounding box center [154, 78] width 7 height 7
checkbox input "true"
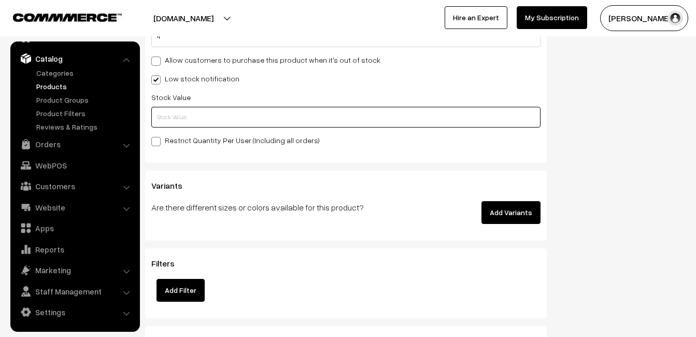
click at [162, 121] on input "text" at bounding box center [345, 117] width 389 height 21
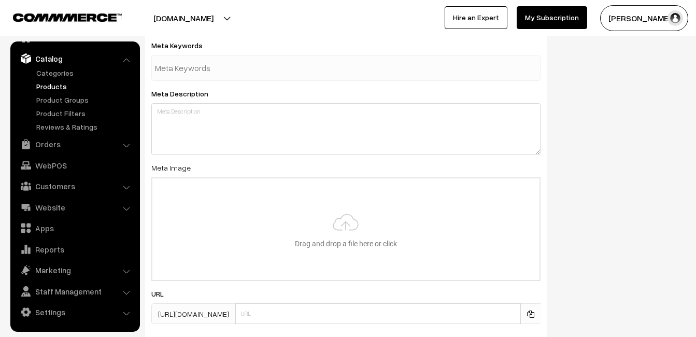
scroll to position [1537, 0]
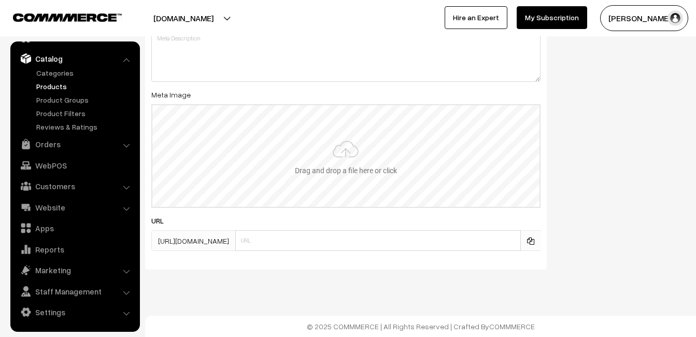
type input "2"
click at [330, 154] on input "file" at bounding box center [345, 156] width 387 height 102
type input "C:\fakepath\kanchipuram-saree-va12146-sep.jpeg"
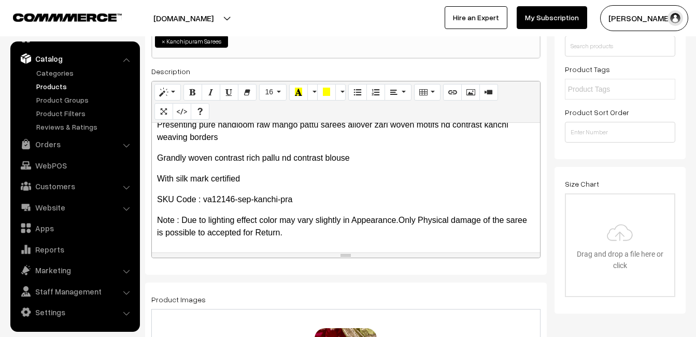
scroll to position [0, 0]
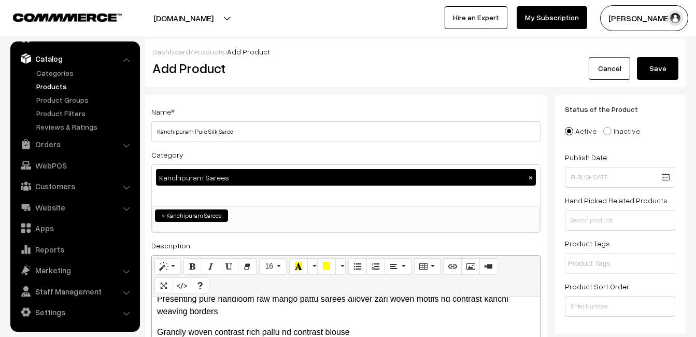
click at [652, 65] on button "Save" at bounding box center [657, 68] width 41 height 23
click at [331, 78] on div "Add Product" at bounding box center [348, 68] width 406 height 23
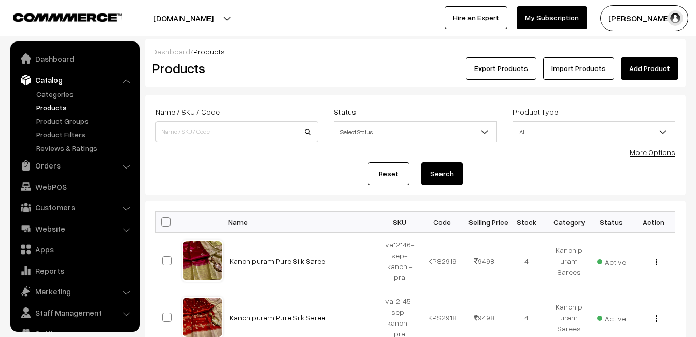
scroll to position [21, 0]
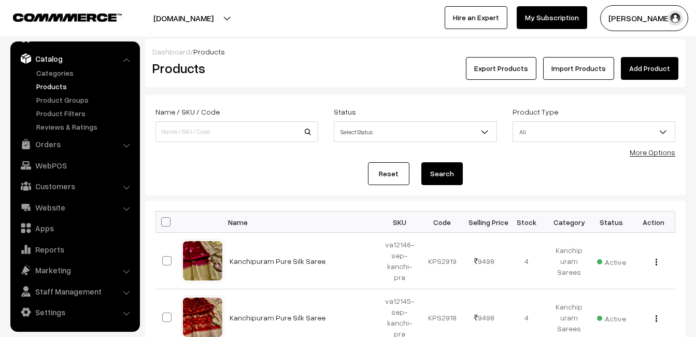
click at [628, 80] on div "Dashboard / Products Products Export Products Import Products Add Product" at bounding box center [415, 63] width 540 height 48
click at [629, 77] on link "Add Product" at bounding box center [648, 68] width 57 height 23
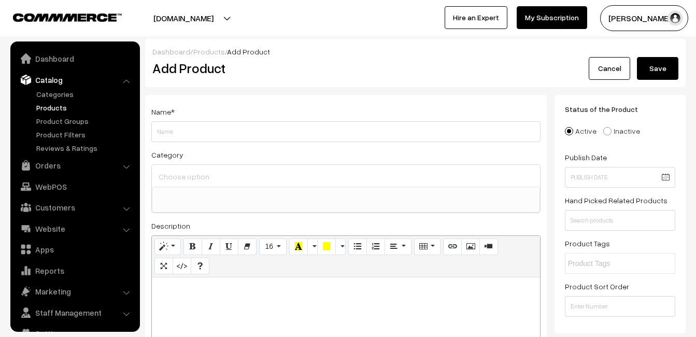
select select
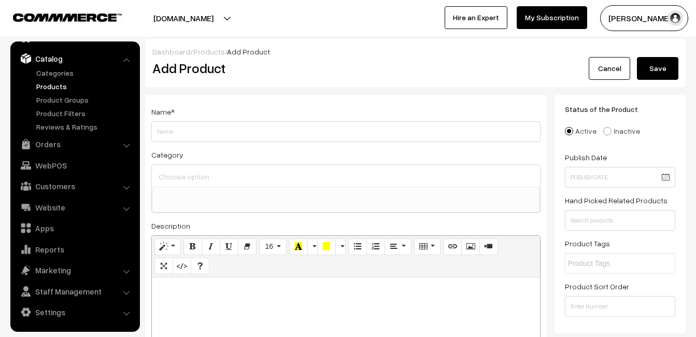
click at [212, 286] on p at bounding box center [346, 288] width 378 height 12
paste div
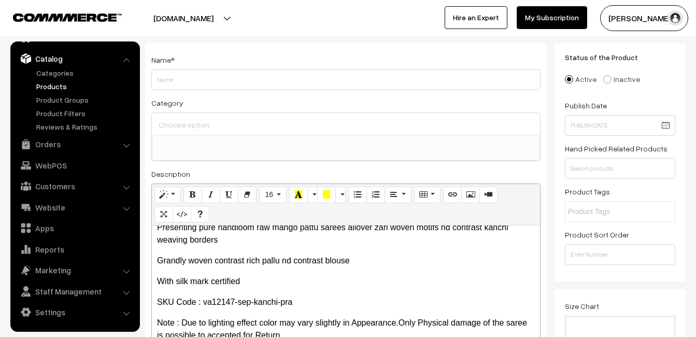
scroll to position [0, 0]
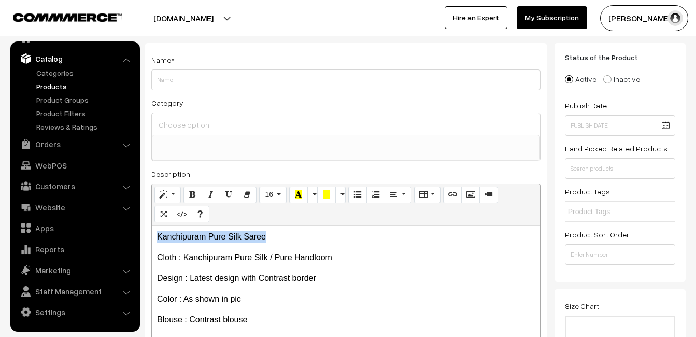
drag, startPoint x: 280, startPoint y: 235, endPoint x: 158, endPoint y: 240, distance: 121.8
click at [158, 240] on p "Kanchipuram Pure Silk Saree" at bounding box center [346, 236] width 378 height 12
copy p "Kanchipuram Pure Silk Saree"
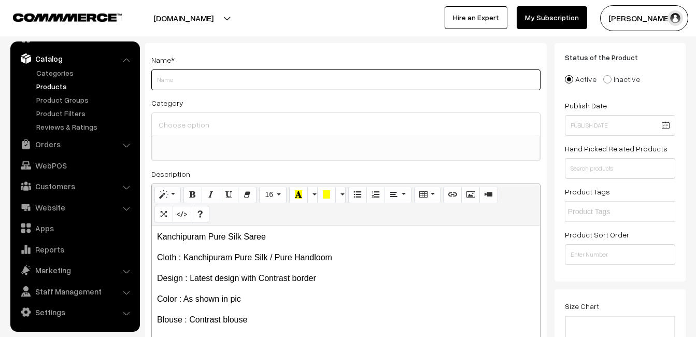
paste input "Kanchipuram Pure Silk Saree"
type input "Kanchipuram Pure Silk Saree"
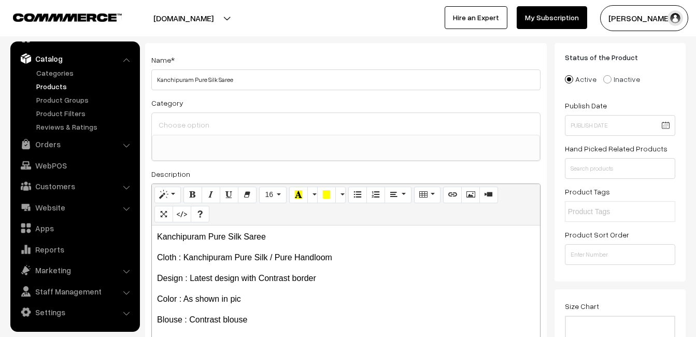
click at [192, 127] on input at bounding box center [346, 124] width 380 height 15
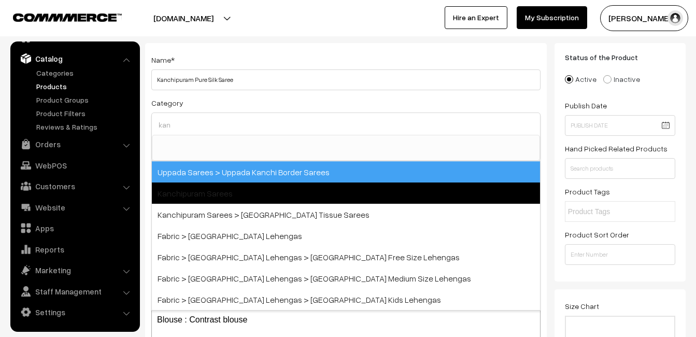
type input "kan"
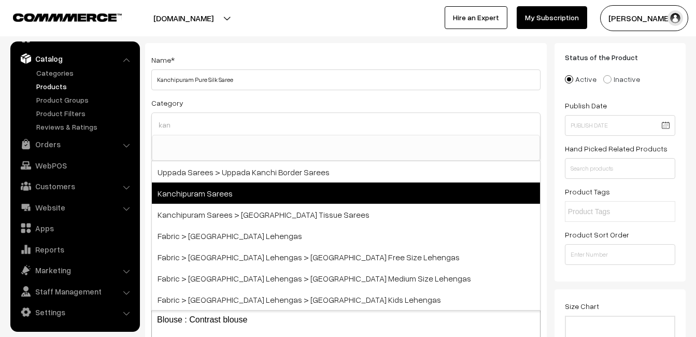
click at [207, 186] on span "Kanchipuram Sarees" at bounding box center [346, 192] width 388 height 21
select select "3"
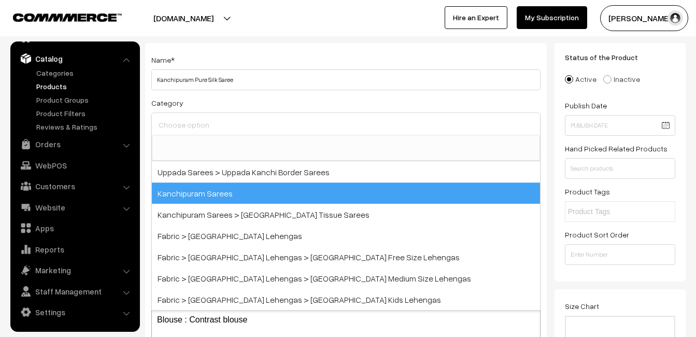
scroll to position [176, 0]
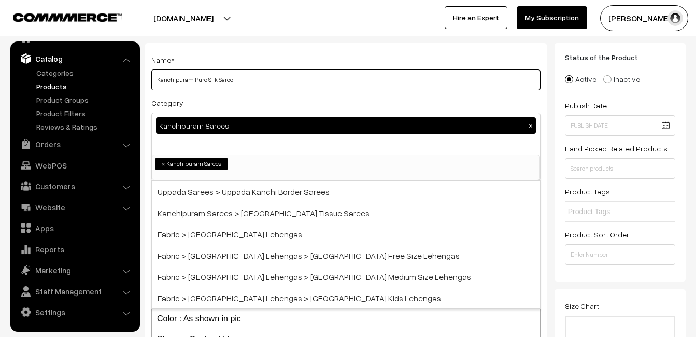
drag, startPoint x: 223, startPoint y: 86, endPoint x: 223, endPoint y: 74, distance: 12.4
click at [223, 74] on input "Kanchipuram Pure Silk Saree" at bounding box center [345, 79] width 389 height 21
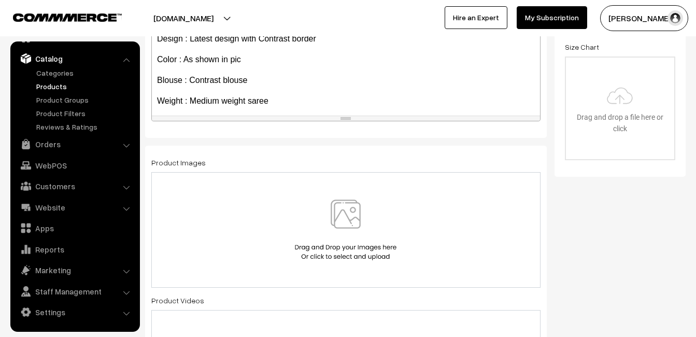
scroll to position [207, 0]
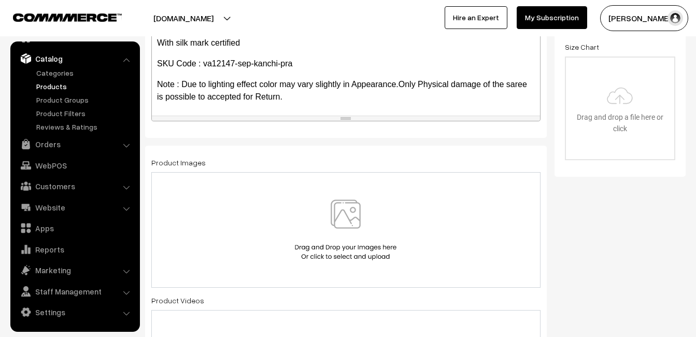
click at [349, 211] on img at bounding box center [345, 229] width 107 height 61
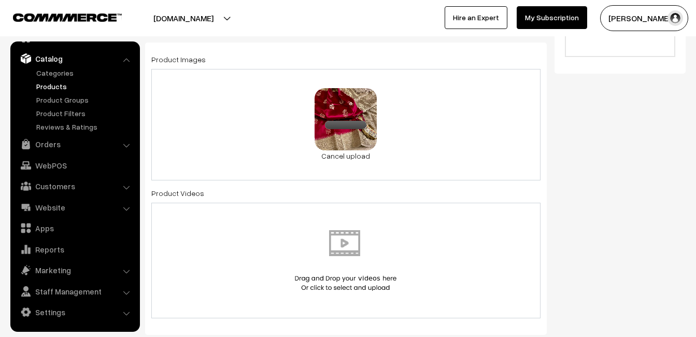
scroll to position [622, 0]
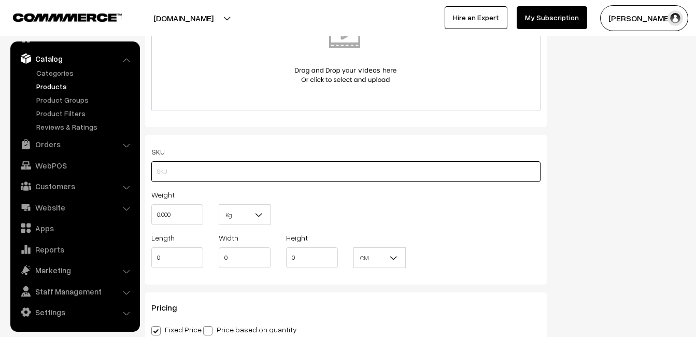
click at [172, 162] on input "text" at bounding box center [345, 171] width 389 height 21
paste input "va12147-sep-kanchi-pra"
type input "va12147-sep-kanchi-pra"
drag, startPoint x: 176, startPoint y: 209, endPoint x: 125, endPoint y: 210, distance: 51.3
click at [125, 210] on body "Thank you for showing interest. Our team will call you shortly. Close [DOMAIN_N…" at bounding box center [348, 244] width 696 height 1732
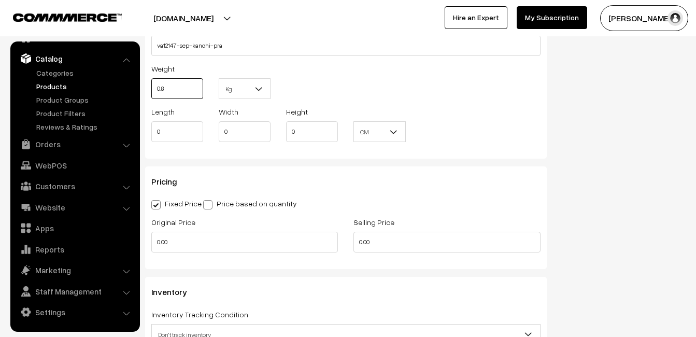
scroll to position [777, 0]
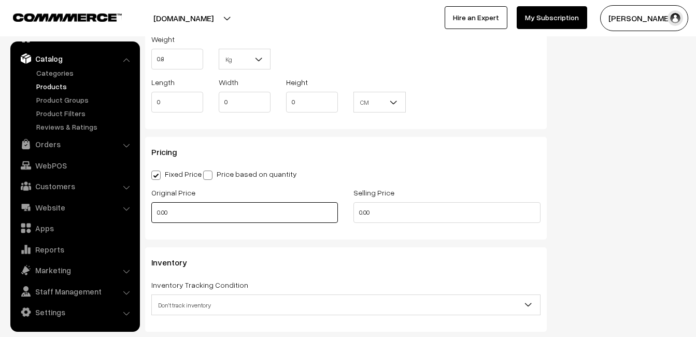
type input "0.80"
drag, startPoint x: 184, startPoint y: 216, endPoint x: 126, endPoint y: 219, distance: 57.6
click at [126, 219] on body "Thank you for showing interest. Our team will call you shortly. Close [DOMAIN_N…" at bounding box center [348, 89] width 696 height 1732
type input "7999"
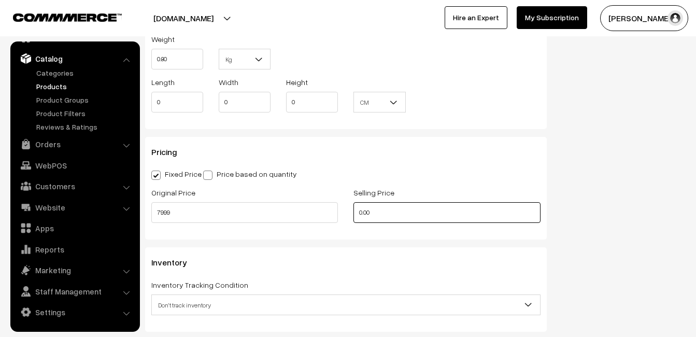
drag, startPoint x: 389, startPoint y: 211, endPoint x: 338, endPoint y: 205, distance: 52.2
click at [338, 205] on div "Original Price 7999 Selling Price 0.00" at bounding box center [345, 207] width 405 height 43
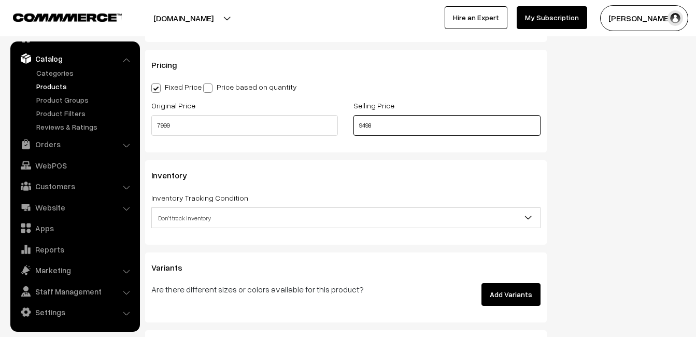
scroll to position [880, 0]
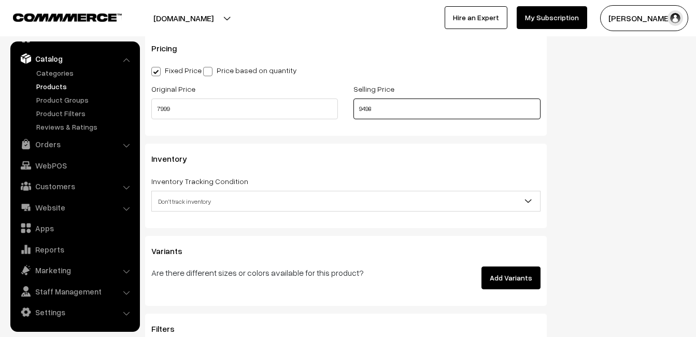
type input "9498"
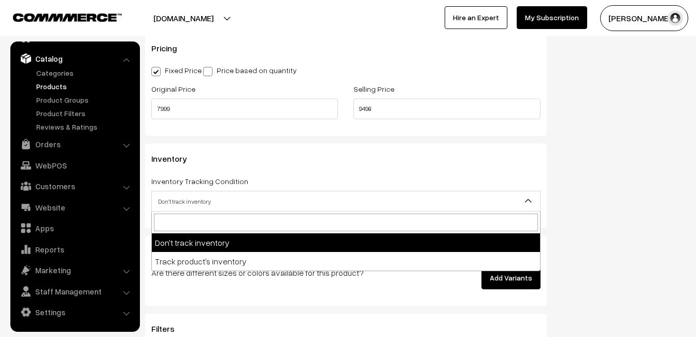
click at [172, 196] on span "Don't track inventory" at bounding box center [346, 201] width 388 height 18
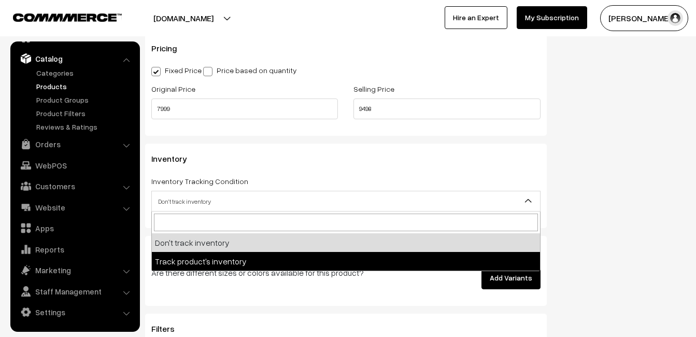
select select "2"
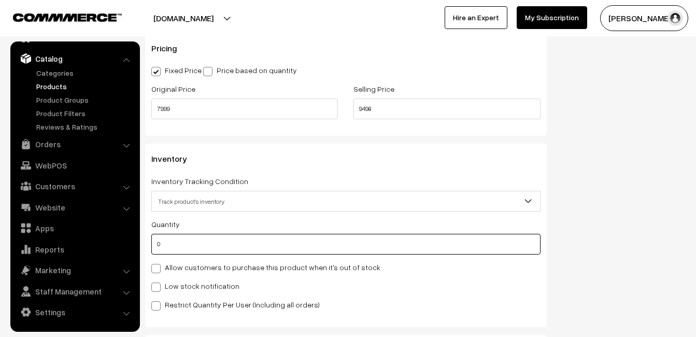
click at [175, 247] on input "0" at bounding box center [345, 244] width 389 height 21
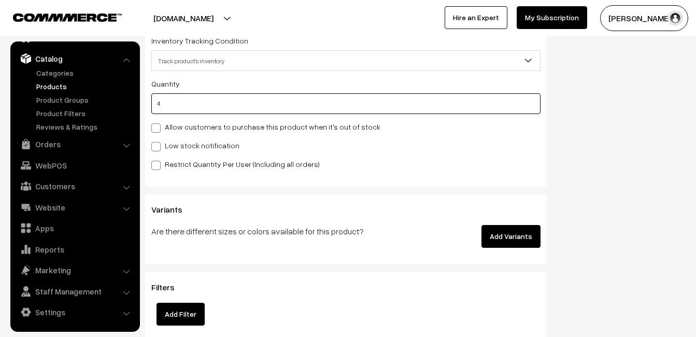
scroll to position [1036, 0]
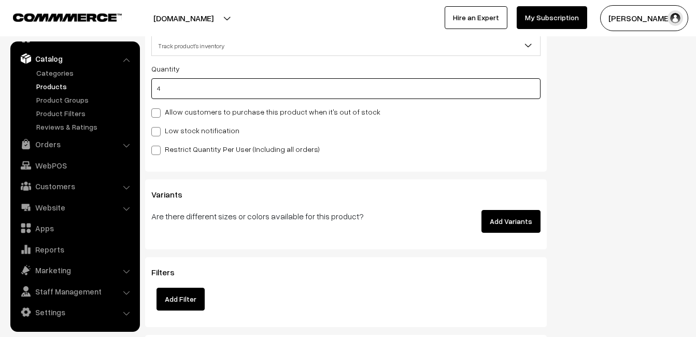
type input "4"
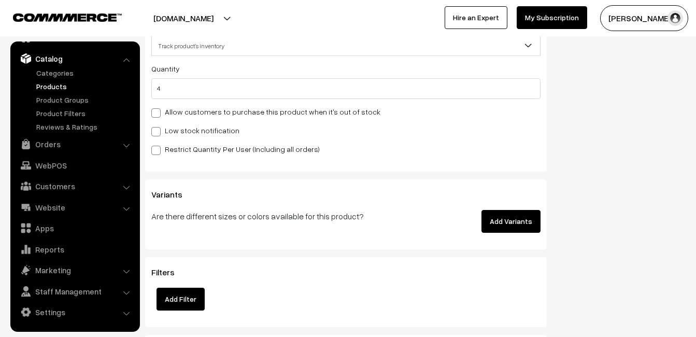
click at [172, 133] on label "Low stock notification" at bounding box center [195, 130] width 88 height 11
click at [158, 133] on input "Low stock notification" at bounding box center [154, 129] width 7 height 7
checkbox input "true"
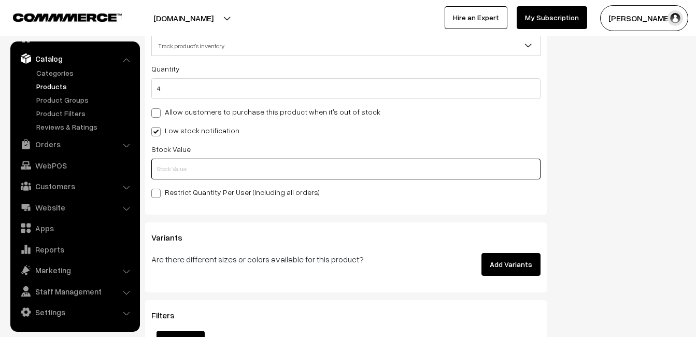
click at [169, 162] on input "text" at bounding box center [345, 168] width 389 height 21
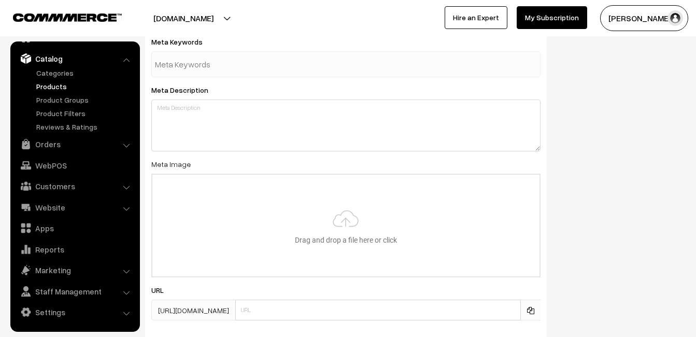
scroll to position [1537, 0]
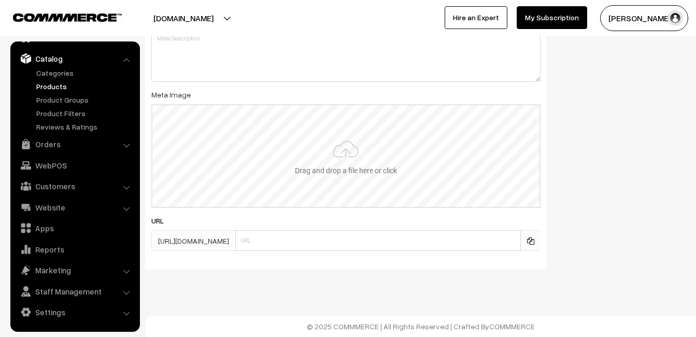
type input "2"
click at [355, 122] on input "file" at bounding box center [345, 156] width 387 height 102
type input "C:\fakepath\kanchipuram-saree-va12147-sep.jpeg"
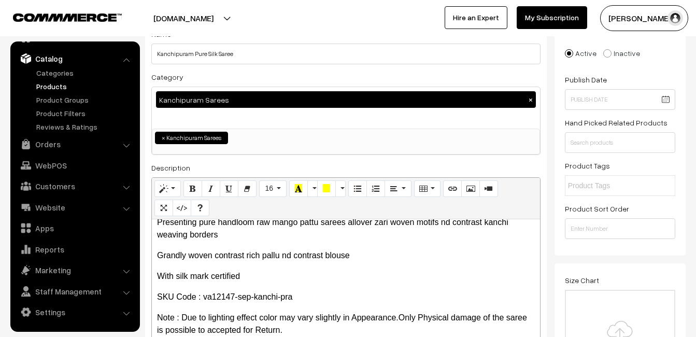
scroll to position [0, 0]
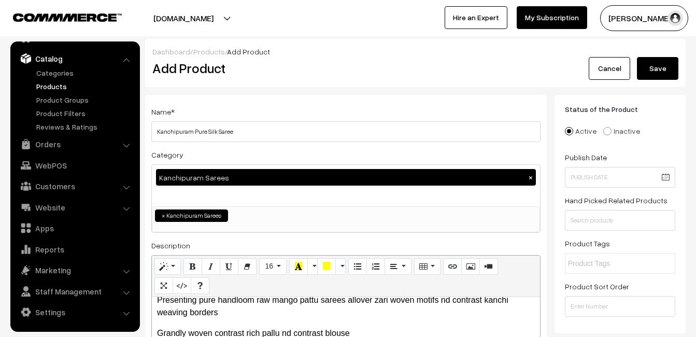
click at [654, 77] on button "Save" at bounding box center [657, 68] width 41 height 23
click at [351, 86] on div "Dashboard / Products / Add Product Add Product Cancel Please Wait…" at bounding box center [415, 63] width 540 height 48
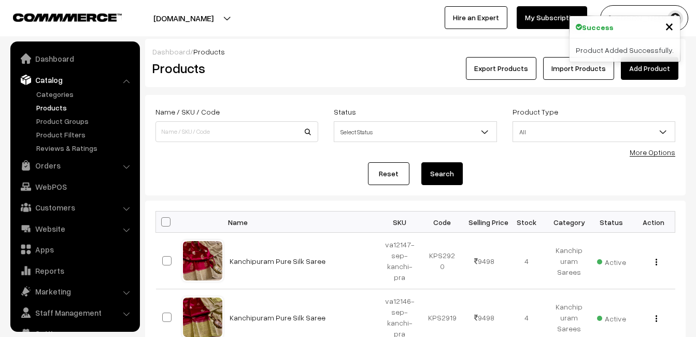
scroll to position [21, 0]
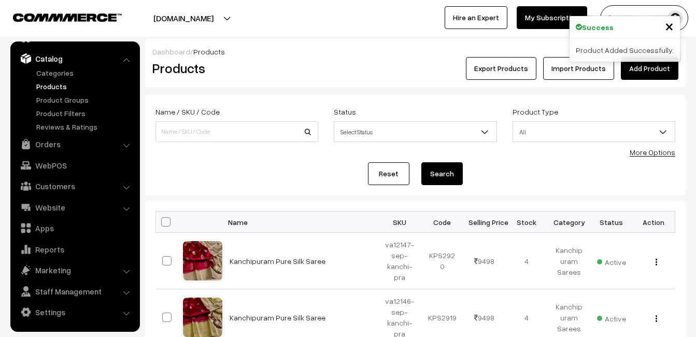
click at [640, 71] on link "Add Product" at bounding box center [648, 68] width 57 height 23
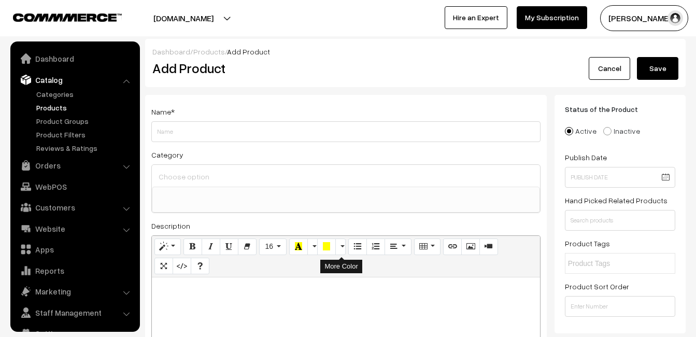
select select
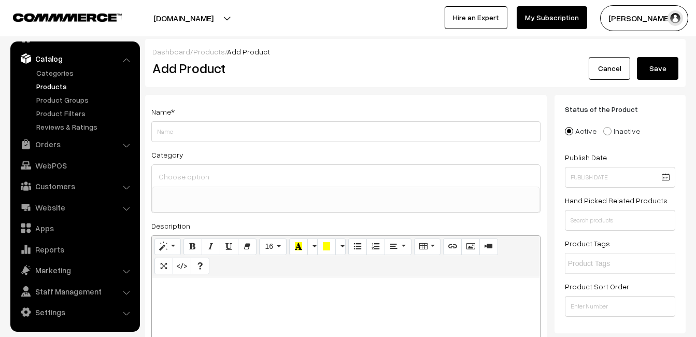
click at [228, 285] on p at bounding box center [346, 288] width 378 height 12
paste div
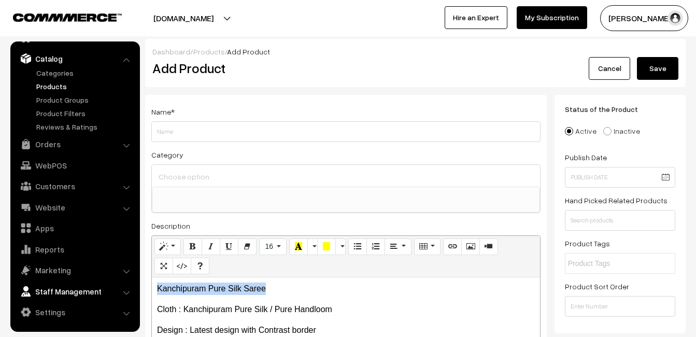
drag, startPoint x: 271, startPoint y: 289, endPoint x: 92, endPoint y: 284, distance: 178.7
copy p "Kanchipuram Pure Silk Saree"
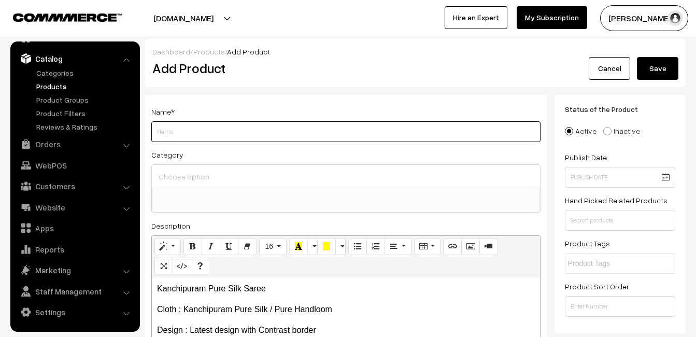
click at [161, 135] on input "Weight" at bounding box center [345, 131] width 389 height 21
paste input "Kanchipuram Pure Silk Saree"
type input "Kanchipuram Pure Silk Saree"
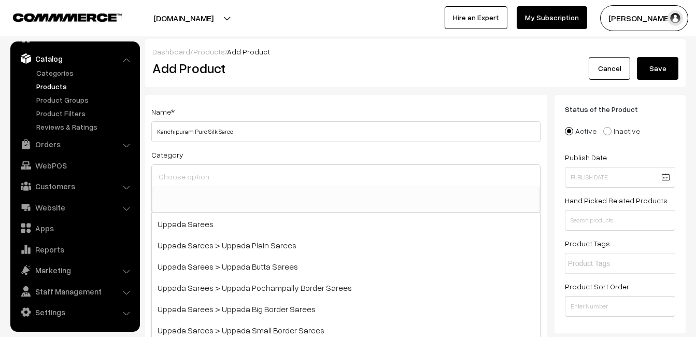
click at [165, 169] on input at bounding box center [346, 176] width 380 height 15
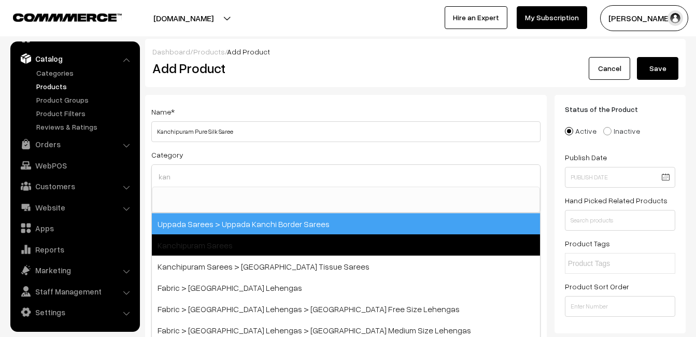
type input "kan"
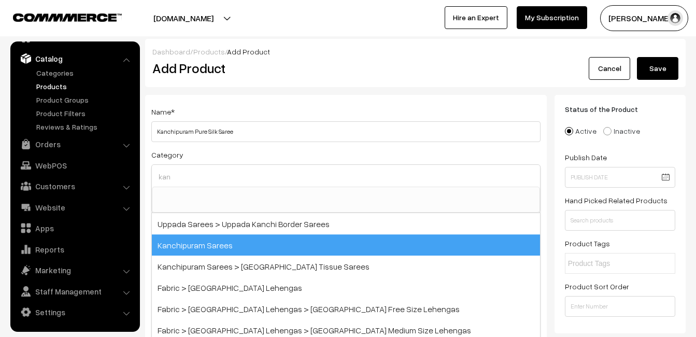
drag, startPoint x: 227, startPoint y: 244, endPoint x: 229, endPoint y: 223, distance: 21.9
click at [227, 245] on span "Kanchipuram Sarees" at bounding box center [346, 244] width 388 height 21
select select "3"
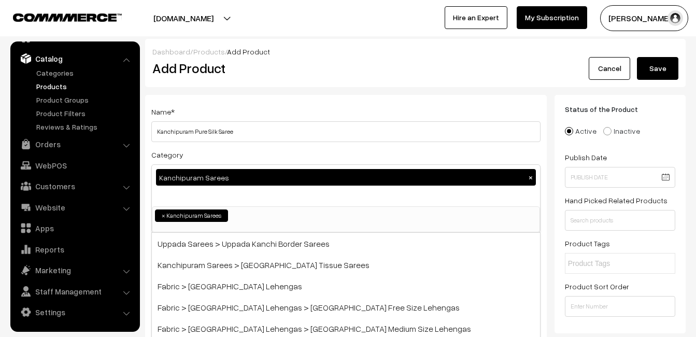
click at [251, 100] on div "Name * [GEOGRAPHIC_DATA] Pure Silk Saree Category Kanchipuram Sarees × Uppada S…" at bounding box center [345, 272] width 401 height 354
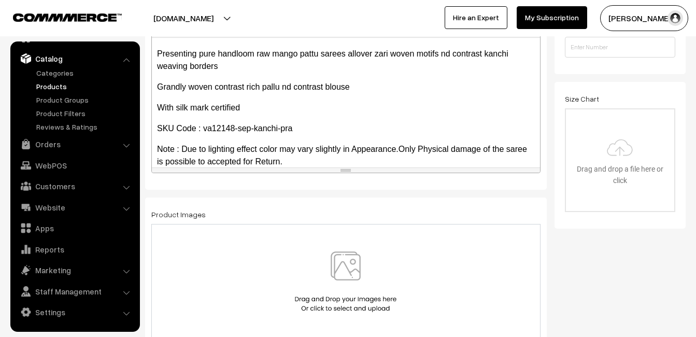
scroll to position [208, 0]
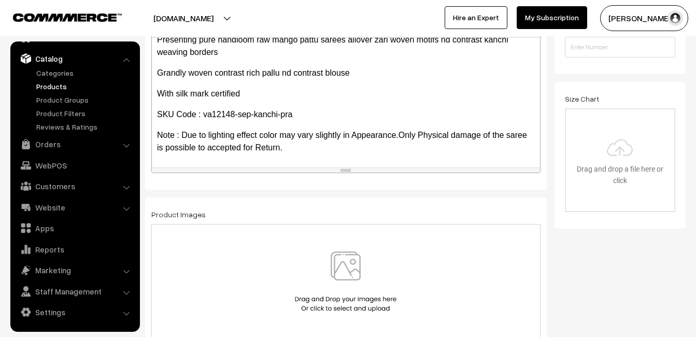
click at [340, 259] on img at bounding box center [345, 281] width 107 height 61
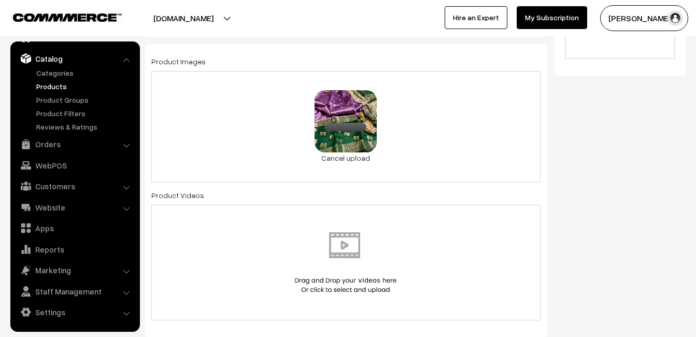
scroll to position [570, 0]
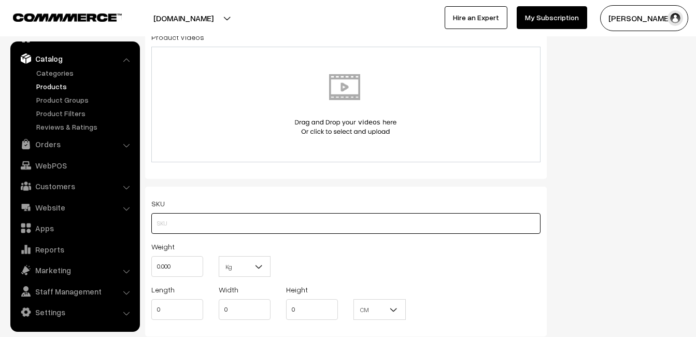
click at [200, 225] on input "text" at bounding box center [345, 223] width 389 height 21
paste input "va12148-sep-kanchi-pra"
type input "va12148-sep-kanchi-pra"
drag, startPoint x: 187, startPoint y: 264, endPoint x: 154, endPoint y: 260, distance: 32.8
click at [154, 260] on input "0.000" at bounding box center [177, 266] width 52 height 21
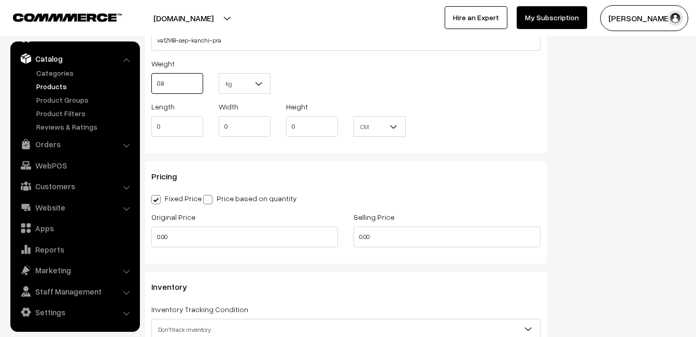
scroll to position [777, 0]
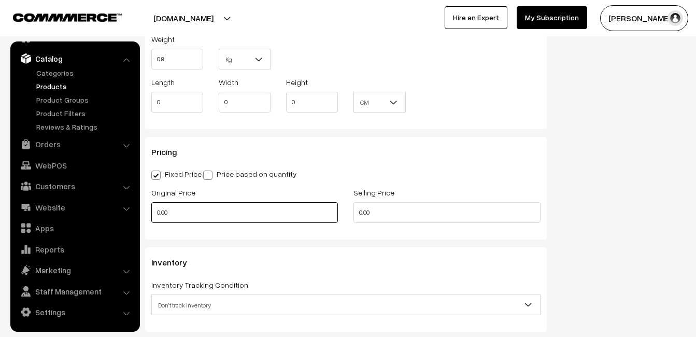
type input "0.80"
drag, startPoint x: 177, startPoint y: 216, endPoint x: 121, endPoint y: 216, distance: 55.9
click at [121, 216] on body "Thank you for showing interest. Our team will call you shortly. Close [DOMAIN_N…" at bounding box center [348, 89] width 696 height 1732
type input "7999"
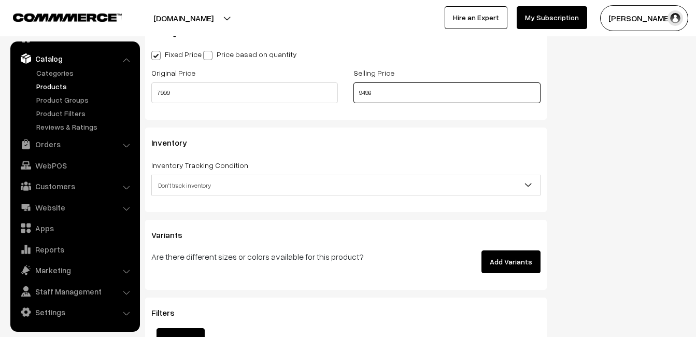
scroll to position [932, 0]
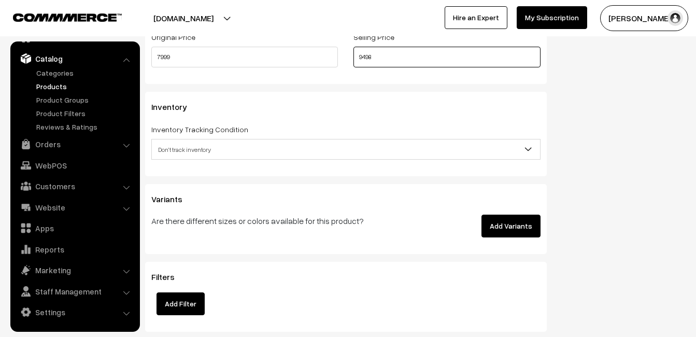
type input "9498"
click at [170, 157] on span "Don't track inventory" at bounding box center [346, 149] width 388 height 18
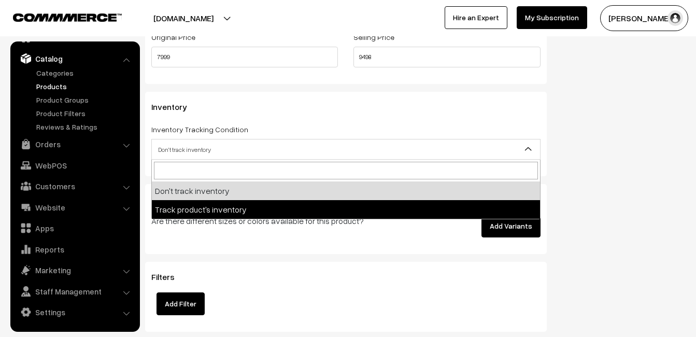
select select "2"
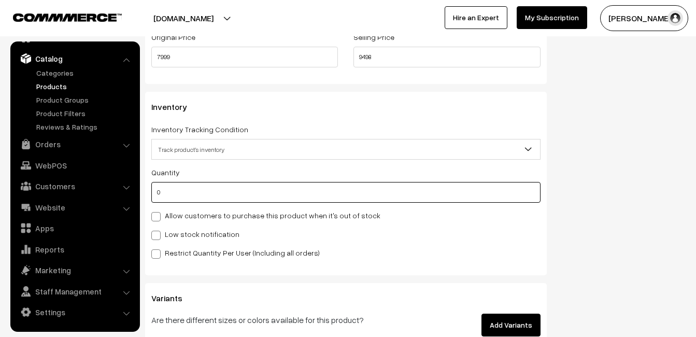
click at [173, 195] on input "0" at bounding box center [345, 192] width 389 height 21
type input "4"
click at [162, 235] on label "Low stock notification" at bounding box center [195, 233] width 88 height 11
click at [158, 235] on input "Low stock notification" at bounding box center [154, 233] width 7 height 7
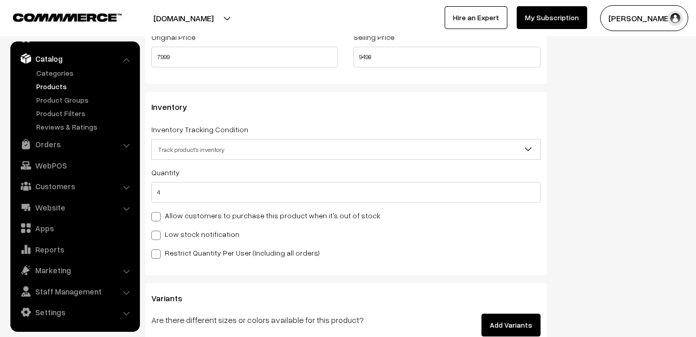
checkbox input "true"
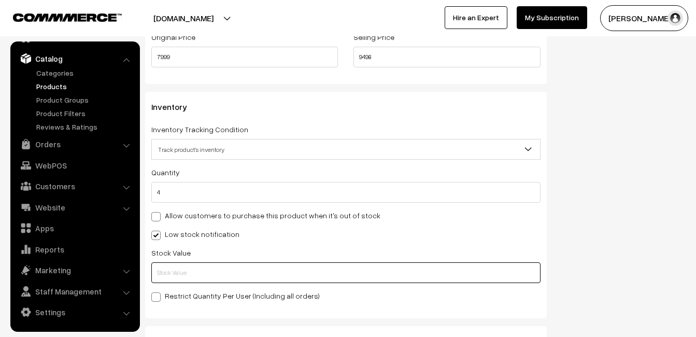
click at [160, 269] on input "text" at bounding box center [345, 272] width 389 height 21
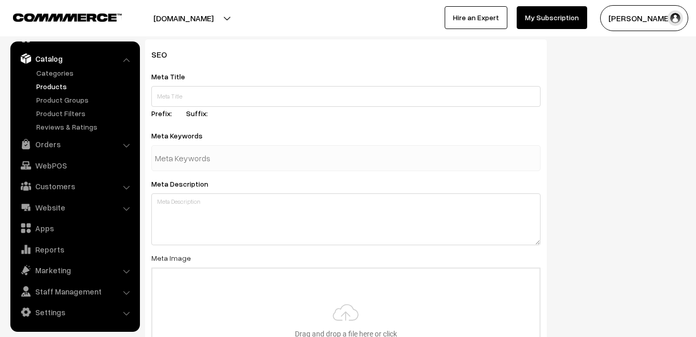
scroll to position [1537, 0]
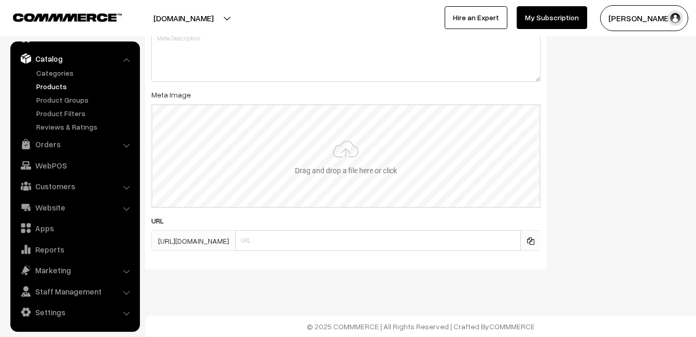
type input "2"
click at [340, 162] on input "file" at bounding box center [345, 156] width 387 height 102
type input "C:\fakepath\kanchipuram-saree-va12148-sep.jpeg"
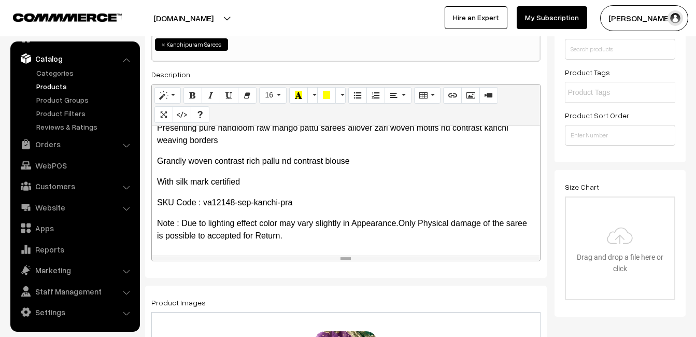
scroll to position [0, 0]
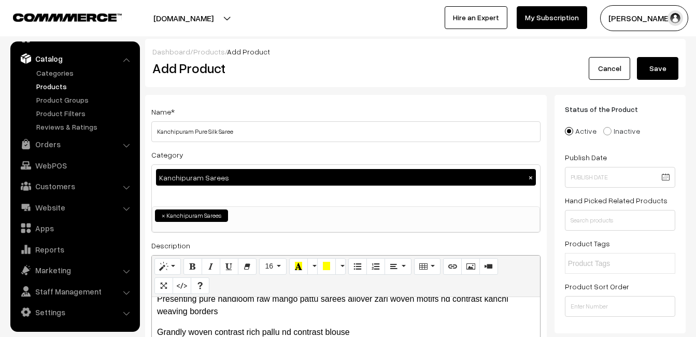
click at [660, 75] on button "Save" at bounding box center [657, 68] width 41 height 23
click at [320, 73] on h2 "Add Product" at bounding box center [347, 68] width 391 height 16
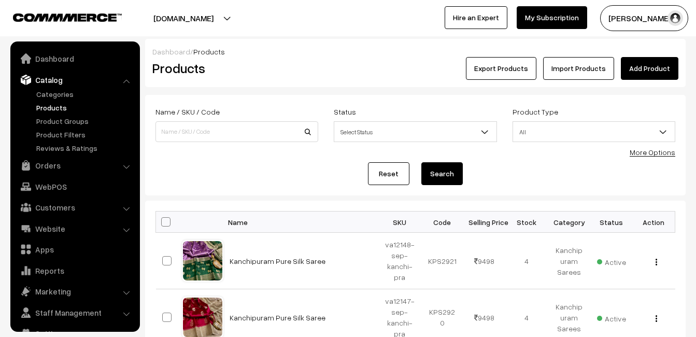
scroll to position [21, 0]
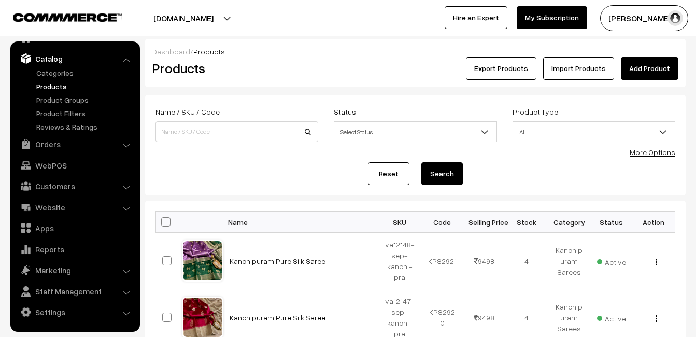
click at [625, 68] on link "Add Product" at bounding box center [648, 68] width 57 height 23
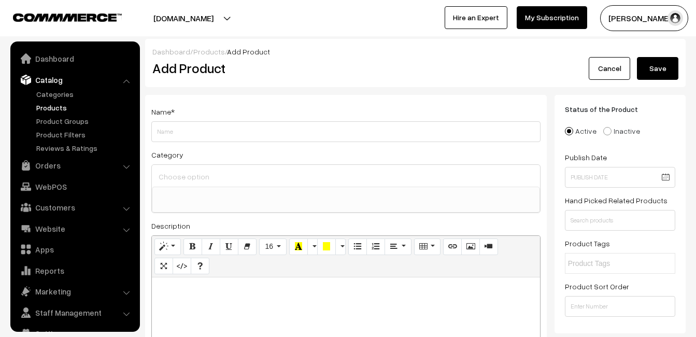
select select
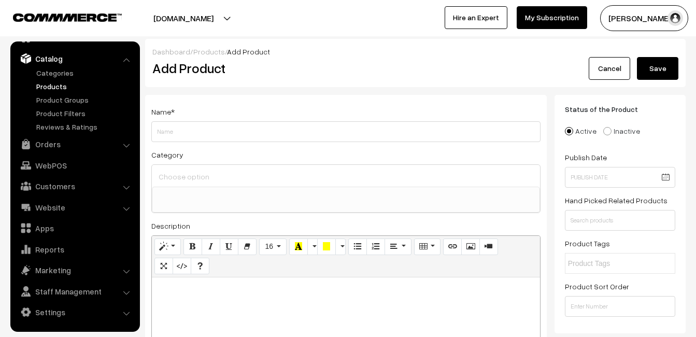
click at [183, 292] on p at bounding box center [346, 288] width 378 height 12
paste div
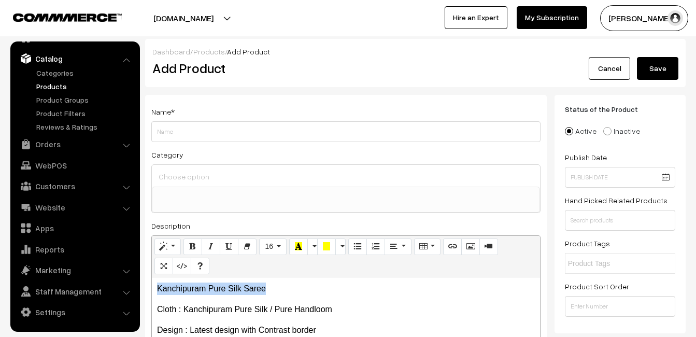
drag, startPoint x: 282, startPoint y: 279, endPoint x: 154, endPoint y: 275, distance: 128.0
click at [154, 275] on div "Normal Quote Code Header 1 Header 2 Header 3 Header 4 Header 5 Header 6 16 8 9 …" at bounding box center [345, 323] width 389 height 177
copy p "Kanchipuram Pure Silk Saree"
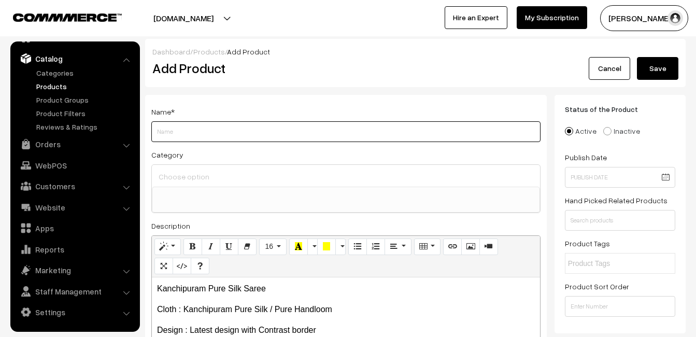
paste input "Kanchipuram Pure Silk Saree"
type input "Kanchipuram Pure Silk Saree"
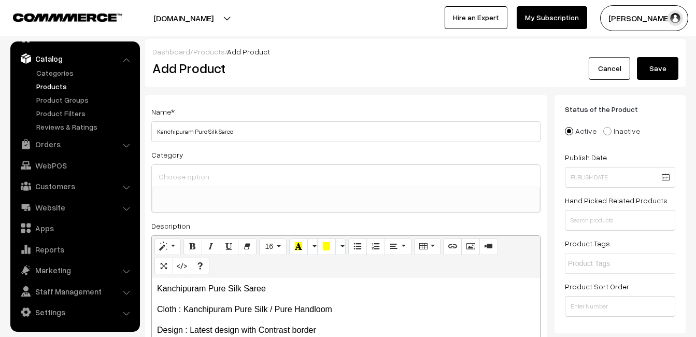
click at [227, 189] on ul at bounding box center [345, 193] width 387 height 13
click at [224, 184] on div at bounding box center [346, 176] width 388 height 22
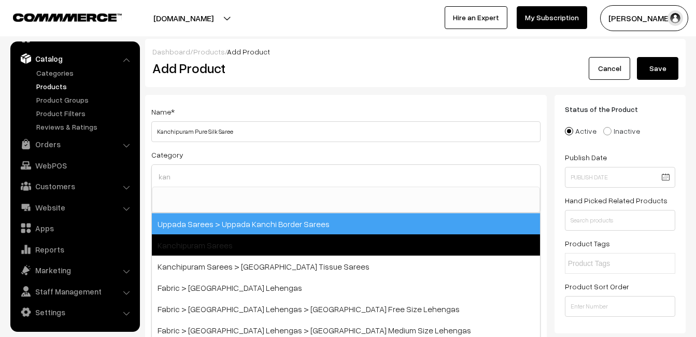
type input "kan"
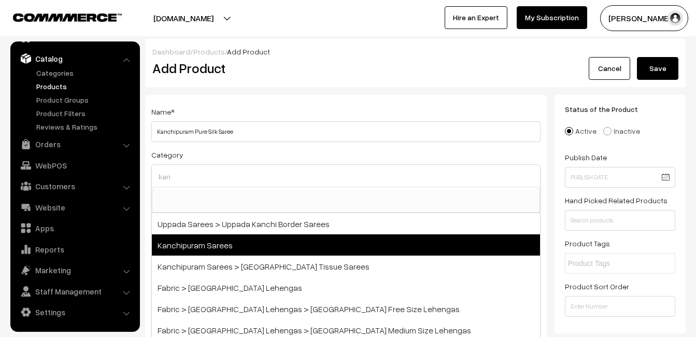
click at [250, 242] on span "Kanchipuram Sarees" at bounding box center [346, 244] width 388 height 21
select select "3"
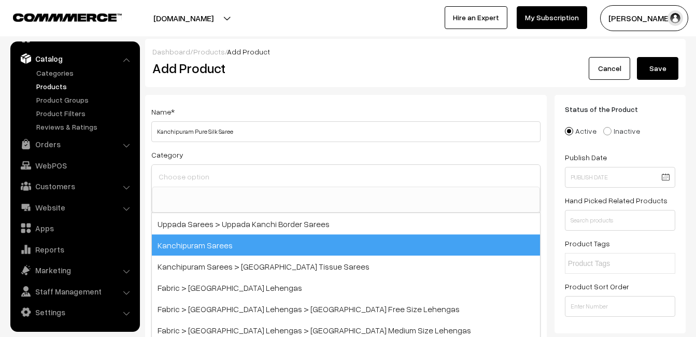
scroll to position [176, 0]
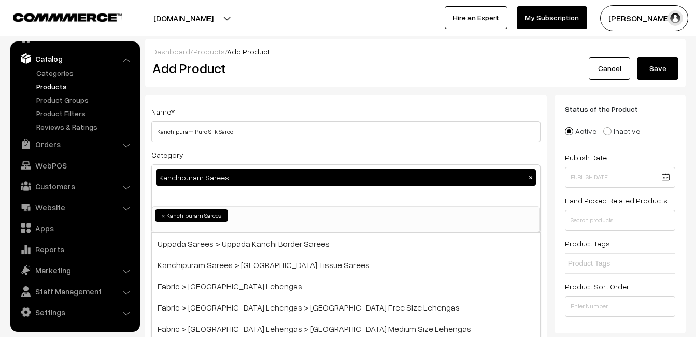
click at [264, 120] on div "Name * Kanchipuram Pure Silk Saree" at bounding box center [345, 123] width 389 height 37
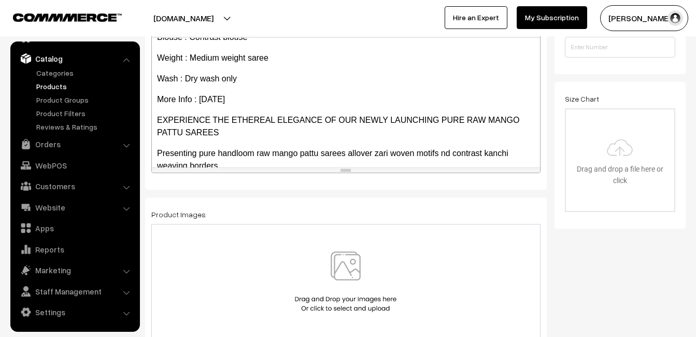
scroll to position [208, 0]
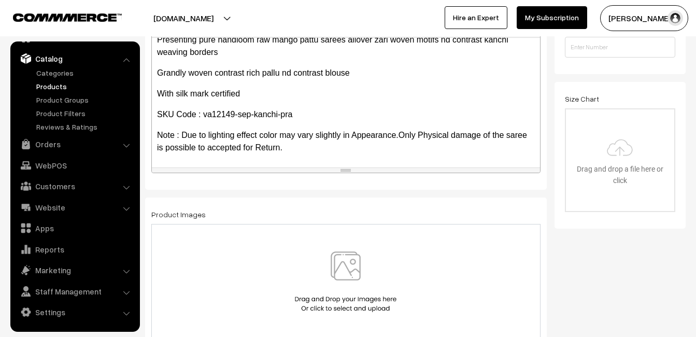
click at [345, 260] on img at bounding box center [345, 281] width 107 height 61
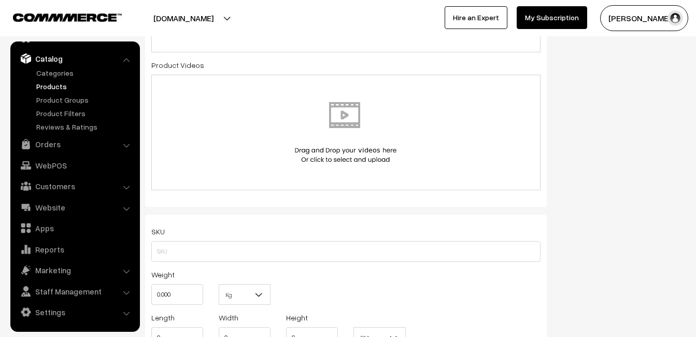
scroll to position [673, 0]
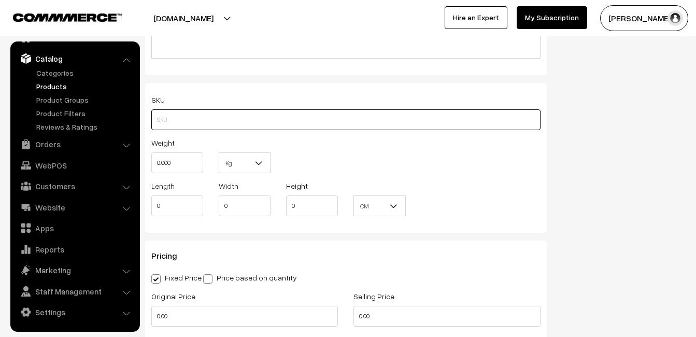
paste input "va12149-sep-kanchi-pra"
type input "va12149-sep-kanchi-pra"
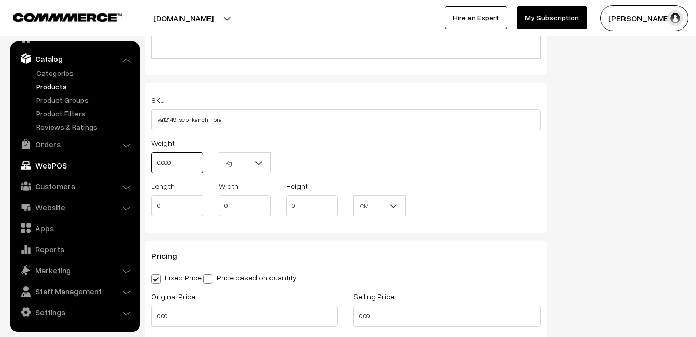
drag, startPoint x: 179, startPoint y: 165, endPoint x: 125, endPoint y: 164, distance: 53.9
click at [125, 164] on body "Thank you for showing interest. Our team will call you shortly. Close uppadasar…" at bounding box center [348, 193] width 696 height 1732
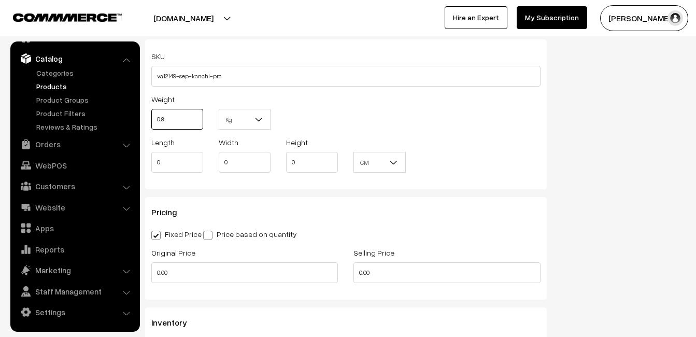
scroll to position [777, 0]
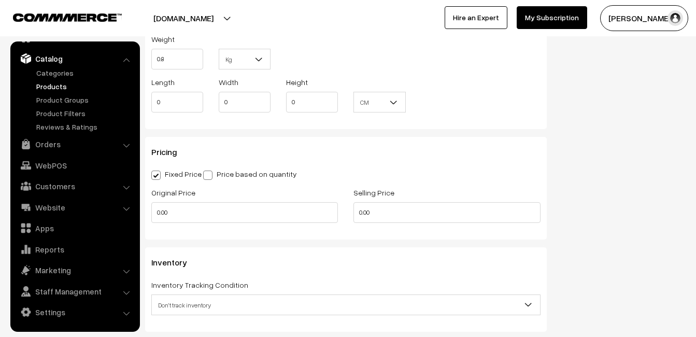
type input "0.80"
drag, startPoint x: 192, startPoint y: 224, endPoint x: 189, endPoint y: 219, distance: 5.6
click at [189, 220] on div "Original Price 0.00" at bounding box center [244, 207] width 202 height 43
drag, startPoint x: 188, startPoint y: 218, endPoint x: 156, endPoint y: 220, distance: 31.7
click at [156, 220] on input "0.00" at bounding box center [244, 212] width 186 height 21
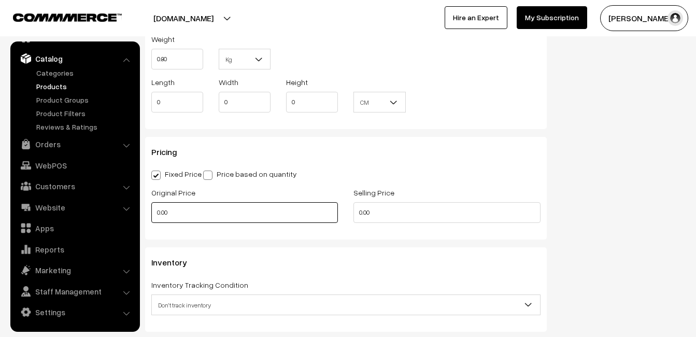
type input "9"
type input "7999"
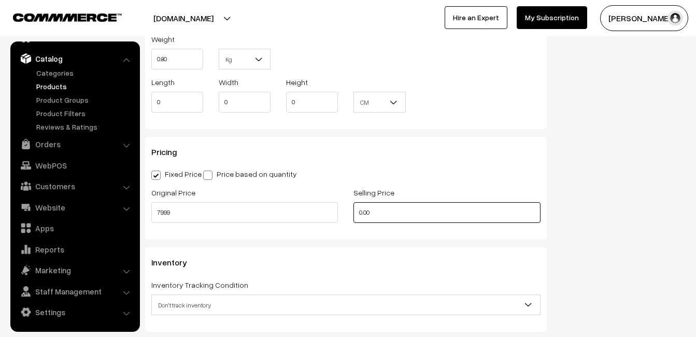
drag, startPoint x: 393, startPoint y: 217, endPoint x: 329, endPoint y: 224, distance: 64.1
click at [330, 224] on div "Original Price 7999 Selling Price 0.00" at bounding box center [345, 207] width 405 height 43
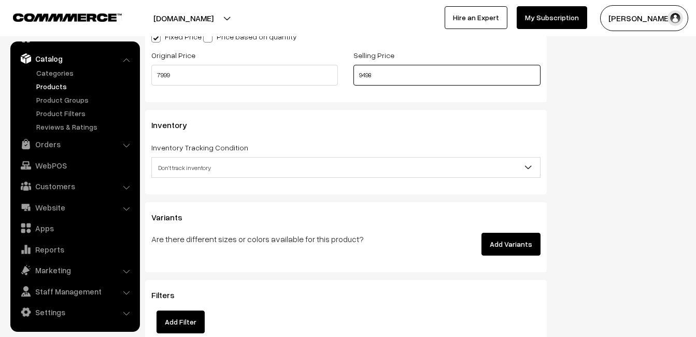
scroll to position [932, 0]
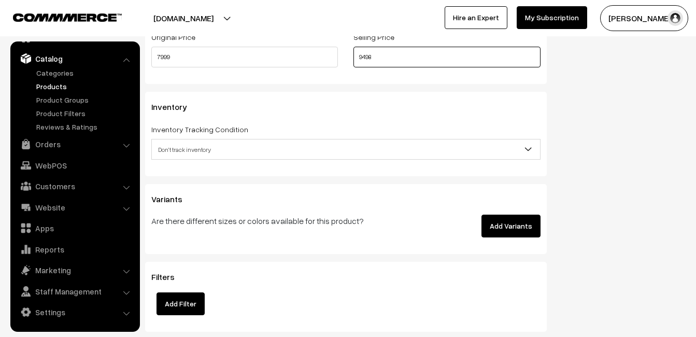
type input "9498"
click at [175, 149] on span "Don't track inventory" at bounding box center [346, 149] width 388 height 18
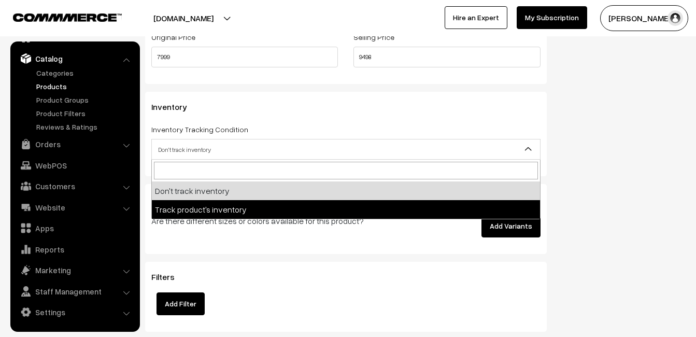
select select "2"
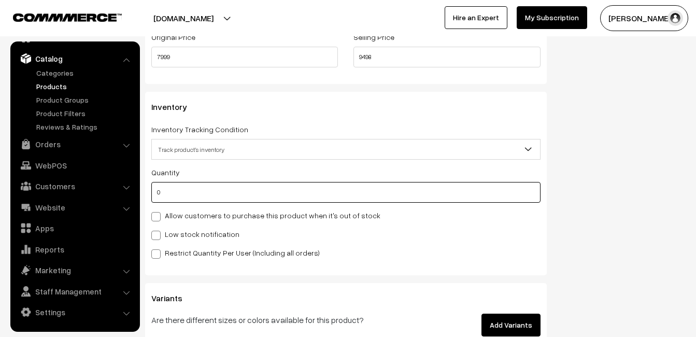
click at [172, 187] on input "0" at bounding box center [345, 192] width 389 height 21
type input "4"
click at [174, 236] on label "Low stock notification" at bounding box center [195, 233] width 88 height 11
click at [158, 236] on input "Low stock notification" at bounding box center [154, 233] width 7 height 7
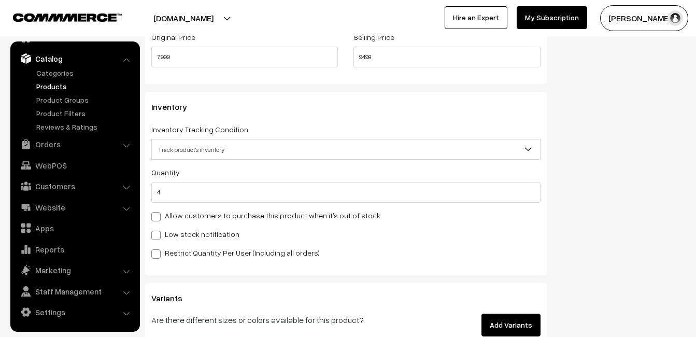
checkbox input "true"
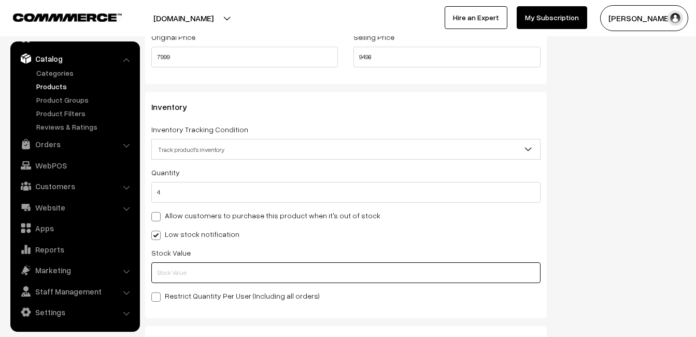
click at [175, 268] on input "text" at bounding box center [345, 272] width 389 height 21
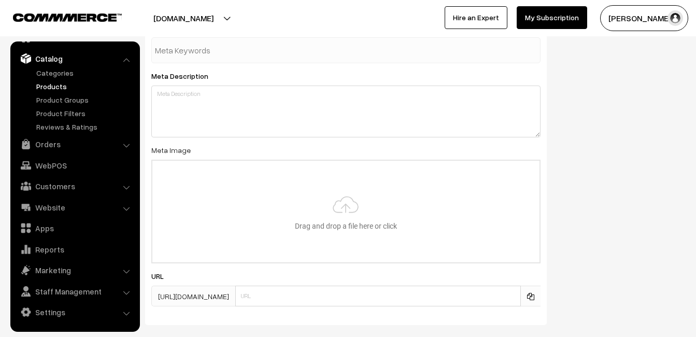
scroll to position [1537, 0]
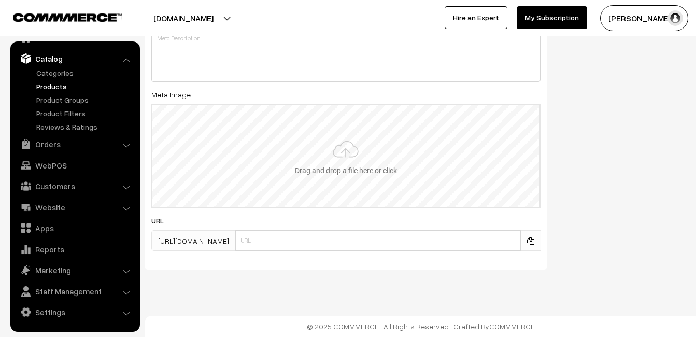
type input "2"
click at [303, 178] on input "file" at bounding box center [345, 156] width 387 height 102
type input "C:\fakepath\kanchipuram-saree-va12149-sep.jpeg"
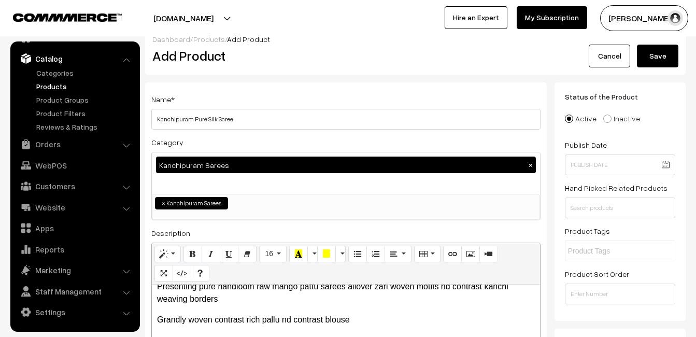
scroll to position [0, 0]
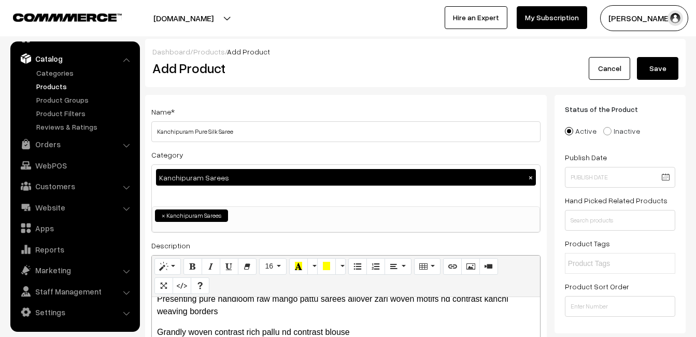
click at [675, 60] on button "Save" at bounding box center [657, 68] width 41 height 23
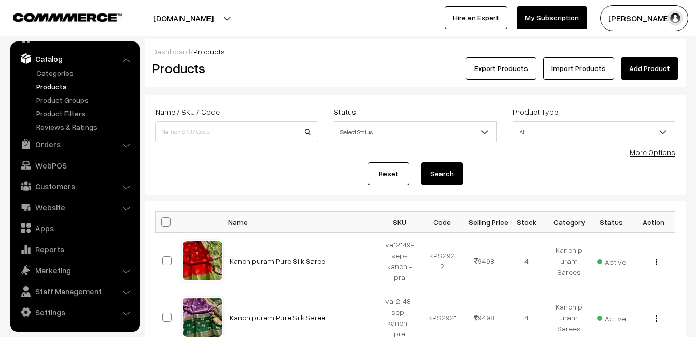
click at [44, 89] on link "Products" at bounding box center [85, 86] width 103 height 11
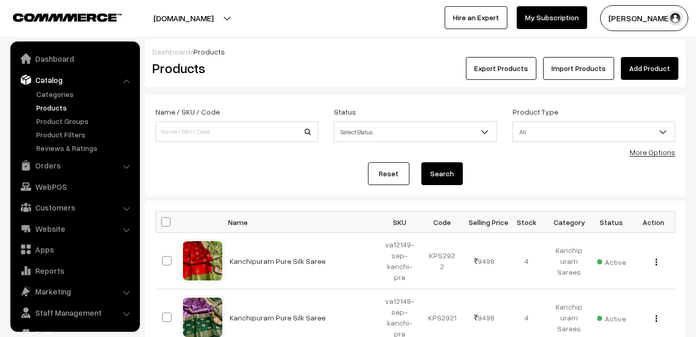
scroll to position [21, 0]
